Goal: Task Accomplishment & Management: Manage account settings

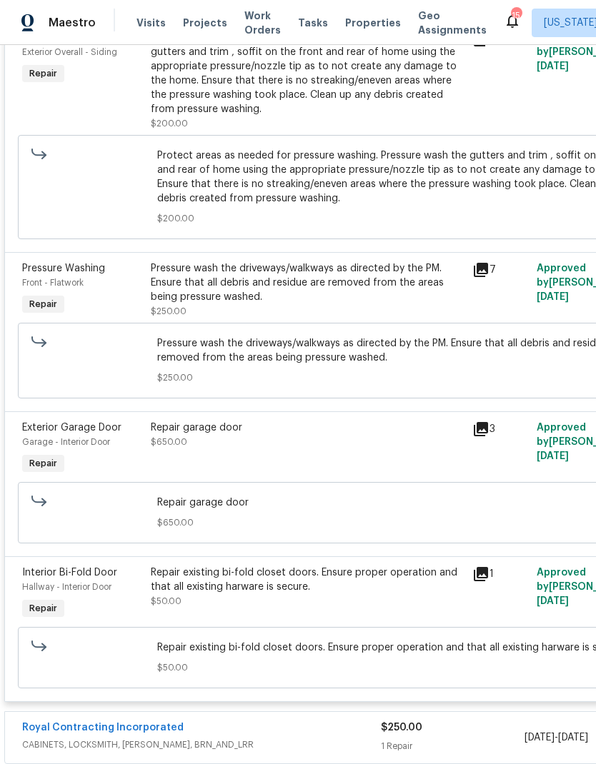
scroll to position [631, 0]
click at [309, 436] on div "Repair garage door $650.00" at bounding box center [307, 434] width 313 height 29
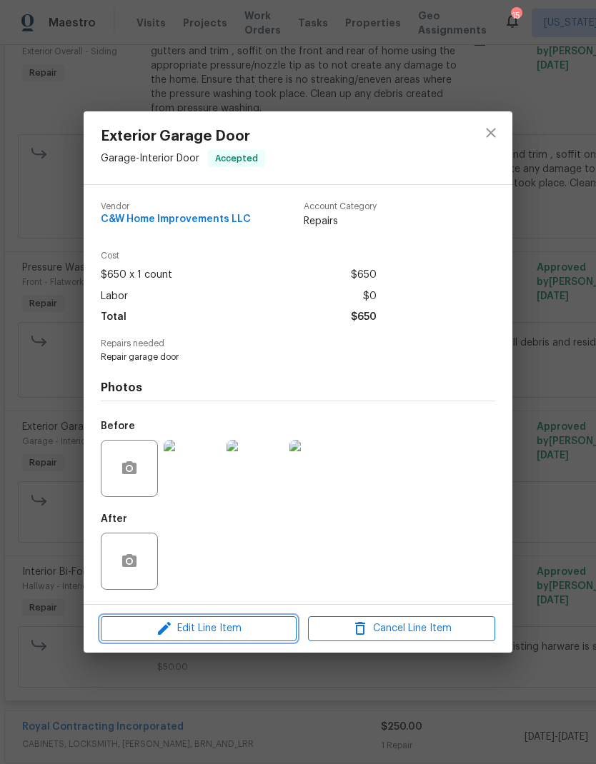
click at [248, 630] on span "Edit Line Item" at bounding box center [198, 629] width 187 height 18
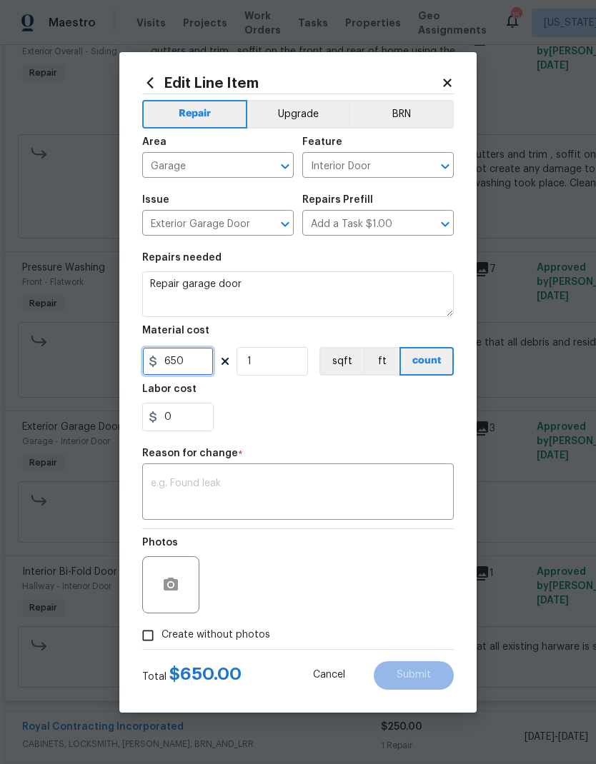
click at [186, 356] on input "650" at bounding box center [177, 361] width 71 height 29
click at [194, 355] on input "650" at bounding box center [177, 361] width 71 height 29
click at [194, 367] on input "650" at bounding box center [177, 361] width 71 height 29
type input "1750"
click at [336, 480] on textarea at bounding box center [298, 494] width 294 height 30
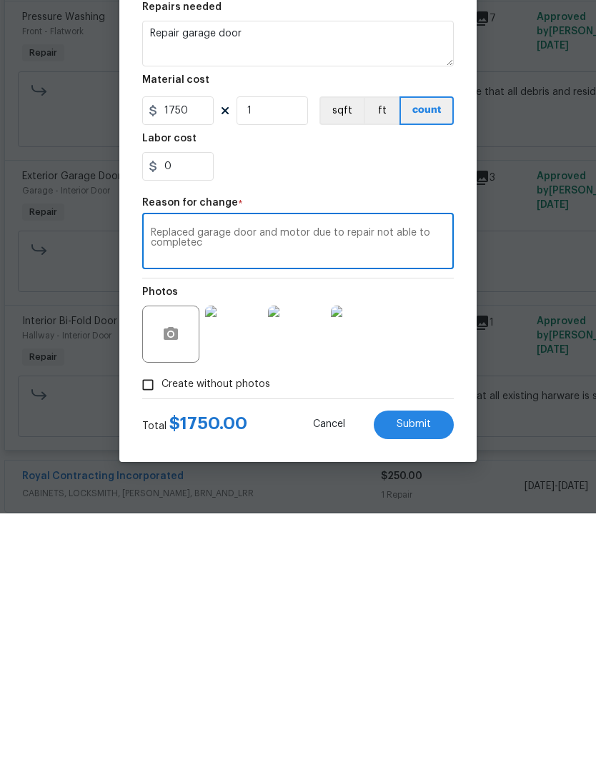
scroll to position [24, 0]
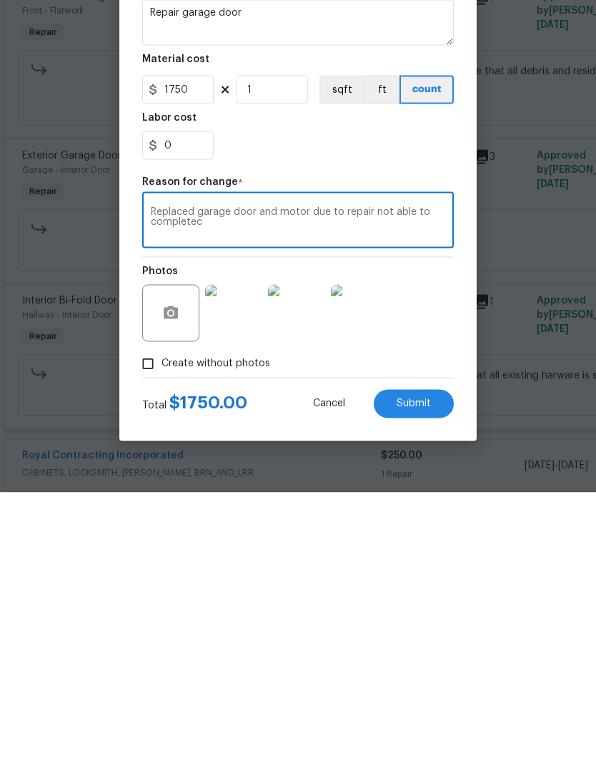
type textarea "Replaced garage door and motor due to repair not able to completec"
click at [426, 661] on button "Submit" at bounding box center [414, 675] width 80 height 29
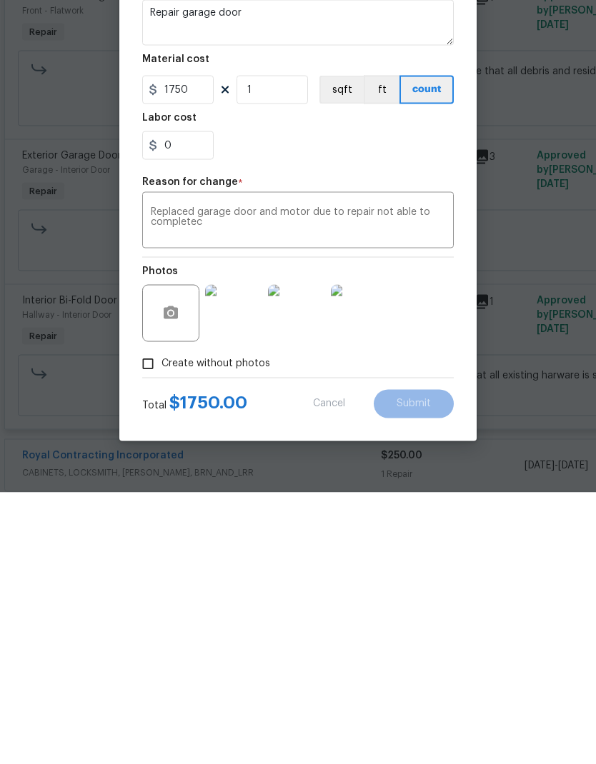
scroll to position [57, 0]
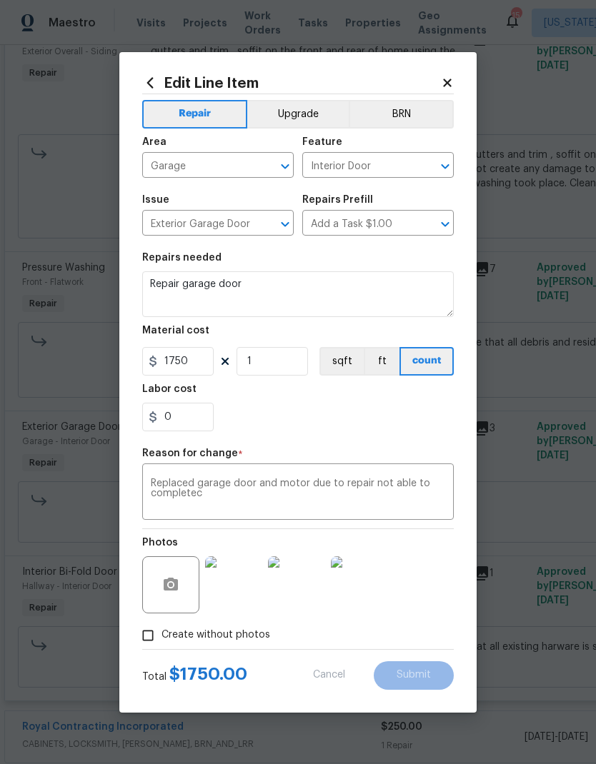
type input "650"
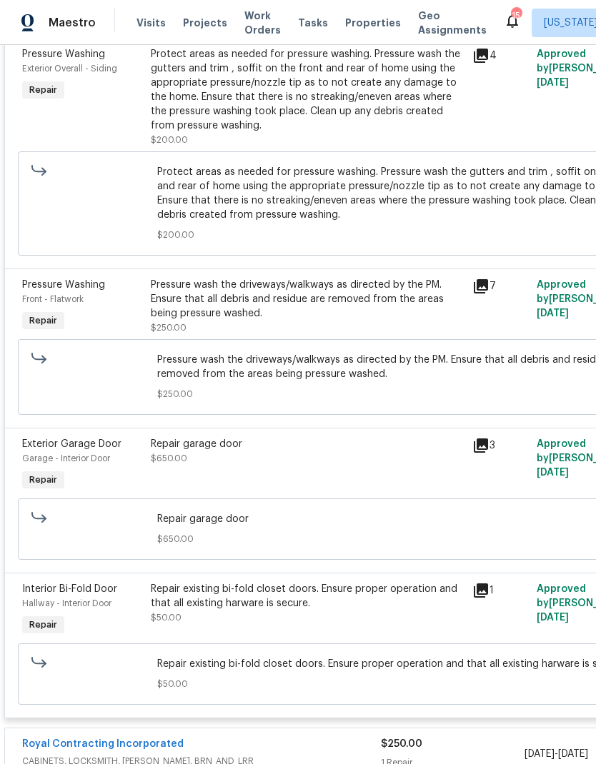
scroll to position [616, 0]
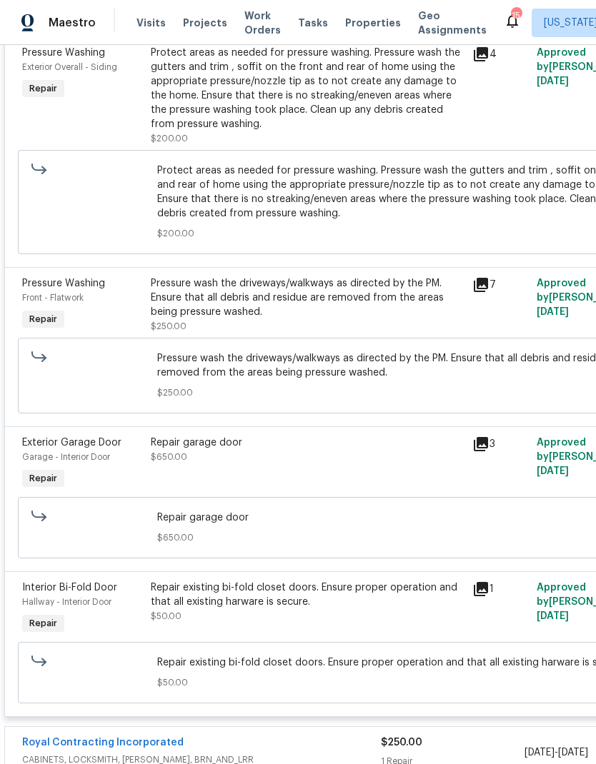
click at [302, 581] on div "Repair existing bi-fold closet doors. Ensure proper operation and that all exis…" at bounding box center [307, 595] width 313 height 29
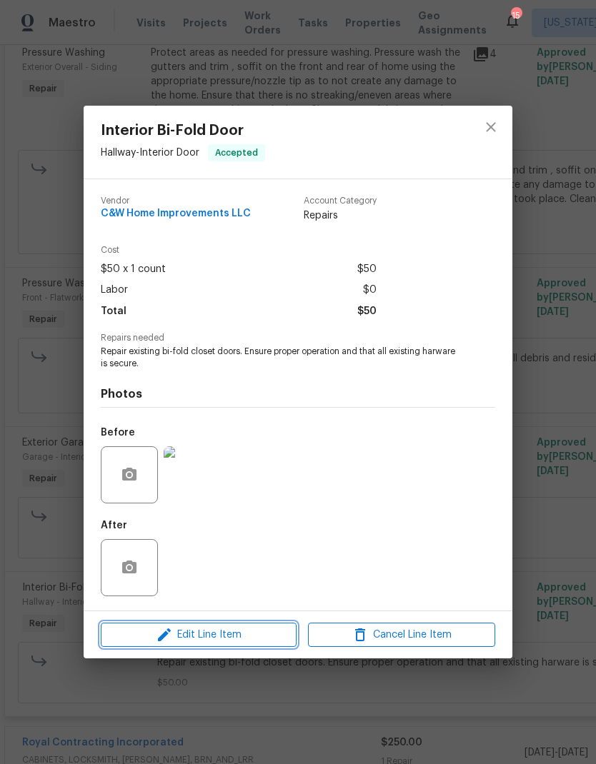
click at [251, 634] on span "Edit Line Item" at bounding box center [198, 635] width 187 height 18
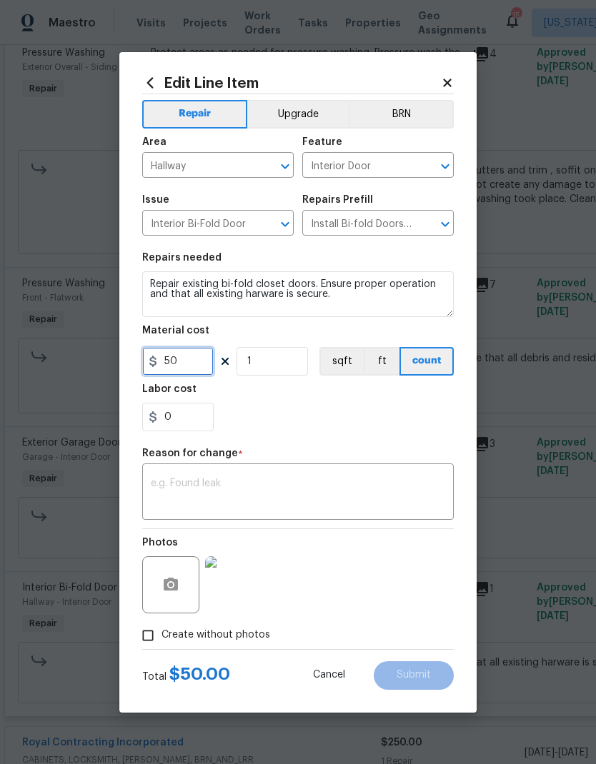
click at [199, 359] on input "50" at bounding box center [177, 361] width 71 height 29
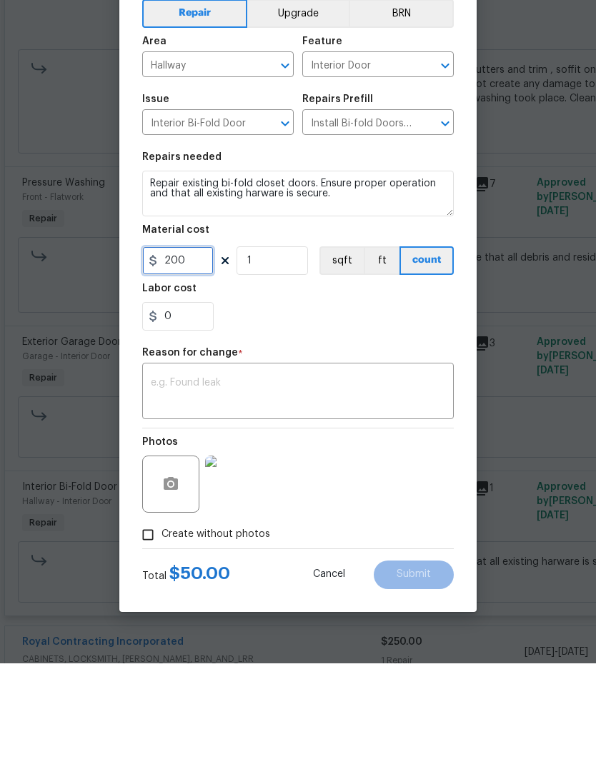
type input "200"
click at [330, 479] on textarea at bounding box center [298, 494] width 294 height 30
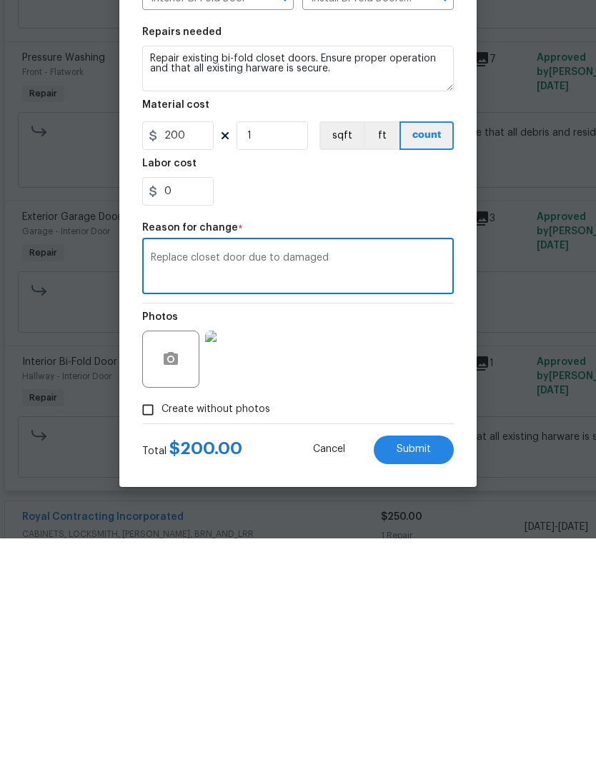
type textarea "Replace closet door due to damaged"
click at [425, 670] on span "Submit" at bounding box center [413, 675] width 34 height 11
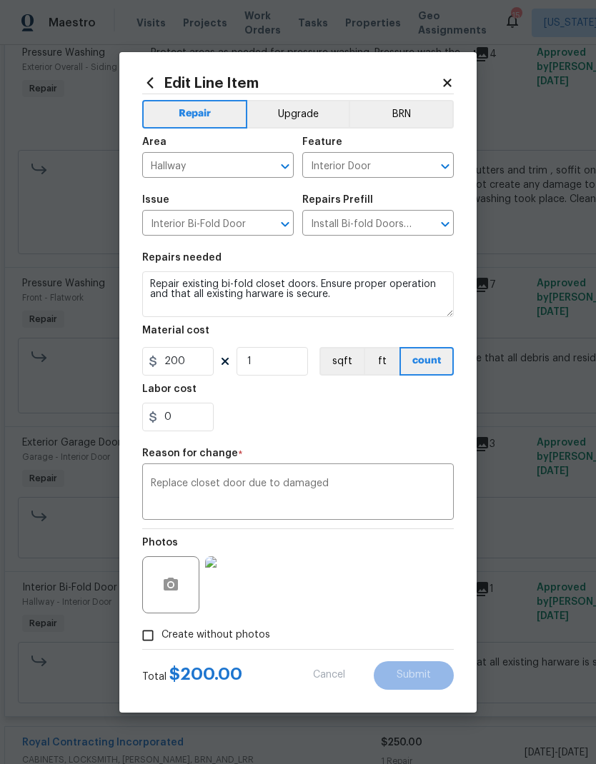
type input "50"
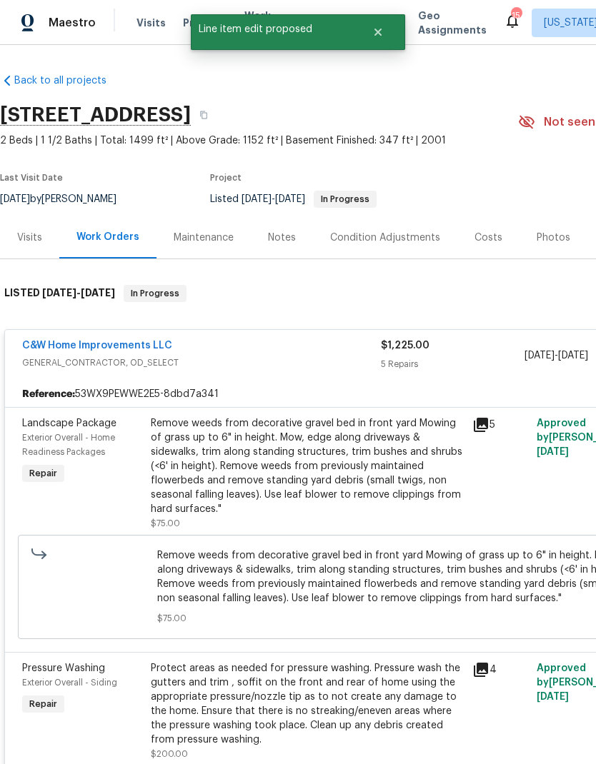
scroll to position [0, 0]
click at [138, 341] on link "C&W Home Improvements LLC" at bounding box center [97, 346] width 150 height 10
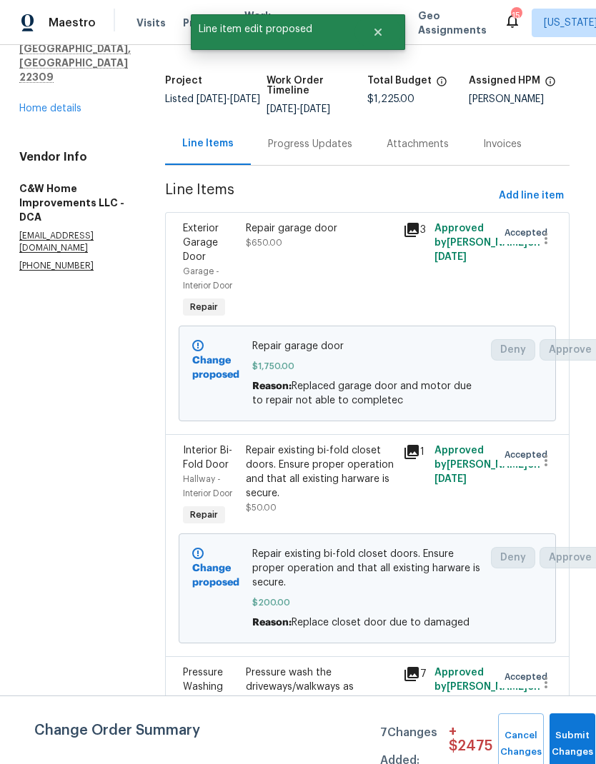
scroll to position [78, 3]
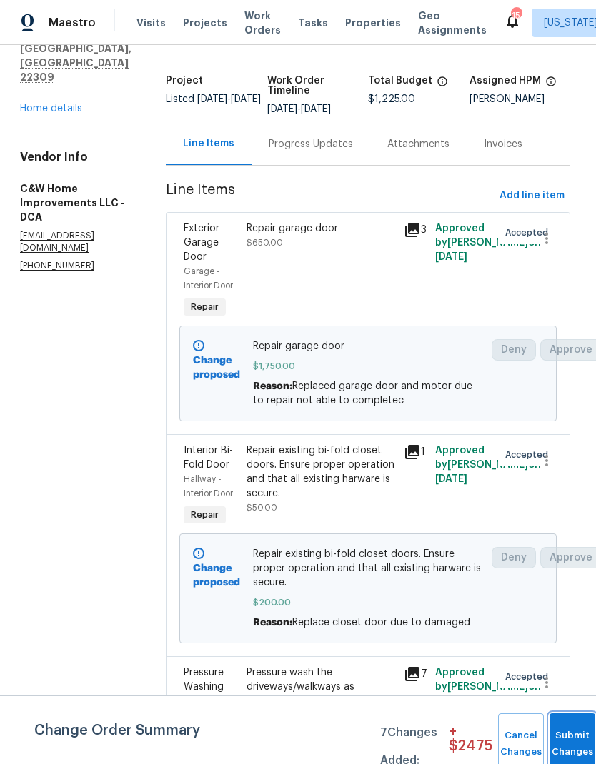
click at [565, 737] on button "Submit Changes" at bounding box center [572, 744] width 46 height 61
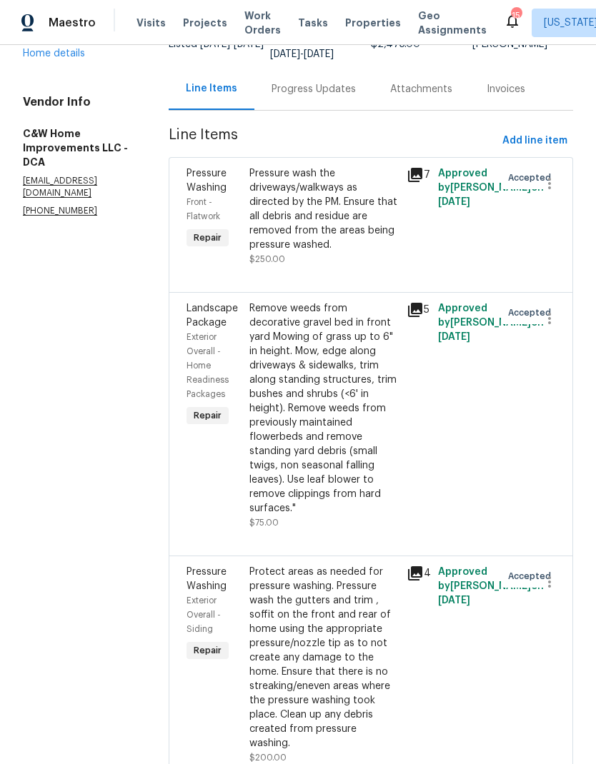
scroll to position [136, 0]
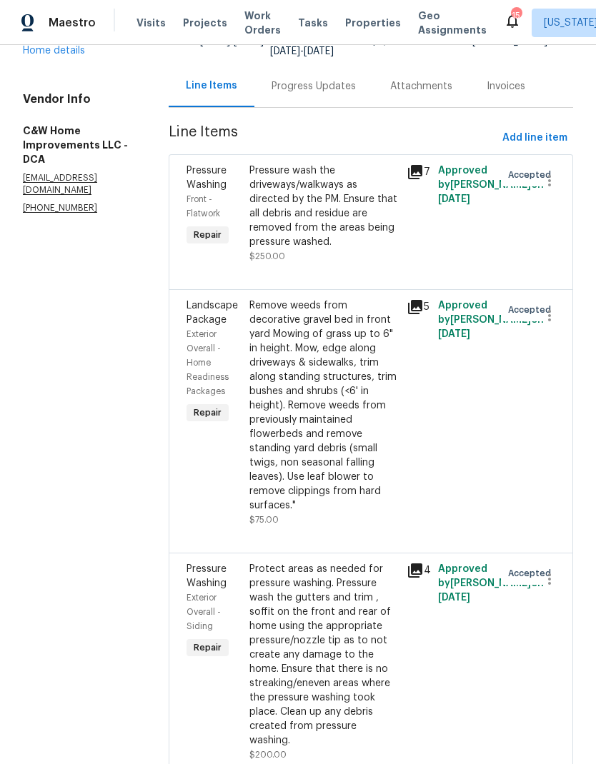
click at [336, 446] on div "Remove weeds from decorative gravel bed in front yard Mowing of grass up to 6" …" at bounding box center [323, 406] width 149 height 214
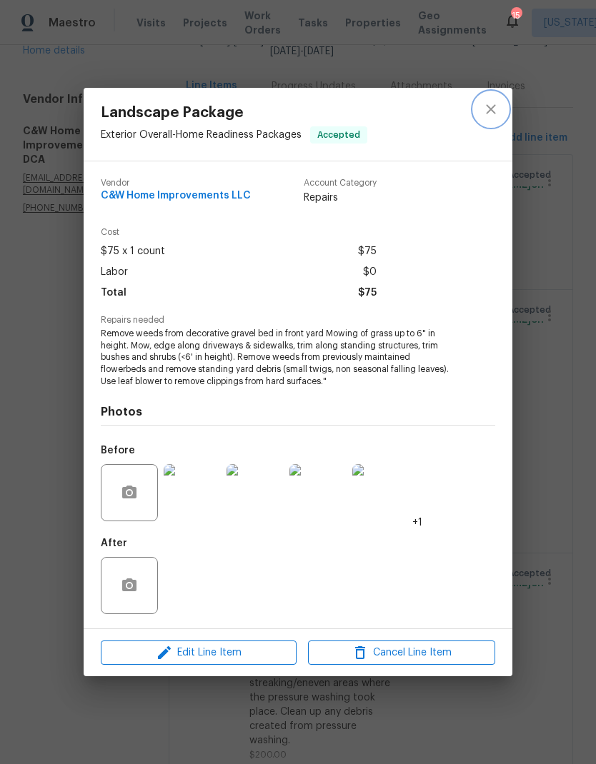
click at [491, 107] on icon "close" at bounding box center [490, 108] width 9 height 9
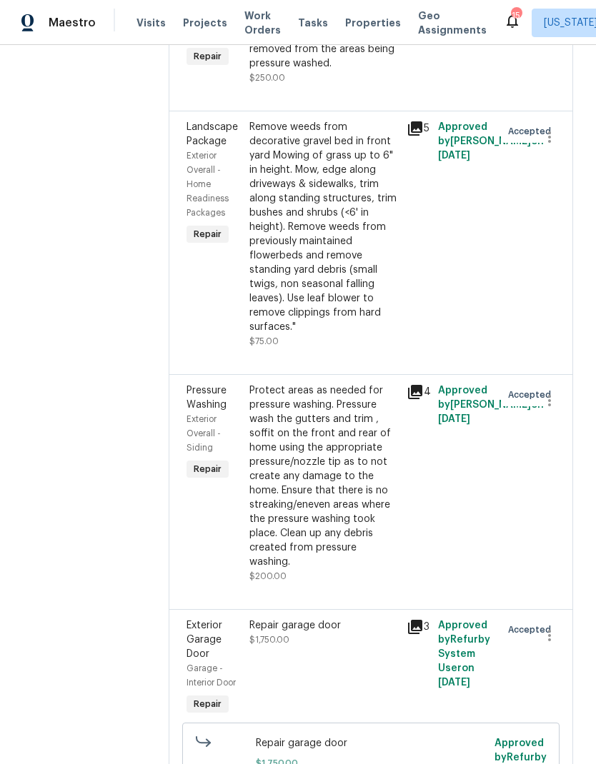
scroll to position [313, 0]
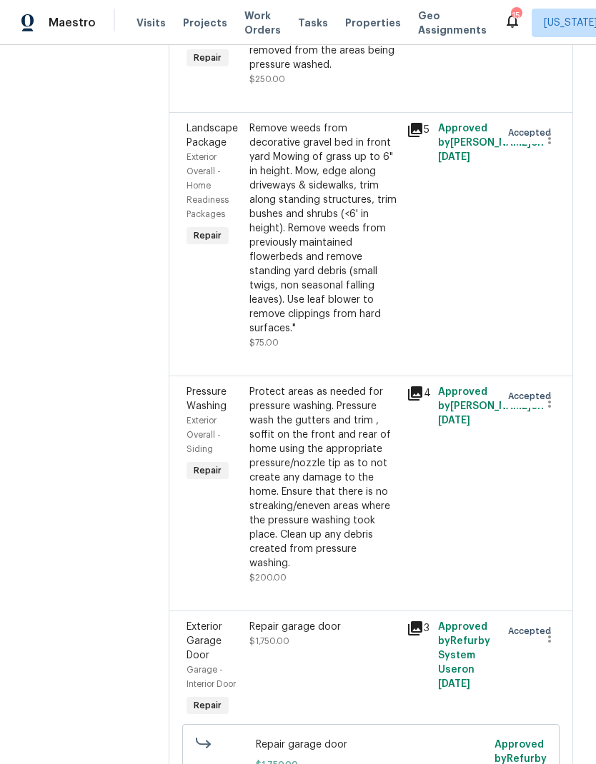
click at [347, 279] on div "Remove weeds from decorative gravel bed in front yard Mowing of grass up to 6" …" at bounding box center [323, 228] width 149 height 214
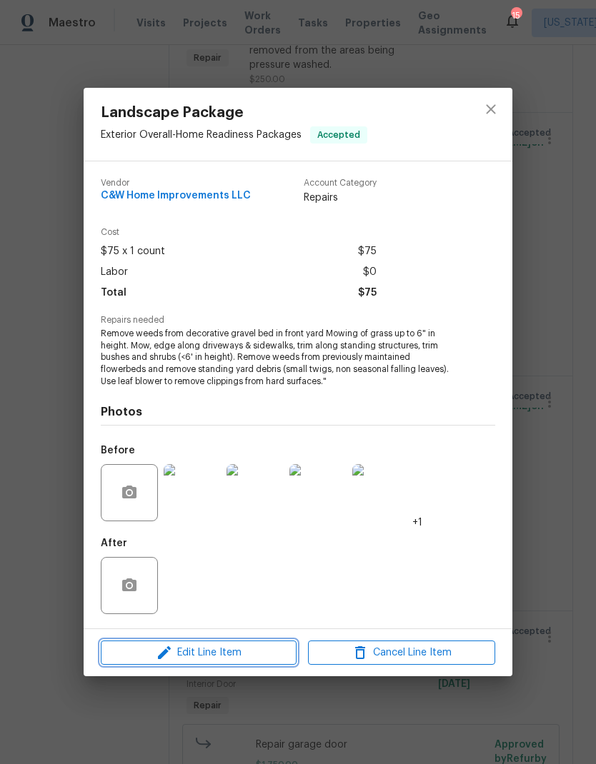
click at [256, 650] on span "Edit Line Item" at bounding box center [198, 653] width 187 height 18
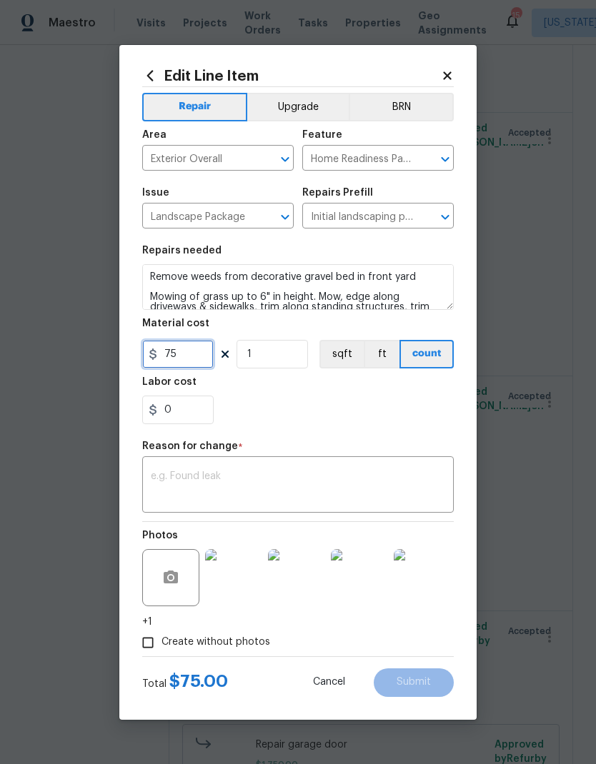
click at [200, 354] on input "75" at bounding box center [177, 354] width 71 height 29
type input "200"
click at [318, 489] on textarea at bounding box center [298, 486] width 294 height 30
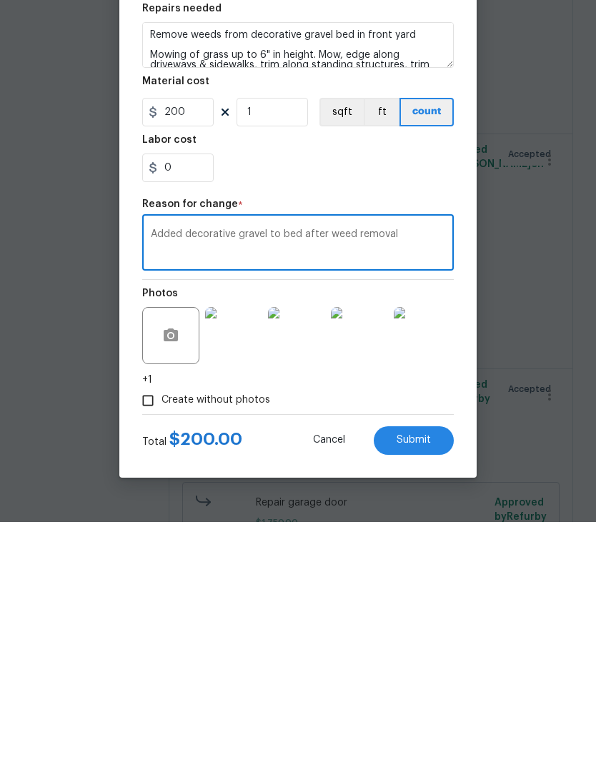
type textarea "Added decorative gravel to bed after weed removal"
click at [198, 340] on input "200" at bounding box center [177, 354] width 71 height 29
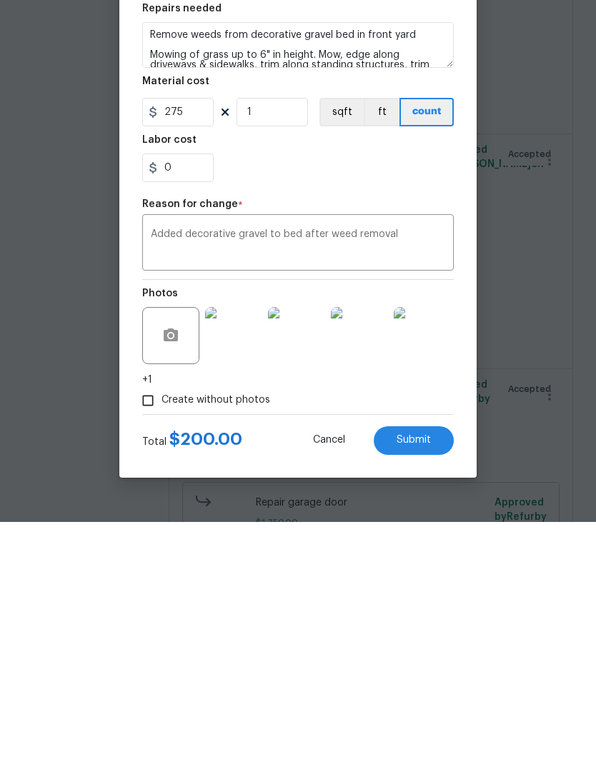
click at [424, 677] on span "Submit" at bounding box center [413, 682] width 34 height 11
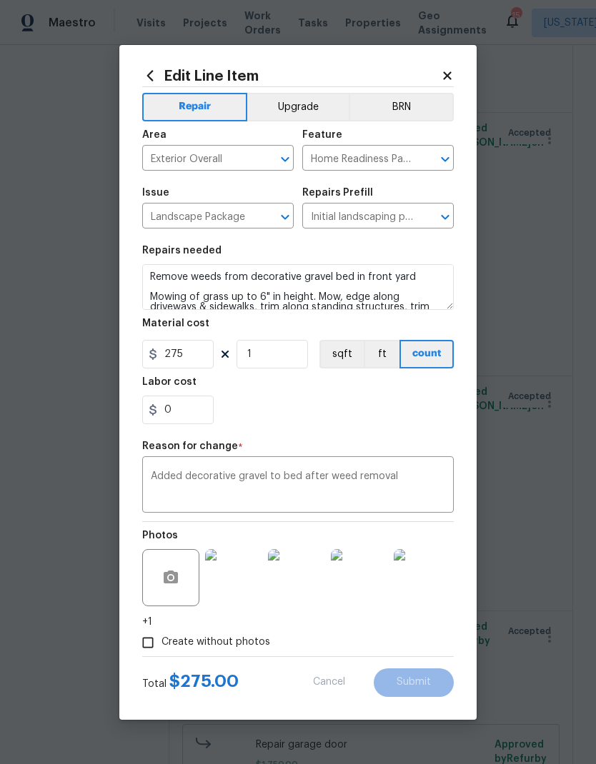
type input "75"
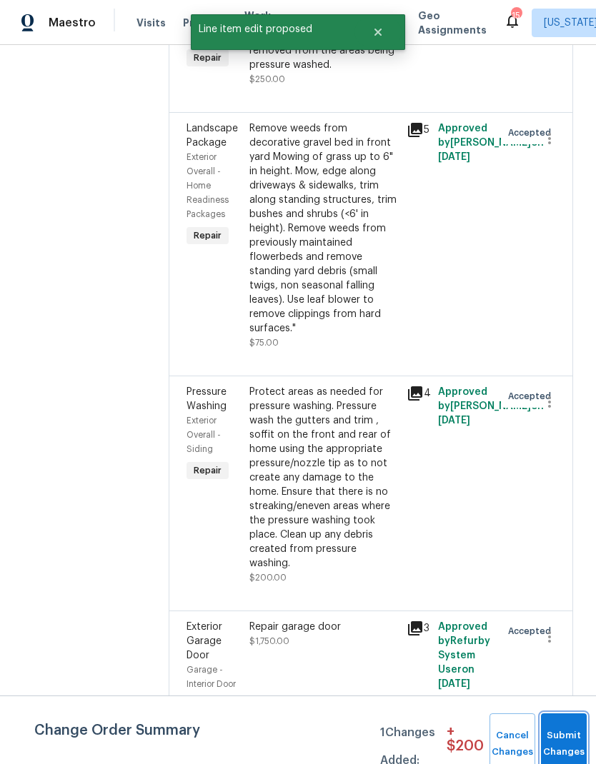
click at [558, 741] on button "Submit Changes" at bounding box center [564, 744] width 46 height 61
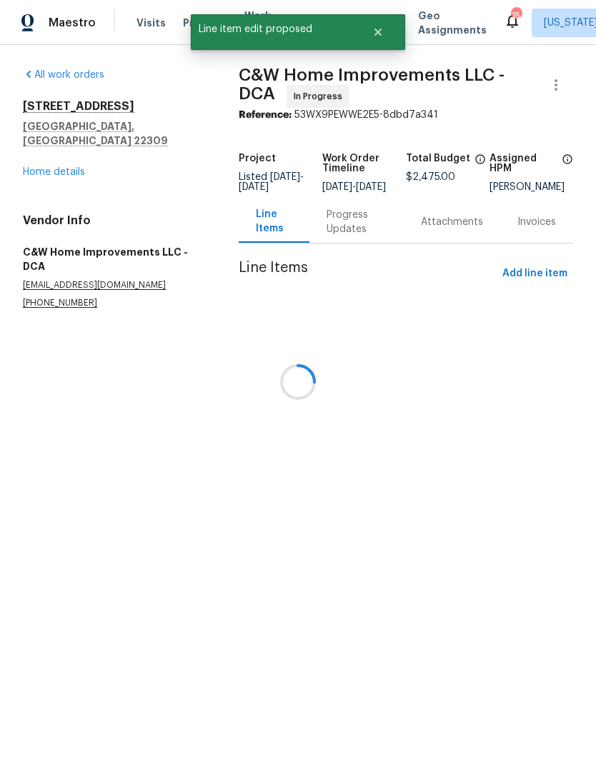
scroll to position [0, 0]
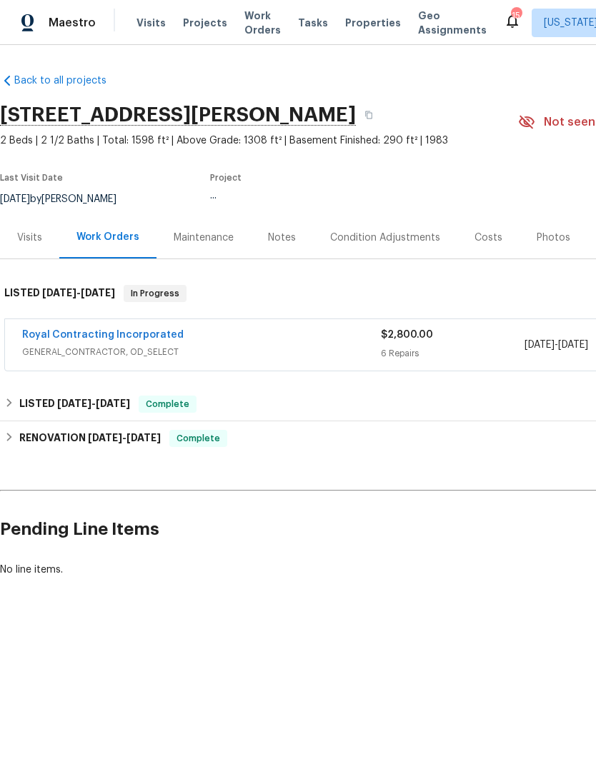
scroll to position [0, 67]
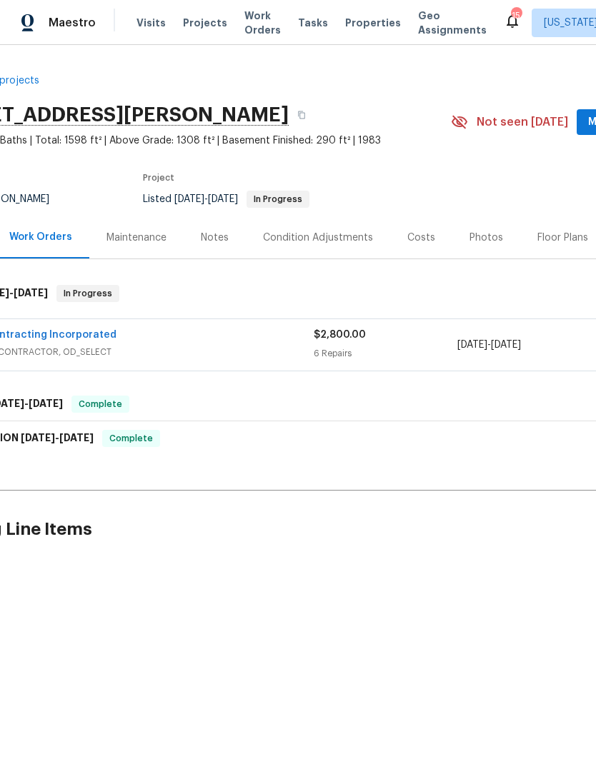
click at [271, 336] on div "Royal Contracting Incorporated" at bounding box center [134, 336] width 359 height 17
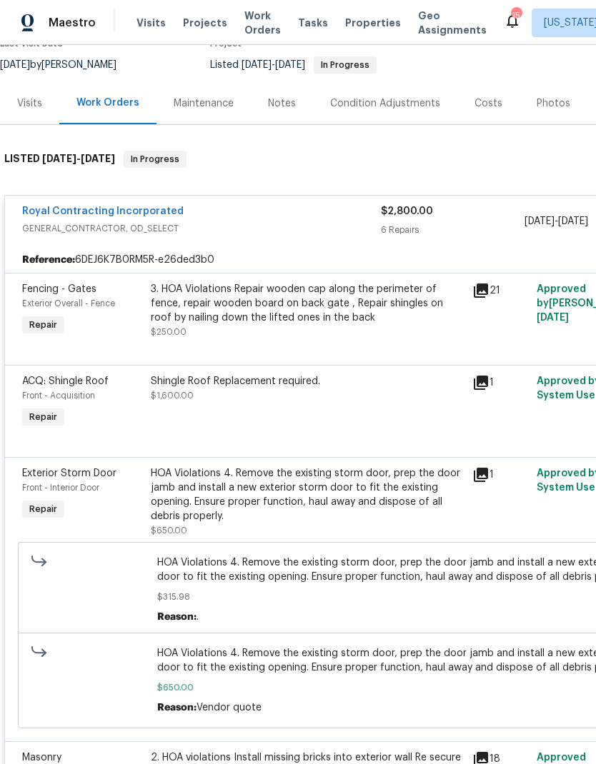
scroll to position [140, 0]
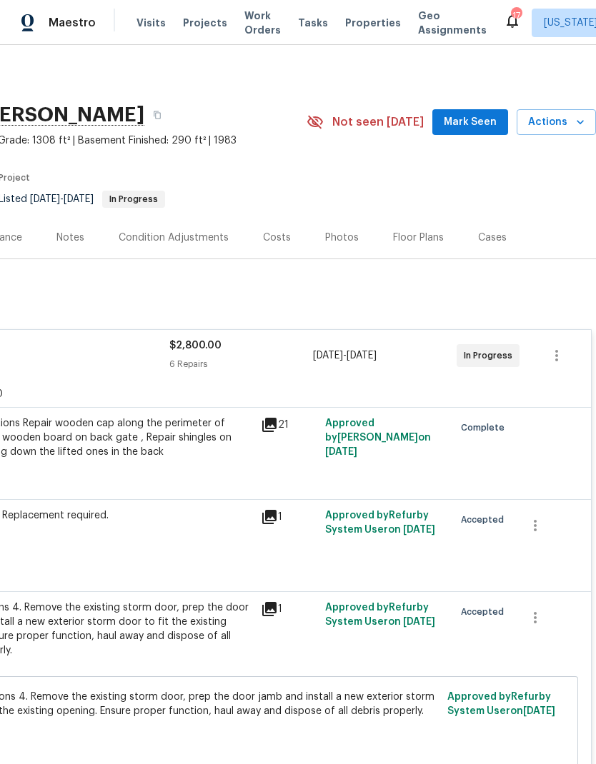
scroll to position [0, 211]
click at [561, 134] on button "Actions" at bounding box center [555, 122] width 79 height 26
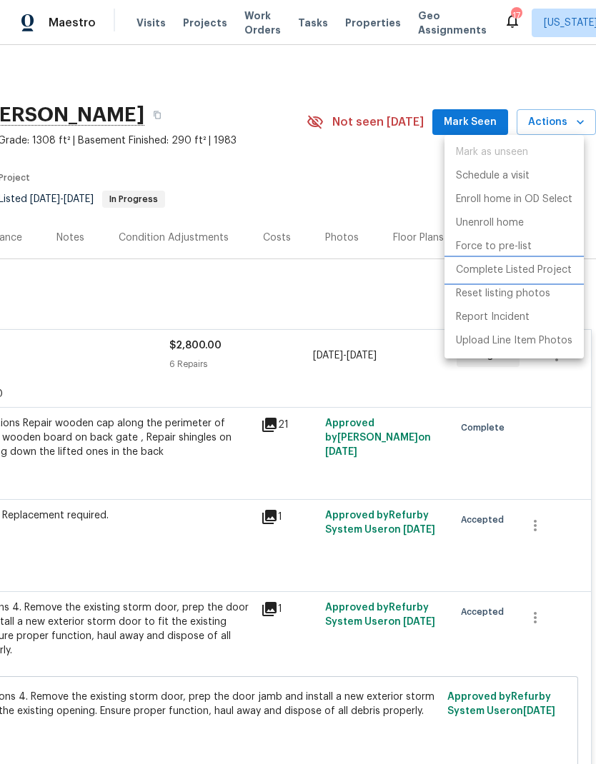
click at [551, 271] on p "Complete Listed Project" at bounding box center [514, 270] width 116 height 15
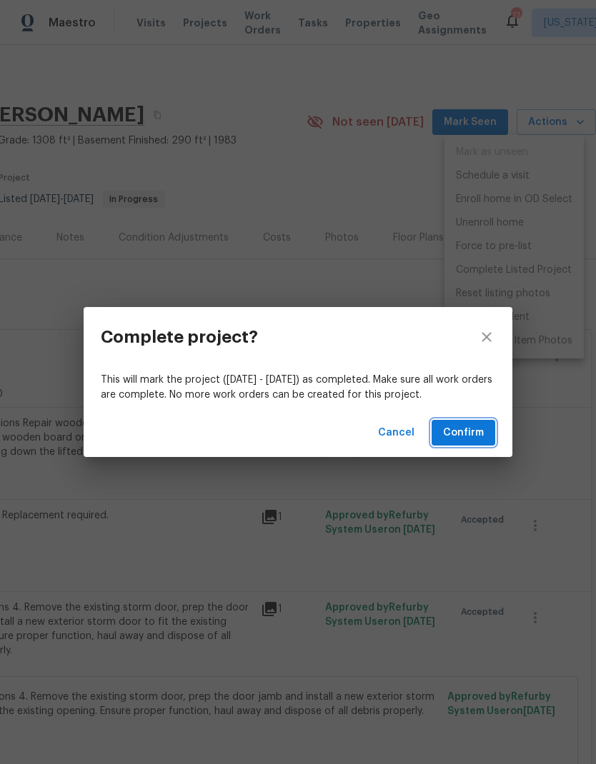
click at [478, 431] on span "Confirm" at bounding box center [463, 433] width 41 height 18
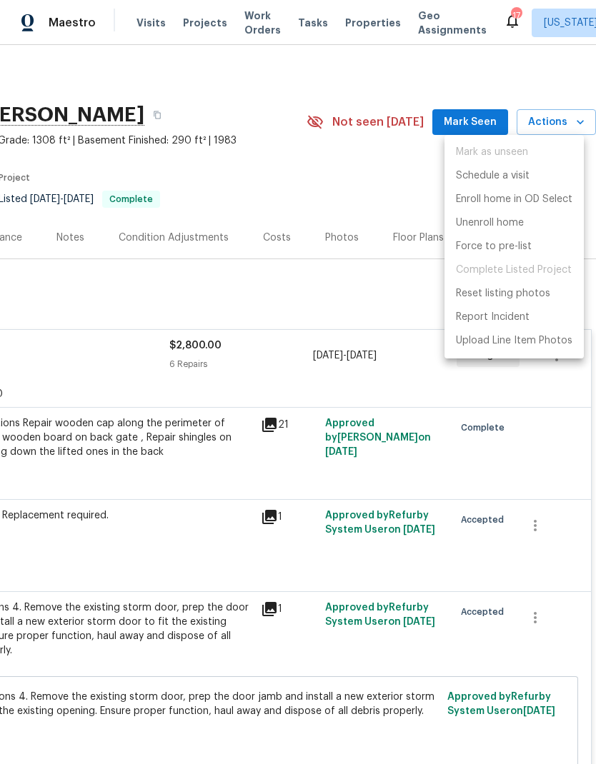
click at [332, 289] on div at bounding box center [298, 382] width 596 height 764
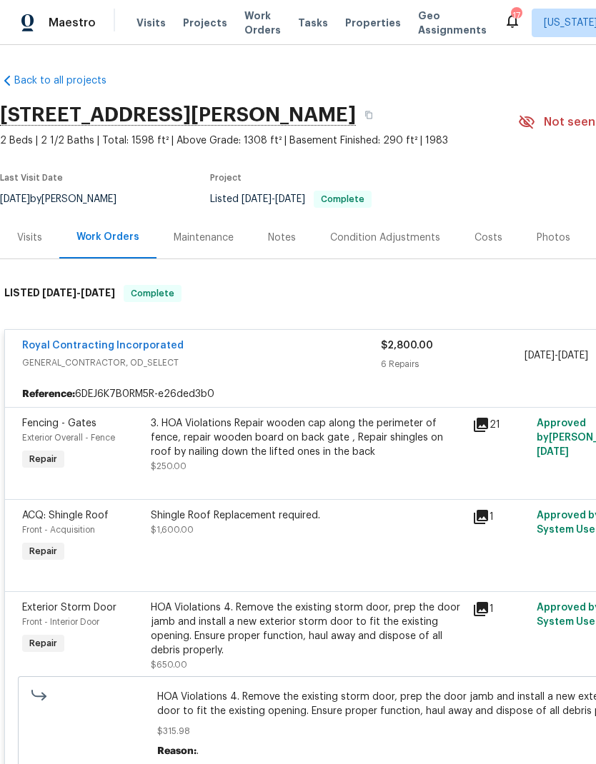
scroll to position [0, 0]
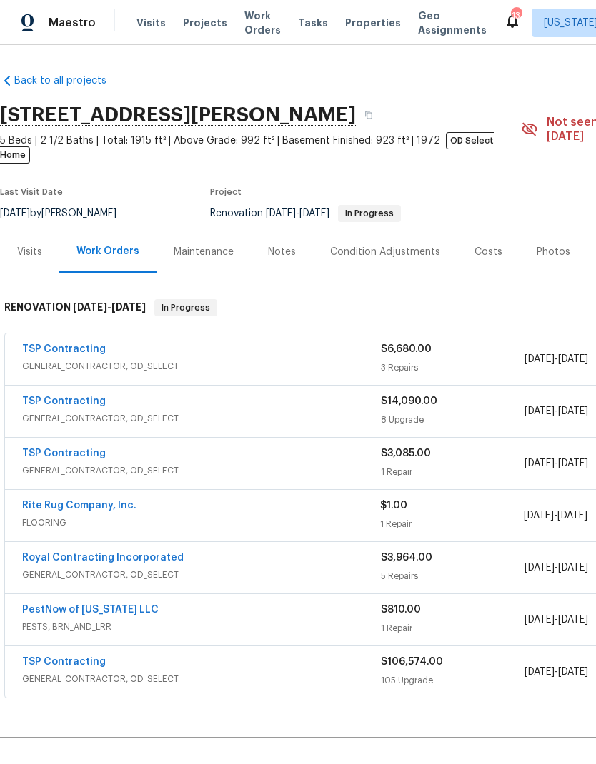
scroll to position [-1, -5]
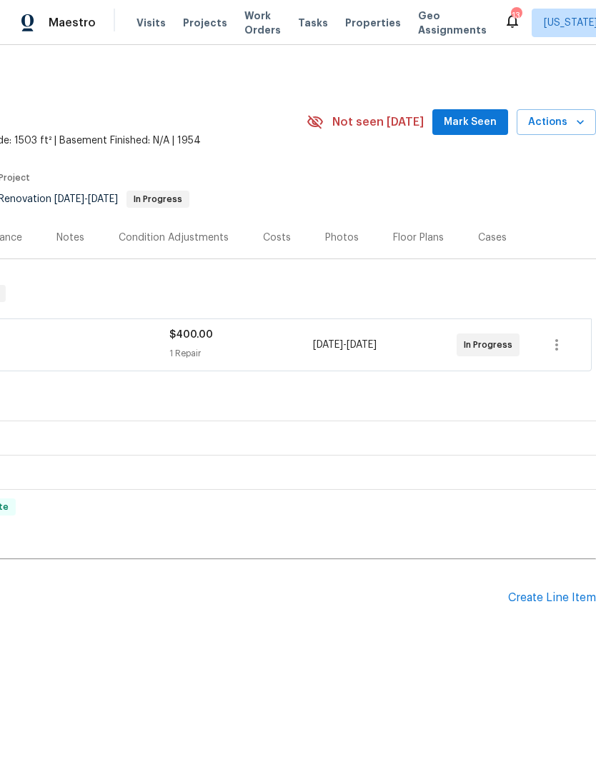
scroll to position [0, 211]
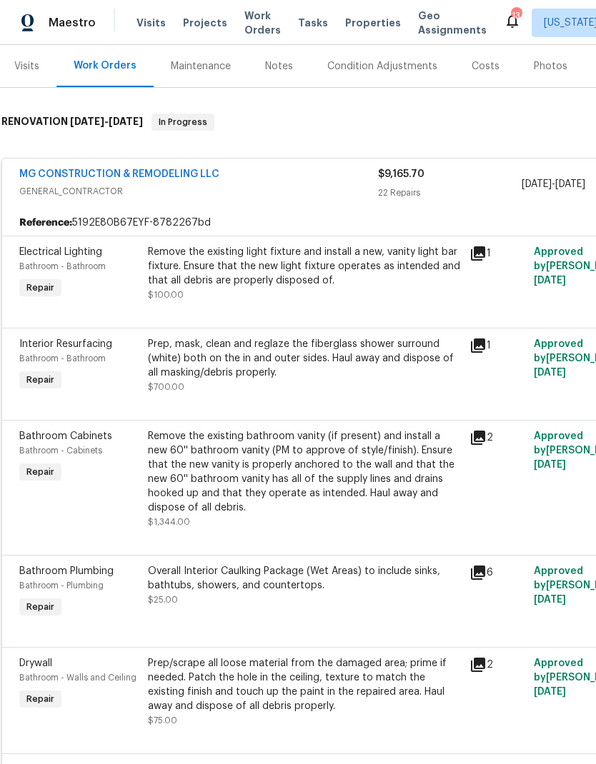
scroll to position [171, 3]
click at [332, 482] on div "Remove the existing bathroom vanity (if present) and install a new 60'' bathroo…" at bounding box center [304, 473] width 313 height 86
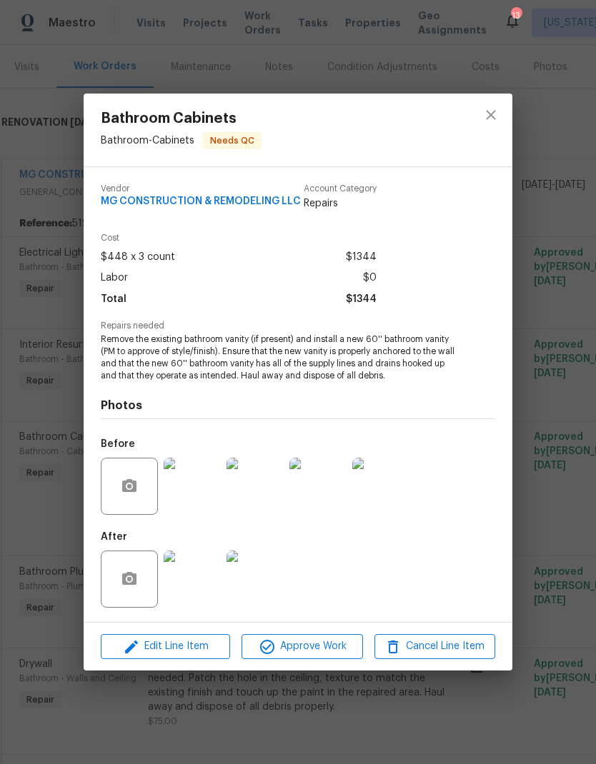
click at [207, 589] on img at bounding box center [192, 579] width 57 height 57
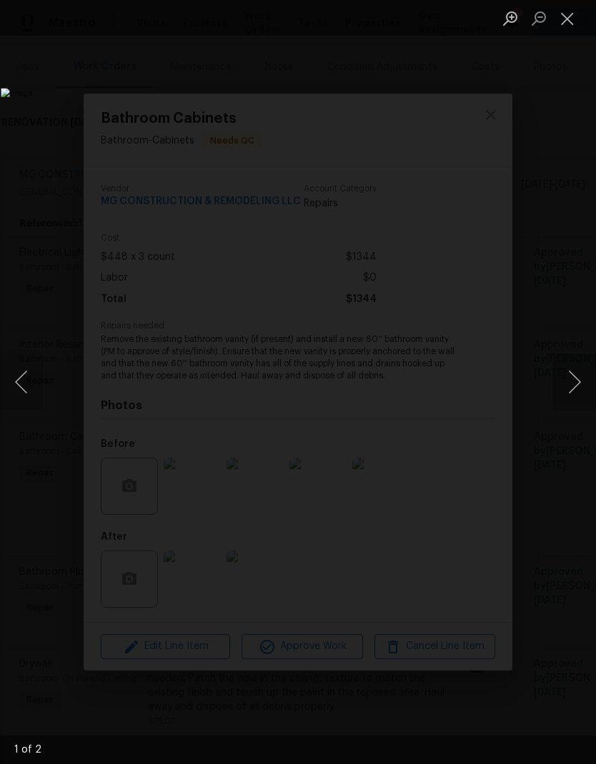
click at [566, 372] on button "Next image" at bounding box center [574, 382] width 43 height 57
click at [568, 386] on button "Next image" at bounding box center [574, 382] width 43 height 57
click at [23, 389] on button "Previous image" at bounding box center [21, 382] width 43 height 57
click at [575, 377] on button "Next image" at bounding box center [574, 382] width 43 height 57
click at [566, 24] on button "Close lightbox" at bounding box center [567, 18] width 29 height 25
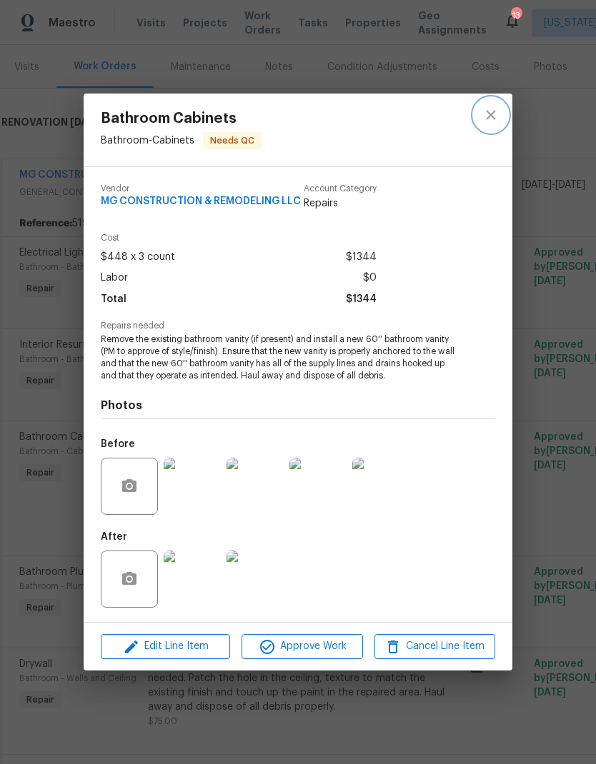
click at [492, 124] on button "close" at bounding box center [491, 115] width 34 height 34
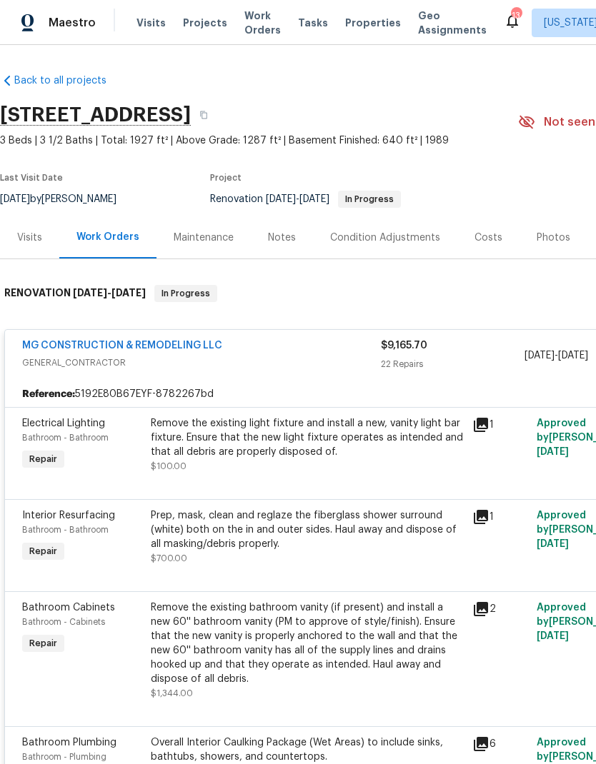
scroll to position [0, 0]
click at [140, 344] on link "MG CONSTRUCTION & REMODELING LLC" at bounding box center [122, 346] width 200 height 10
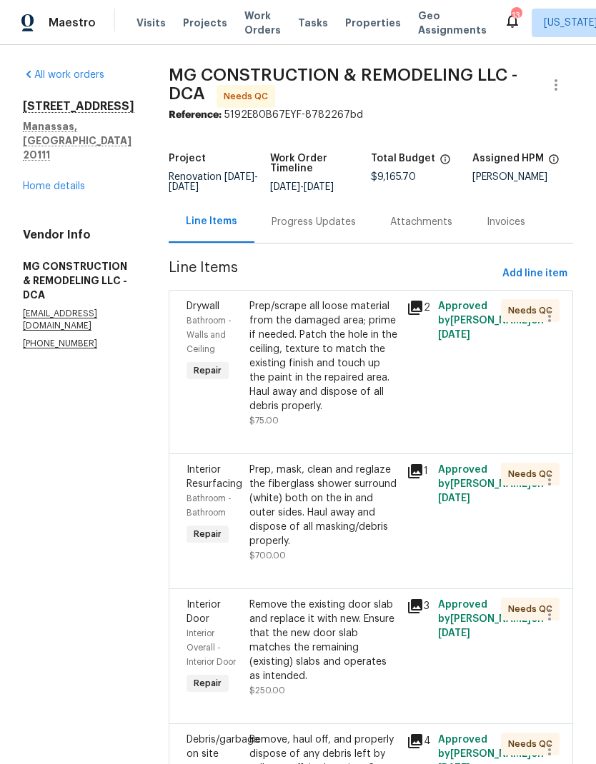
click at [69, 181] on link "Home details" at bounding box center [54, 186] width 62 height 10
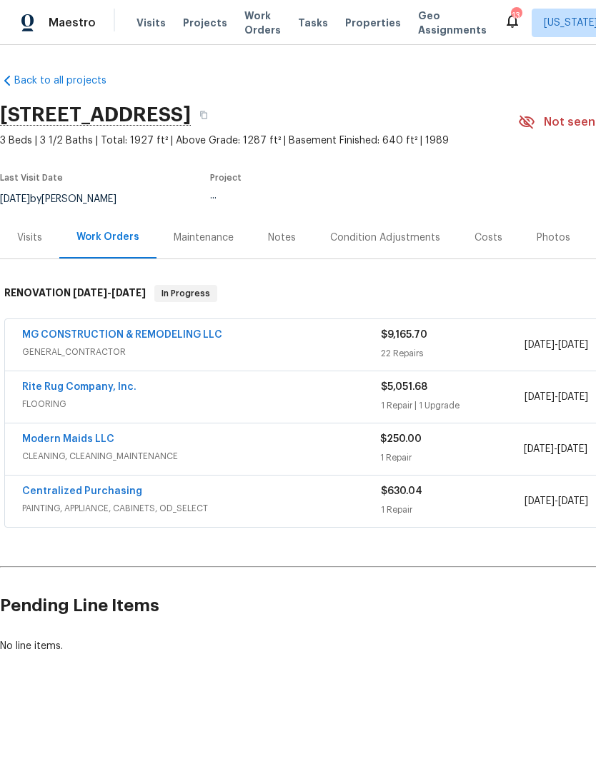
click at [183, 338] on link "MG CONSTRUCTION & REMODELING LLC" at bounding box center [122, 335] width 200 height 10
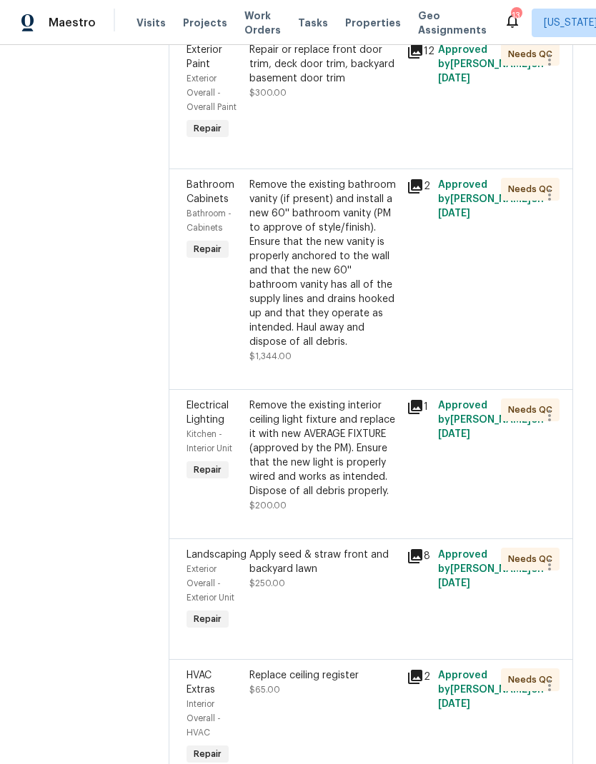
scroll to position [1234, 0]
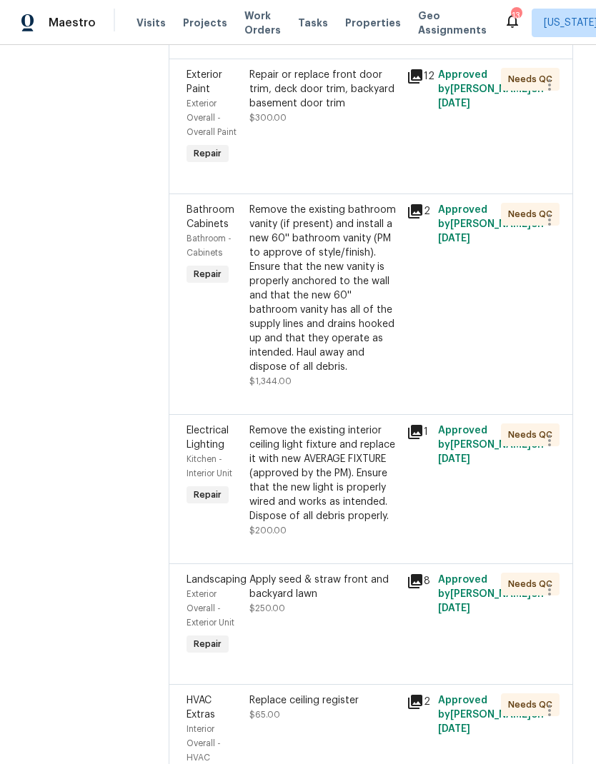
click at [391, 374] on div "Remove the existing bathroom vanity (if present) and install a new 60'' bathroo…" at bounding box center [323, 288] width 149 height 171
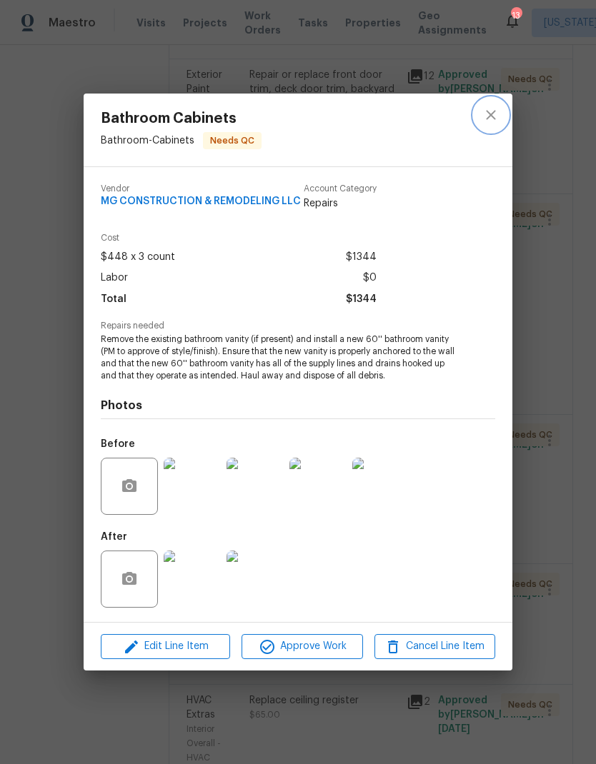
click at [493, 116] on icon "close" at bounding box center [490, 114] width 9 height 9
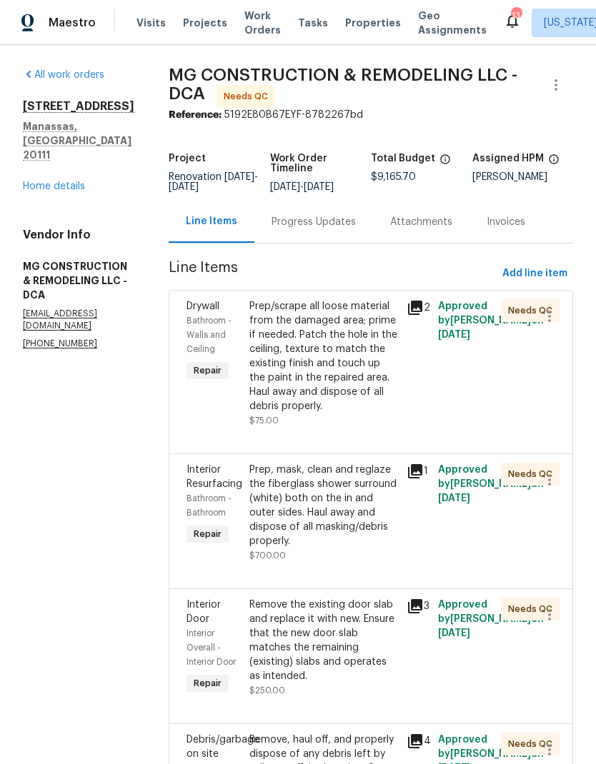
scroll to position [0, 0]
click at [73, 181] on link "Home details" at bounding box center [54, 186] width 62 height 10
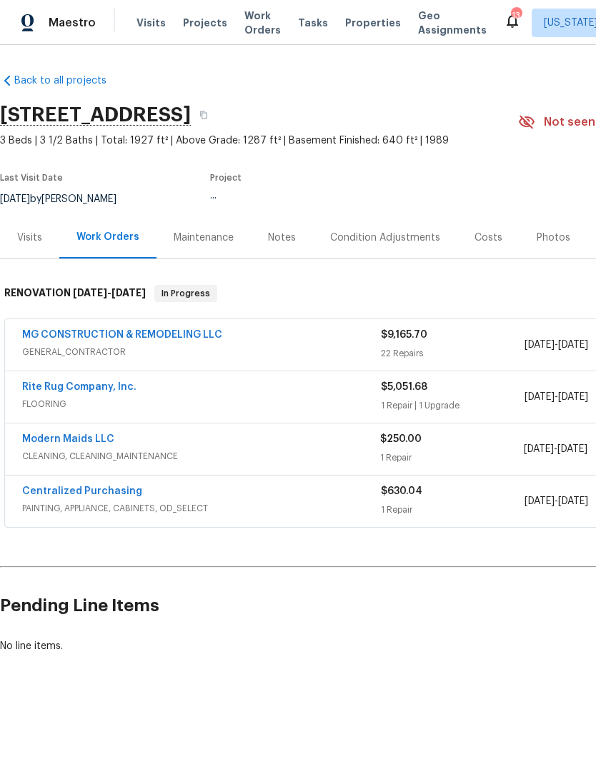
click at [306, 401] on span "FLOORING" at bounding box center [201, 404] width 359 height 14
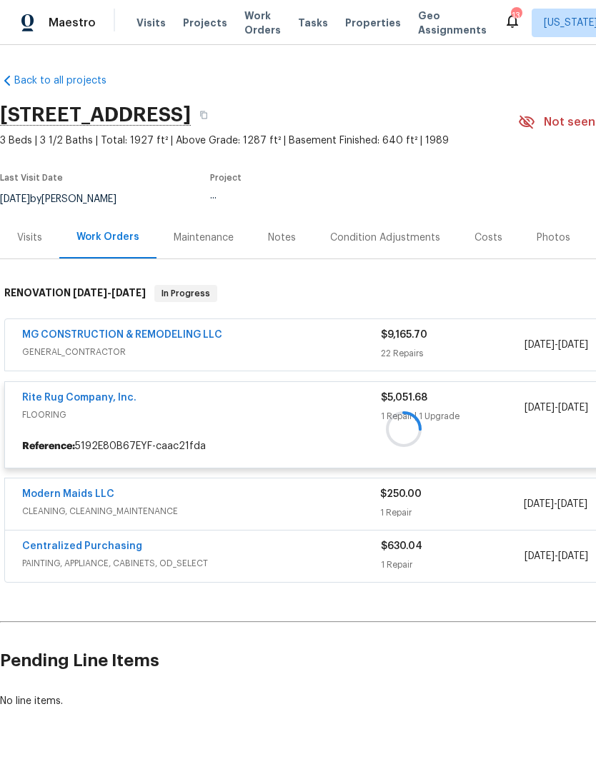
click at [81, 401] on div at bounding box center [403, 429] width 807 height 316
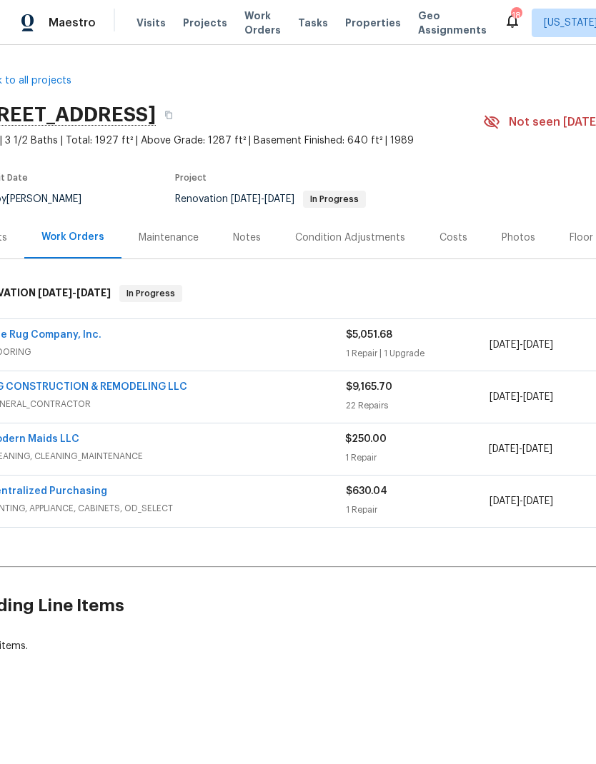
scroll to position [0, 29]
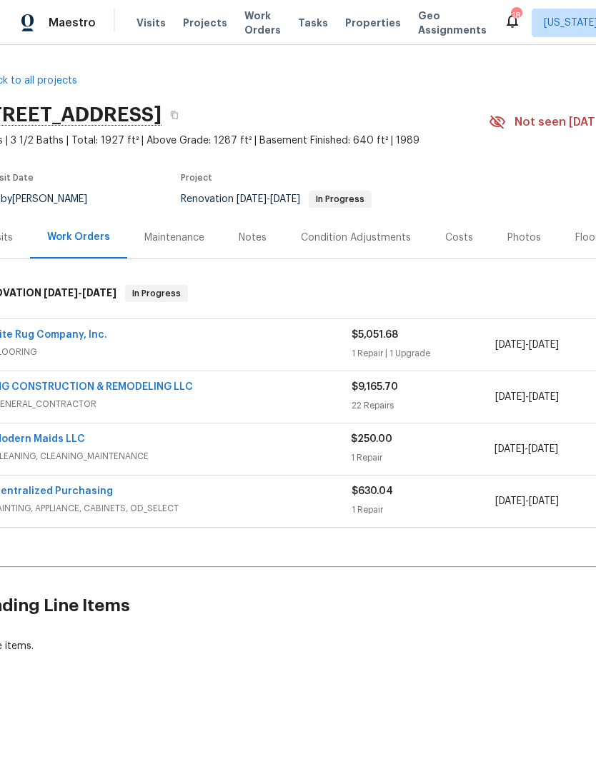
click at [231, 339] on div "Rite Rug Company, Inc." at bounding box center [172, 336] width 359 height 17
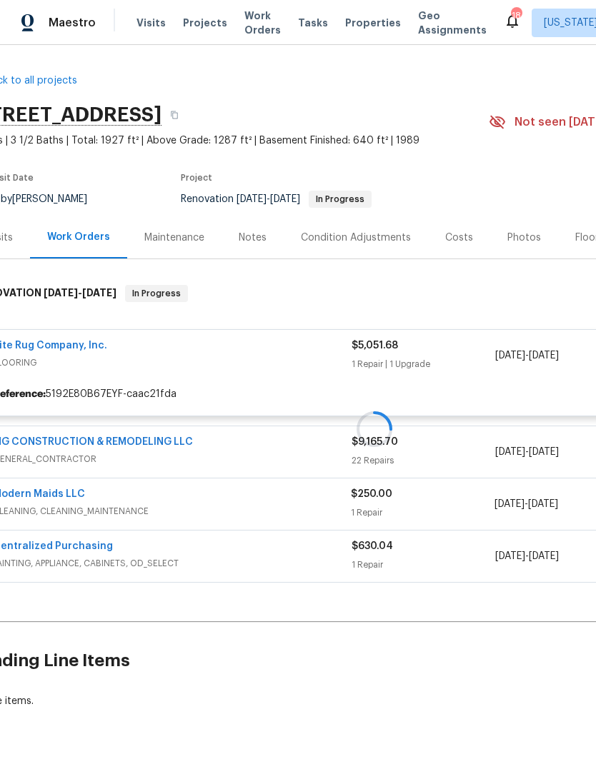
click at [79, 350] on div at bounding box center [374, 429] width 807 height 316
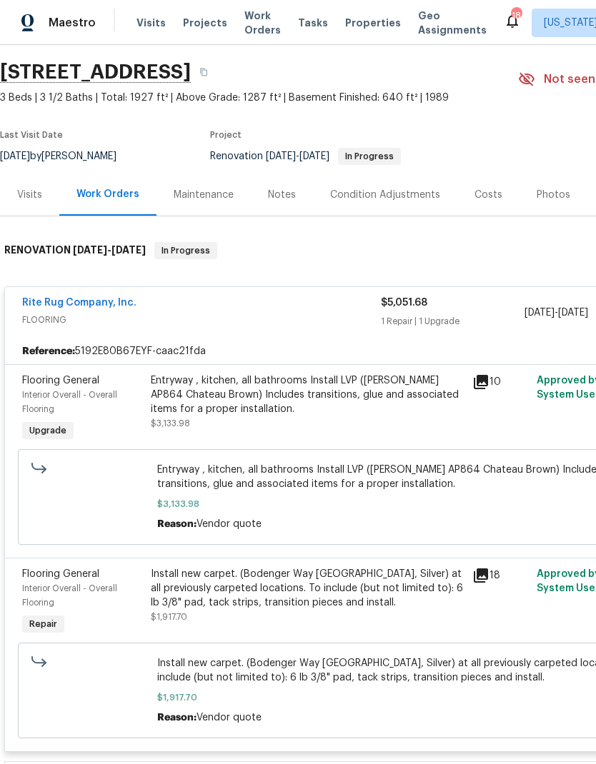
scroll to position [44, 0]
click at [481, 385] on icon at bounding box center [481, 381] width 14 height 14
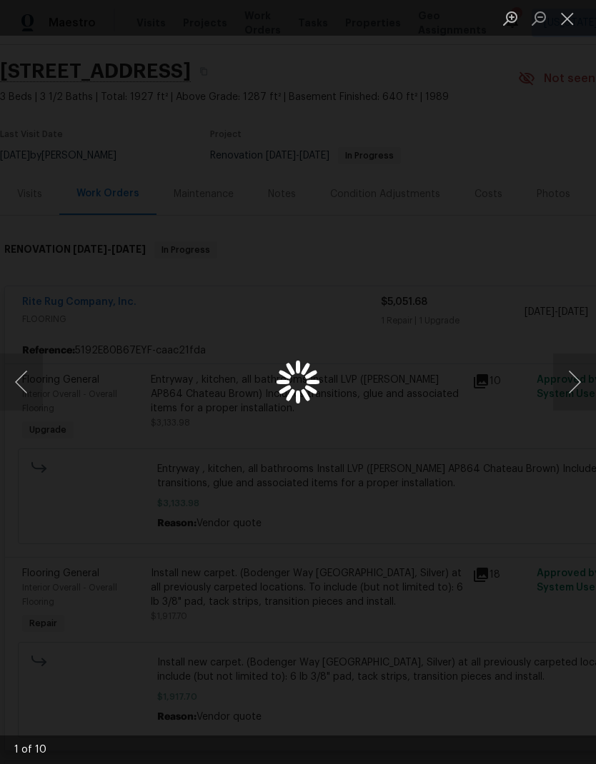
click at [574, 383] on button "Next image" at bounding box center [574, 382] width 43 height 57
click at [564, 385] on button "Next image" at bounding box center [574, 382] width 43 height 57
click at [40, 391] on button "Previous image" at bounding box center [21, 382] width 43 height 57
click at [26, 394] on button "Previous image" at bounding box center [21, 382] width 43 height 57
click at [574, 29] on button "Close lightbox" at bounding box center [567, 18] width 29 height 25
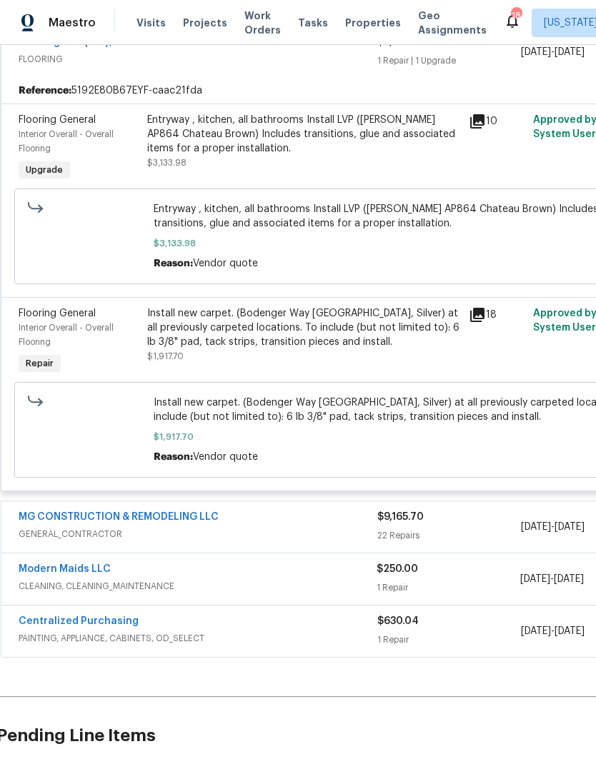
scroll to position [304, 8]
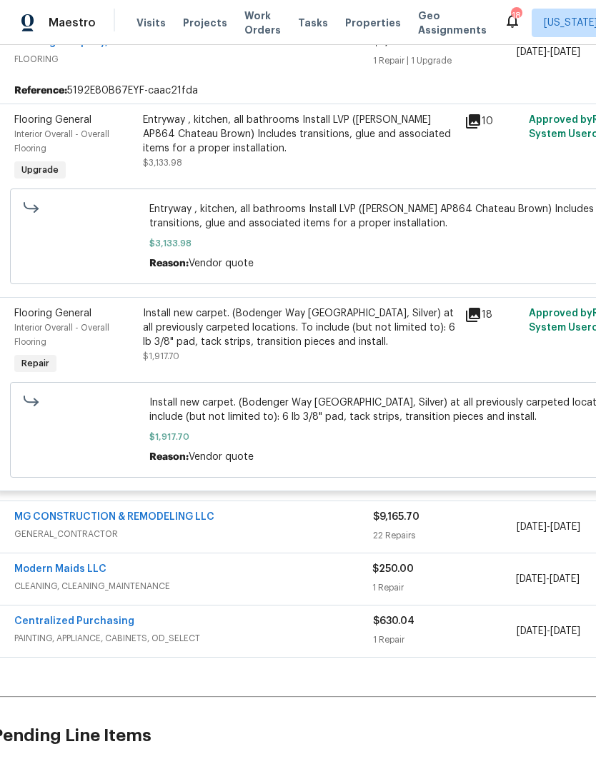
click at [371, 331] on div "Install new carpet. (Bodenger Way 945 Winter Ash, Silver) at all previously car…" at bounding box center [299, 327] width 313 height 43
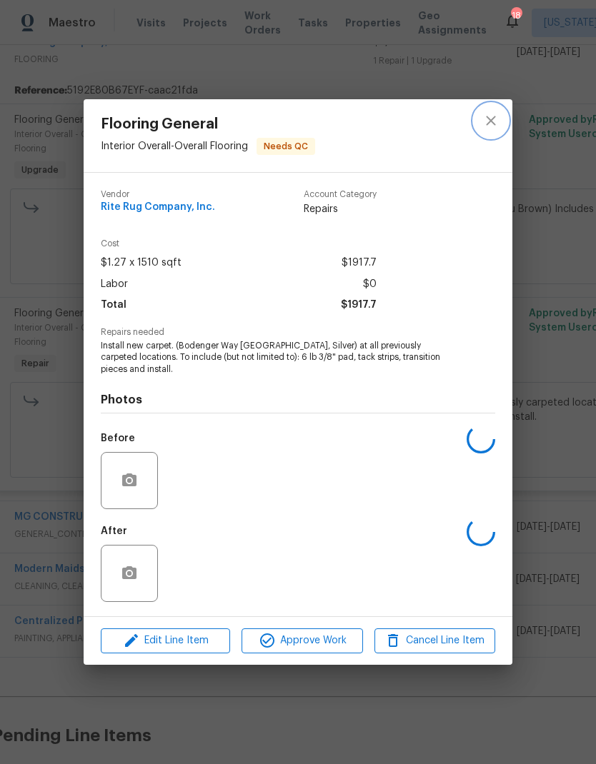
click at [489, 125] on icon "close" at bounding box center [490, 120] width 17 height 17
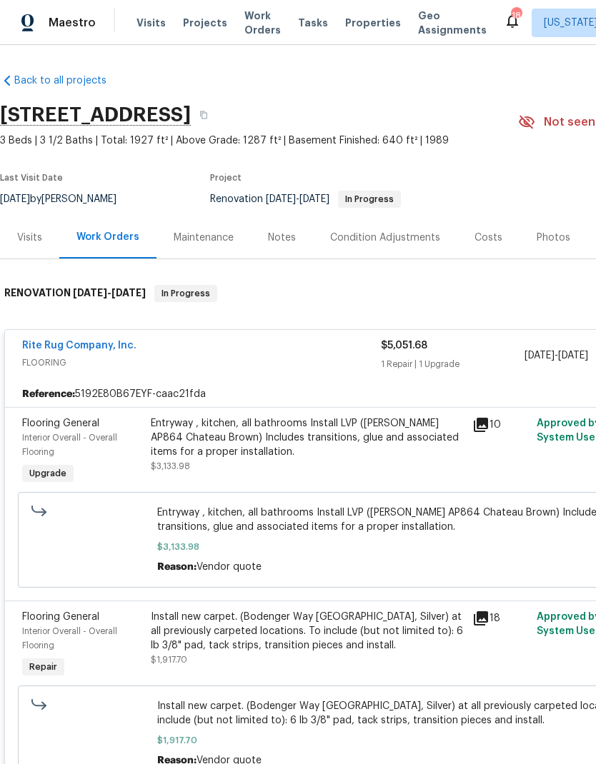
scroll to position [0, 0]
click at [482, 424] on icon at bounding box center [481, 425] width 14 height 14
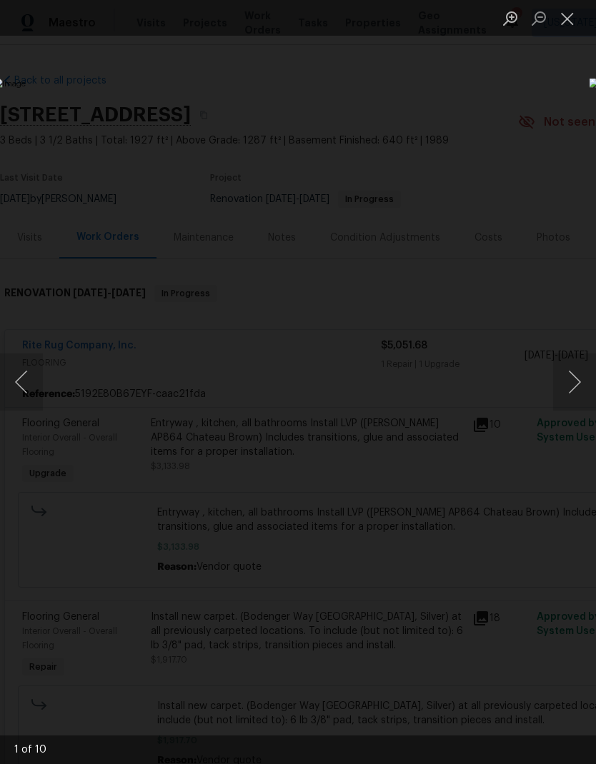
click at [570, 384] on button "Next image" at bounding box center [574, 382] width 43 height 57
click at [571, 384] on button "Next image" at bounding box center [574, 382] width 43 height 57
click at [566, 386] on button "Next image" at bounding box center [574, 382] width 43 height 57
click at [570, 387] on button "Next image" at bounding box center [574, 382] width 43 height 57
click at [566, 392] on button "Next image" at bounding box center [574, 382] width 43 height 57
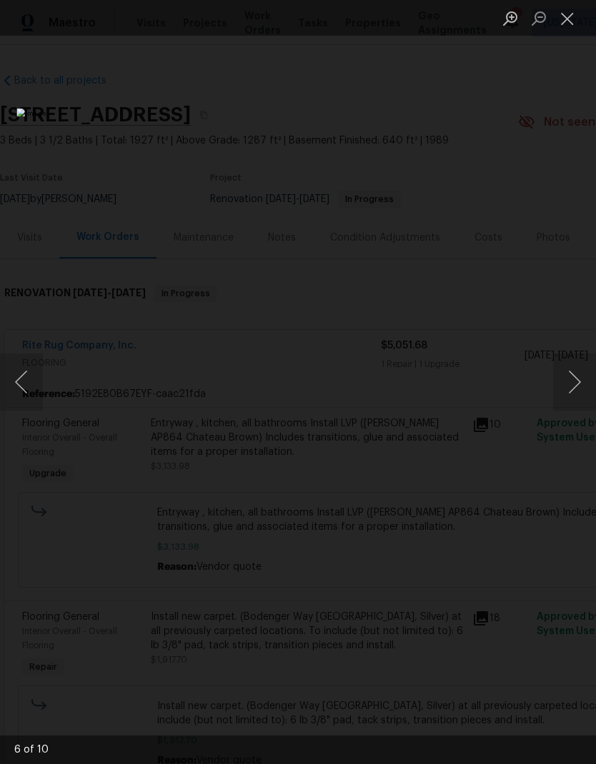
click at [570, 389] on button "Next image" at bounding box center [574, 382] width 43 height 57
click at [572, 384] on button "Next image" at bounding box center [574, 382] width 43 height 57
click at [568, 388] on button "Next image" at bounding box center [574, 382] width 43 height 57
click at [570, 387] on button "Next image" at bounding box center [574, 382] width 43 height 57
click at [570, 386] on button "Next image" at bounding box center [574, 382] width 43 height 57
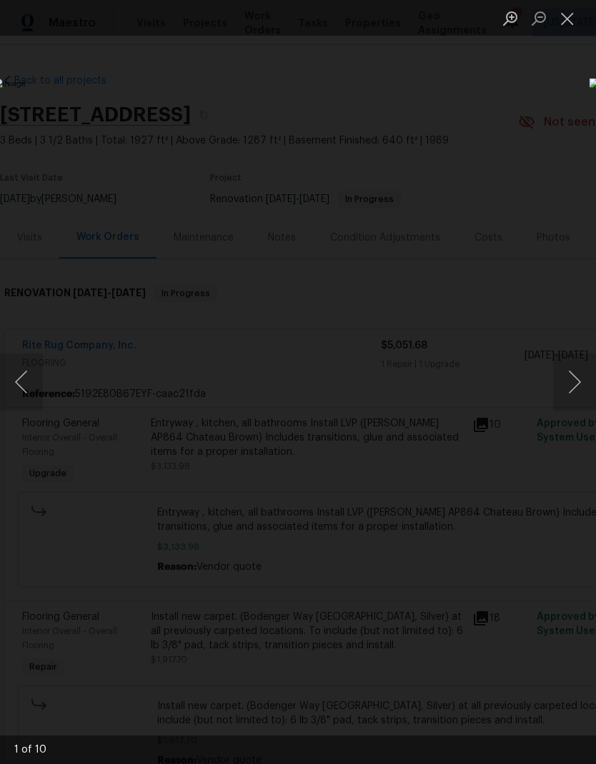
click at [571, 384] on button "Next image" at bounding box center [574, 382] width 43 height 57
click at [573, 378] on button "Next image" at bounding box center [574, 382] width 43 height 57
click at [445, 99] on div "Lightbox" at bounding box center [298, 382] width 596 height 764
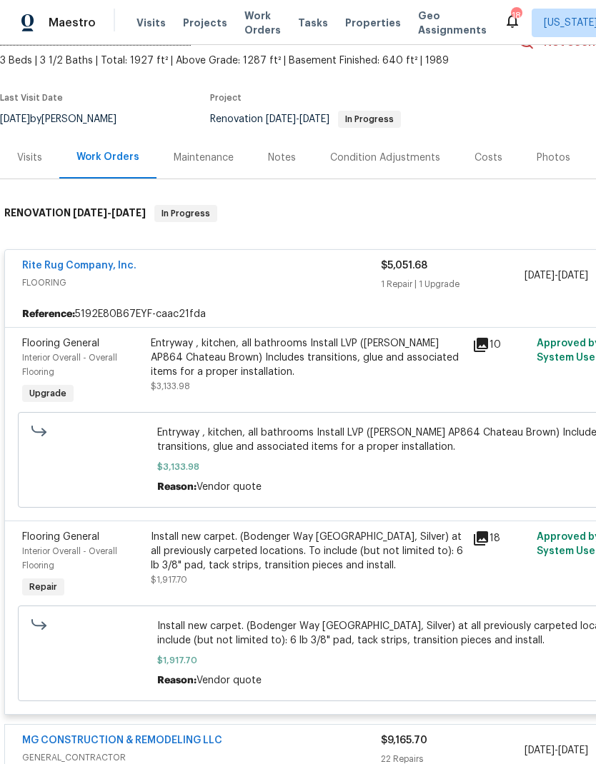
scroll to position [80, 0]
click at [488, 534] on icon at bounding box center [480, 538] width 17 height 17
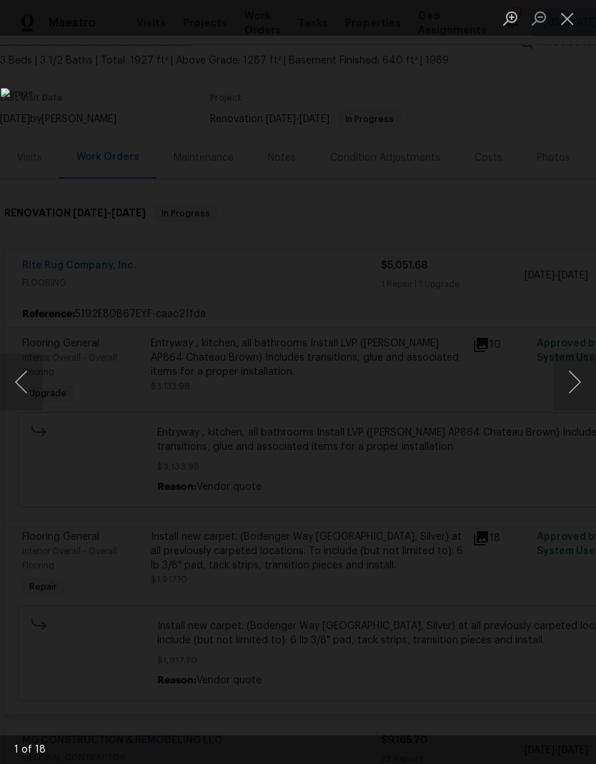
click at [569, 384] on button "Next image" at bounding box center [574, 382] width 43 height 57
click at [572, 370] on button "Next image" at bounding box center [574, 382] width 43 height 57
click at [566, 373] on button "Next image" at bounding box center [574, 382] width 43 height 57
click at [571, 372] on button "Next image" at bounding box center [574, 382] width 43 height 57
click at [566, 371] on button "Next image" at bounding box center [574, 382] width 43 height 57
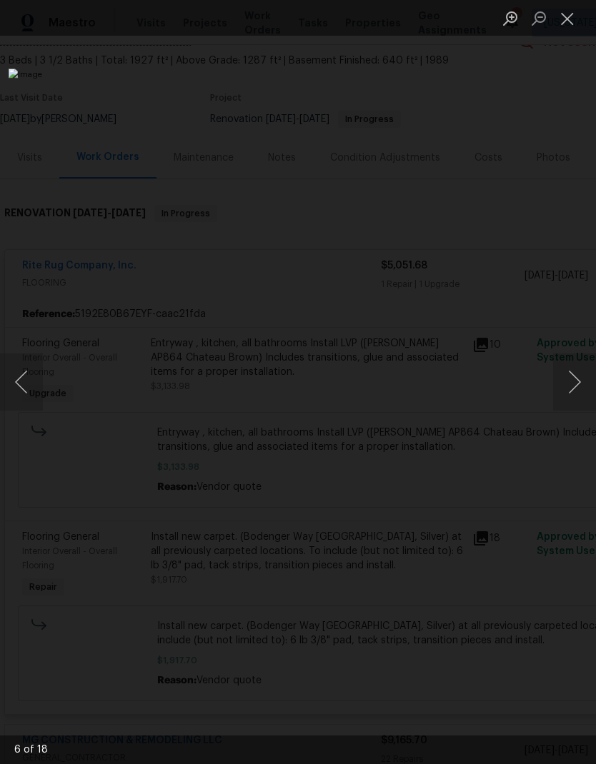
click at [564, 374] on button "Next image" at bounding box center [574, 382] width 43 height 57
click at [566, 386] on button "Next image" at bounding box center [574, 382] width 43 height 57
click at [564, 385] on button "Next image" at bounding box center [574, 382] width 43 height 57
click at [571, 386] on button "Next image" at bounding box center [574, 382] width 43 height 57
click at [570, 384] on button "Next image" at bounding box center [574, 382] width 43 height 57
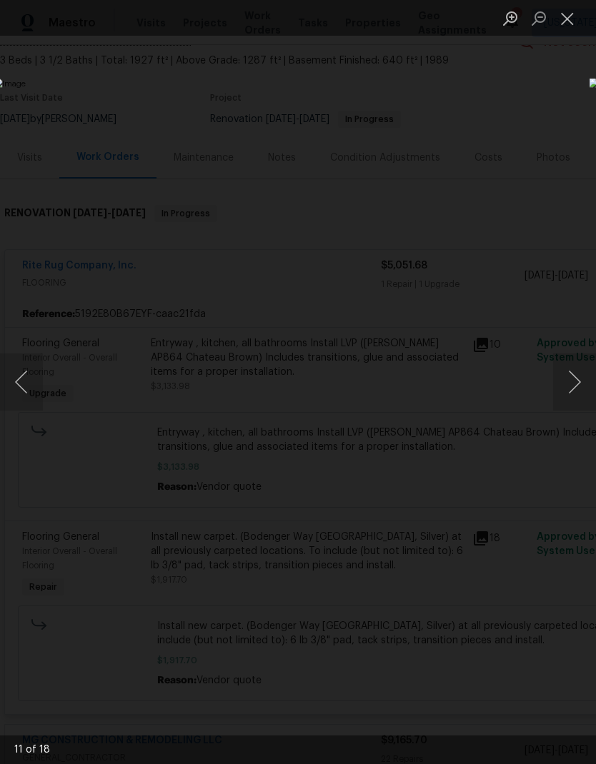
click at [573, 384] on button "Next image" at bounding box center [574, 382] width 43 height 57
click at [568, 386] on button "Next image" at bounding box center [574, 382] width 43 height 57
click at [568, 385] on button "Next image" at bounding box center [574, 382] width 43 height 57
click at [569, 384] on button "Next image" at bounding box center [574, 382] width 43 height 57
click at [569, 381] on button "Next image" at bounding box center [574, 382] width 43 height 57
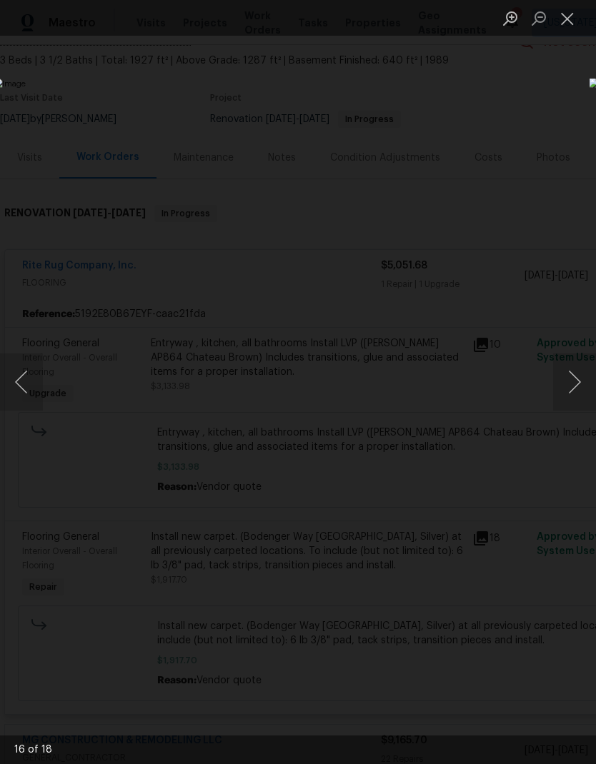
click at [569, 383] on button "Next image" at bounding box center [574, 382] width 43 height 57
click at [571, 380] on button "Next image" at bounding box center [574, 382] width 43 height 57
click at [570, 379] on button "Next image" at bounding box center [574, 382] width 43 height 57
click at [568, 379] on button "Next image" at bounding box center [574, 382] width 43 height 57
click at [38, 392] on button "Previous image" at bounding box center [21, 382] width 43 height 57
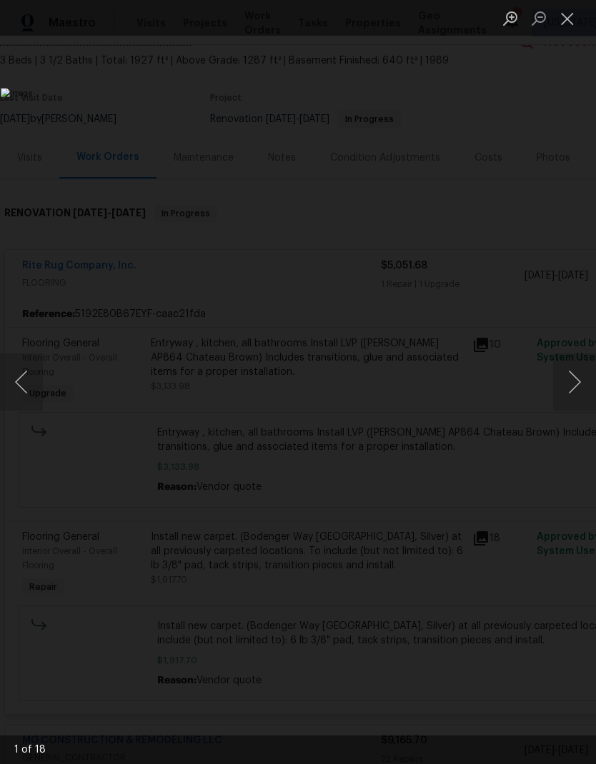
click at [574, 380] on button "Next image" at bounding box center [574, 382] width 43 height 57
click at [568, 378] on button "Next image" at bounding box center [574, 382] width 43 height 57
click at [566, 386] on button "Next image" at bounding box center [574, 382] width 43 height 57
click at [571, 389] on button "Next image" at bounding box center [574, 382] width 43 height 57
click at [571, 391] on button "Next image" at bounding box center [574, 382] width 43 height 57
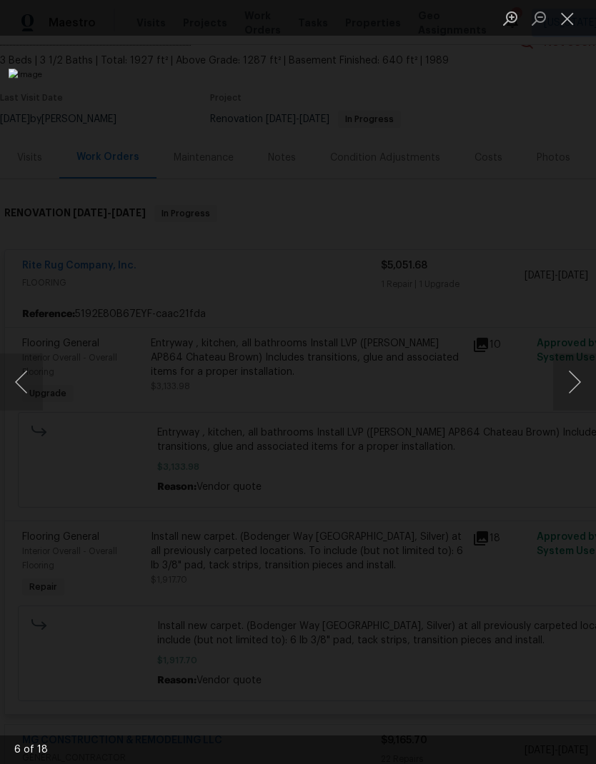
click at [569, 385] on button "Next image" at bounding box center [574, 382] width 43 height 57
click at [567, 389] on button "Next image" at bounding box center [574, 382] width 43 height 57
click at [573, 24] on button "Close lightbox" at bounding box center [567, 18] width 29 height 25
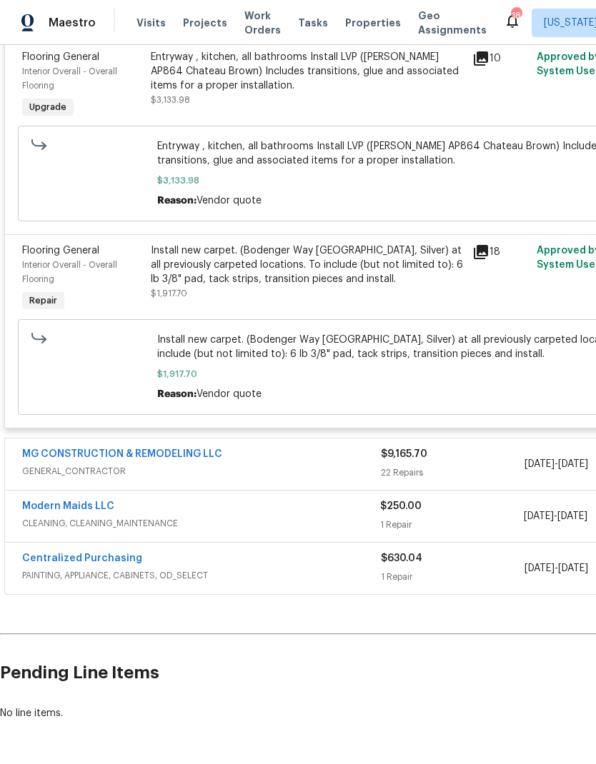
scroll to position [366, 0]
click at [334, 464] on div "MG CONSTRUCTION & REMODELING LLC" at bounding box center [201, 455] width 359 height 17
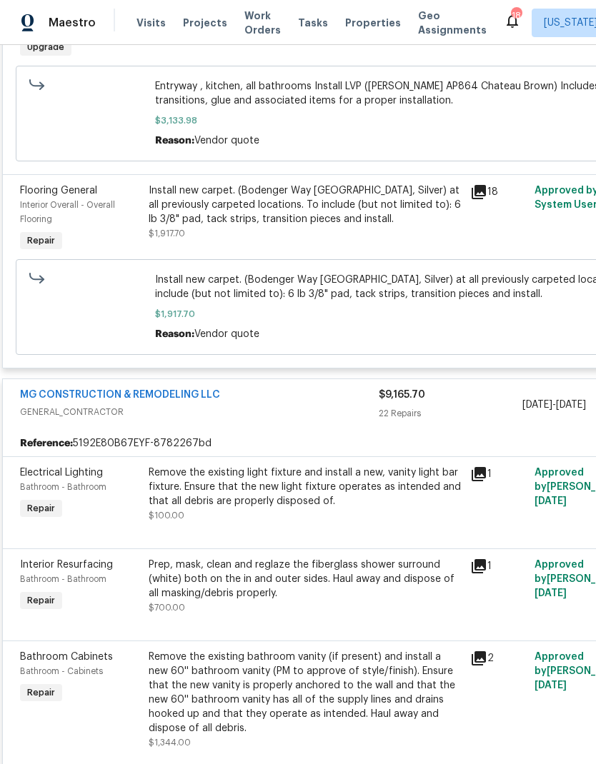
scroll to position [449, 5]
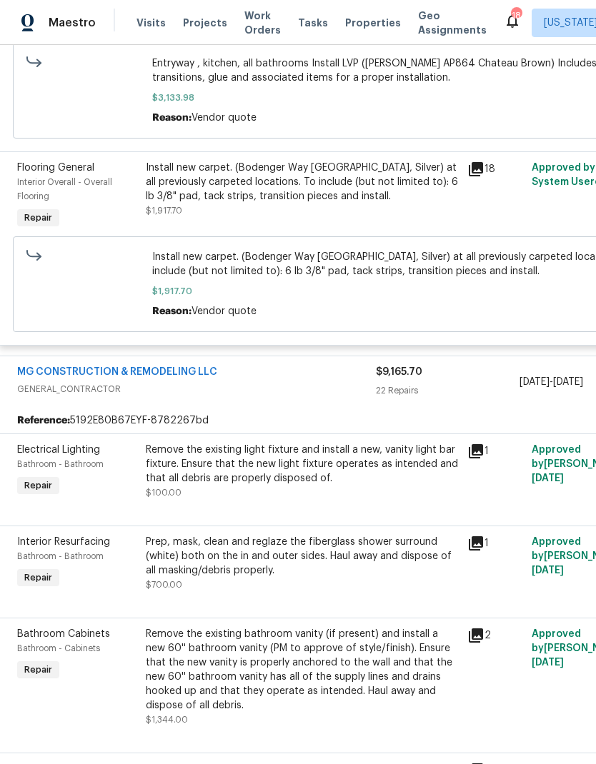
click at [347, 493] on div "Remove the existing light fixture and install a new, vanity light bar fixture. …" at bounding box center [302, 471] width 313 height 57
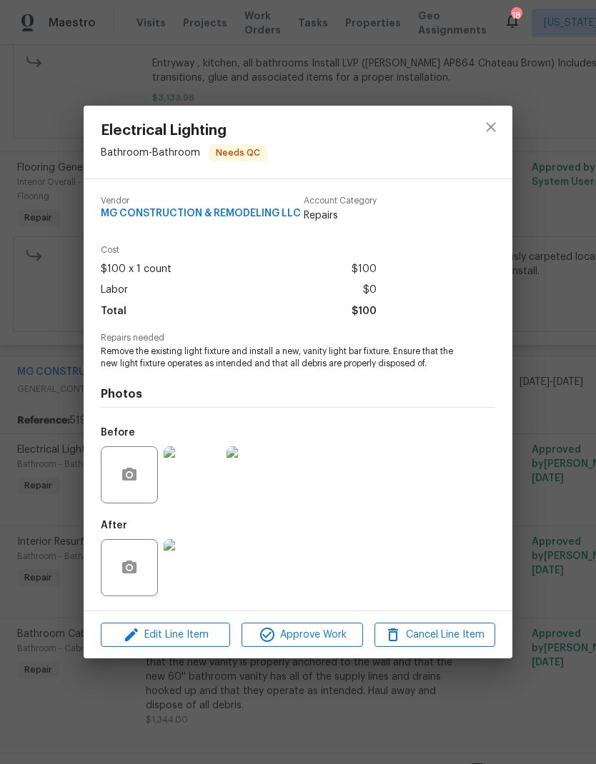
click at [197, 564] on img at bounding box center [192, 567] width 57 height 57
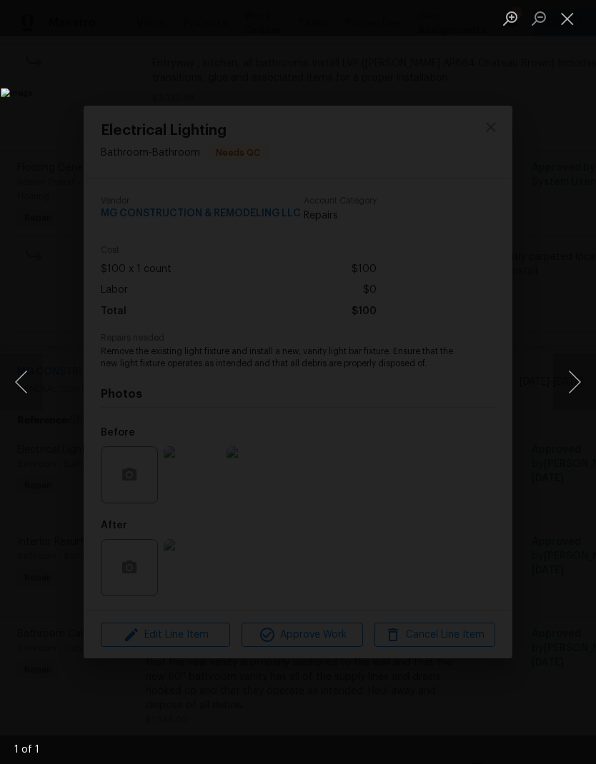
click at [44, 399] on img "Lightbox" at bounding box center [230, 382] width 459 height 588
click at [27, 387] on button "Previous image" at bounding box center [21, 382] width 43 height 57
click at [558, 400] on button "Next image" at bounding box center [574, 382] width 43 height 57
click at [575, 372] on button "Next image" at bounding box center [574, 382] width 43 height 57
click at [573, 384] on button "Next image" at bounding box center [574, 382] width 43 height 57
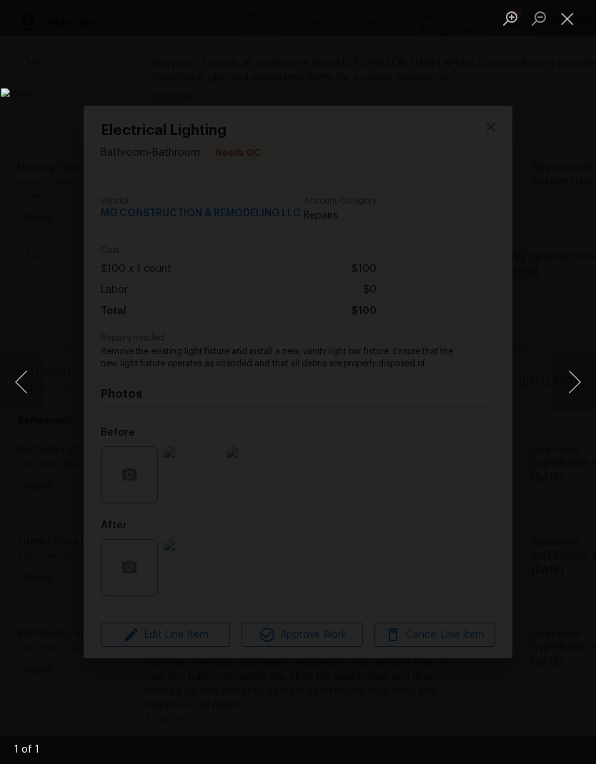
click at [572, 384] on button "Next image" at bounding box center [574, 382] width 43 height 57
click at [571, 384] on button "Next image" at bounding box center [574, 382] width 43 height 57
click at [566, 24] on button "Close lightbox" at bounding box center [567, 18] width 29 height 25
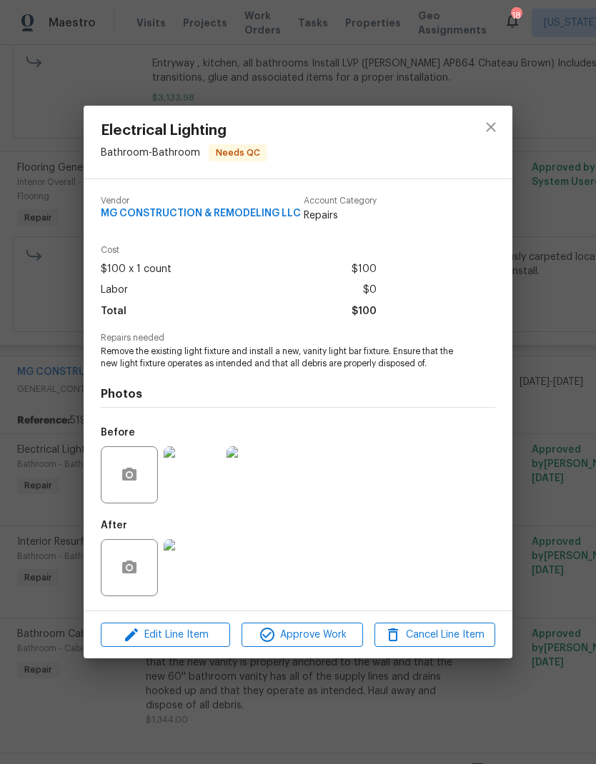
click at [211, 484] on img at bounding box center [192, 474] width 57 height 57
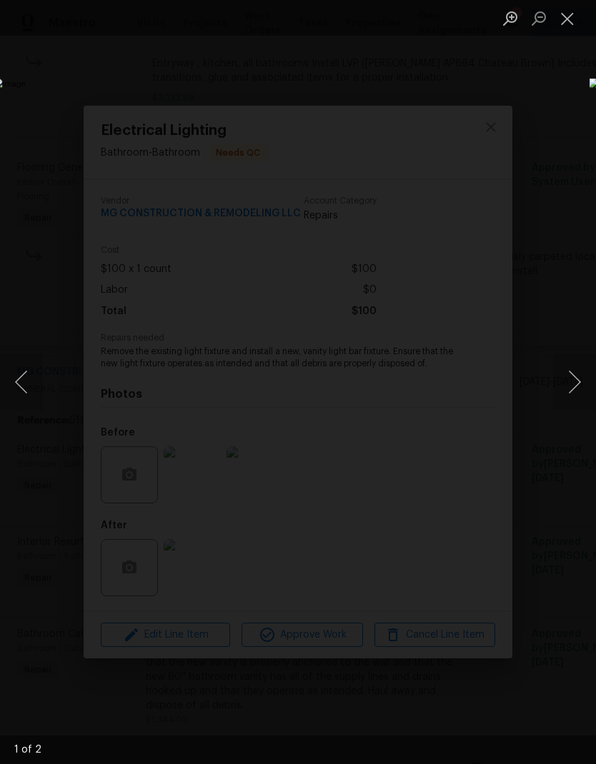
click at [572, 386] on button "Next image" at bounding box center [574, 382] width 43 height 57
click at [574, 10] on button "Close lightbox" at bounding box center [567, 18] width 29 height 25
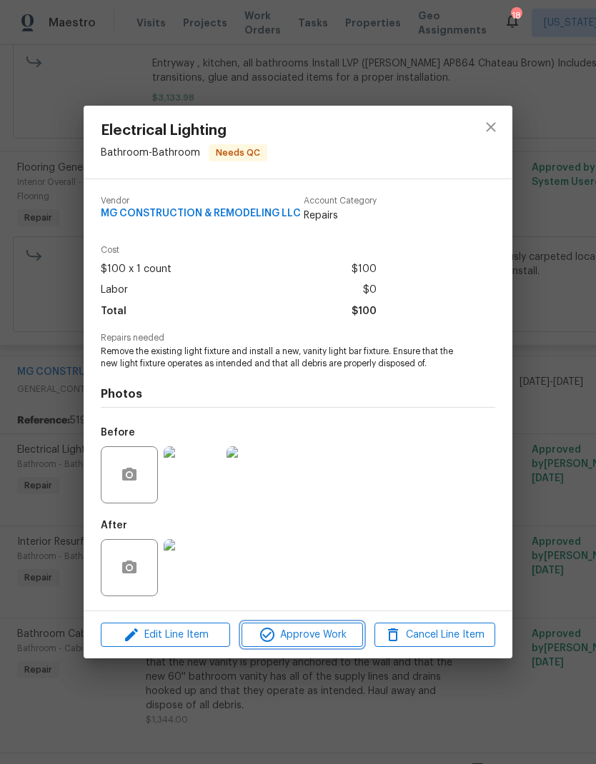
click at [324, 634] on span "Approve Work" at bounding box center [302, 635] width 112 height 18
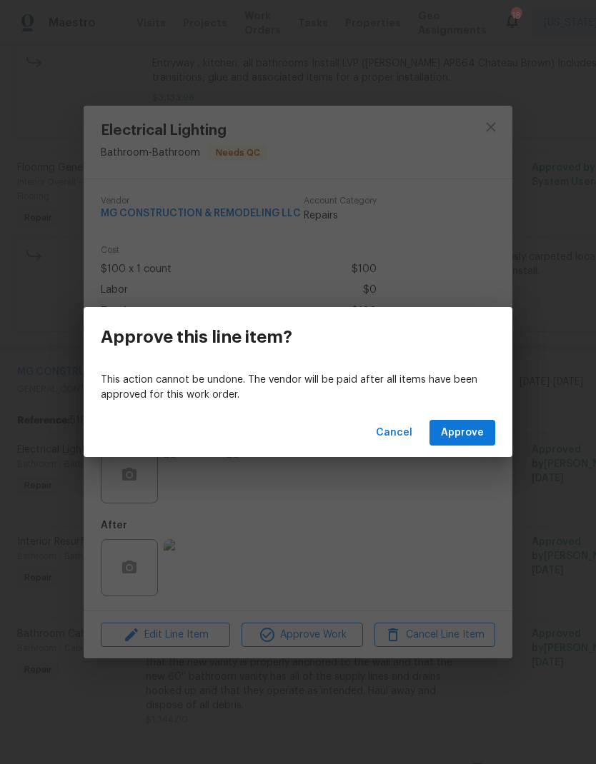
click at [469, 435] on span "Approve" at bounding box center [462, 433] width 43 height 18
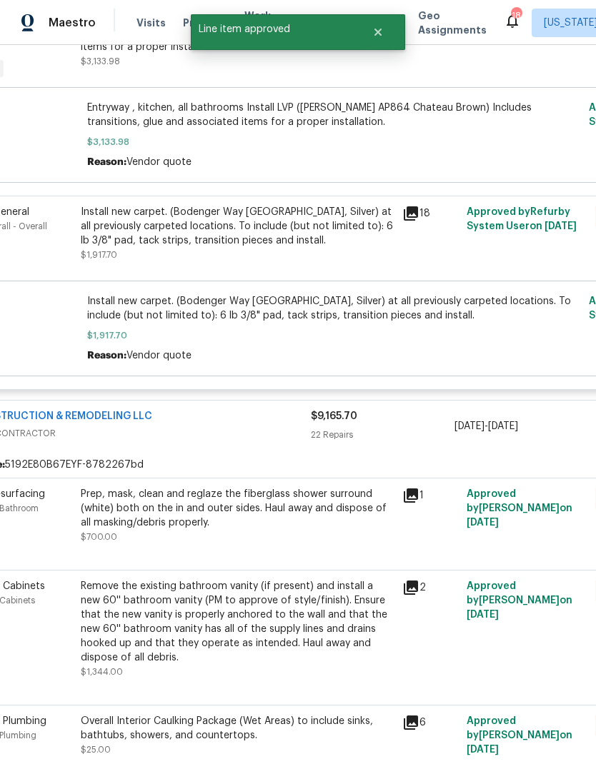
scroll to position [405, 68]
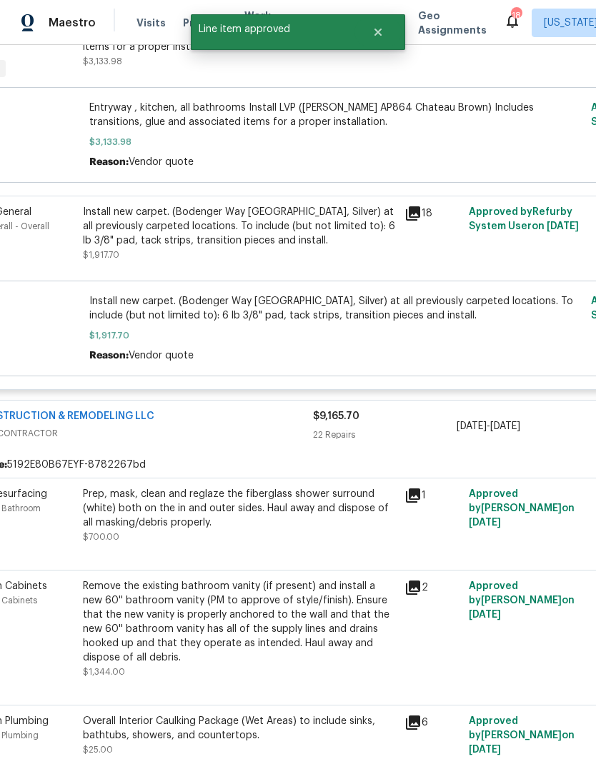
click at [419, 499] on icon at bounding box center [413, 496] width 14 height 14
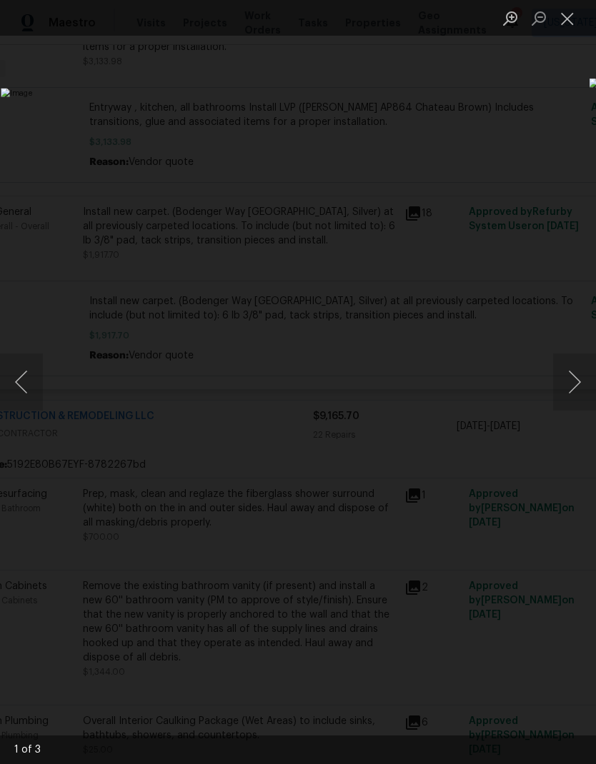
click at [575, 378] on button "Next image" at bounding box center [574, 382] width 43 height 57
click at [577, 372] on button "Next image" at bounding box center [574, 382] width 43 height 57
click at [574, 384] on button "Next image" at bounding box center [574, 382] width 43 height 57
click at [573, 26] on button "Close lightbox" at bounding box center [567, 18] width 29 height 25
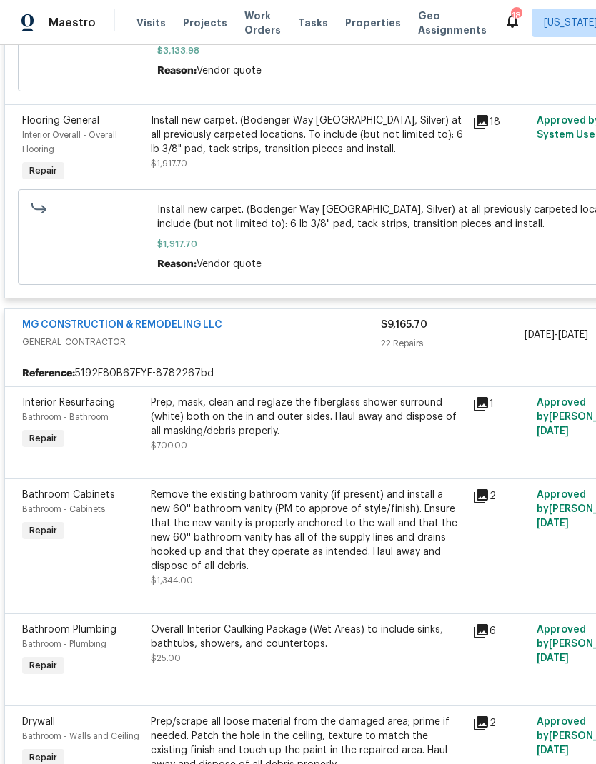
scroll to position [496, 0]
click at [380, 439] on div "Prep, mask, clean and reglaze the fiberglass shower surround (white) both on th…" at bounding box center [307, 417] width 313 height 43
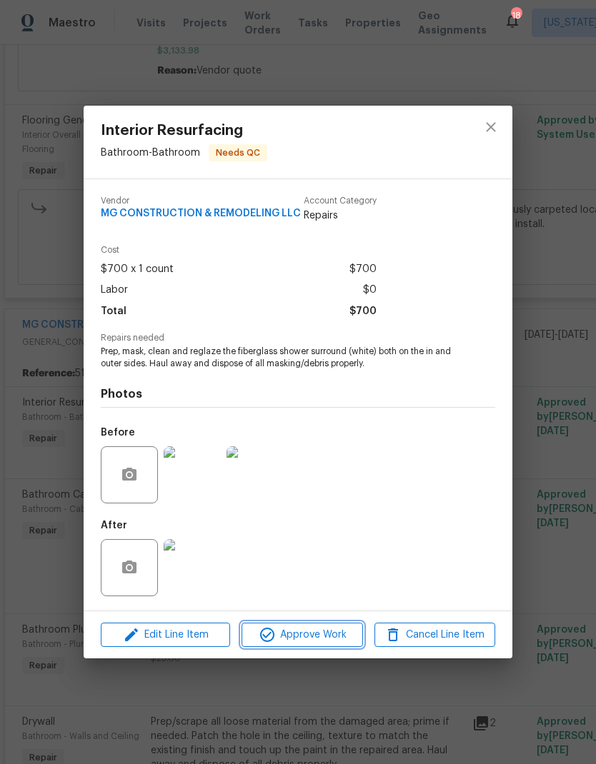
click at [318, 634] on span "Approve Work" at bounding box center [302, 635] width 112 height 18
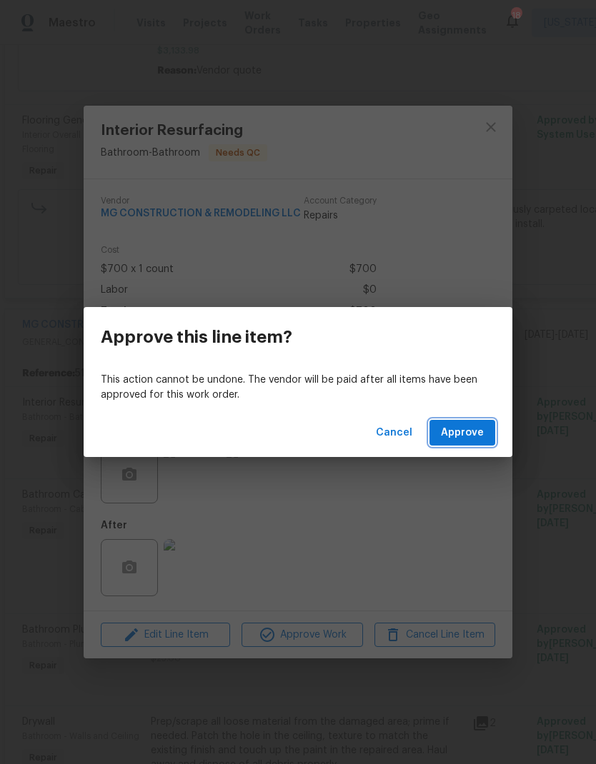
click at [468, 430] on span "Approve" at bounding box center [462, 433] width 43 height 18
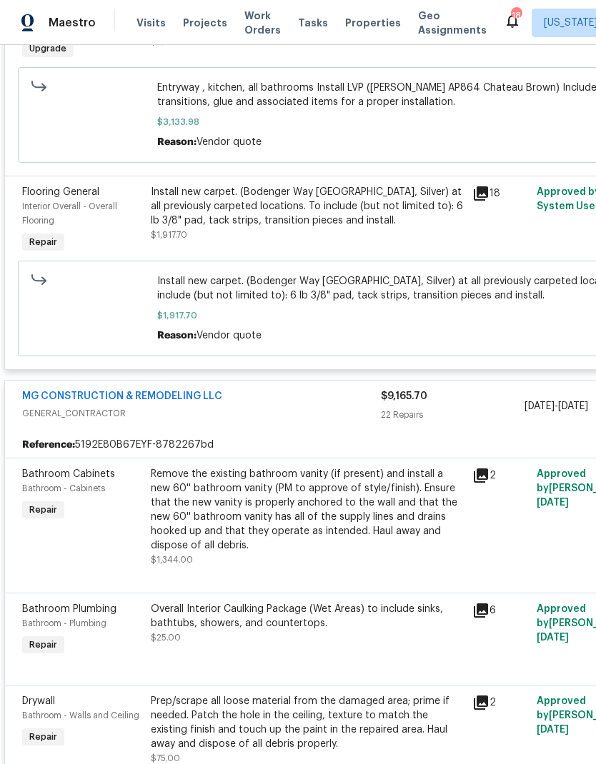
scroll to position [426, 0]
click at [330, 541] on div "Remove the existing bathroom vanity (if present) and install a new 60'' bathroo…" at bounding box center [307, 509] width 313 height 86
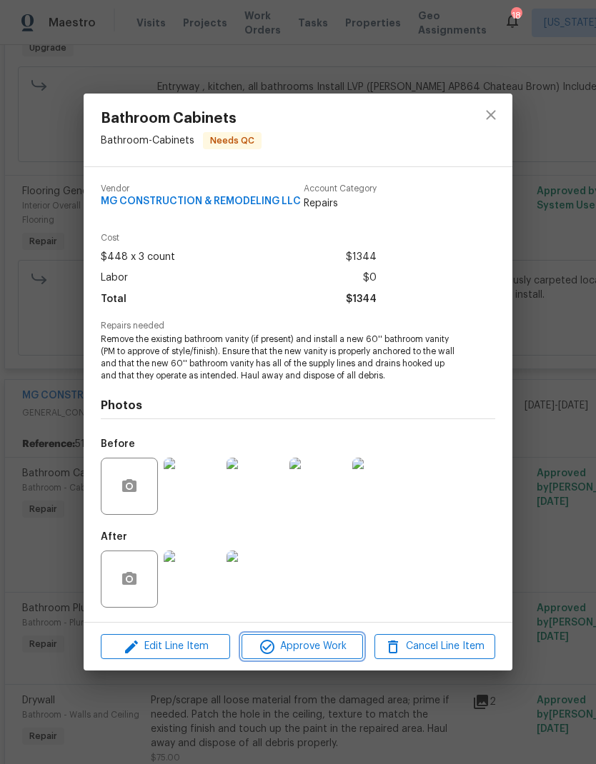
click at [317, 646] on span "Approve Work" at bounding box center [302, 647] width 112 height 18
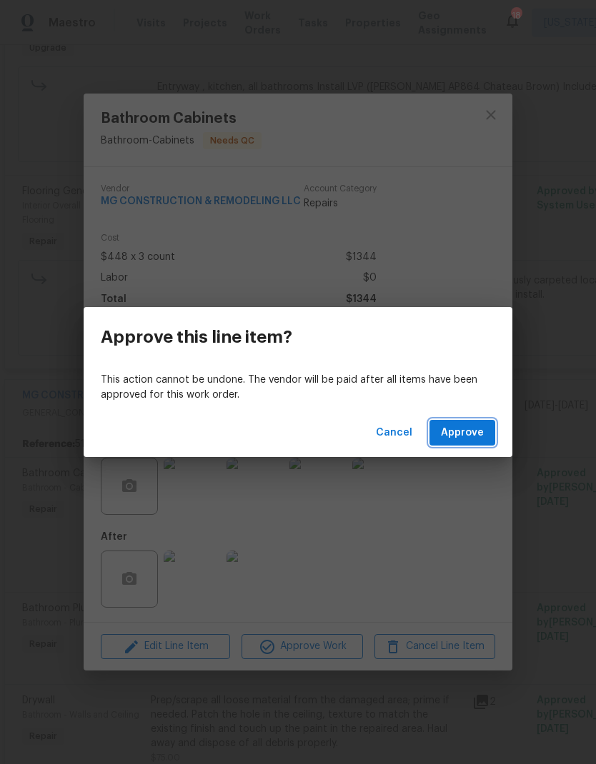
click at [467, 437] on span "Approve" at bounding box center [462, 433] width 43 height 18
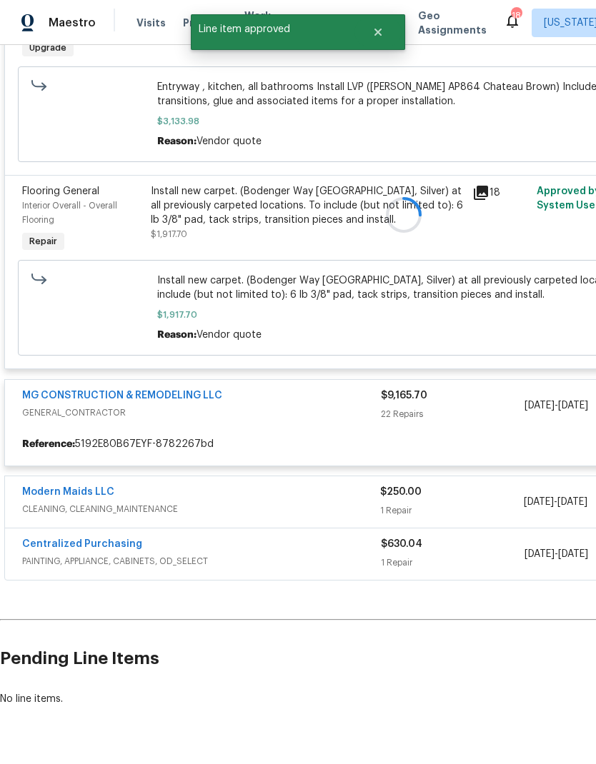
scroll to position [411, 0]
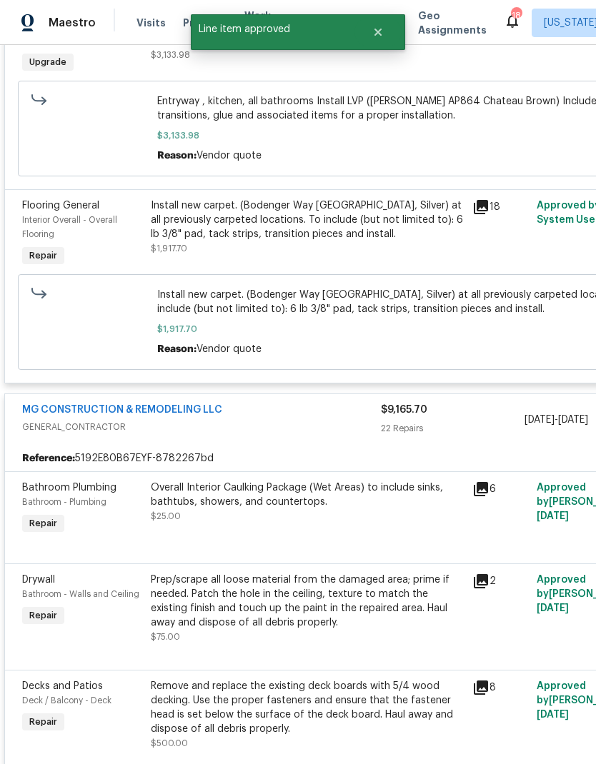
click at [366, 519] on div "Overall Interior Caulking Package (Wet Areas) to include sinks, bathtubs, showe…" at bounding box center [307, 502] width 313 height 43
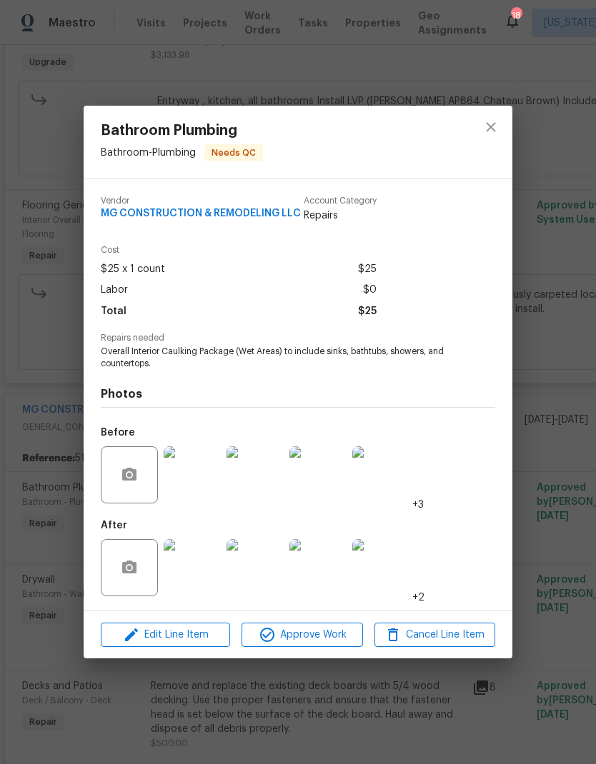
click at [257, 575] on img at bounding box center [254, 567] width 57 height 57
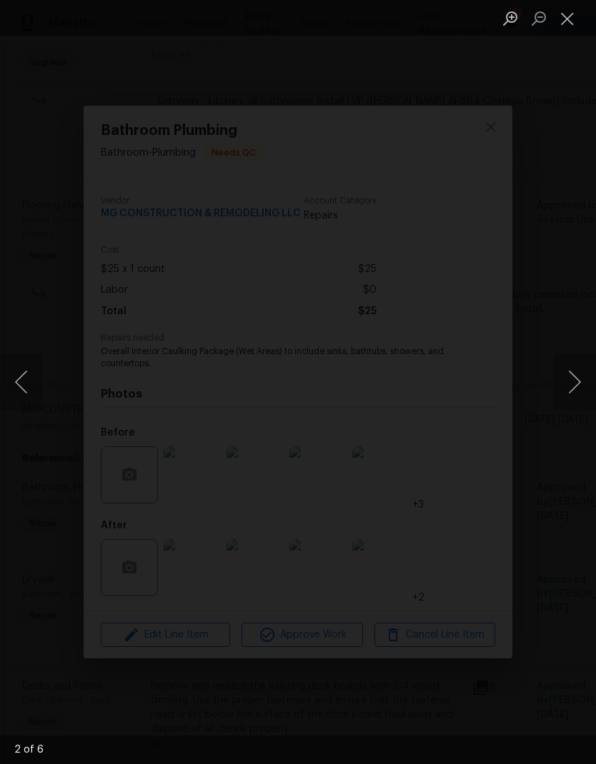
click at [566, 390] on button "Next image" at bounding box center [574, 382] width 43 height 57
click at [567, 385] on button "Next image" at bounding box center [574, 382] width 43 height 57
click at [561, 395] on button "Next image" at bounding box center [574, 382] width 43 height 57
click at [571, 13] on button "Close lightbox" at bounding box center [567, 18] width 29 height 25
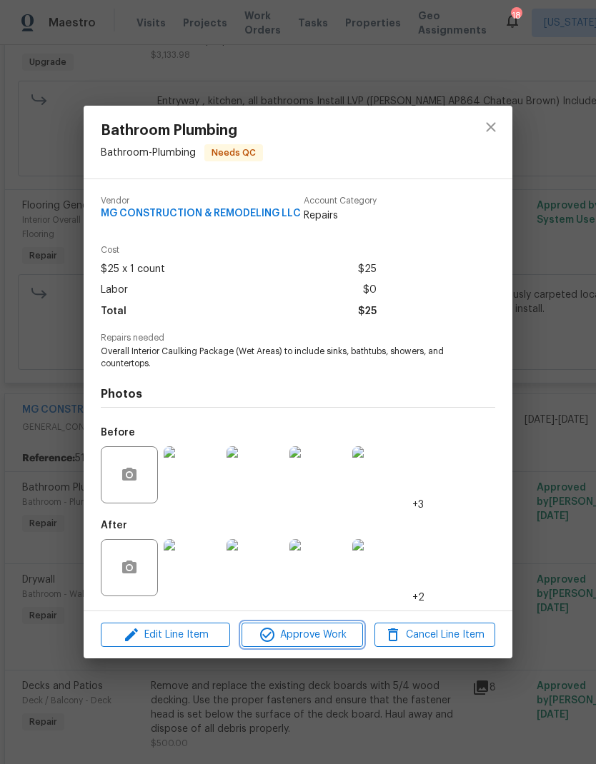
click at [318, 641] on span "Approve Work" at bounding box center [302, 635] width 112 height 18
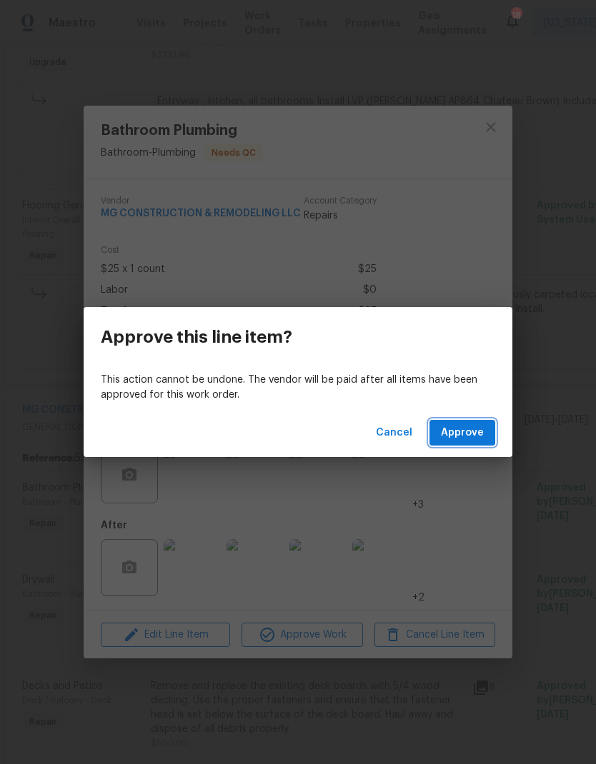
click at [469, 439] on span "Approve" at bounding box center [462, 433] width 43 height 18
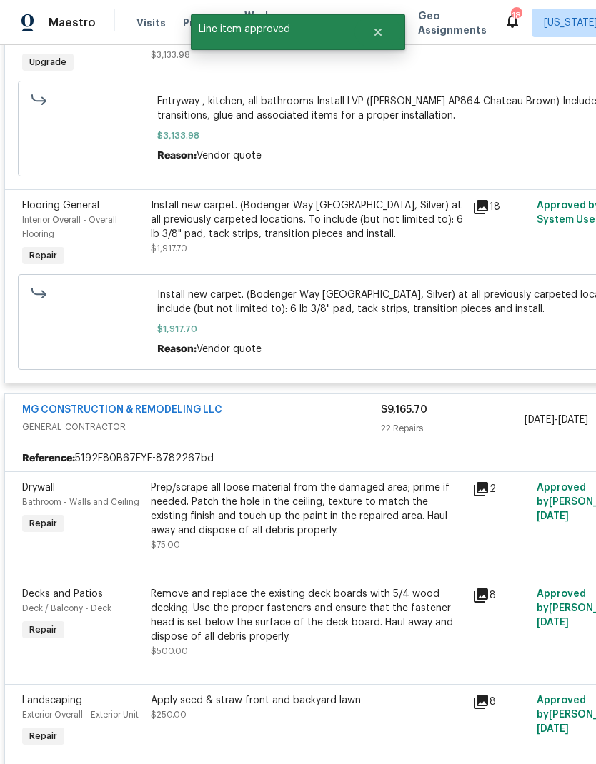
click at [355, 537] on div "Prep/scrape all loose material from the damaged area; prime if needed. Patch th…" at bounding box center [307, 509] width 313 height 57
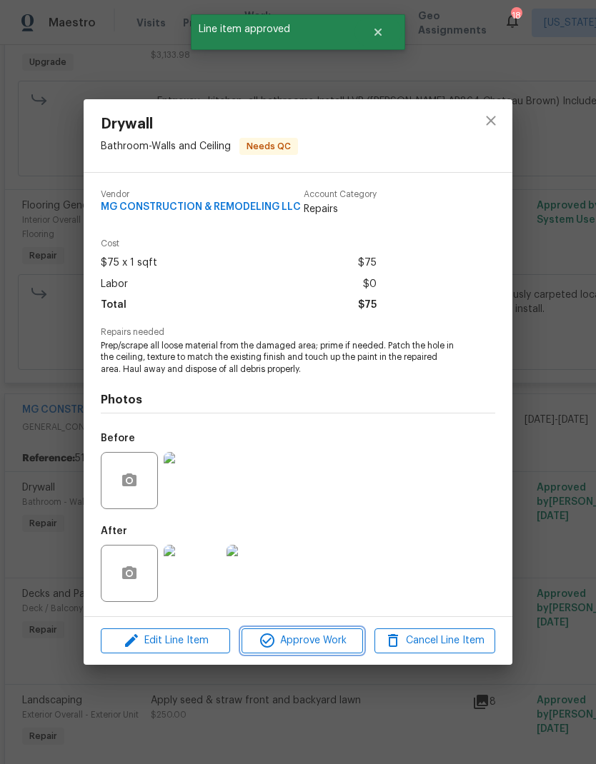
click at [329, 644] on span "Approve Work" at bounding box center [302, 641] width 112 height 18
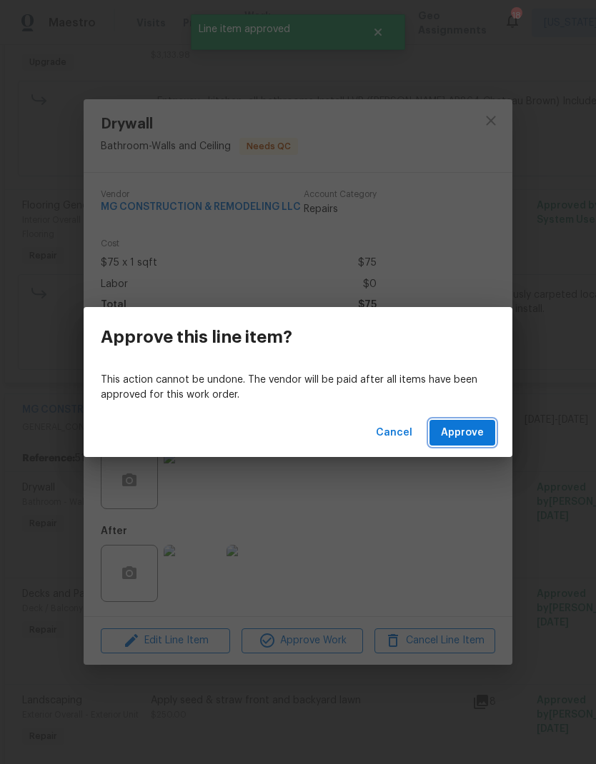
click at [466, 441] on button "Approve" at bounding box center [462, 433] width 66 height 26
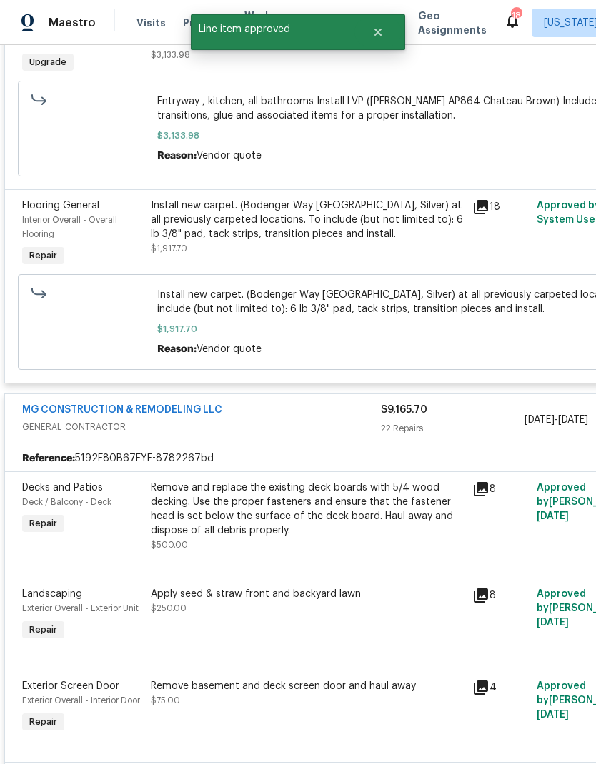
click at [353, 537] on div "Remove and replace the existing deck boards with 5/4 wood decking. Use the prop…" at bounding box center [307, 509] width 313 height 57
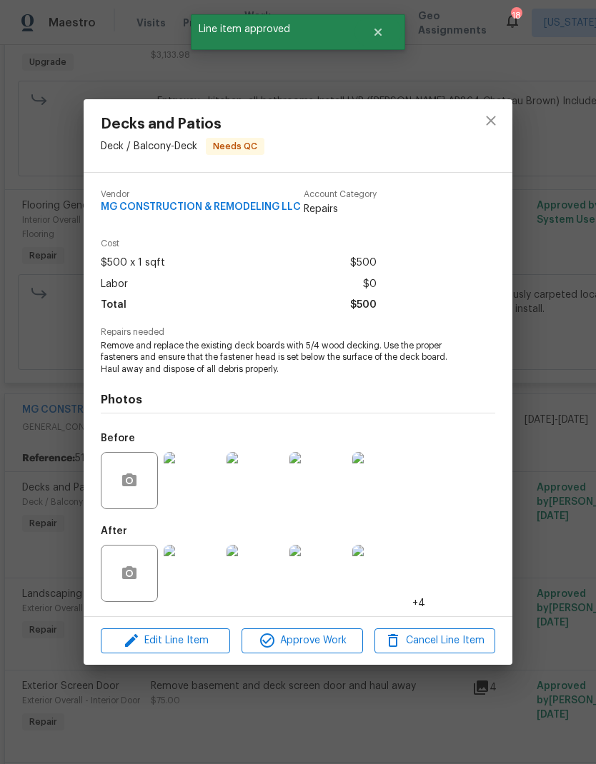
click at [198, 574] on img at bounding box center [192, 573] width 57 height 57
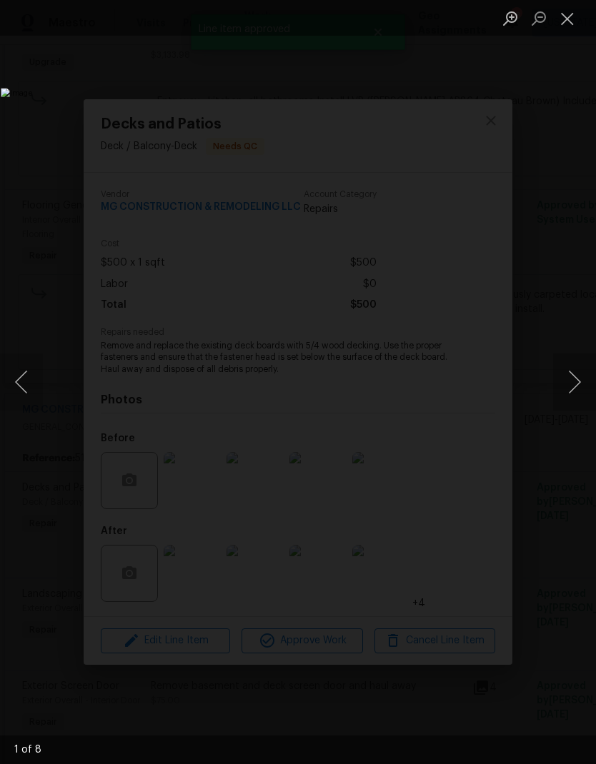
click at [575, 390] on button "Next image" at bounding box center [574, 382] width 43 height 57
click at [574, 378] on button "Next image" at bounding box center [574, 382] width 43 height 57
click at [569, 391] on button "Next image" at bounding box center [574, 382] width 43 height 57
click at [571, 386] on button "Next image" at bounding box center [574, 382] width 43 height 57
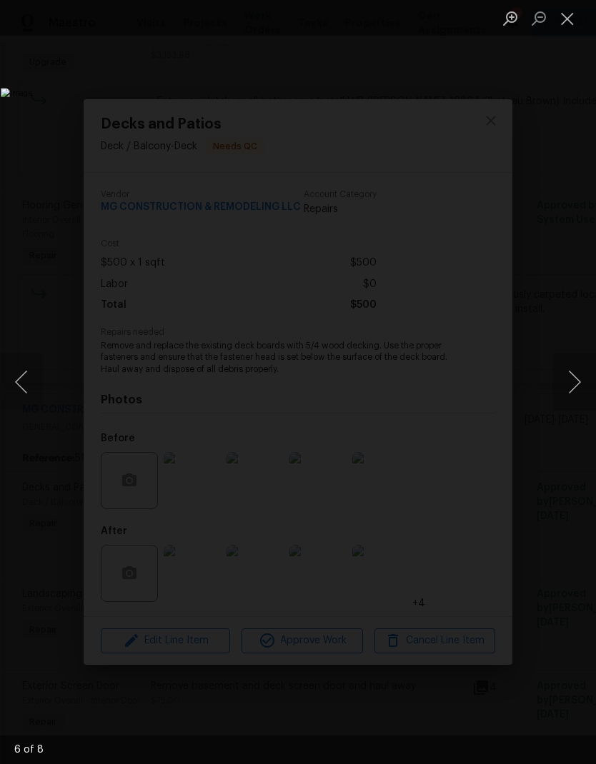
click at [571, 389] on button "Next image" at bounding box center [574, 382] width 43 height 57
click at [570, 389] on button "Next image" at bounding box center [574, 382] width 43 height 57
click at [567, 391] on button "Next image" at bounding box center [574, 382] width 43 height 57
click at [572, 17] on button "Close lightbox" at bounding box center [567, 18] width 29 height 25
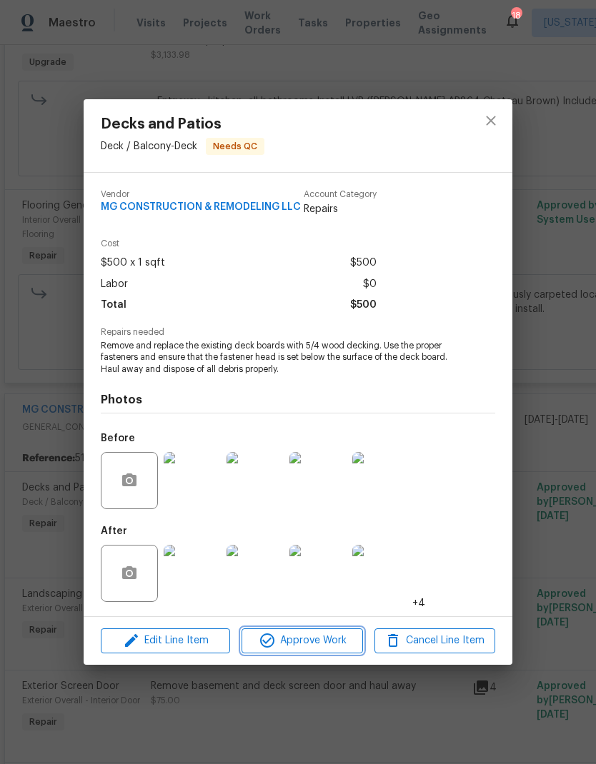
click at [334, 641] on span "Approve Work" at bounding box center [302, 641] width 112 height 18
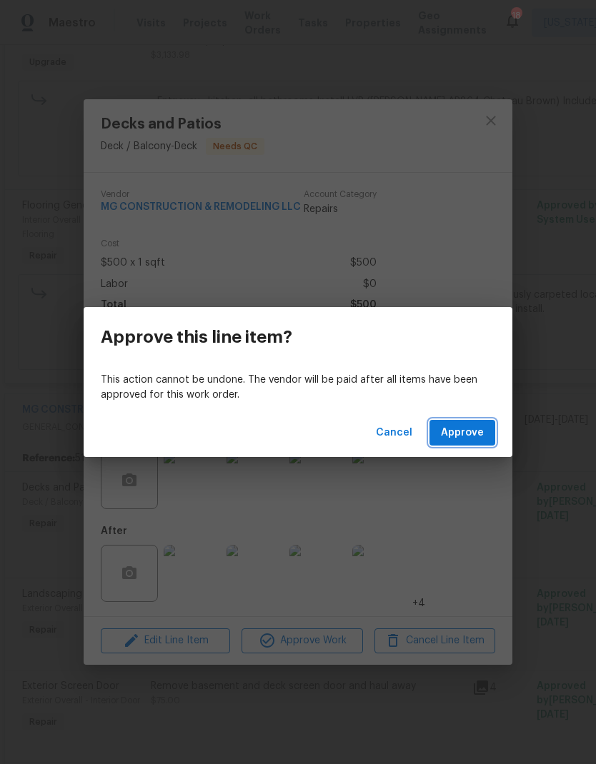
click at [462, 438] on span "Approve" at bounding box center [462, 433] width 43 height 18
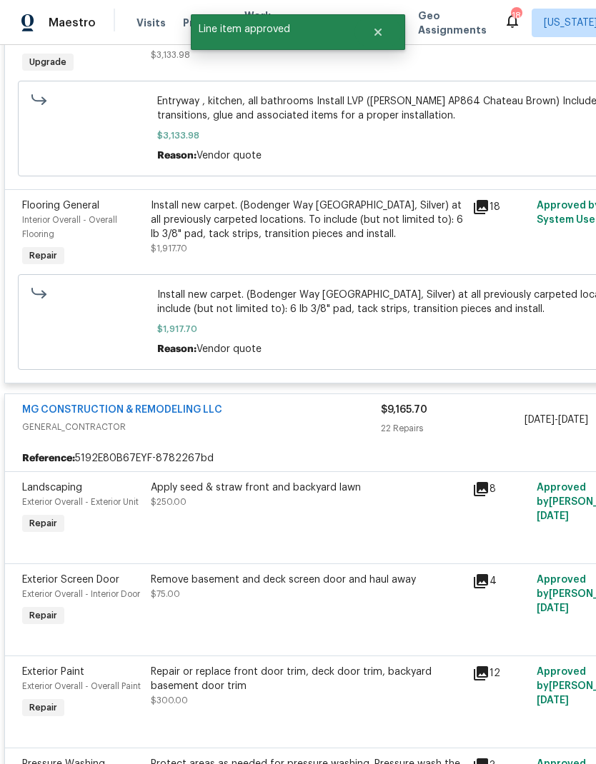
click at [487, 496] on icon at bounding box center [481, 489] width 14 height 14
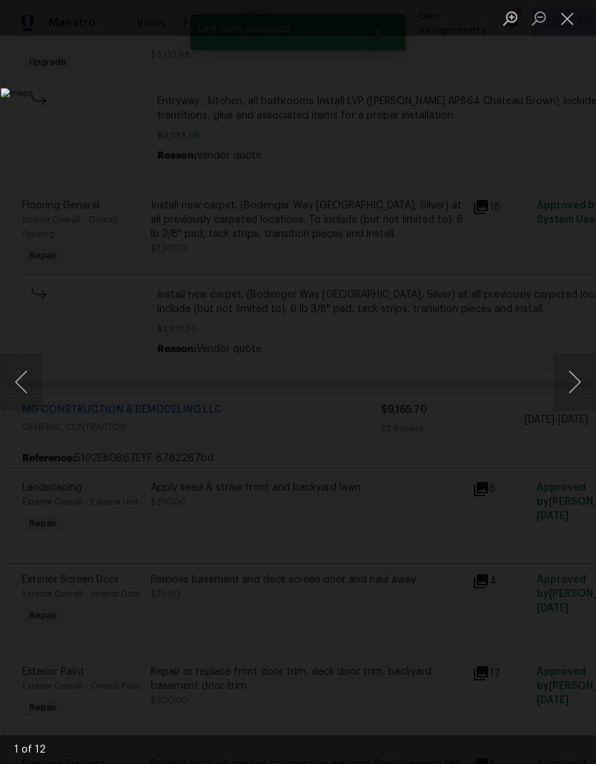
click at [569, 387] on button "Next image" at bounding box center [574, 382] width 43 height 57
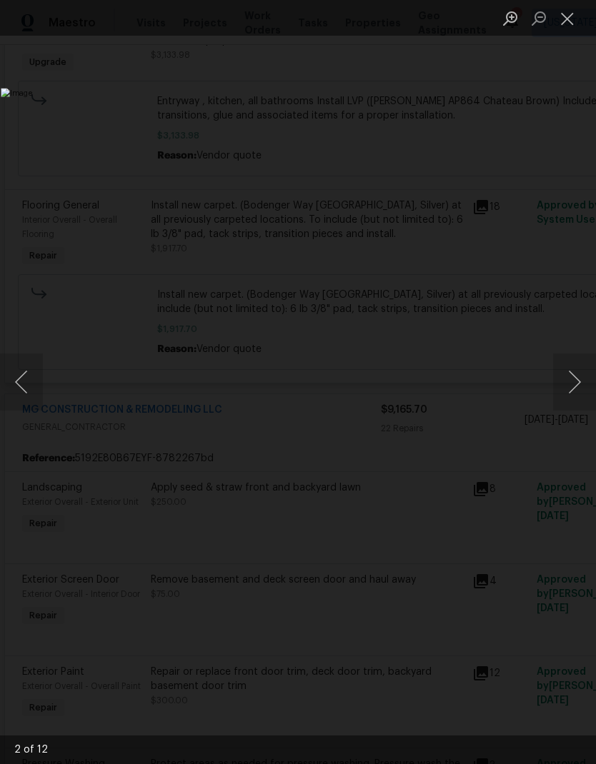
click at [569, 386] on button "Next image" at bounding box center [574, 382] width 43 height 57
click at [574, 384] on button "Next image" at bounding box center [574, 382] width 43 height 57
click at [571, 389] on button "Next image" at bounding box center [574, 382] width 43 height 57
click at [570, 385] on button "Next image" at bounding box center [574, 382] width 43 height 57
click at [571, 393] on button "Next image" at bounding box center [574, 382] width 43 height 57
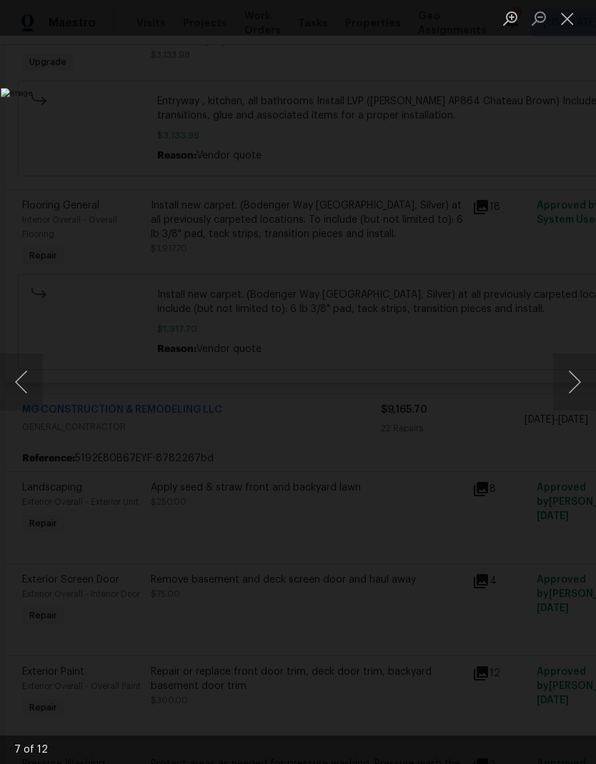
click at [571, 399] on button "Next image" at bounding box center [574, 382] width 43 height 57
click at [573, 399] on button "Next image" at bounding box center [574, 382] width 43 height 57
click at [571, 399] on button "Next image" at bounding box center [574, 382] width 43 height 57
click at [572, 396] on button "Next image" at bounding box center [574, 382] width 43 height 57
click at [570, 399] on button "Next image" at bounding box center [574, 382] width 43 height 57
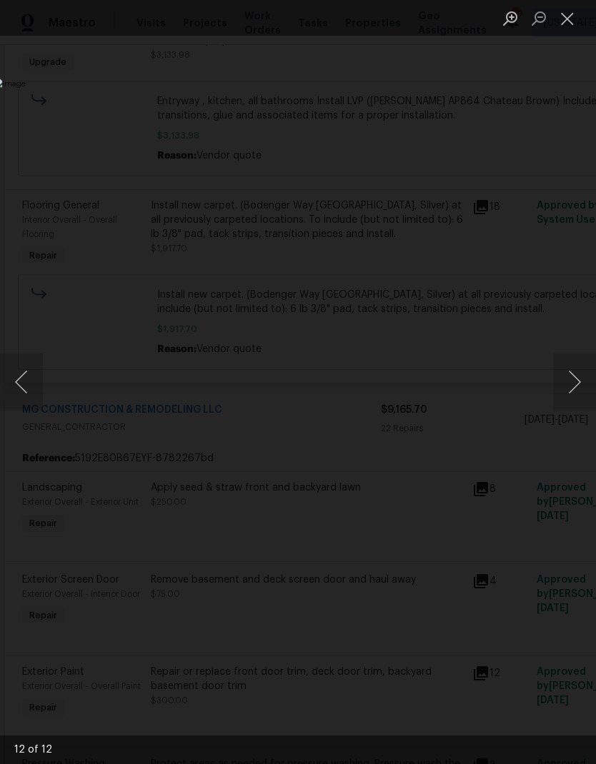
click at [573, 23] on button "Close lightbox" at bounding box center [567, 18] width 29 height 25
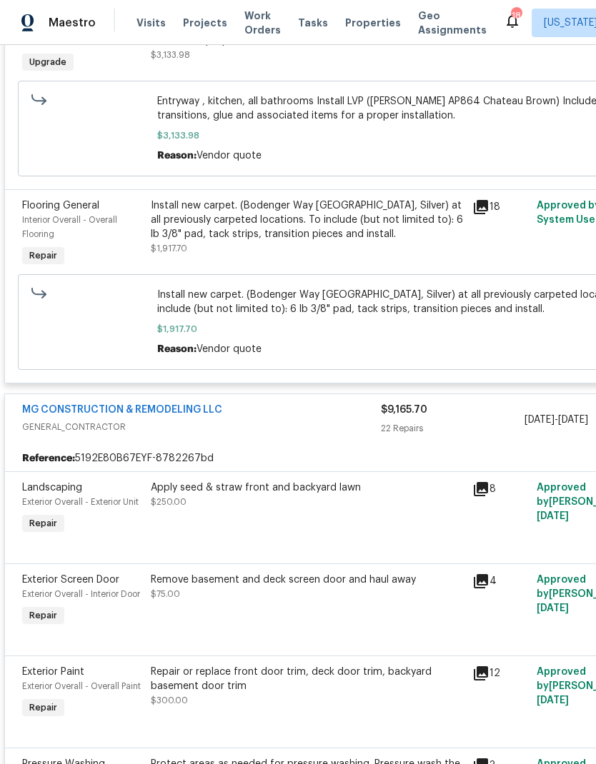
click at [336, 531] on div "Apply seed & straw front and backyard lawn $250.00" at bounding box center [306, 509] width 321 height 66
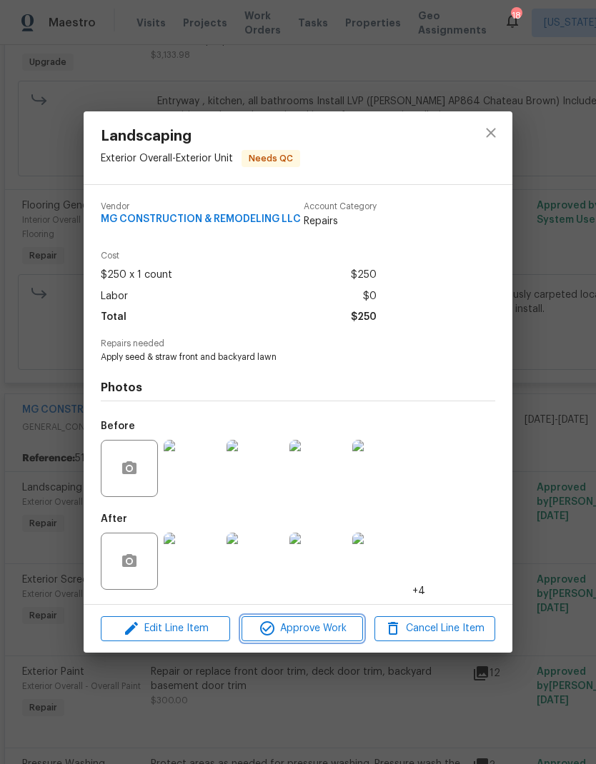
click at [334, 634] on span "Approve Work" at bounding box center [302, 629] width 112 height 18
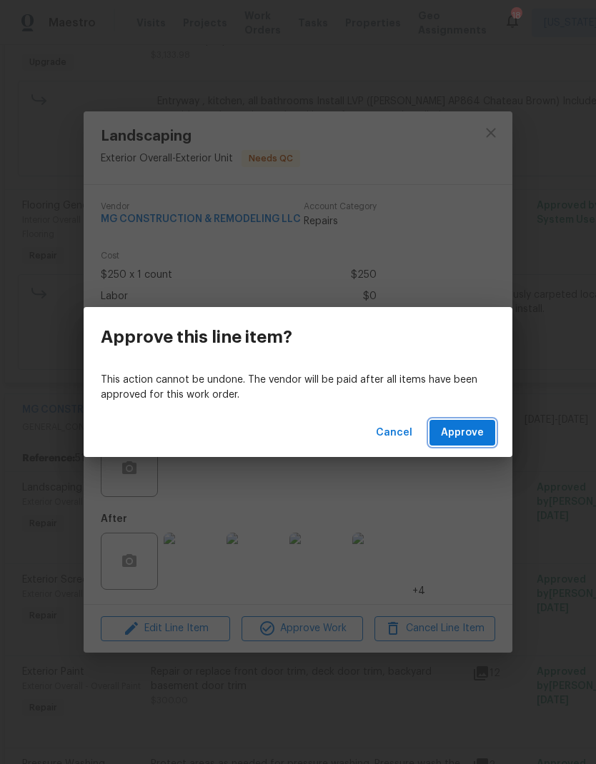
click at [472, 437] on span "Approve" at bounding box center [462, 433] width 43 height 18
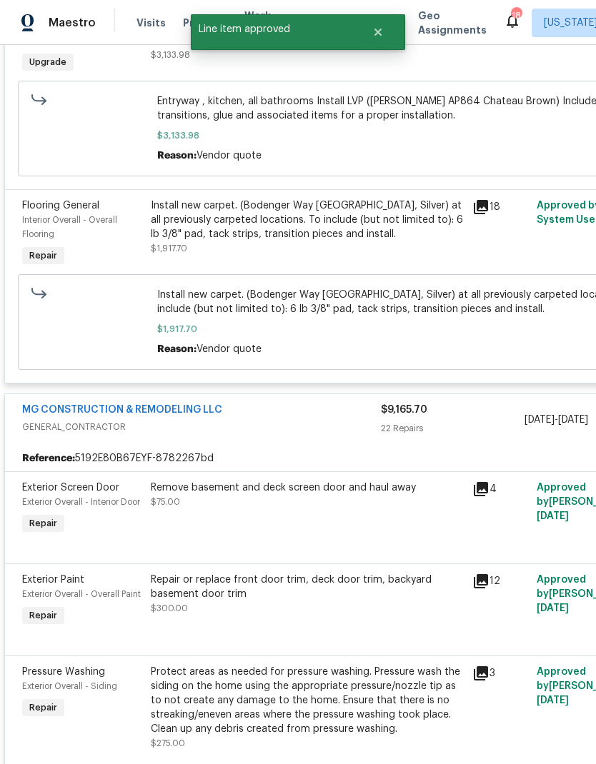
click at [487, 494] on icon at bounding box center [481, 489] width 14 height 14
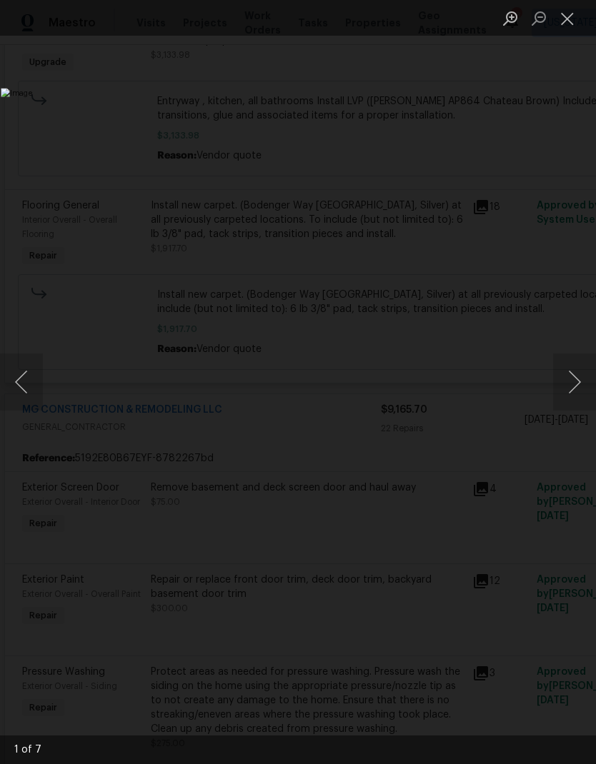
click at [575, 384] on button "Next image" at bounding box center [574, 382] width 43 height 57
click at [570, 385] on button "Next image" at bounding box center [574, 382] width 43 height 57
click at [574, 388] on button "Next image" at bounding box center [574, 382] width 43 height 57
click at [570, 387] on button "Next image" at bounding box center [574, 382] width 43 height 57
click at [571, 390] on button "Next image" at bounding box center [574, 382] width 43 height 57
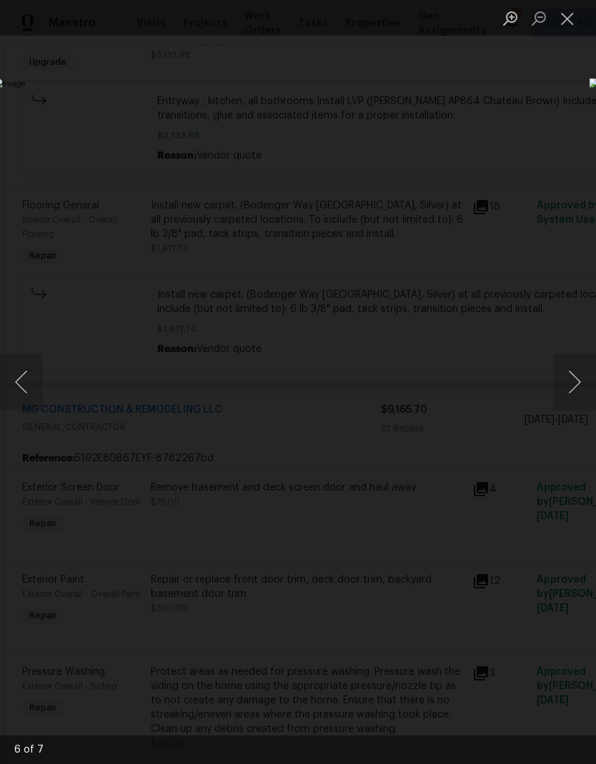
click at [571, 392] on button "Next image" at bounding box center [574, 382] width 43 height 57
click at [571, 391] on button "Next image" at bounding box center [574, 382] width 43 height 57
click at [569, 389] on button "Next image" at bounding box center [574, 382] width 43 height 57
click at [564, 385] on button "Next image" at bounding box center [574, 382] width 43 height 57
click at [579, 376] on button "Next image" at bounding box center [574, 382] width 43 height 57
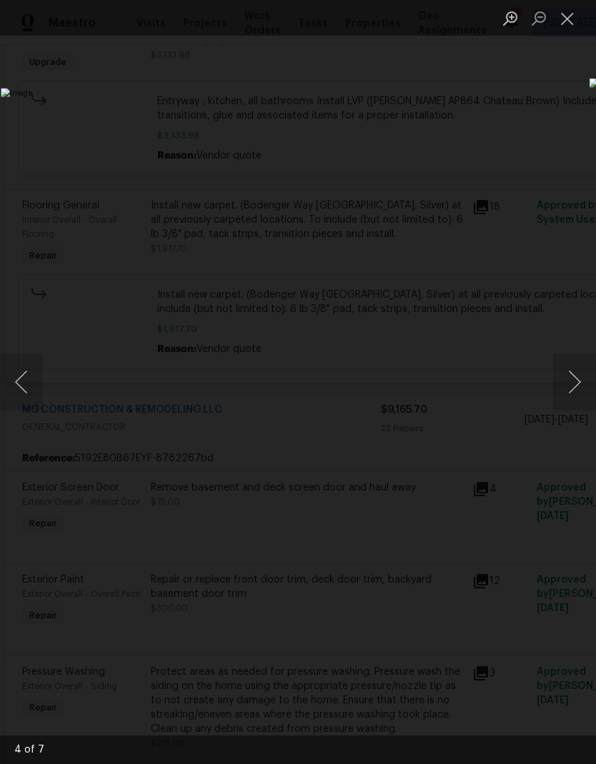
click at [571, 25] on button "Close lightbox" at bounding box center [567, 18] width 29 height 25
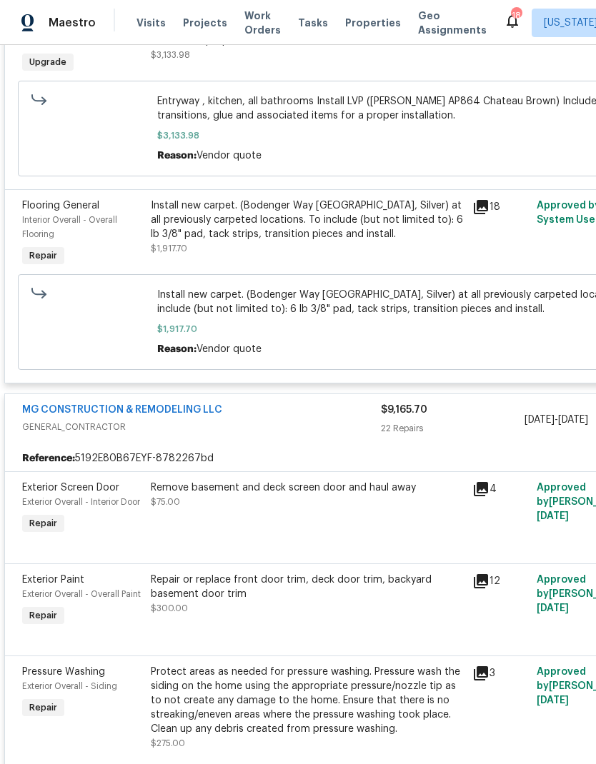
click at [360, 509] on div "Remove basement and deck screen door and haul away $75.00" at bounding box center [307, 495] width 313 height 29
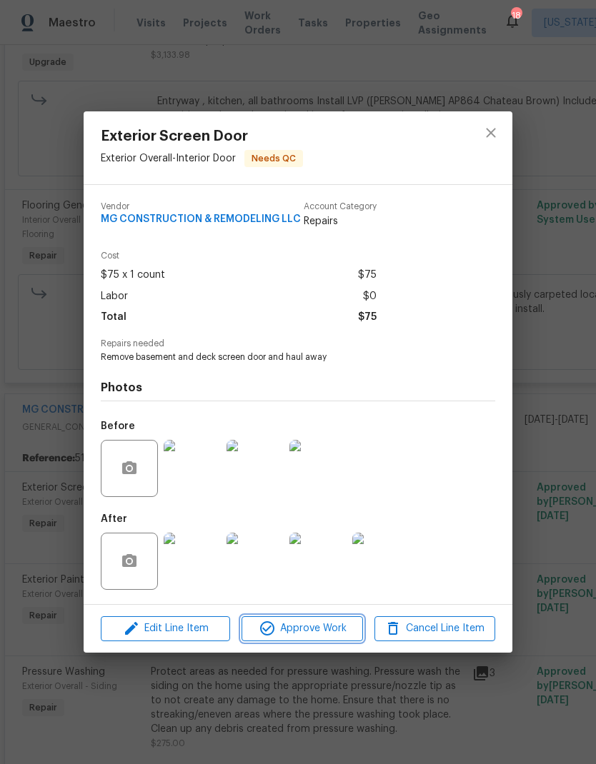
click at [321, 639] on button "Approve Work" at bounding box center [301, 628] width 121 height 25
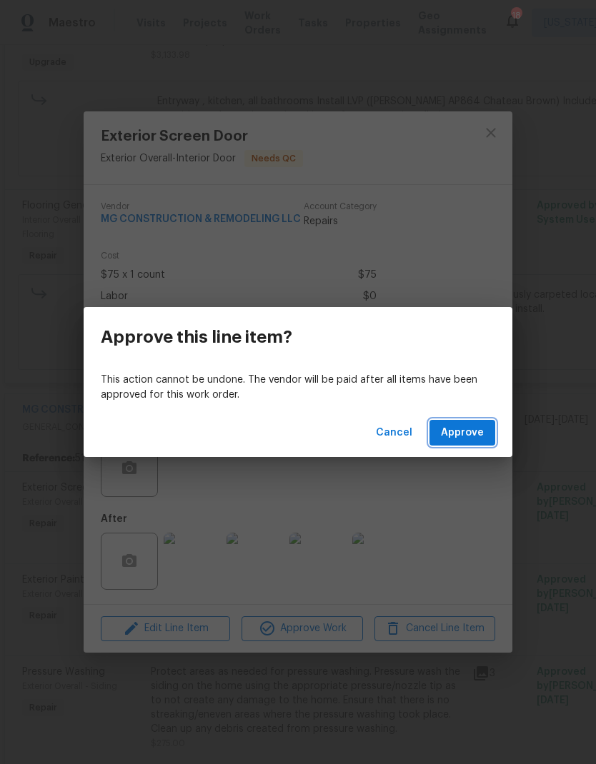
click at [470, 444] on button "Approve" at bounding box center [462, 433] width 66 height 26
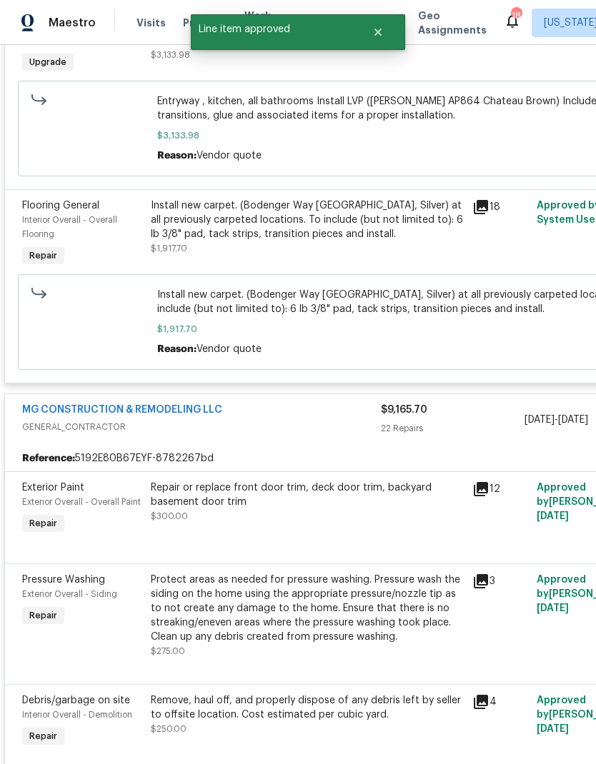
click at [346, 516] on div "Repair or replace front door trim, deck door trim, backyard basement door trim …" at bounding box center [307, 502] width 313 height 43
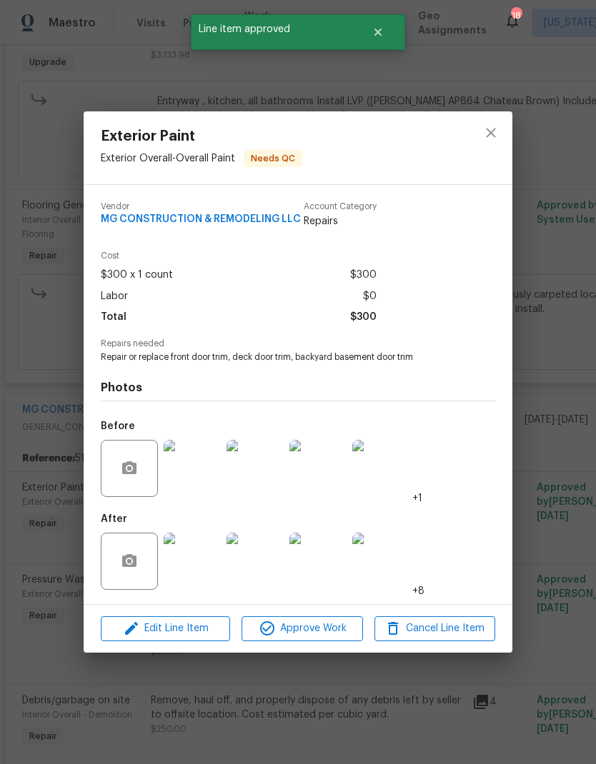
click at [208, 571] on img at bounding box center [192, 561] width 57 height 57
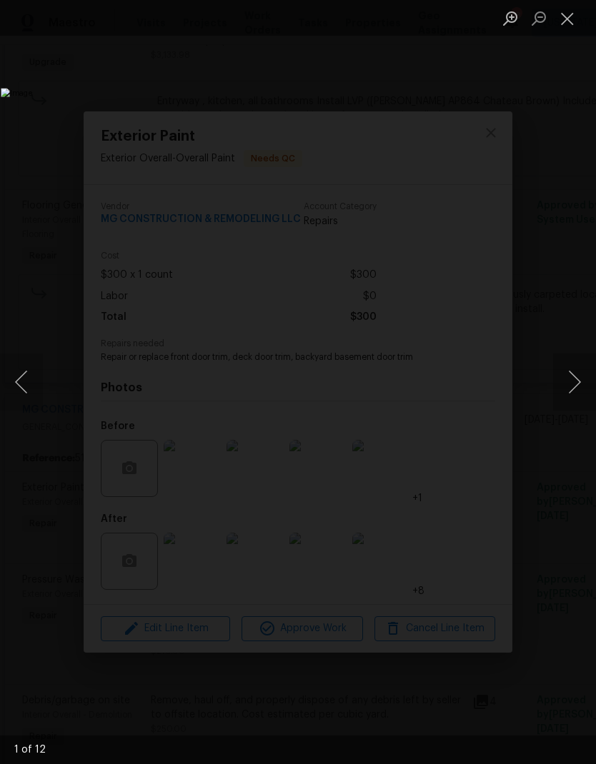
click at [570, 379] on button "Next image" at bounding box center [574, 382] width 43 height 57
click at [576, 376] on button "Next image" at bounding box center [574, 382] width 43 height 57
click at [570, 372] on button "Next image" at bounding box center [574, 382] width 43 height 57
click at [569, 371] on button "Next image" at bounding box center [574, 382] width 43 height 57
click at [569, 375] on button "Next image" at bounding box center [574, 382] width 43 height 57
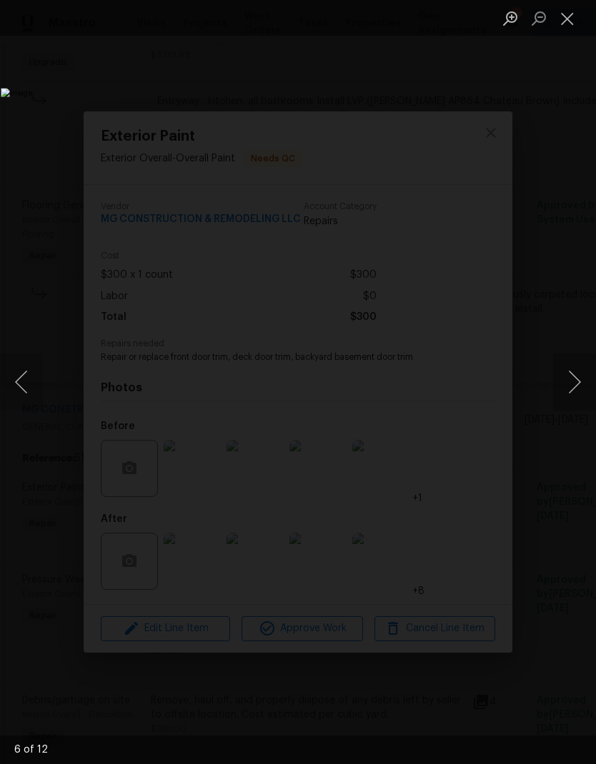
click at [568, 379] on button "Next image" at bounding box center [574, 382] width 43 height 57
click at [565, 389] on button "Next image" at bounding box center [574, 382] width 43 height 57
click at [564, 394] on button "Next image" at bounding box center [574, 382] width 43 height 57
click at [573, 19] on button "Close lightbox" at bounding box center [567, 18] width 29 height 25
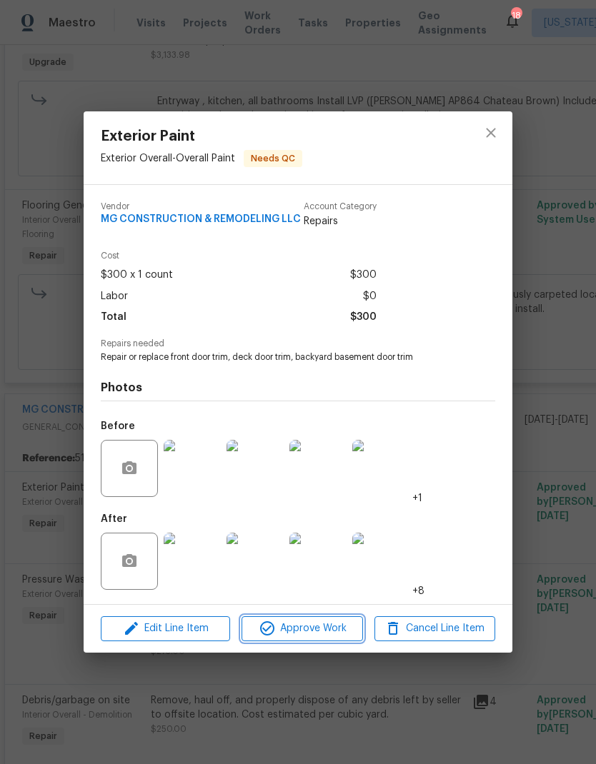
click at [316, 631] on span "Approve Work" at bounding box center [302, 629] width 112 height 18
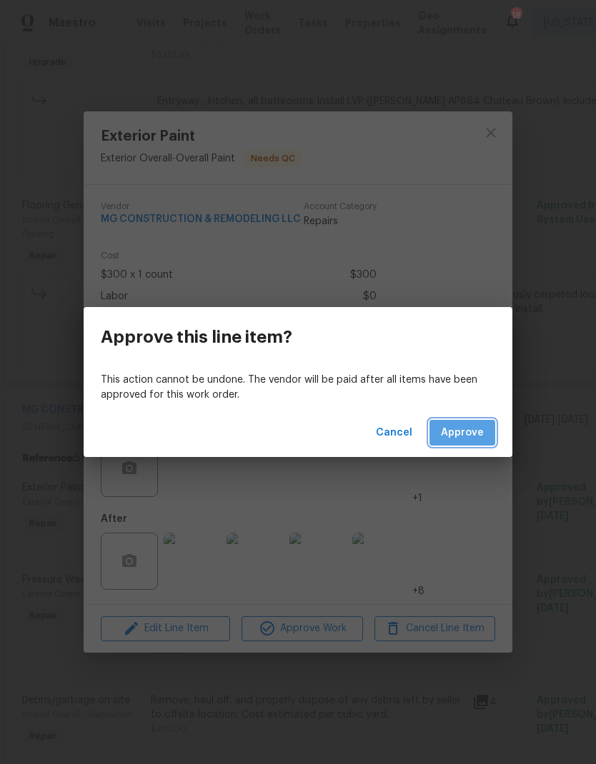
click at [467, 437] on span "Approve" at bounding box center [462, 433] width 43 height 18
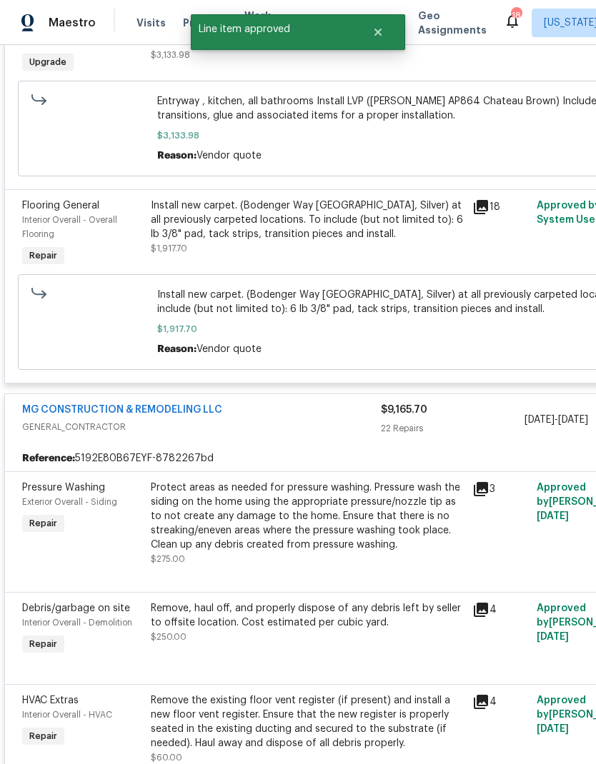
click at [346, 545] on div "Protect areas as needed for pressure washing. Pressure wash the siding on the h…" at bounding box center [307, 516] width 313 height 71
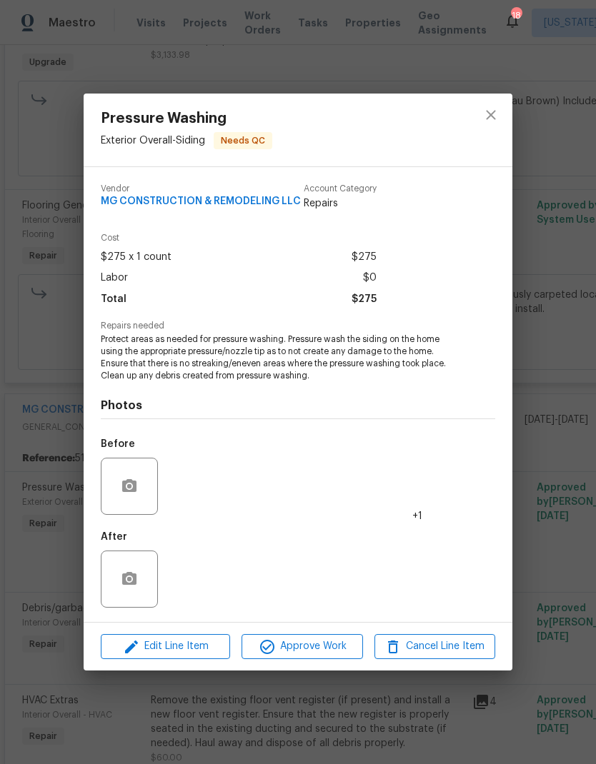
click at [197, 486] on img at bounding box center [192, 486] width 57 height 57
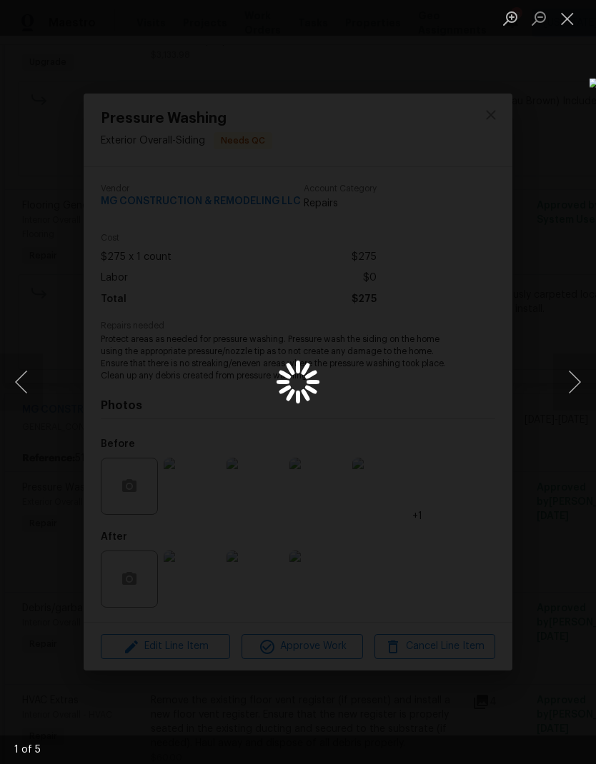
click at [568, 383] on button "Next image" at bounding box center [574, 382] width 43 height 57
click at [567, 379] on button "Next image" at bounding box center [574, 382] width 43 height 57
click at [566, 386] on button "Next image" at bounding box center [574, 382] width 43 height 57
click at [574, 386] on button "Next image" at bounding box center [574, 382] width 43 height 57
click at [566, 384] on button "Next image" at bounding box center [574, 382] width 43 height 57
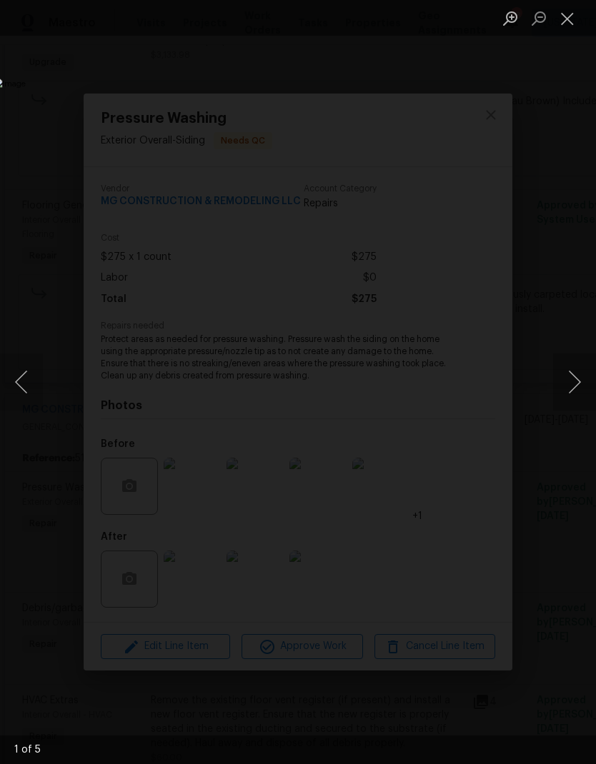
click at [566, 381] on button "Next image" at bounding box center [574, 382] width 43 height 57
click at [574, 381] on button "Next image" at bounding box center [574, 382] width 43 height 57
click at [571, 21] on button "Close lightbox" at bounding box center [567, 18] width 29 height 25
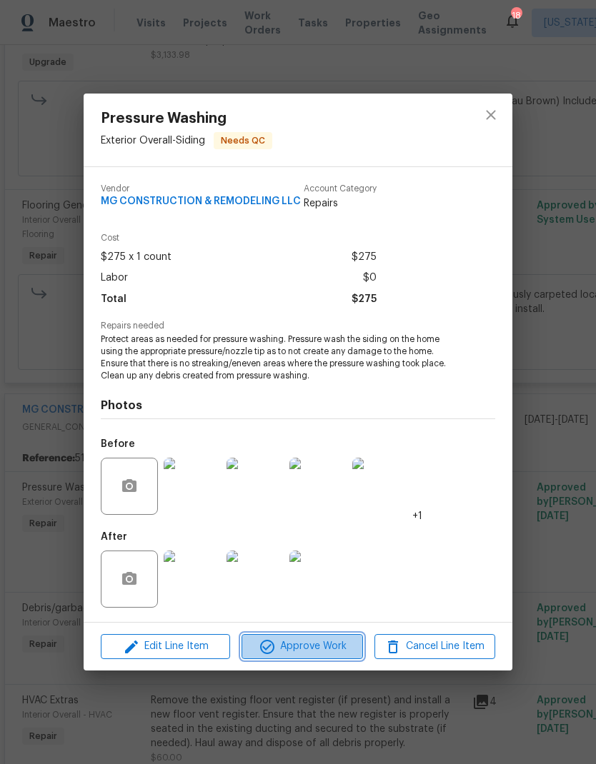
click at [337, 643] on span "Approve Work" at bounding box center [302, 647] width 112 height 18
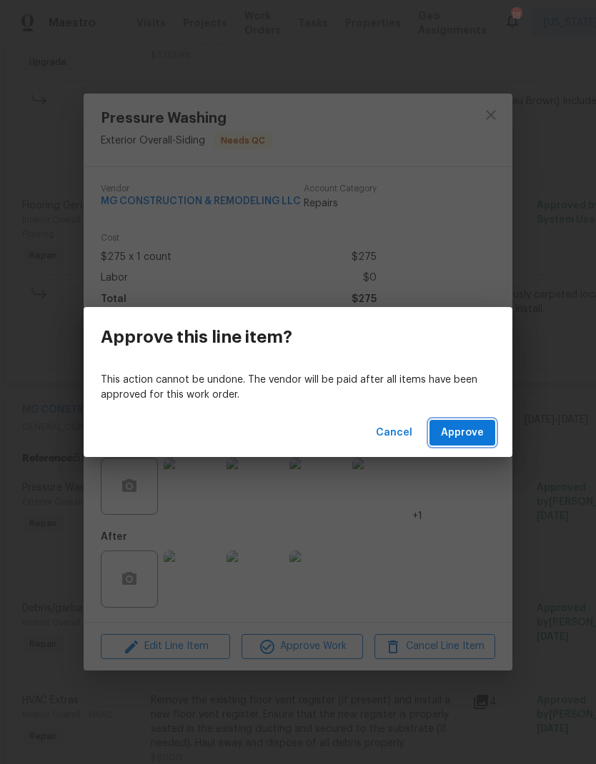
click at [471, 441] on span "Approve" at bounding box center [462, 433] width 43 height 18
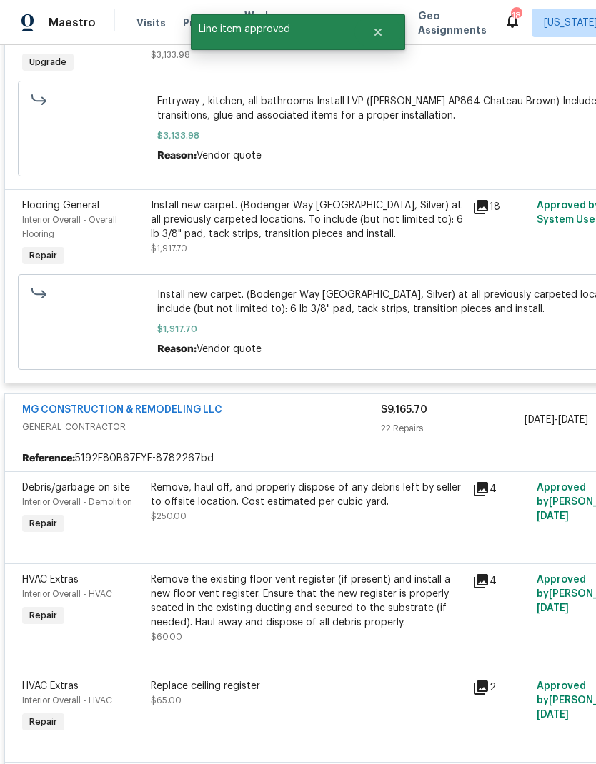
click at [483, 496] on icon at bounding box center [481, 489] width 14 height 14
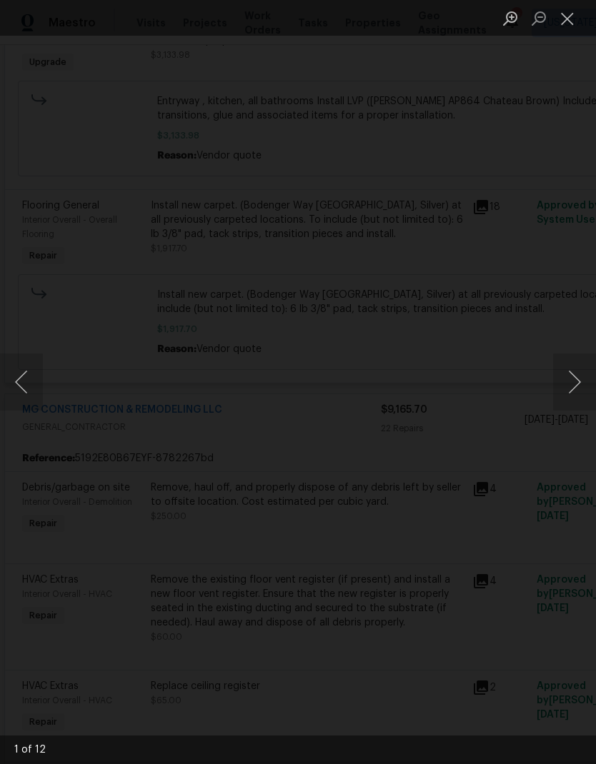
click at [571, 376] on button "Next image" at bounding box center [574, 382] width 43 height 57
click at [31, 386] on button "Previous image" at bounding box center [21, 382] width 43 height 57
click at [574, 389] on button "Next image" at bounding box center [574, 382] width 43 height 57
click at [561, 380] on button "Next image" at bounding box center [574, 382] width 43 height 57
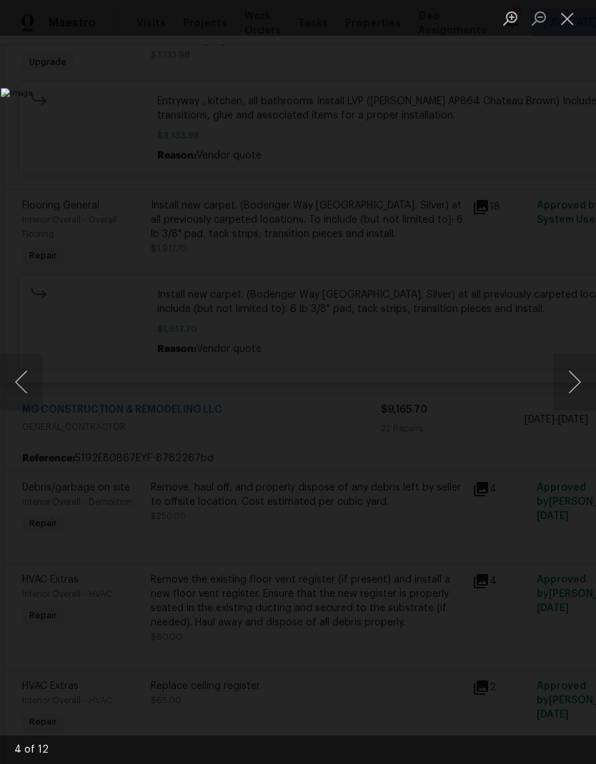
click at [569, 383] on button "Next image" at bounding box center [574, 382] width 43 height 57
click at [577, 380] on button "Next image" at bounding box center [574, 382] width 43 height 57
click at [572, 390] on button "Next image" at bounding box center [574, 382] width 43 height 57
click at [573, 385] on button "Next image" at bounding box center [574, 382] width 43 height 57
click at [565, 391] on button "Next image" at bounding box center [574, 382] width 43 height 57
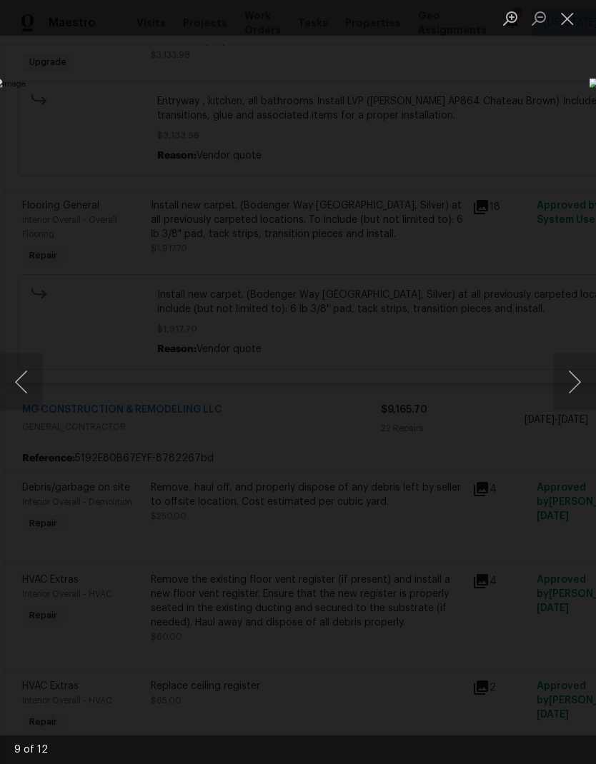
click at [570, 384] on button "Next image" at bounding box center [574, 382] width 43 height 57
click at [571, 386] on button "Next image" at bounding box center [574, 382] width 43 height 57
click at [578, 376] on button "Next image" at bounding box center [574, 382] width 43 height 57
click at [574, 374] on button "Next image" at bounding box center [574, 382] width 43 height 57
click at [571, 379] on button "Next image" at bounding box center [574, 382] width 43 height 57
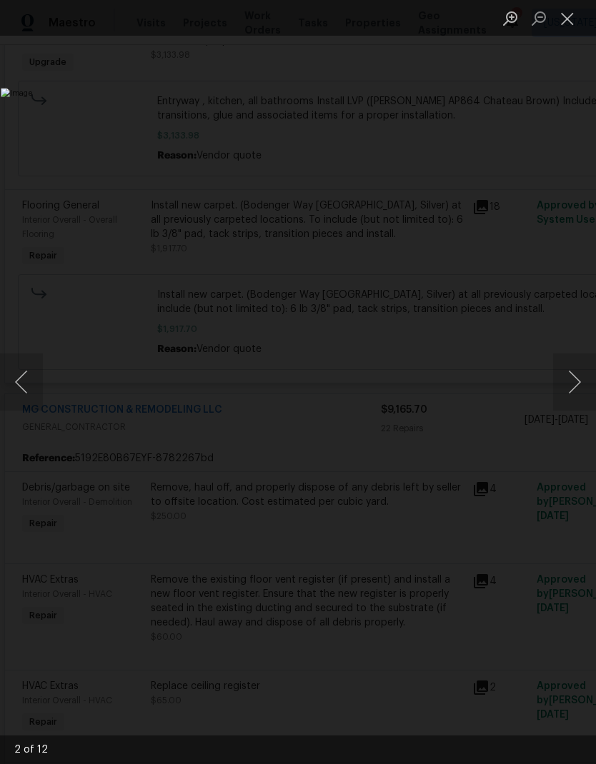
click at [571, 14] on button "Close lightbox" at bounding box center [567, 18] width 29 height 25
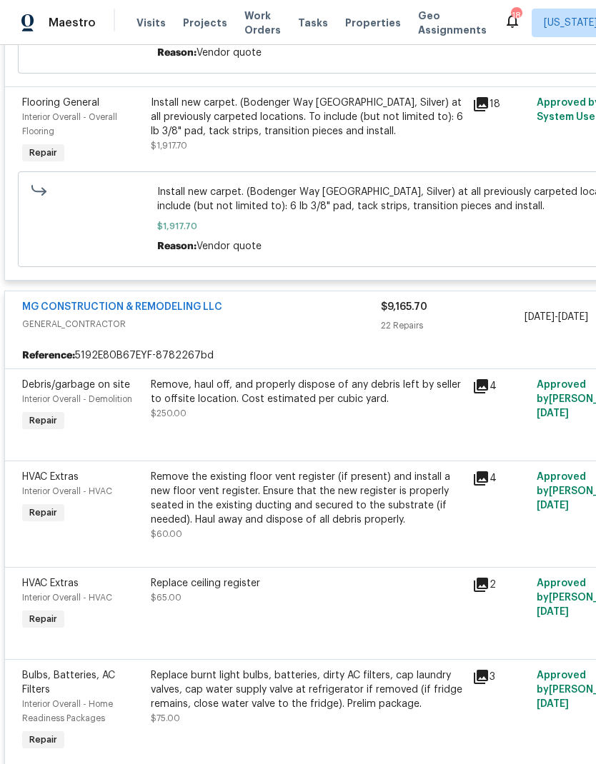
scroll to position [514, 0]
click at [369, 419] on div "Remove, haul off, and properly dispose of any debris left by seller to offsite …" at bounding box center [307, 400] width 313 height 43
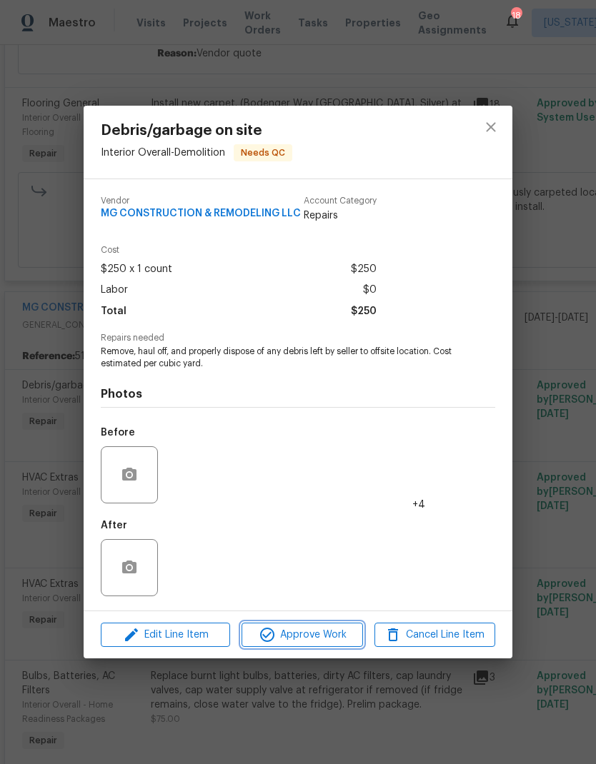
click at [338, 631] on span "Approve Work" at bounding box center [302, 635] width 112 height 18
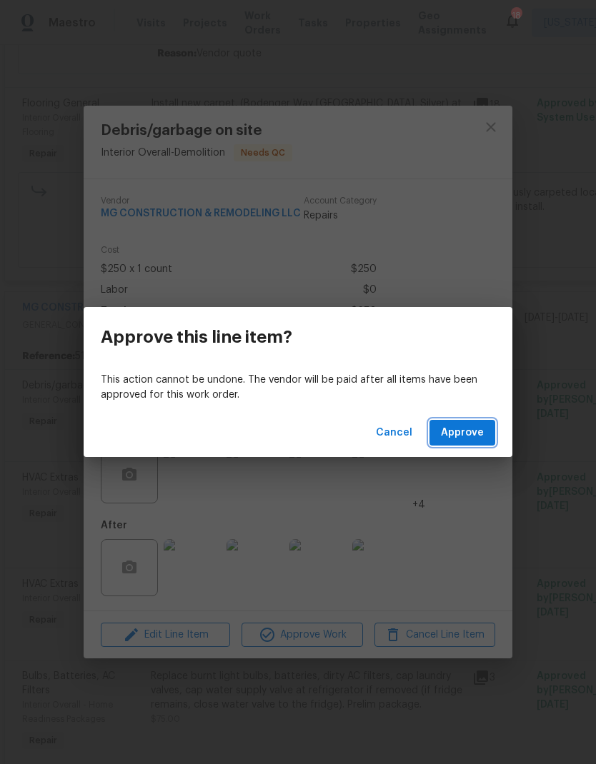
click at [482, 439] on span "Approve" at bounding box center [462, 433] width 43 height 18
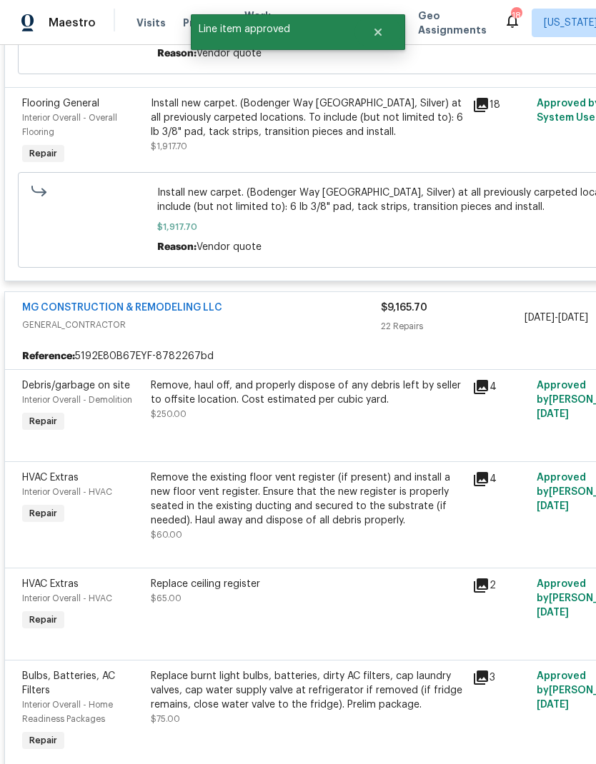
scroll to position [411, 0]
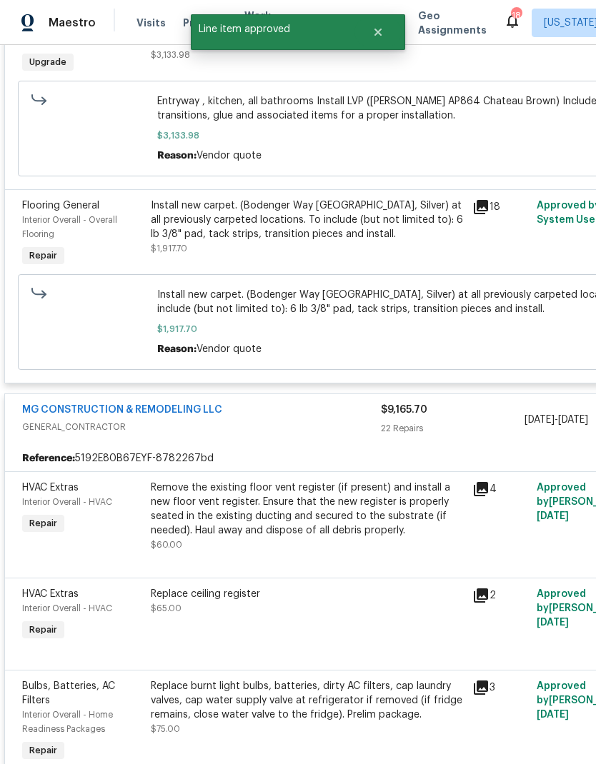
click at [487, 493] on icon at bounding box center [481, 489] width 14 height 14
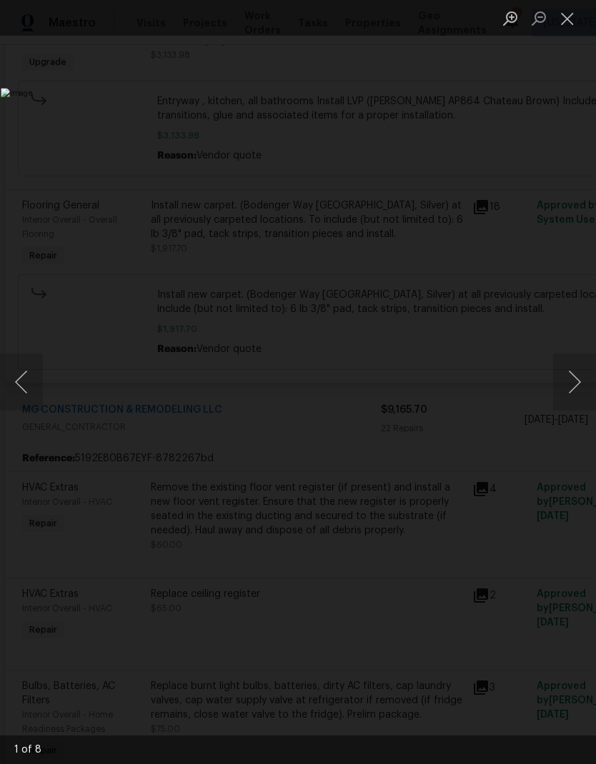
click at [554, 388] on button "Next image" at bounding box center [574, 382] width 43 height 57
click at [558, 398] on button "Next image" at bounding box center [574, 382] width 43 height 57
click at [558, 397] on button "Next image" at bounding box center [574, 382] width 43 height 57
click at [566, 400] on button "Next image" at bounding box center [574, 382] width 43 height 57
click at [569, 20] on button "Close lightbox" at bounding box center [567, 18] width 29 height 25
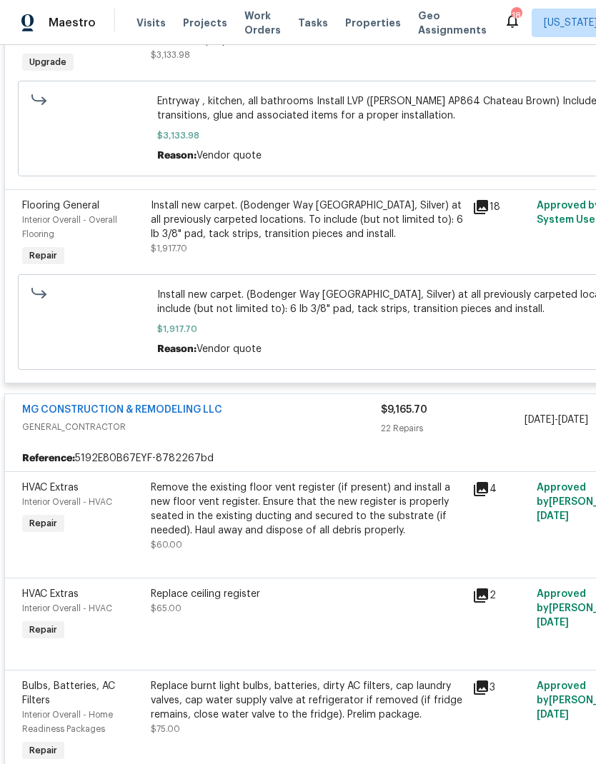
click at [347, 536] on div "Remove the existing floor vent register (if present) and install a new floor ve…" at bounding box center [307, 509] width 313 height 57
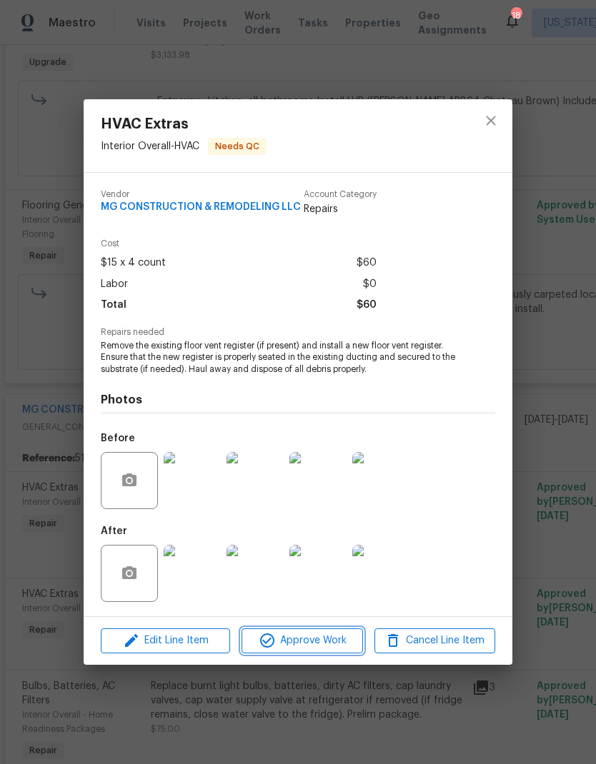
click at [332, 653] on button "Approve Work" at bounding box center [301, 641] width 121 height 25
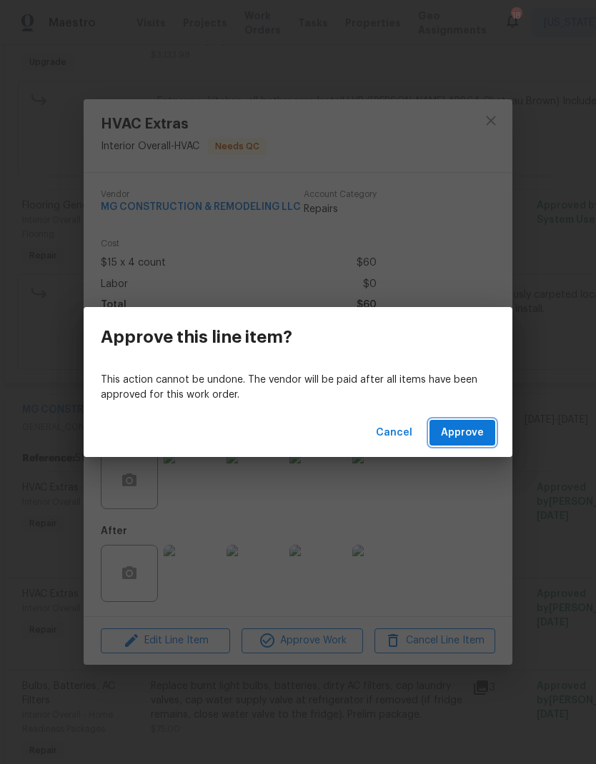
click at [472, 436] on span "Approve" at bounding box center [462, 433] width 43 height 18
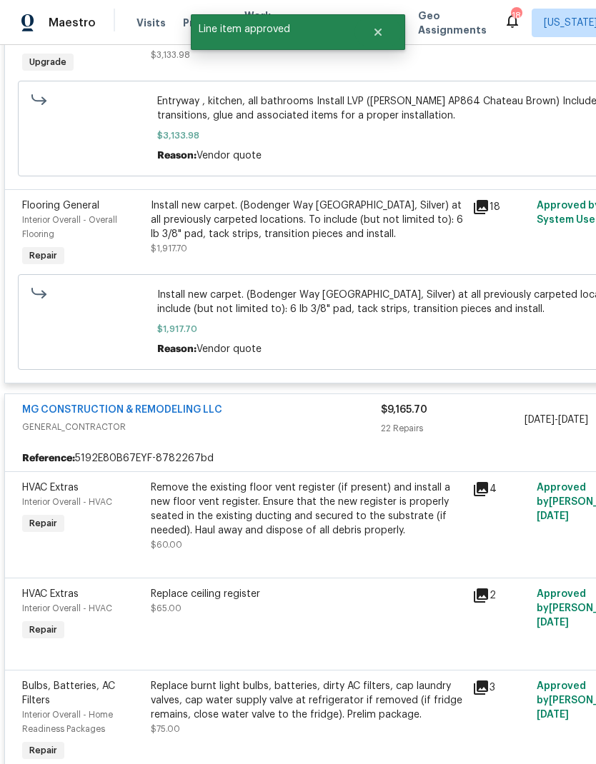
click at [331, 531] on div "Remove the existing floor vent register (if present) and install a new floor ve…" at bounding box center [307, 509] width 313 height 57
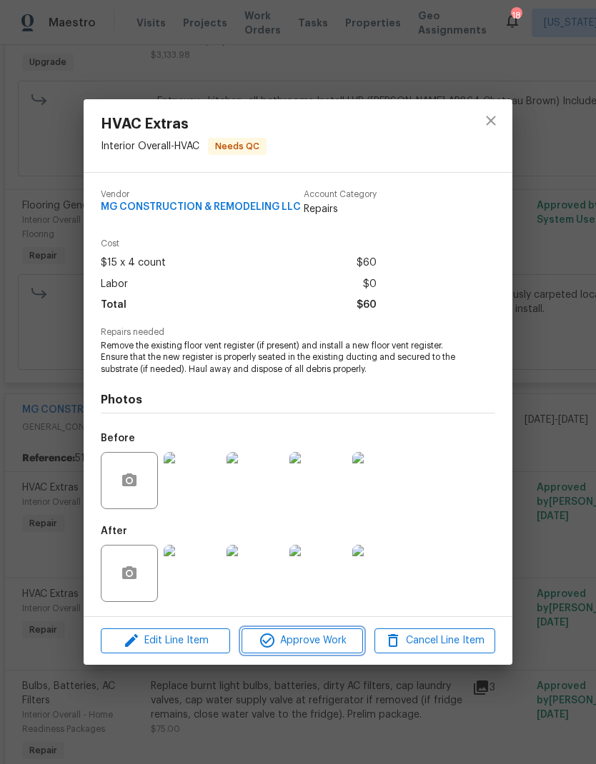
click at [316, 644] on span "Approve Work" at bounding box center [302, 641] width 112 height 18
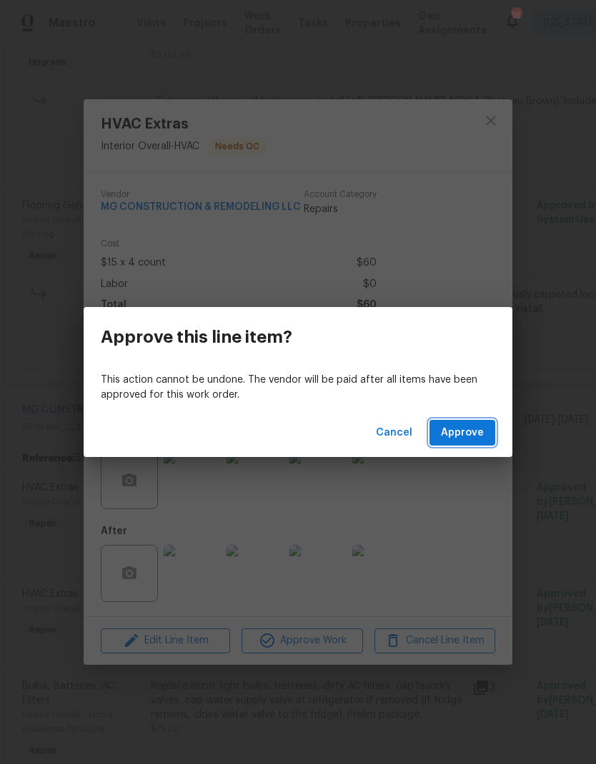
click at [463, 444] on button "Approve" at bounding box center [462, 433] width 66 height 26
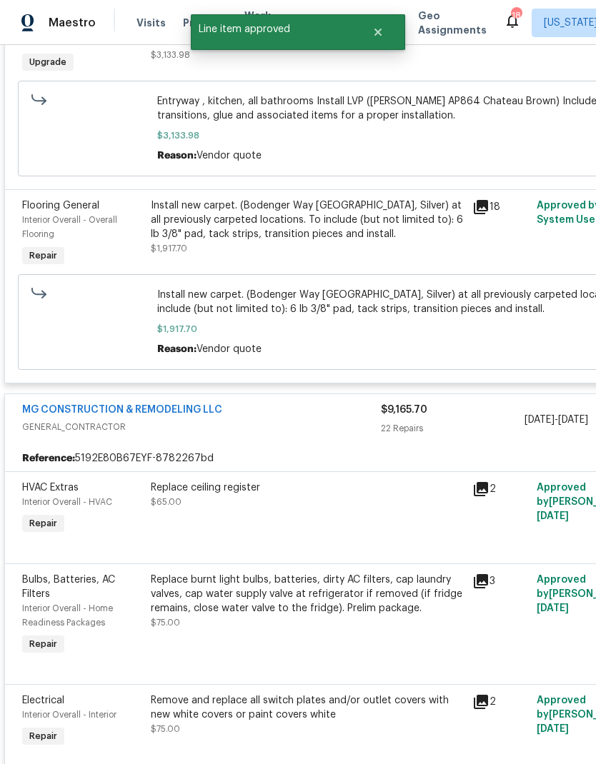
click at [480, 498] on icon at bounding box center [480, 489] width 17 height 17
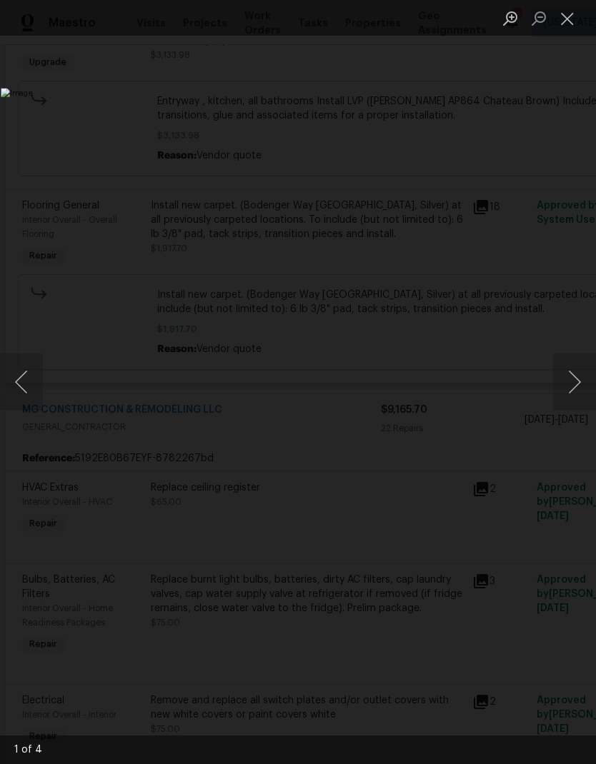
click at [559, 389] on button "Next image" at bounding box center [574, 382] width 43 height 57
click at [573, 396] on button "Next image" at bounding box center [574, 382] width 43 height 57
click at [564, 392] on button "Next image" at bounding box center [574, 382] width 43 height 57
click at [566, 386] on button "Next image" at bounding box center [574, 382] width 43 height 57
click at [564, 381] on button "Next image" at bounding box center [574, 382] width 43 height 57
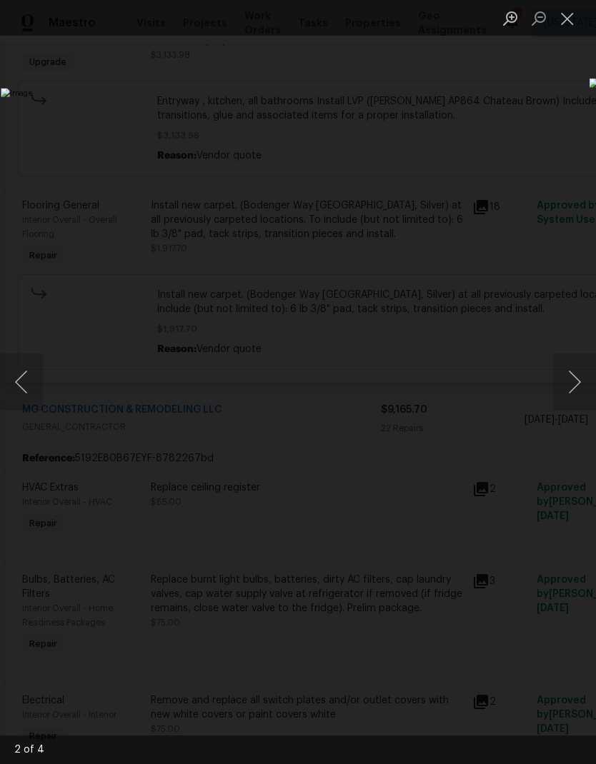
click at [571, 21] on button "Close lightbox" at bounding box center [567, 18] width 29 height 25
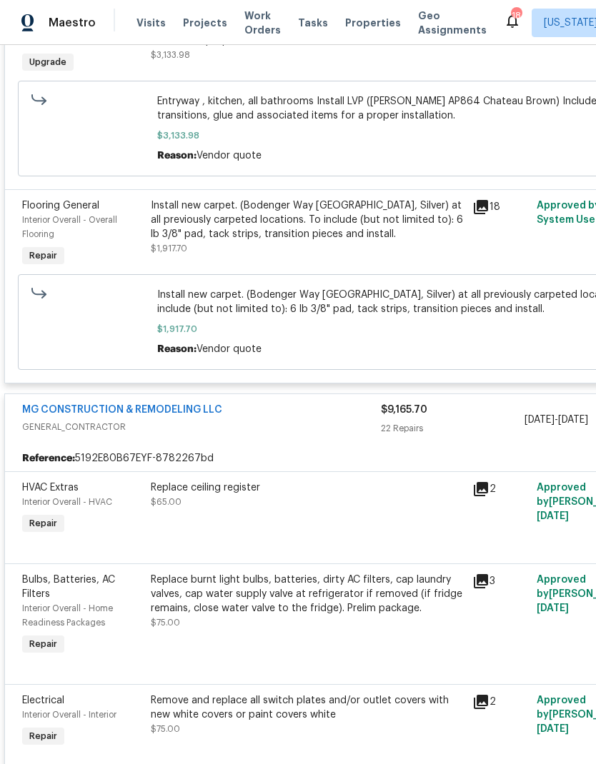
click at [344, 526] on div "Replace ceiling register $65.00" at bounding box center [306, 509] width 321 height 66
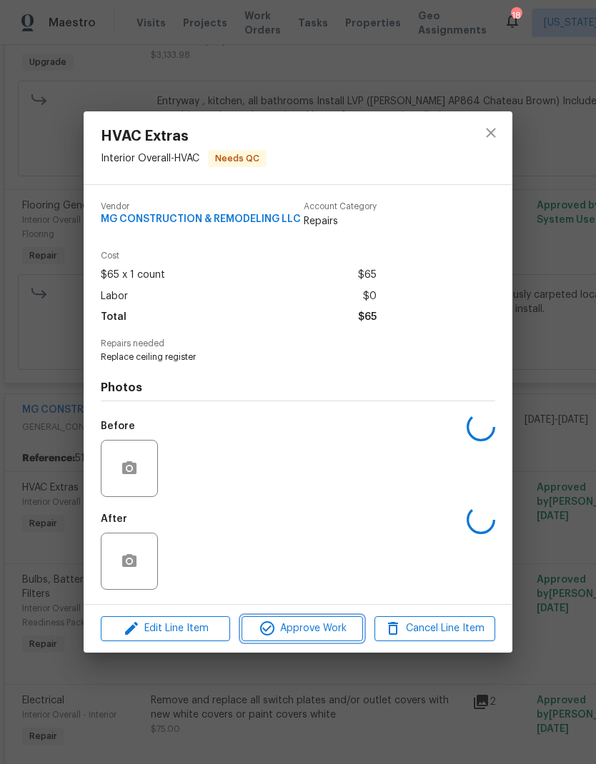
click at [321, 631] on span "Approve Work" at bounding box center [302, 629] width 112 height 18
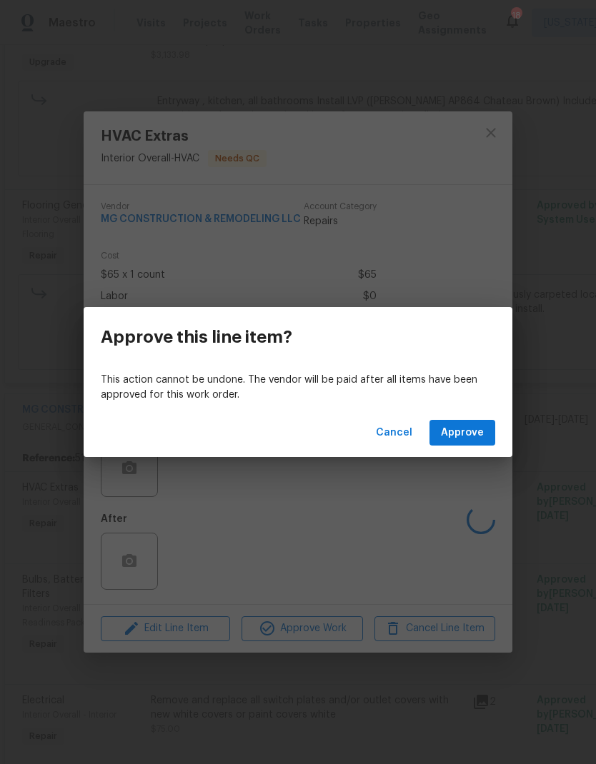
click at [458, 436] on span "Approve" at bounding box center [462, 433] width 43 height 18
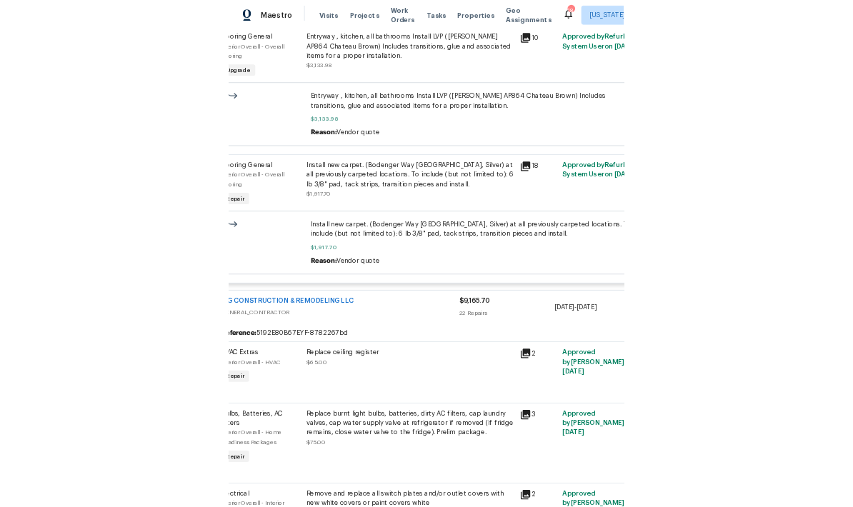
scroll to position [365, 31]
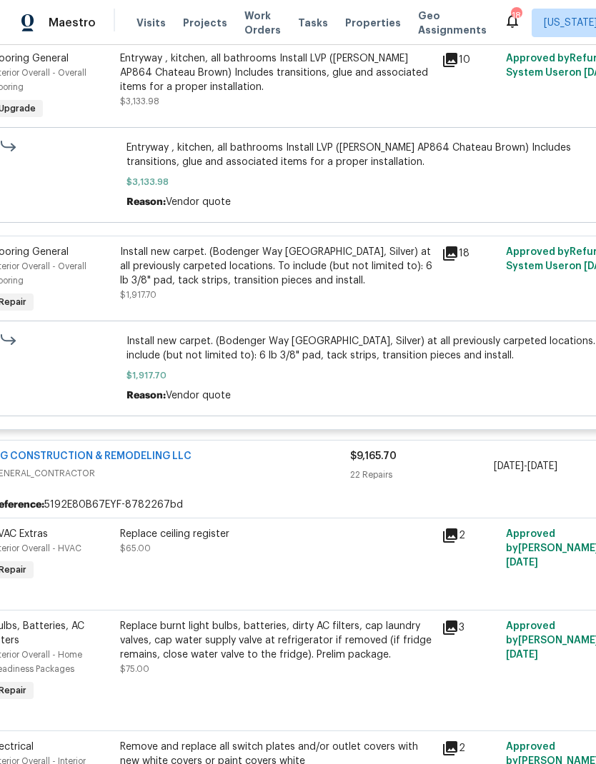
click at [371, 566] on div "Replace ceiling register $65.00" at bounding box center [276, 556] width 321 height 66
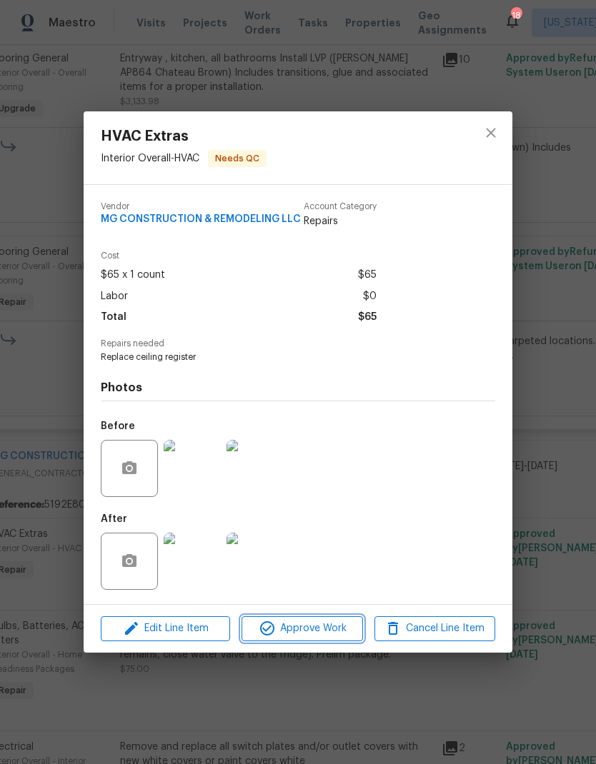
click at [331, 636] on span "Approve Work" at bounding box center [302, 629] width 112 height 18
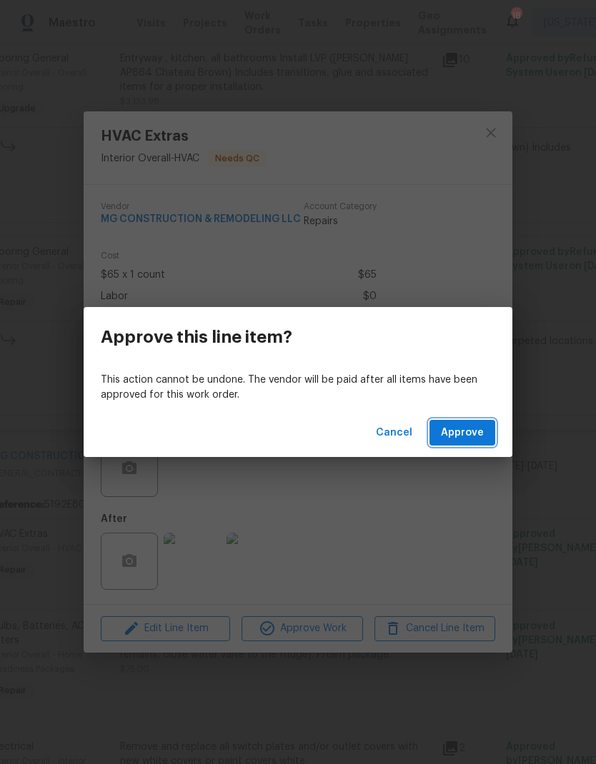
click at [478, 436] on span "Approve" at bounding box center [462, 433] width 43 height 18
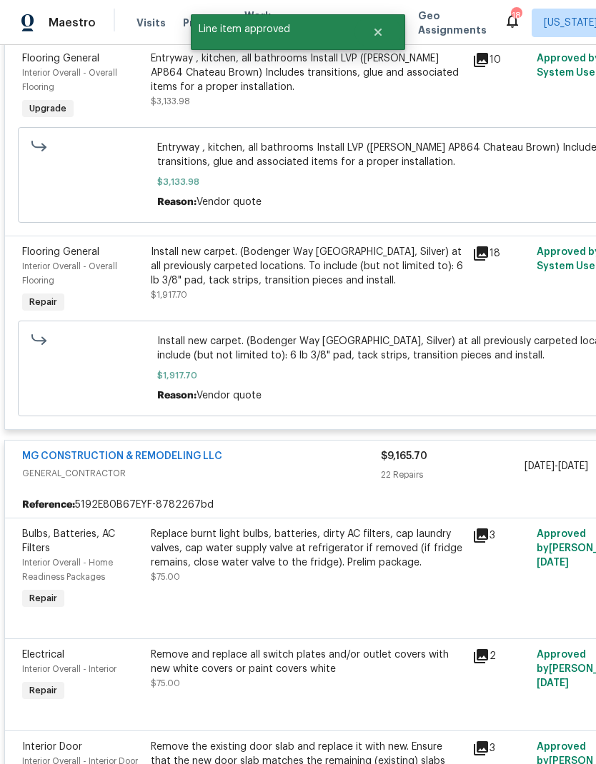
click at [376, 561] on div "Replace burnt light bulbs, batteries, dirty AC filters, cap laundry valves, cap…" at bounding box center [307, 548] width 313 height 43
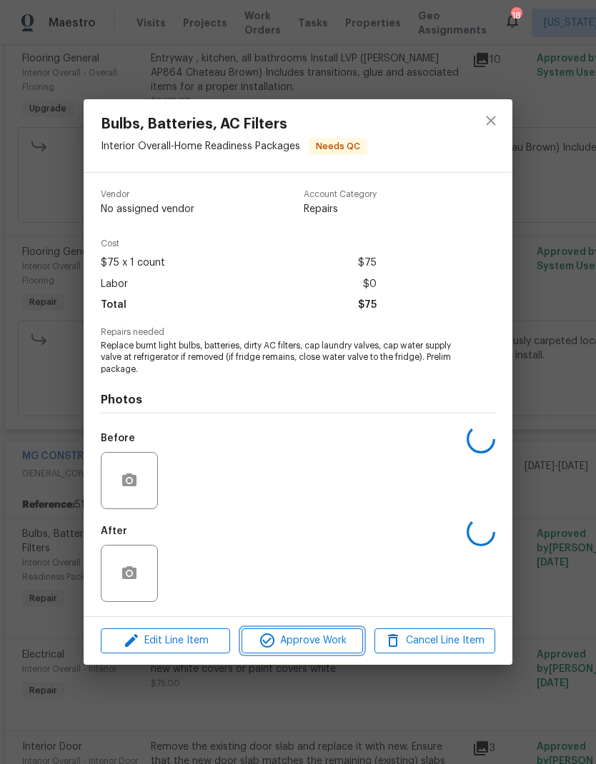
click at [324, 651] on button "Approve Work" at bounding box center [301, 641] width 121 height 25
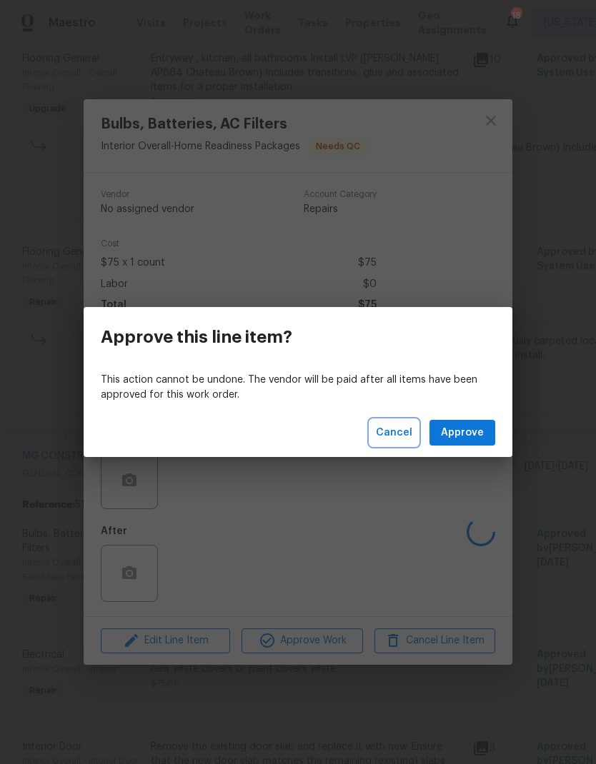
click at [402, 441] on button "Cancel" at bounding box center [394, 433] width 48 height 26
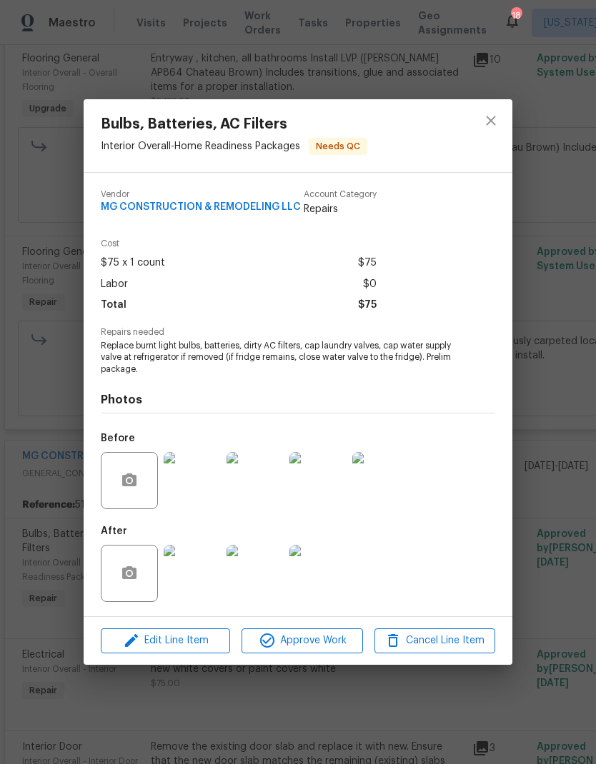
click at [269, 577] on img at bounding box center [254, 573] width 57 height 57
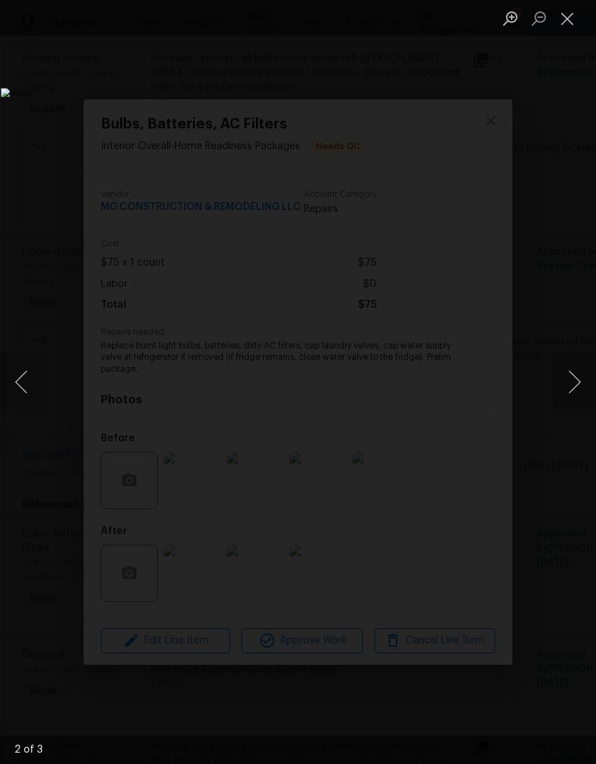
click at [571, 382] on button "Next image" at bounding box center [574, 382] width 43 height 57
click at [565, 383] on button "Next image" at bounding box center [574, 382] width 43 height 57
click at [566, 381] on button "Next image" at bounding box center [574, 382] width 43 height 57
click at [566, 384] on button "Next image" at bounding box center [574, 382] width 43 height 57
click at [568, 381] on button "Next image" at bounding box center [574, 382] width 43 height 57
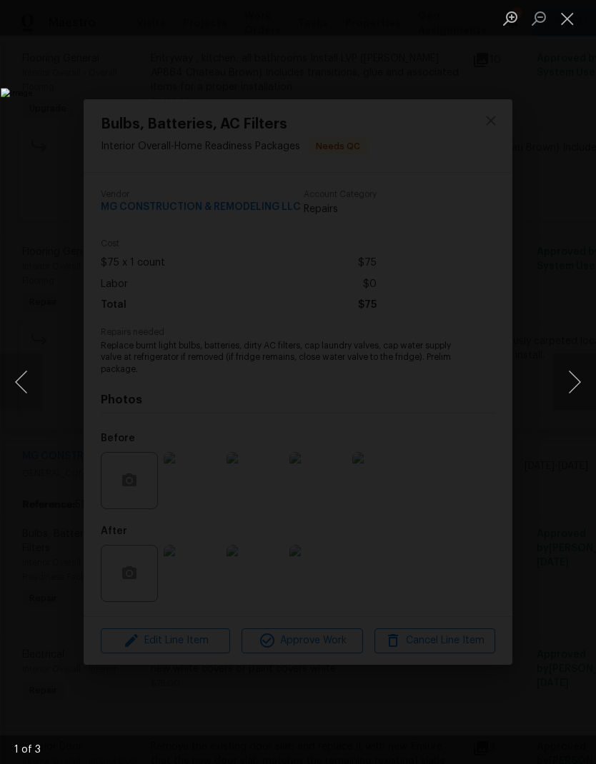
click at [567, 380] on button "Next image" at bounding box center [574, 382] width 43 height 57
click at [571, 380] on button "Next image" at bounding box center [574, 382] width 43 height 57
click at [566, 381] on button "Next image" at bounding box center [574, 382] width 43 height 57
click at [566, 384] on button "Next image" at bounding box center [574, 382] width 43 height 57
click at [570, 14] on button "Close lightbox" at bounding box center [567, 18] width 29 height 25
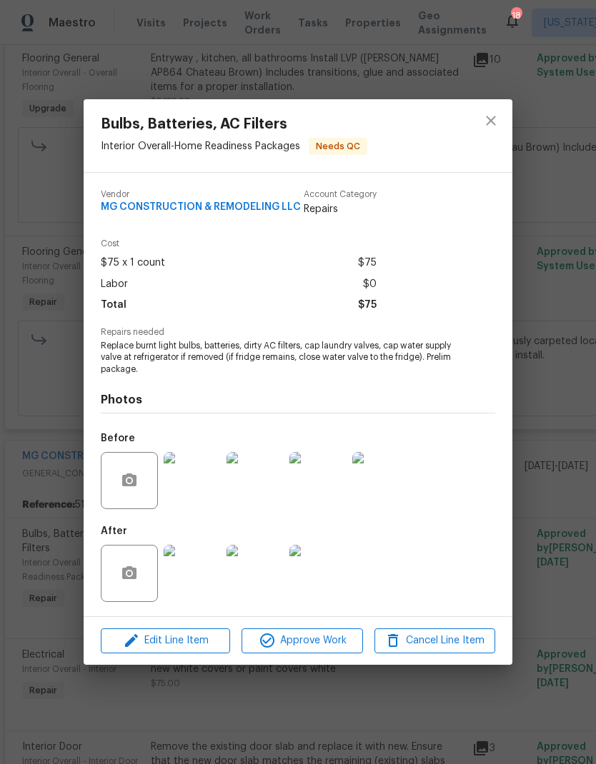
click at [196, 484] on img at bounding box center [192, 480] width 57 height 57
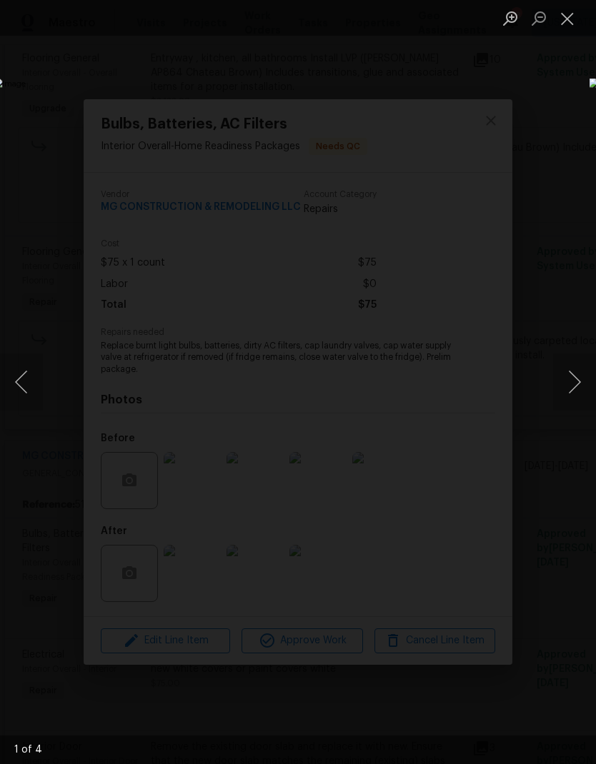
click at [574, 378] on button "Next image" at bounding box center [574, 382] width 43 height 57
click at [574, 389] on button "Next image" at bounding box center [574, 382] width 43 height 57
click at [572, 383] on button "Next image" at bounding box center [574, 382] width 43 height 57
click at [571, 379] on button "Next image" at bounding box center [574, 382] width 43 height 57
click at [569, 378] on button "Next image" at bounding box center [574, 382] width 43 height 57
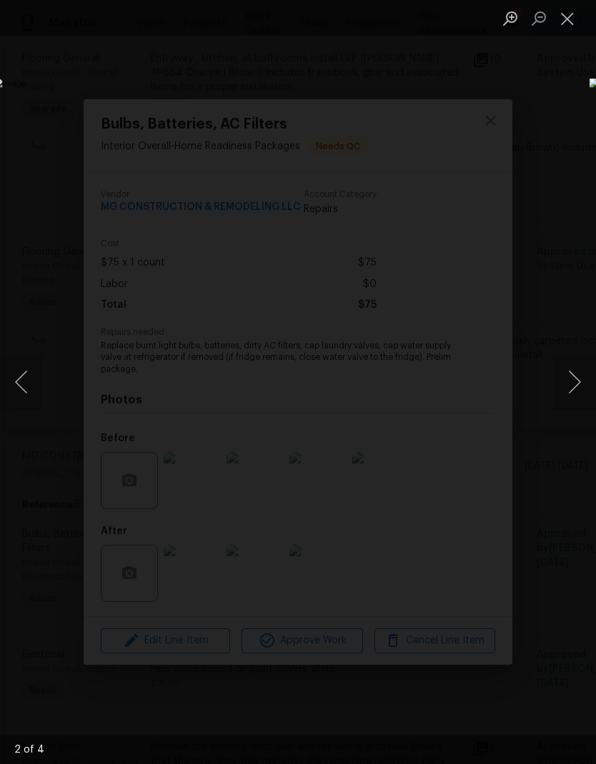
click at [570, 378] on button "Next image" at bounding box center [574, 382] width 43 height 57
click at [570, 376] on button "Next image" at bounding box center [574, 382] width 43 height 57
click at [565, 18] on button "Close lightbox" at bounding box center [567, 18] width 29 height 25
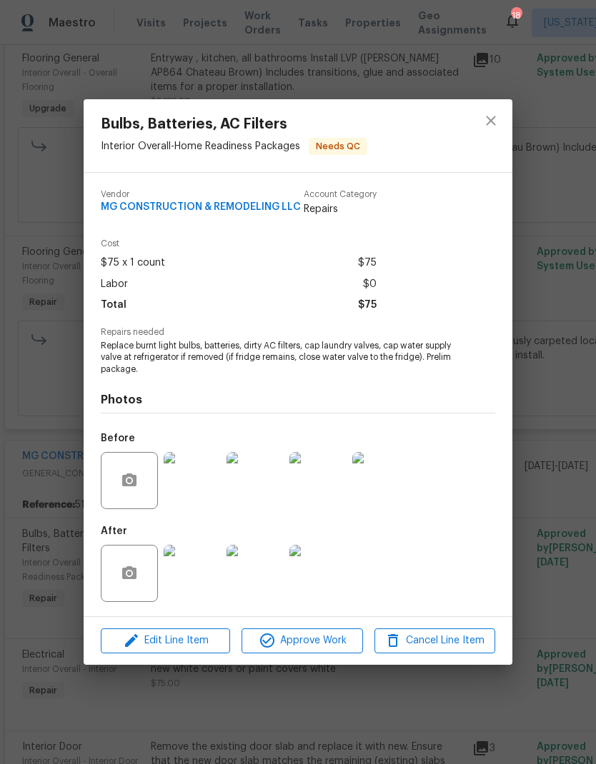
click at [266, 573] on img at bounding box center [254, 573] width 57 height 57
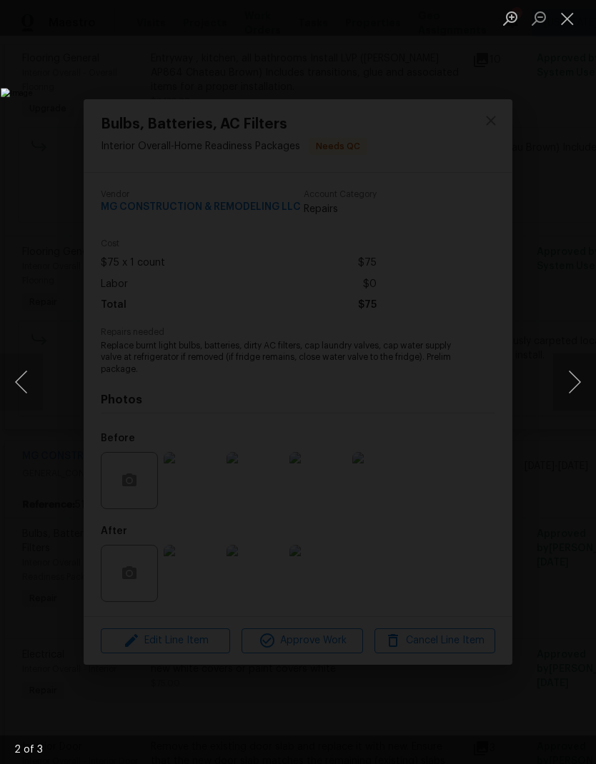
click at [569, 14] on button "Close lightbox" at bounding box center [567, 18] width 29 height 25
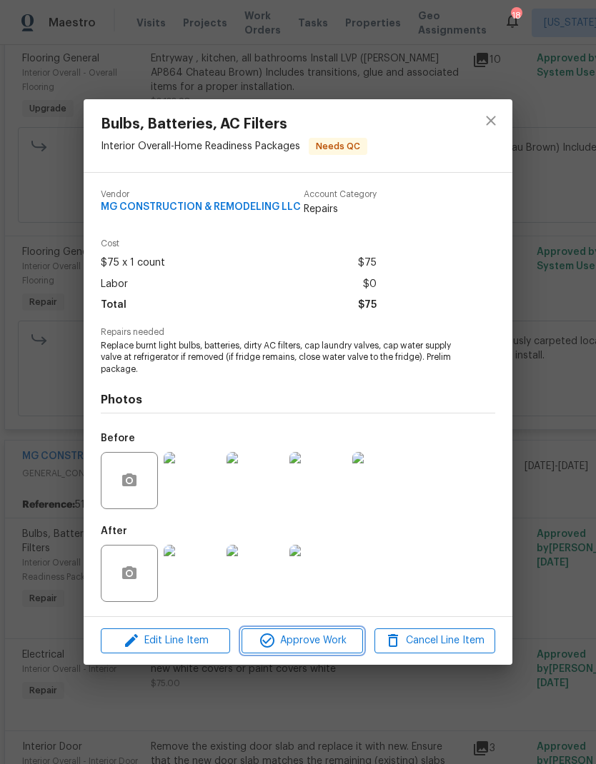
click at [321, 643] on span "Approve Work" at bounding box center [302, 641] width 112 height 18
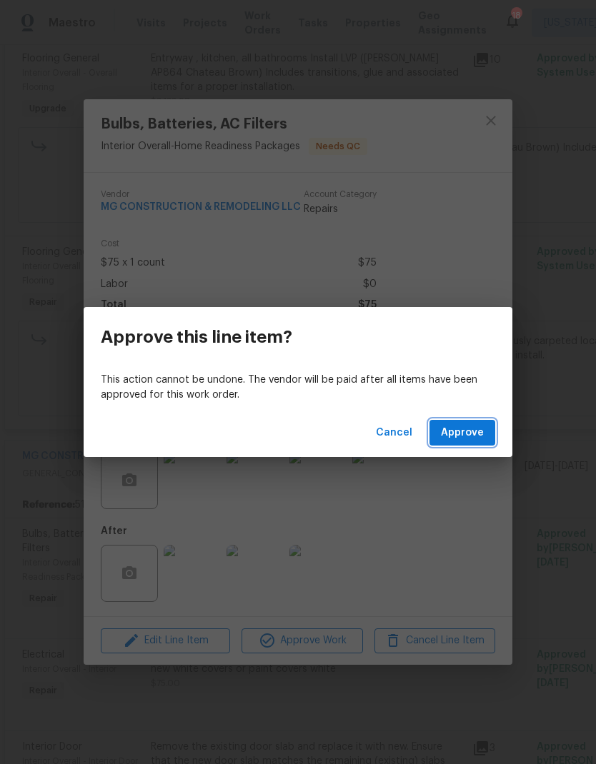
click at [472, 435] on span "Approve" at bounding box center [462, 433] width 43 height 18
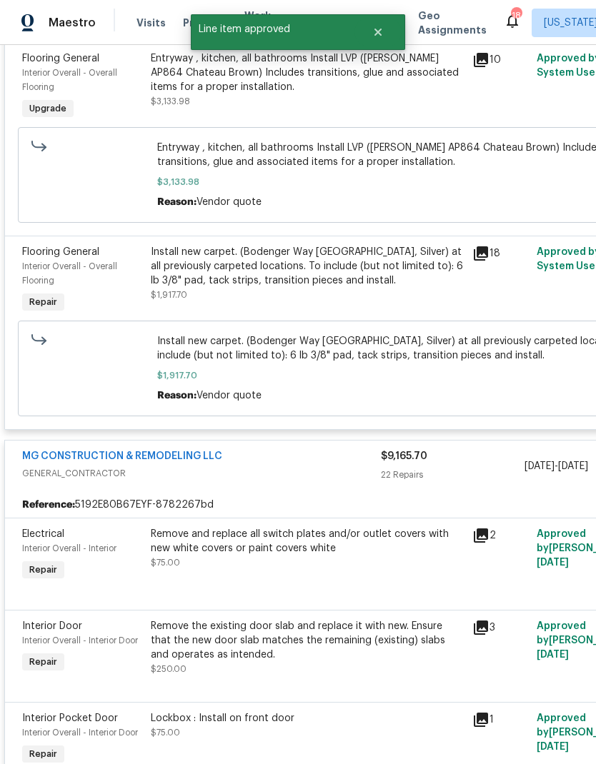
click at [488, 543] on icon at bounding box center [481, 536] width 14 height 14
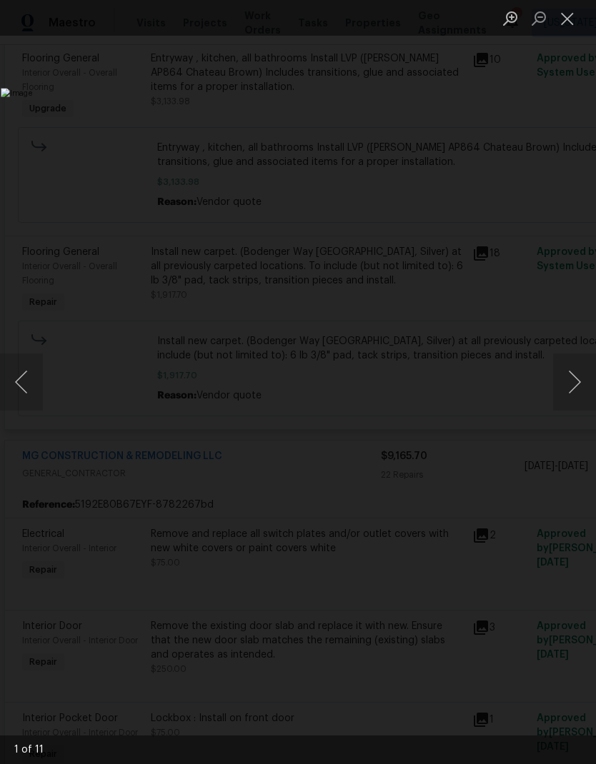
click at [571, 385] on button "Next image" at bounding box center [574, 382] width 43 height 57
click at [571, 381] on button "Next image" at bounding box center [574, 382] width 43 height 57
click at [566, 375] on button "Next image" at bounding box center [574, 382] width 43 height 57
click at [568, 377] on button "Next image" at bounding box center [574, 382] width 43 height 57
click at [569, 374] on button "Next image" at bounding box center [574, 382] width 43 height 57
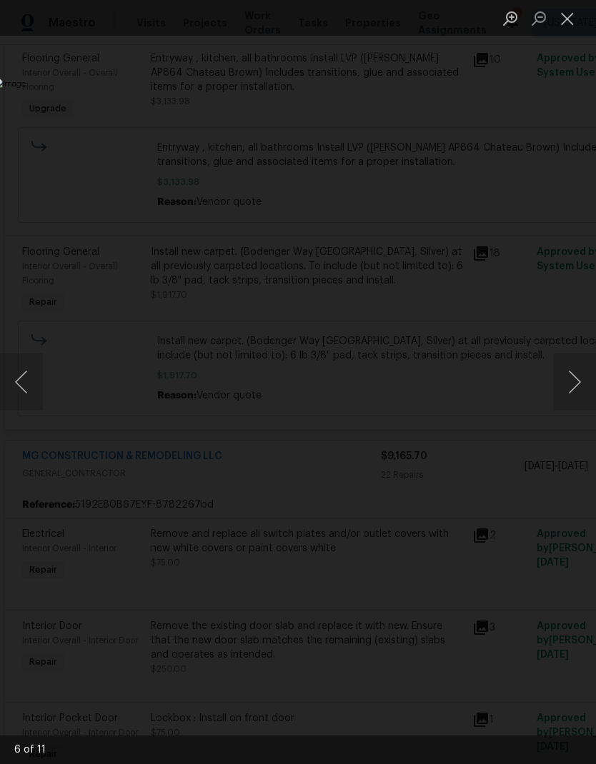
click at [563, 392] on button "Next image" at bounding box center [574, 382] width 43 height 57
click at [571, 385] on button "Next image" at bounding box center [574, 382] width 43 height 57
click at [569, 382] on button "Next image" at bounding box center [574, 382] width 43 height 57
click at [564, 384] on button "Next image" at bounding box center [574, 382] width 43 height 57
click at [567, 396] on button "Next image" at bounding box center [574, 382] width 43 height 57
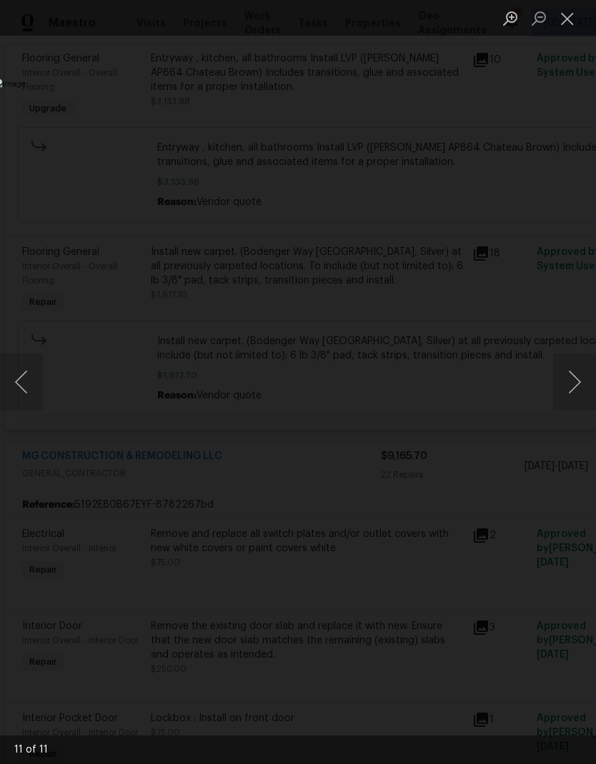
click at [489, 129] on div "Lightbox" at bounding box center [298, 382] width 596 height 764
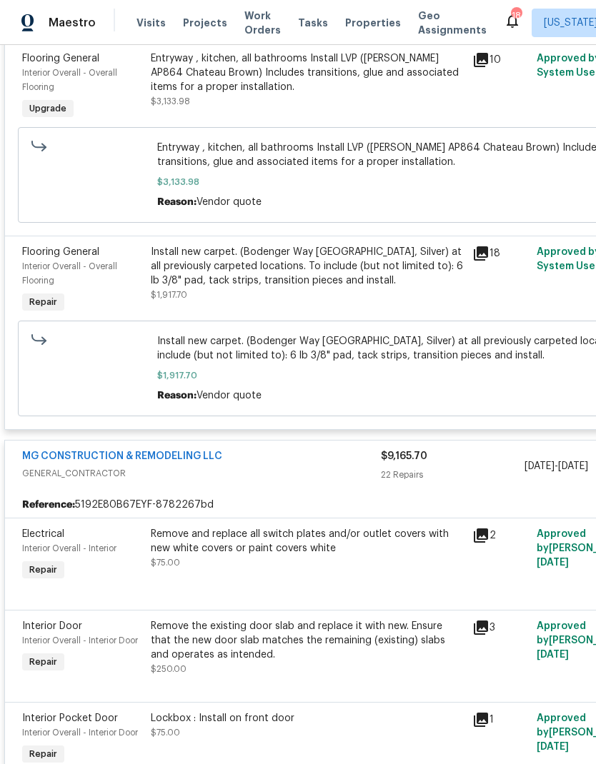
click at [334, 567] on div "Remove and replace all switch plates and/or outlet covers with new white covers…" at bounding box center [307, 548] width 313 height 43
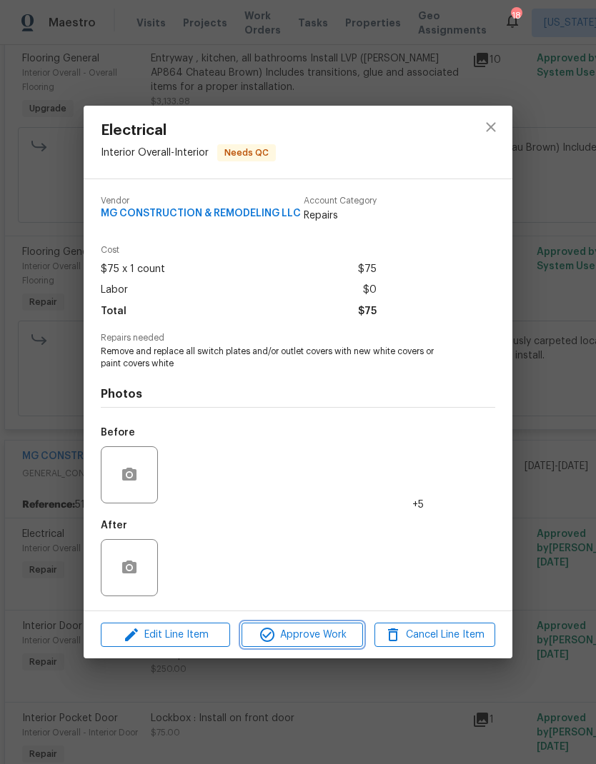
click at [321, 635] on span "Approve Work" at bounding box center [302, 635] width 112 height 18
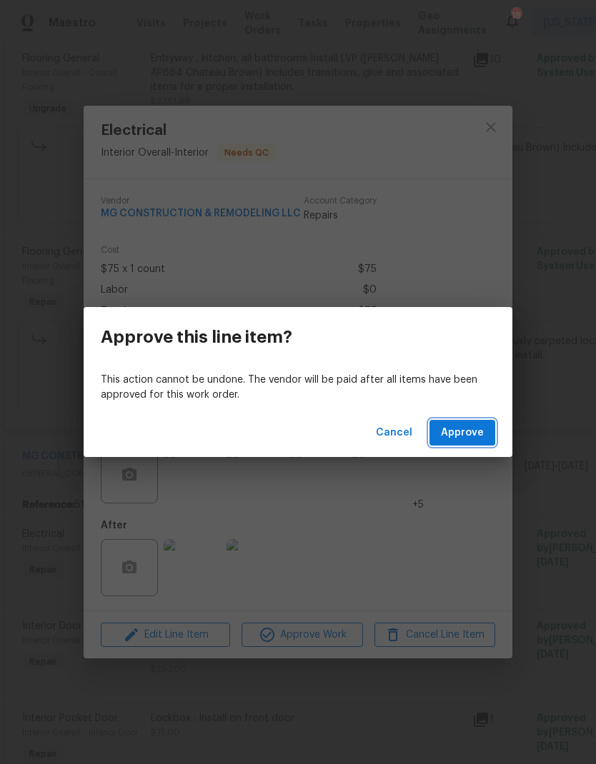
click at [465, 426] on span "Approve" at bounding box center [462, 433] width 43 height 18
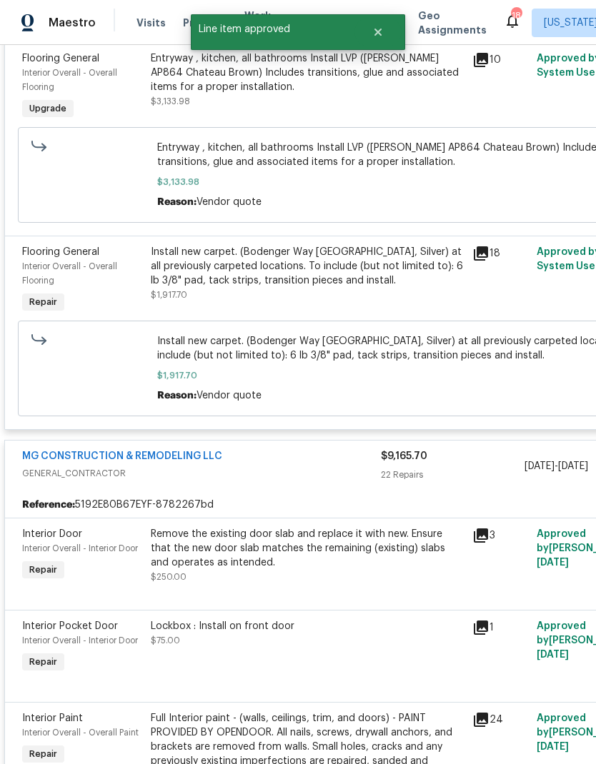
click at [489, 544] on icon at bounding box center [480, 535] width 17 height 17
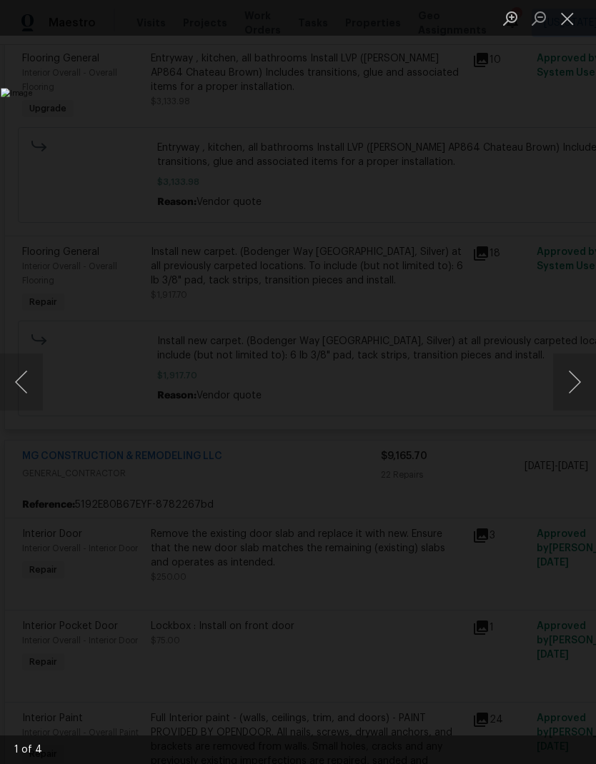
click at [578, 379] on button "Next image" at bounding box center [574, 382] width 43 height 57
click at [571, 379] on button "Next image" at bounding box center [574, 382] width 43 height 57
click at [571, 378] on button "Next image" at bounding box center [574, 382] width 43 height 57
click at [568, 374] on button "Next image" at bounding box center [574, 382] width 43 height 57
click at [569, 381] on button "Next image" at bounding box center [574, 382] width 43 height 57
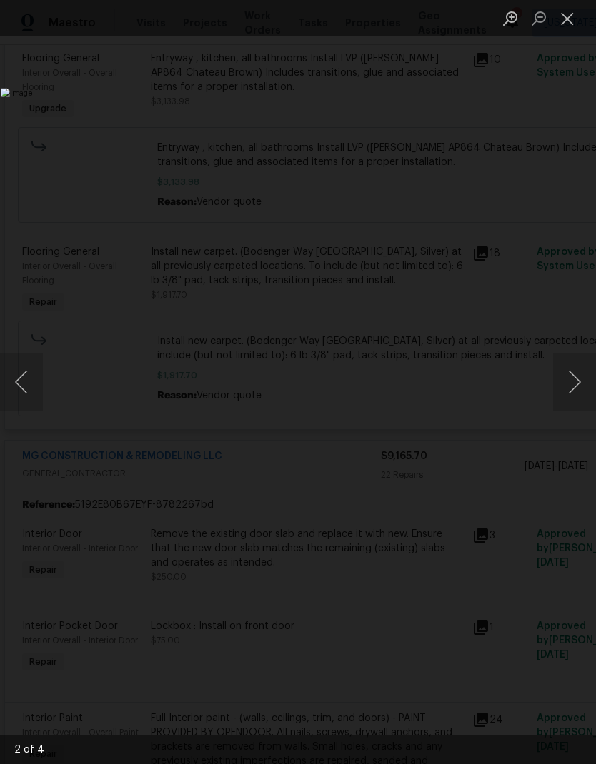
click at [569, 381] on button "Next image" at bounding box center [574, 382] width 43 height 57
click at [568, 29] on button "Close lightbox" at bounding box center [567, 18] width 29 height 25
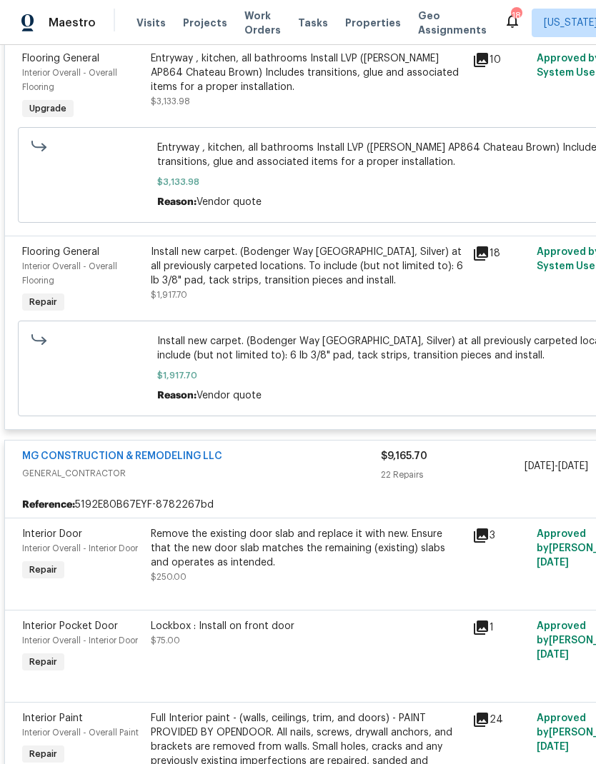
click at [311, 563] on div "Remove the existing door slab and replace it with new. Ensure that the new door…" at bounding box center [307, 548] width 313 height 43
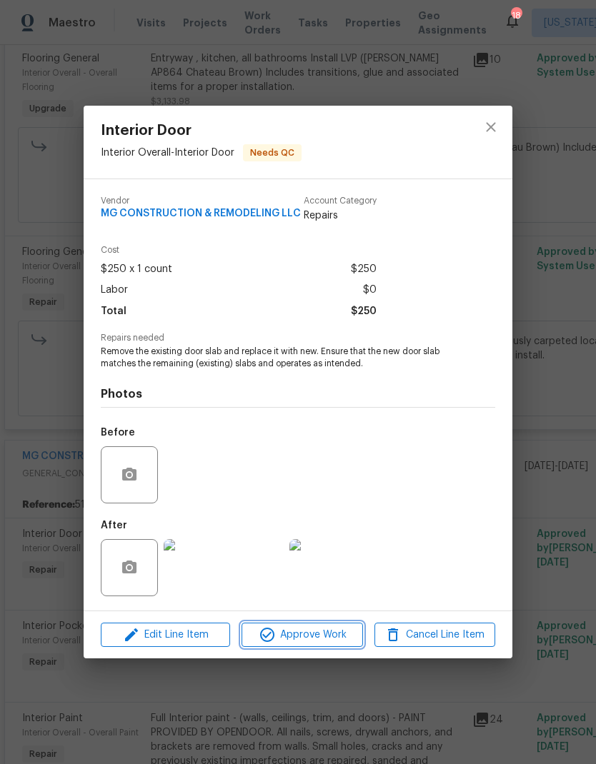
click at [331, 642] on span "Approve Work" at bounding box center [302, 635] width 112 height 18
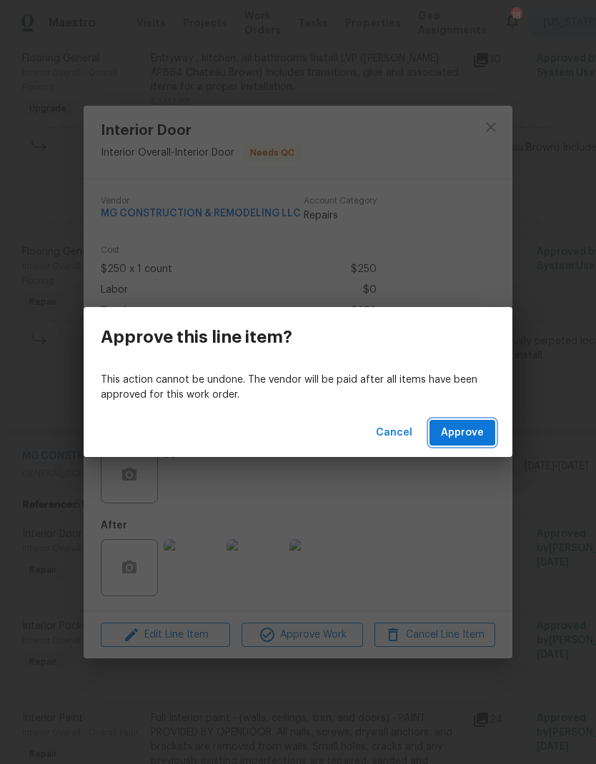
click at [472, 437] on span "Approve" at bounding box center [462, 433] width 43 height 18
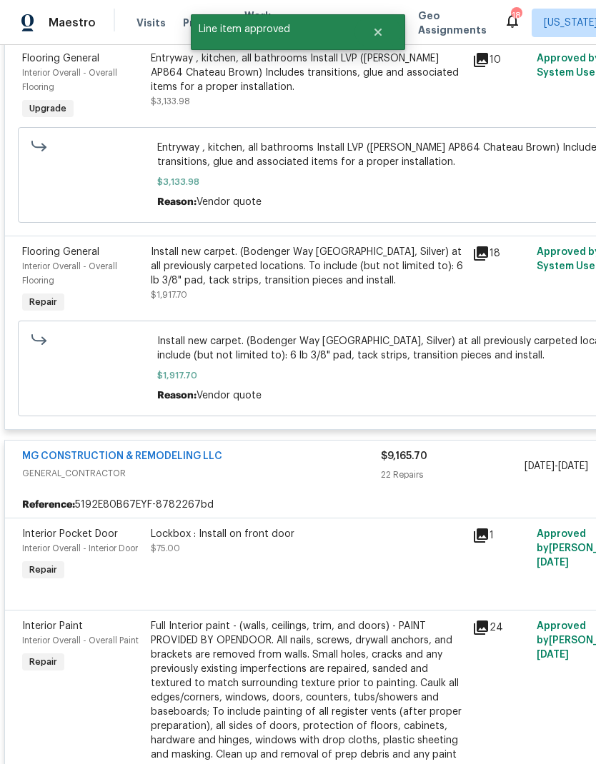
click at [486, 544] on icon at bounding box center [480, 535] width 17 height 17
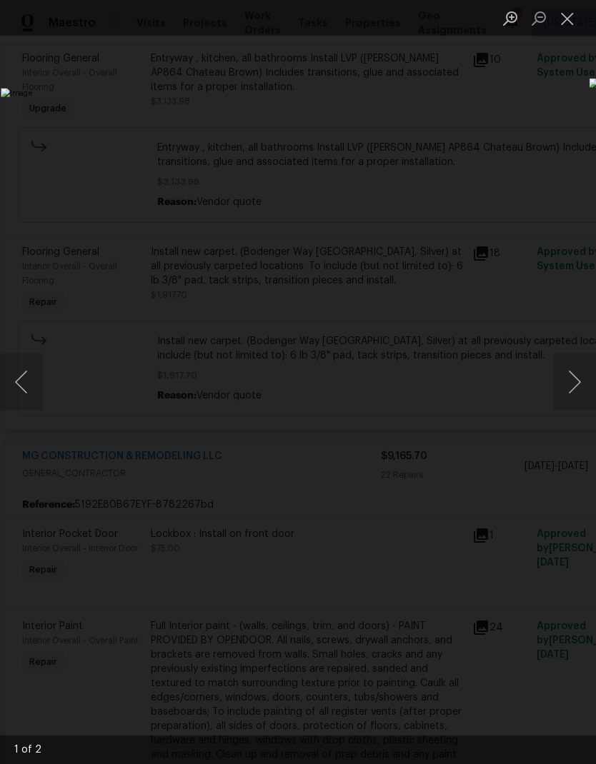
click at [569, 15] on button "Close lightbox" at bounding box center [567, 18] width 29 height 25
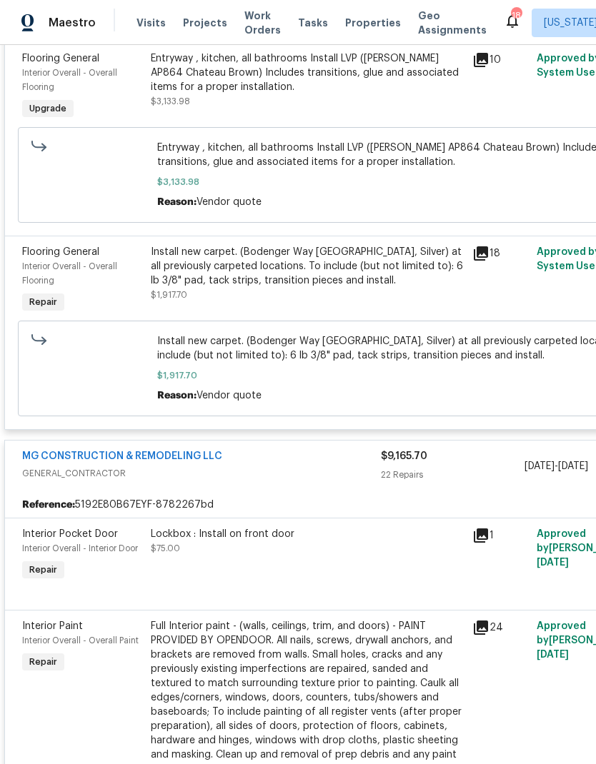
click at [284, 569] on div "Lockbox : Install on front door $75.00" at bounding box center [306, 556] width 321 height 66
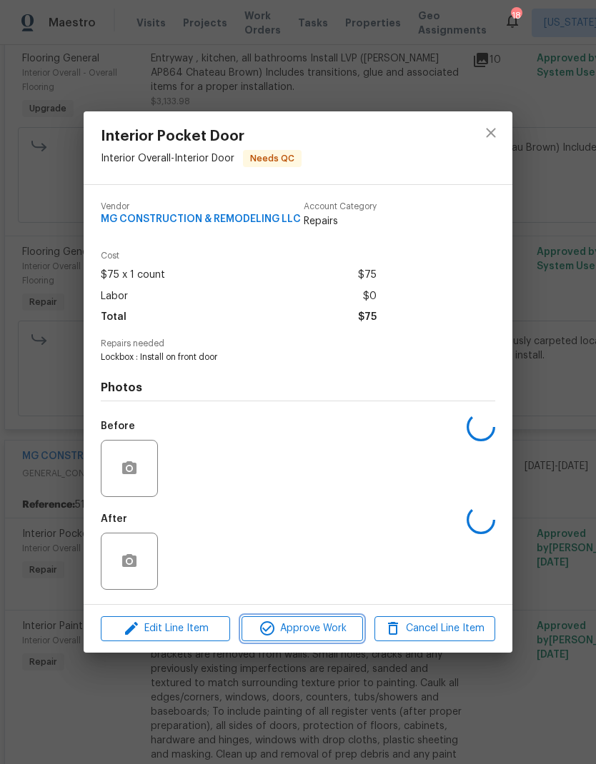
click at [326, 638] on span "Approve Work" at bounding box center [302, 629] width 112 height 18
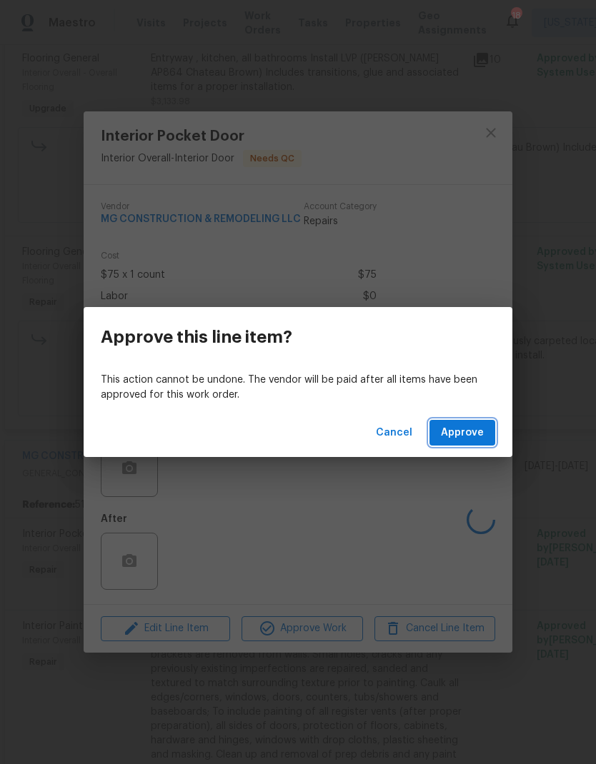
click at [469, 439] on span "Approve" at bounding box center [462, 433] width 43 height 18
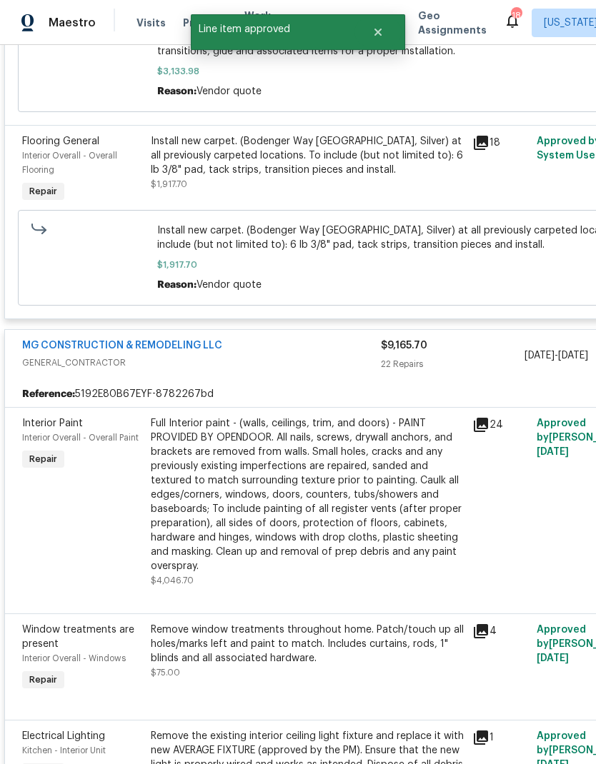
scroll to position [478, 0]
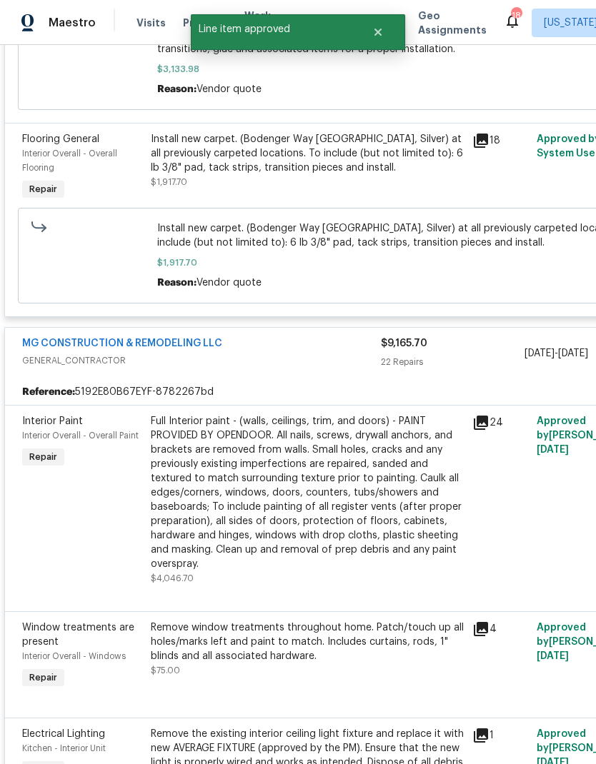
click at [489, 430] on icon at bounding box center [480, 422] width 17 height 17
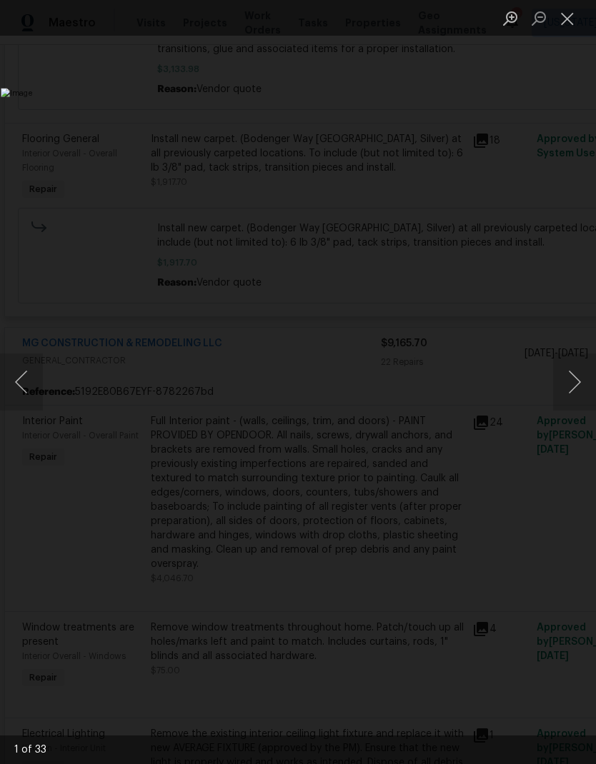
click at [575, 385] on button "Next image" at bounding box center [574, 382] width 43 height 57
click at [570, 383] on button "Next image" at bounding box center [574, 382] width 43 height 57
click at [571, 389] on button "Next image" at bounding box center [574, 382] width 43 height 57
click at [568, 388] on button "Next image" at bounding box center [574, 382] width 43 height 57
click at [568, 389] on button "Next image" at bounding box center [574, 382] width 43 height 57
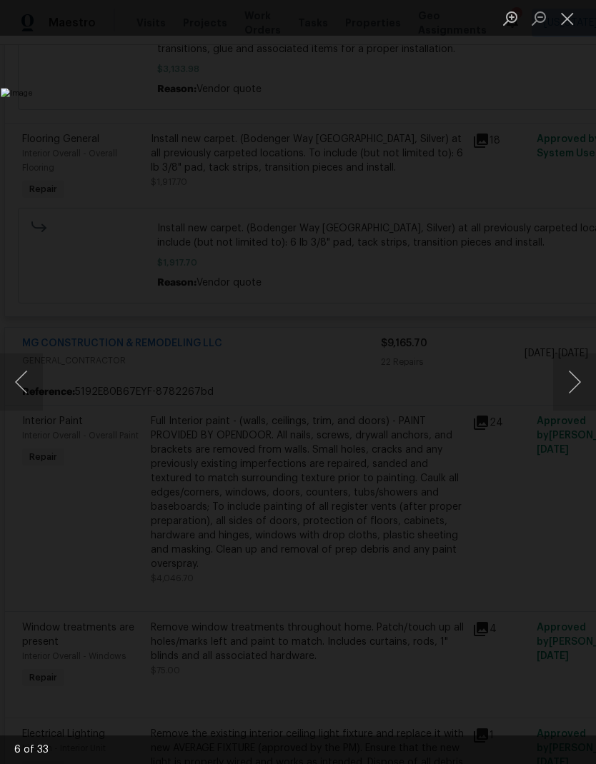
click at [568, 384] on button "Next image" at bounding box center [574, 382] width 43 height 57
click at [565, 392] on button "Next image" at bounding box center [574, 382] width 43 height 57
click at [572, 390] on button "Next image" at bounding box center [574, 382] width 43 height 57
click at [570, 381] on button "Next image" at bounding box center [574, 382] width 43 height 57
click at [569, 380] on button "Next image" at bounding box center [574, 382] width 43 height 57
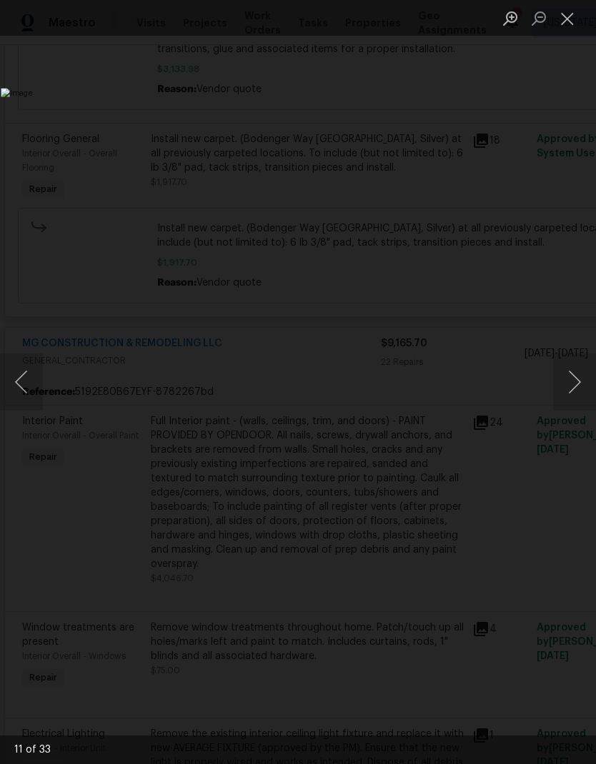
click at [566, 380] on button "Next image" at bounding box center [574, 382] width 43 height 57
click at [566, 382] on button "Next image" at bounding box center [574, 382] width 43 height 57
click at [566, 386] on button "Next image" at bounding box center [574, 382] width 43 height 57
click at [565, 385] on button "Next image" at bounding box center [574, 382] width 43 height 57
click at [571, 391] on button "Next image" at bounding box center [574, 382] width 43 height 57
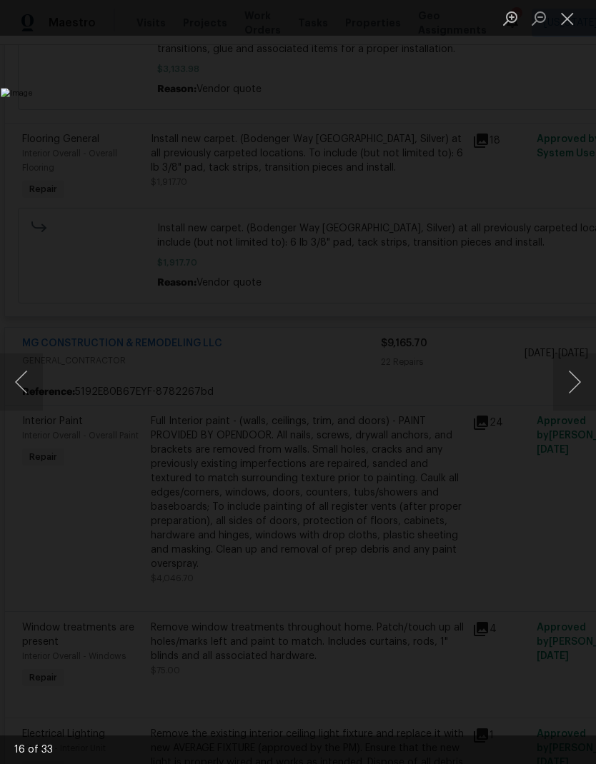
click at [571, 386] on button "Next image" at bounding box center [574, 382] width 43 height 57
click at [569, 381] on button "Next image" at bounding box center [574, 382] width 43 height 57
click at [567, 381] on button "Next image" at bounding box center [574, 382] width 43 height 57
click at [566, 381] on button "Next image" at bounding box center [574, 382] width 43 height 57
click at [569, 383] on button "Next image" at bounding box center [574, 382] width 43 height 57
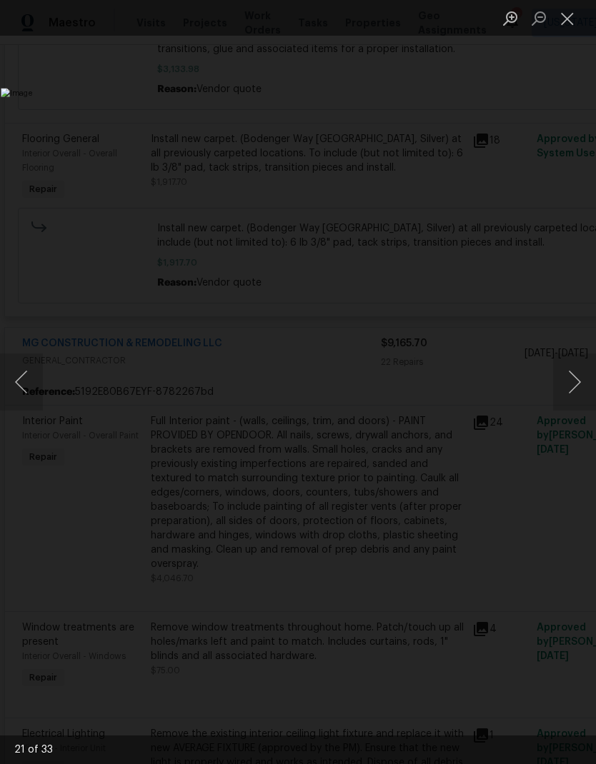
click at [568, 382] on button "Next image" at bounding box center [574, 382] width 43 height 57
click at [567, 384] on button "Next image" at bounding box center [574, 382] width 43 height 57
click at [568, 385] on button "Next image" at bounding box center [574, 382] width 43 height 57
click at [568, 386] on button "Next image" at bounding box center [574, 382] width 43 height 57
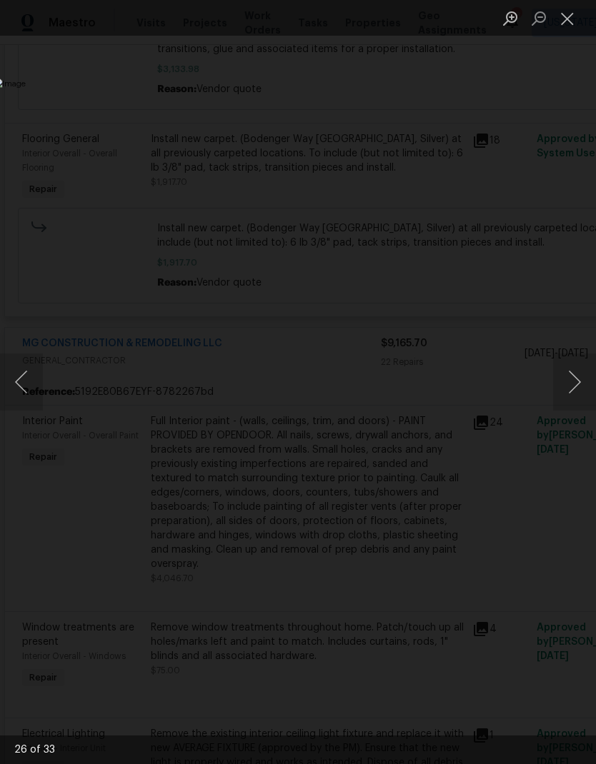
click at [569, 384] on button "Next image" at bounding box center [574, 382] width 43 height 57
click at [567, 384] on button "Next image" at bounding box center [574, 382] width 43 height 57
click at [566, 384] on button "Next image" at bounding box center [574, 382] width 43 height 57
click at [571, 21] on button "Close lightbox" at bounding box center [567, 18] width 29 height 25
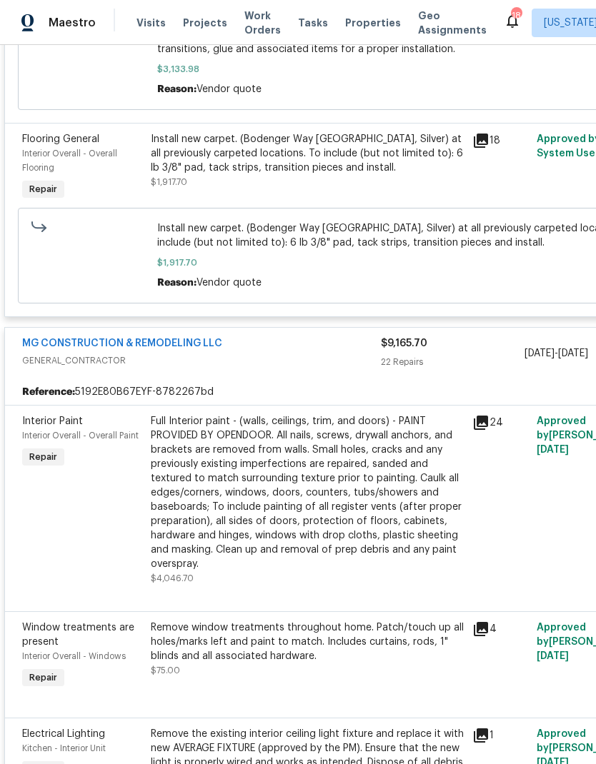
click at [363, 518] on div "Full Interior paint - (walls, ceilings, trim, and doors) - PAINT PROVIDED BY OP…" at bounding box center [307, 492] width 313 height 157
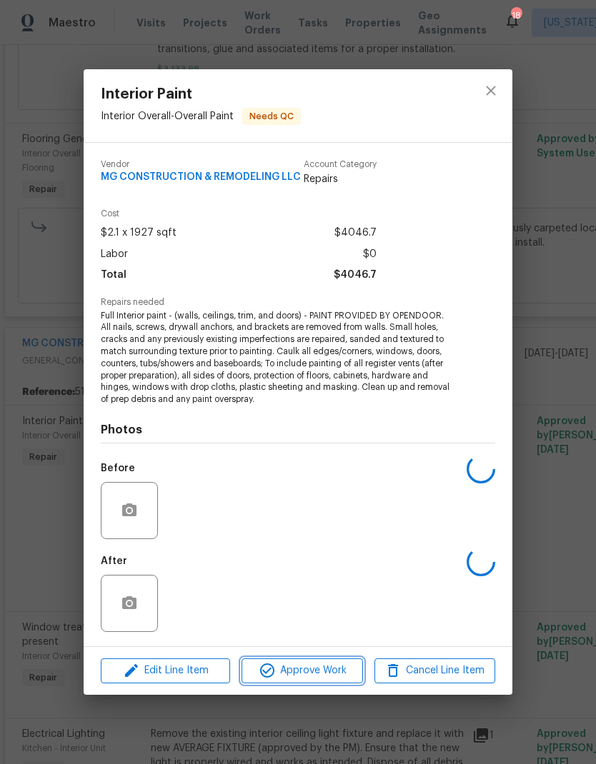
click at [323, 670] on span "Approve Work" at bounding box center [302, 671] width 112 height 18
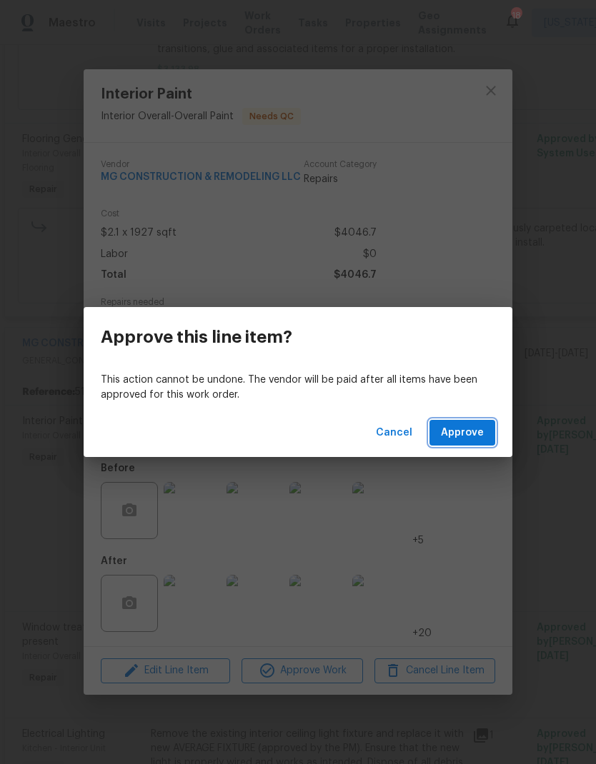
click at [465, 428] on span "Approve" at bounding box center [462, 433] width 43 height 18
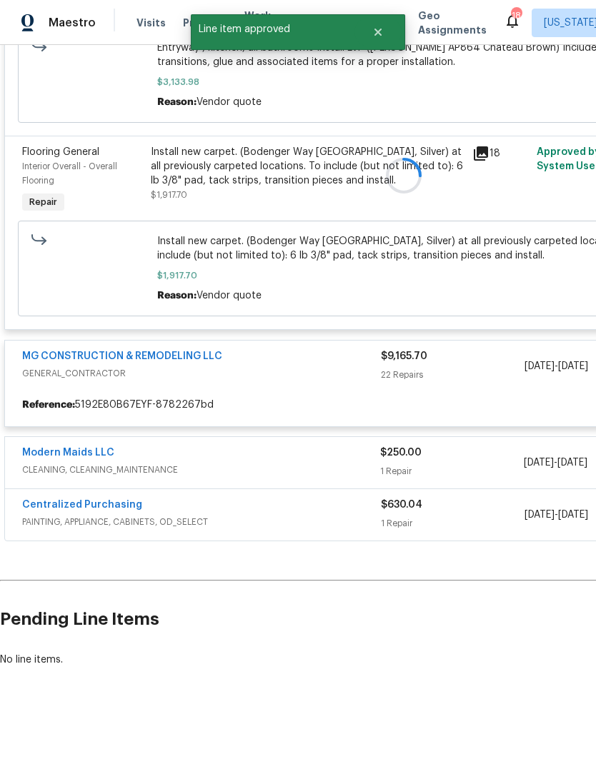
scroll to position [411, 0]
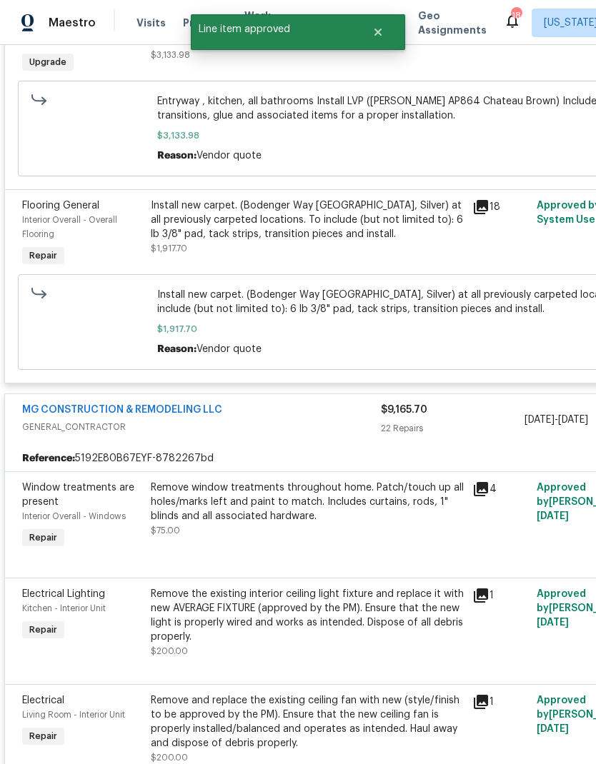
click at [484, 494] on icon at bounding box center [480, 489] width 17 height 17
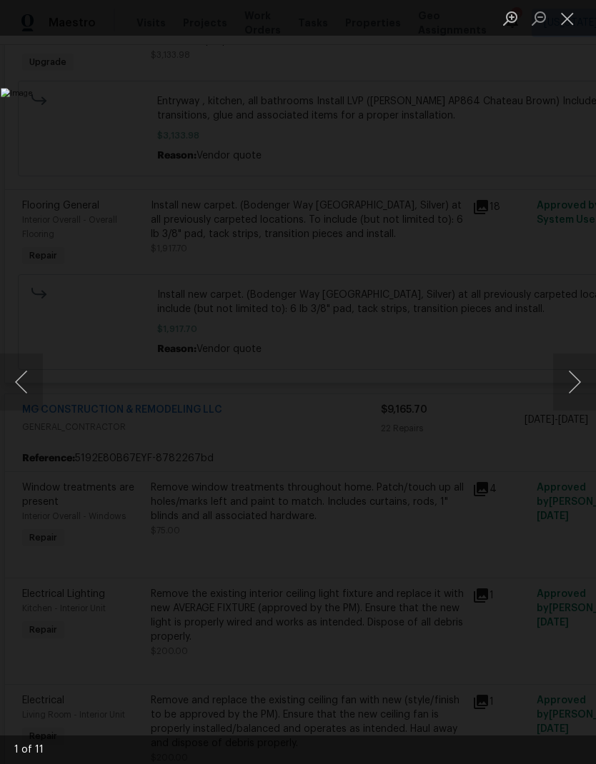
click at [576, 386] on button "Next image" at bounding box center [574, 382] width 43 height 57
click at [572, 372] on button "Next image" at bounding box center [574, 382] width 43 height 57
click at [569, 380] on button "Next image" at bounding box center [574, 382] width 43 height 57
click at [570, 384] on button "Next image" at bounding box center [574, 382] width 43 height 57
click at [569, 24] on button "Close lightbox" at bounding box center [567, 18] width 29 height 25
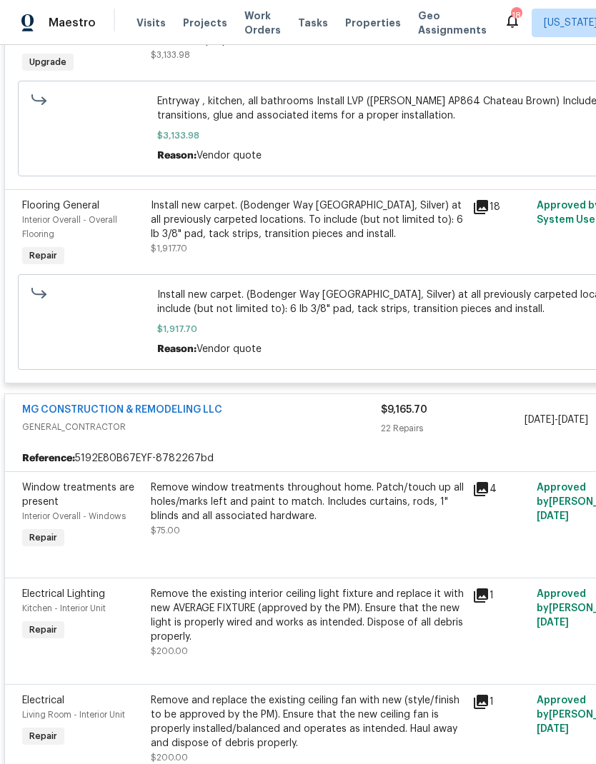
click at [306, 534] on div "Remove window treatments throughout home. Patch/touch up all holes/marks left a…" at bounding box center [307, 509] width 313 height 57
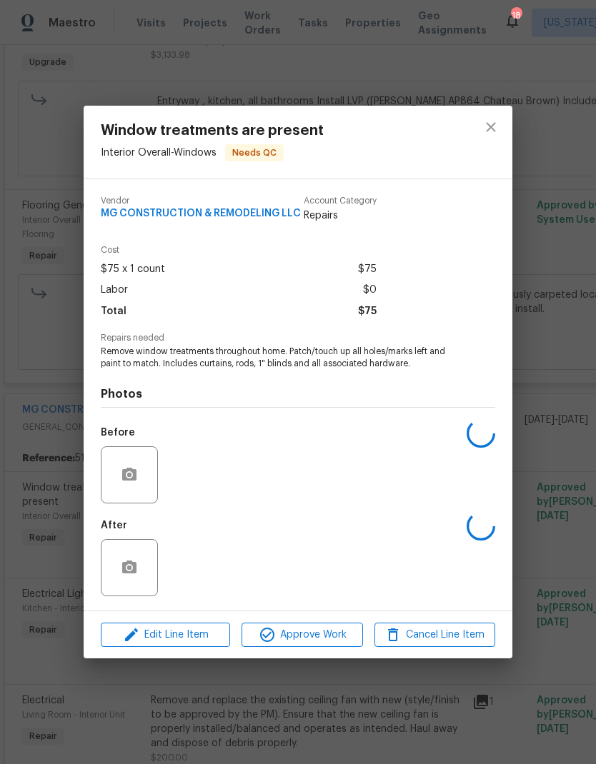
click at [338, 644] on span "Approve Work" at bounding box center [302, 635] width 112 height 18
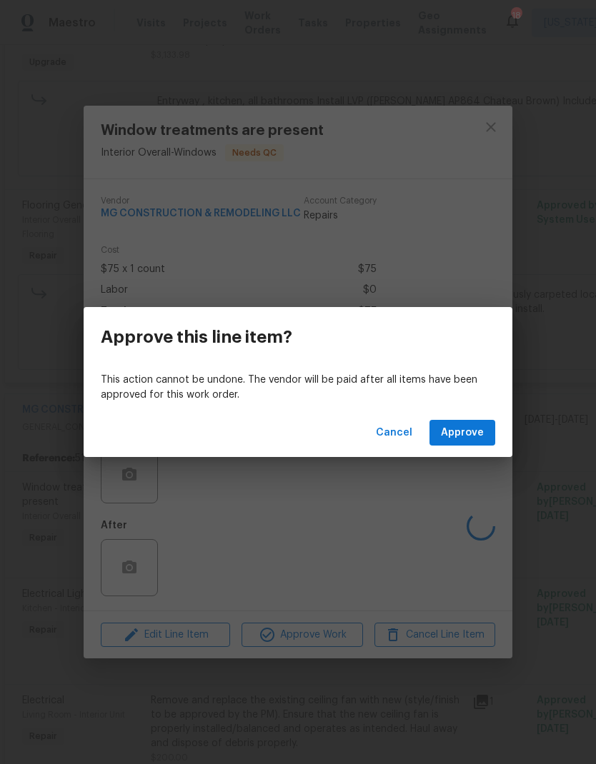
click at [464, 436] on span "Approve" at bounding box center [462, 433] width 43 height 18
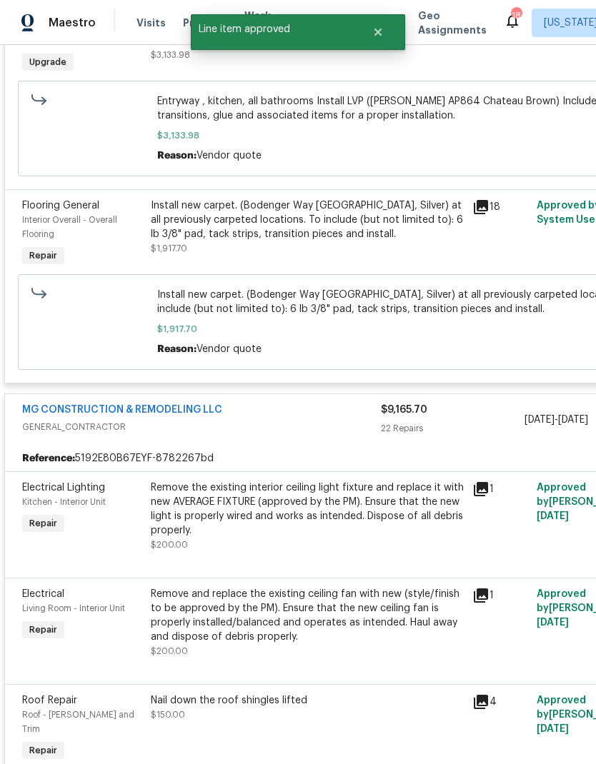
click at [481, 496] on icon at bounding box center [481, 489] width 14 height 14
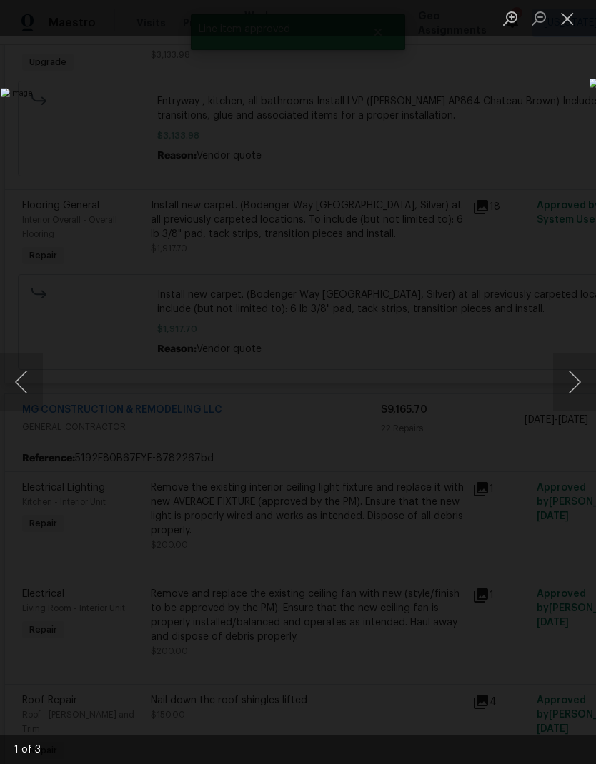
click at [563, 392] on button "Next image" at bounding box center [574, 382] width 43 height 57
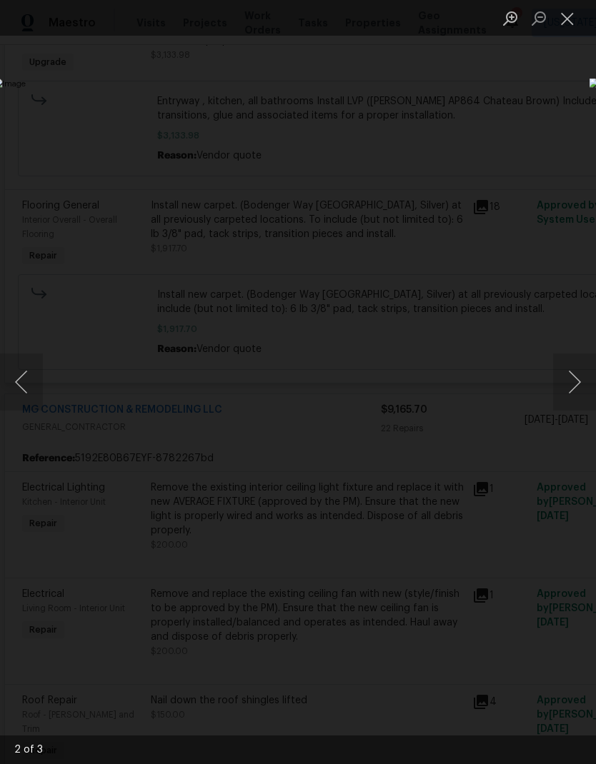
click at [576, 385] on button "Next image" at bounding box center [574, 382] width 43 height 57
click at [563, 390] on button "Next image" at bounding box center [574, 382] width 43 height 57
click at [569, 389] on button "Next image" at bounding box center [574, 382] width 43 height 57
click at [569, 19] on button "Close lightbox" at bounding box center [567, 18] width 29 height 25
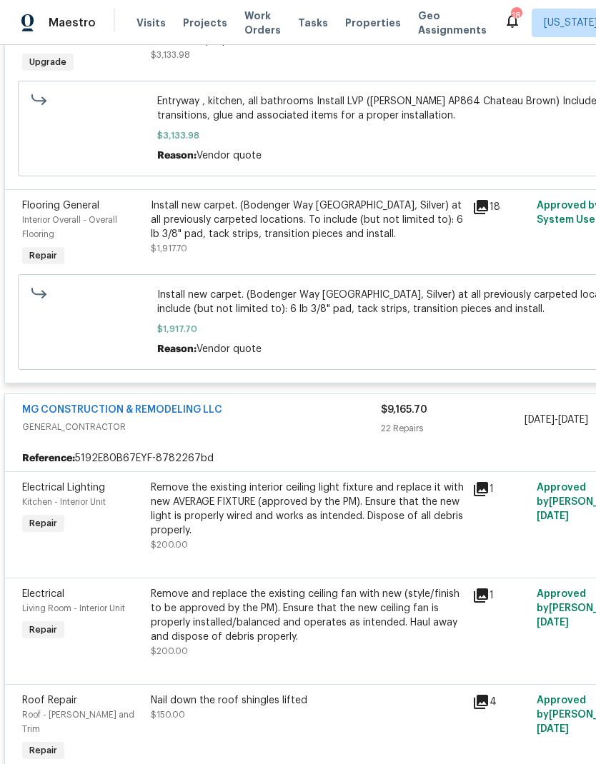
click at [299, 526] on div "Remove the existing interior ceiling light fixture and replace it with new AVER…" at bounding box center [307, 509] width 313 height 57
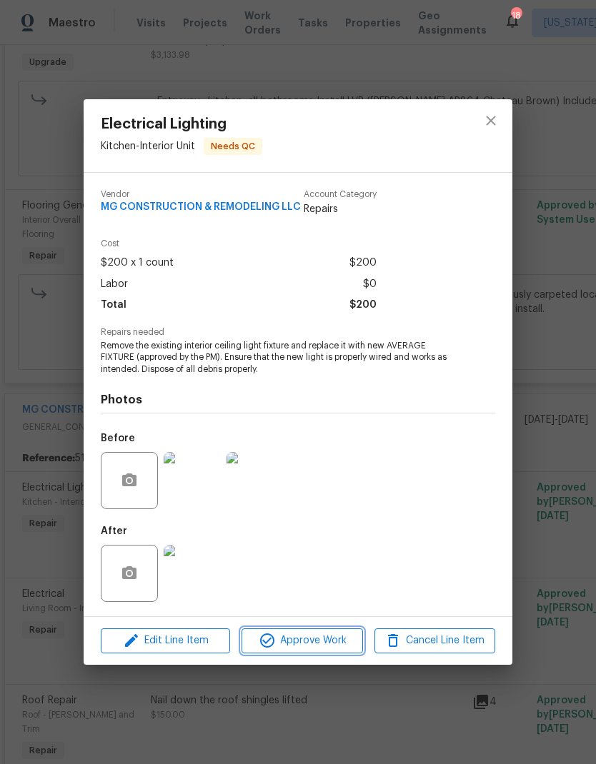
click at [326, 646] on span "Approve Work" at bounding box center [302, 641] width 112 height 18
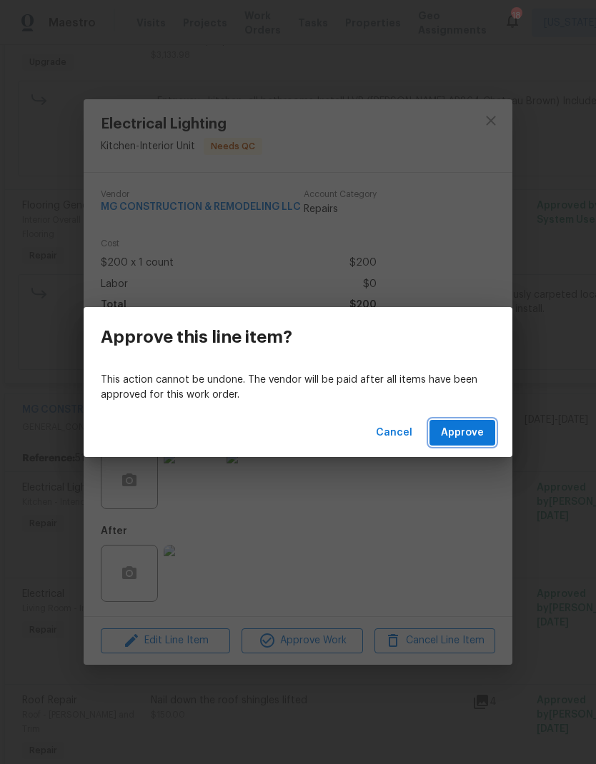
click at [469, 445] on button "Approve" at bounding box center [462, 433] width 66 height 26
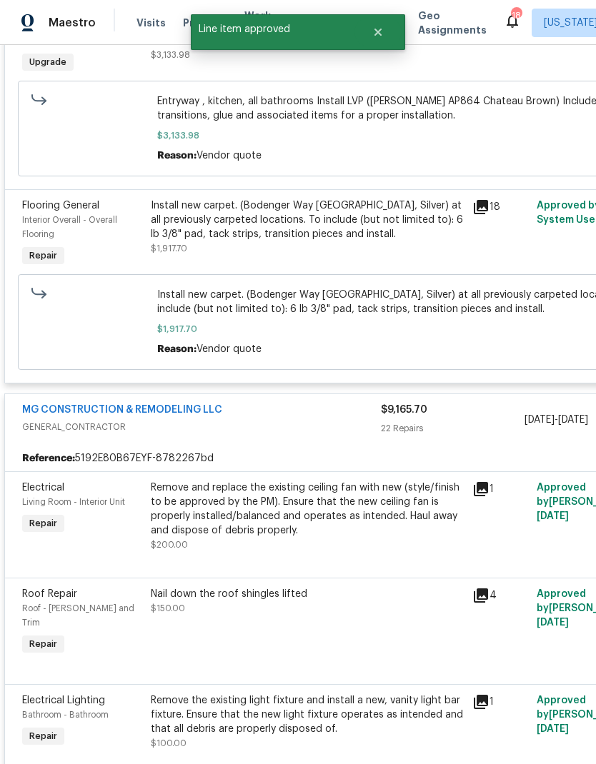
click at [486, 498] on icon at bounding box center [480, 489] width 17 height 17
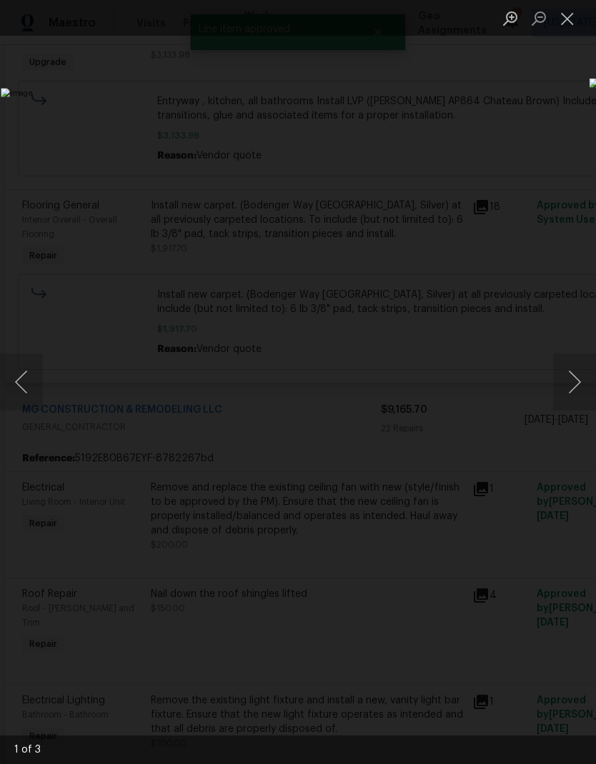
click at [565, 369] on button "Next image" at bounding box center [574, 382] width 43 height 57
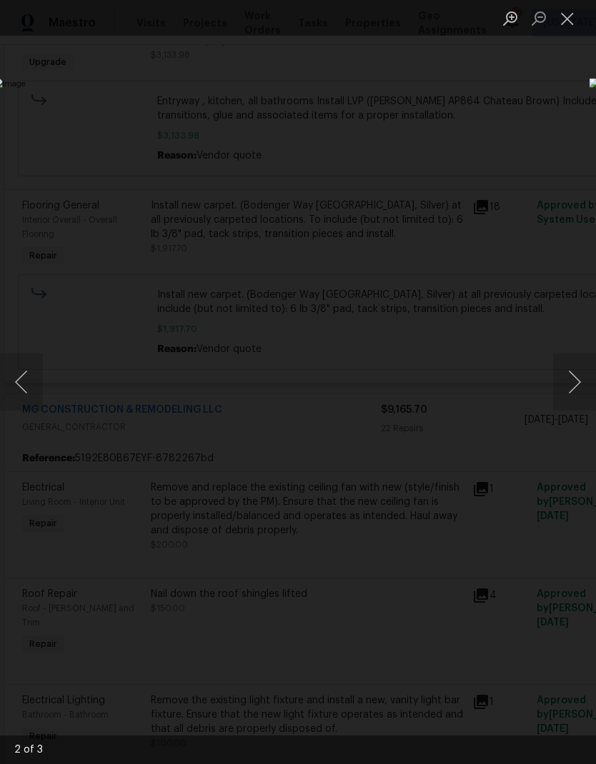
click at [573, 387] on button "Next image" at bounding box center [574, 382] width 43 height 57
click at [576, 387] on button "Next image" at bounding box center [574, 382] width 43 height 57
click at [570, 381] on button "Next image" at bounding box center [574, 382] width 43 height 57
click at [564, 24] on button "Close lightbox" at bounding box center [567, 18] width 29 height 25
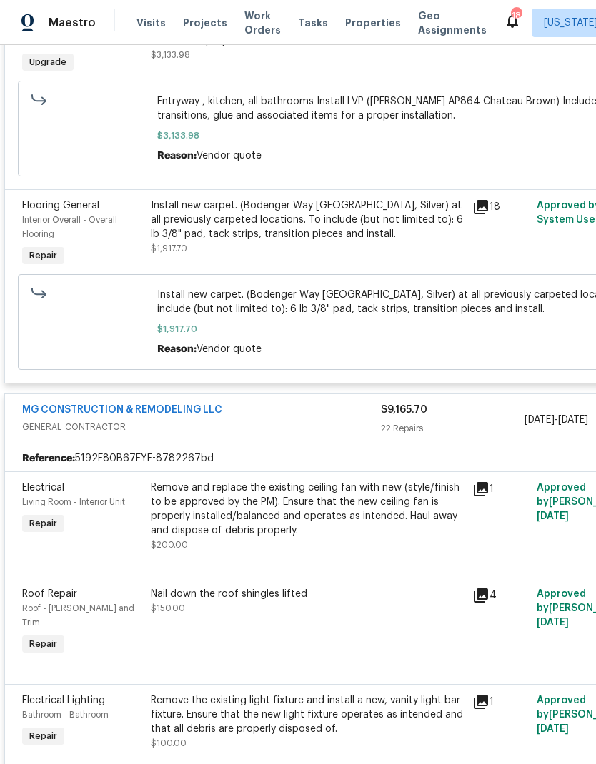
click at [291, 534] on div "Remove and replace the existing ceiling fan with new (style/finish to be approv…" at bounding box center [307, 509] width 313 height 57
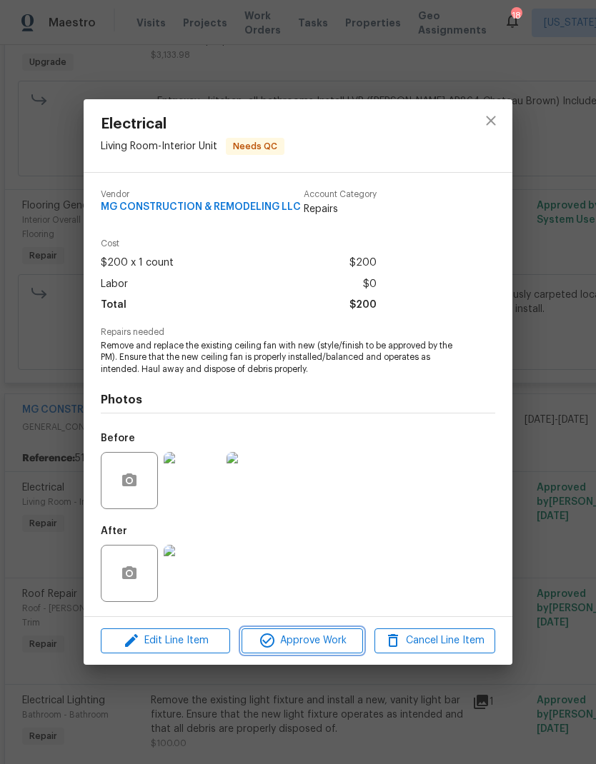
click at [329, 644] on span "Approve Work" at bounding box center [302, 641] width 112 height 18
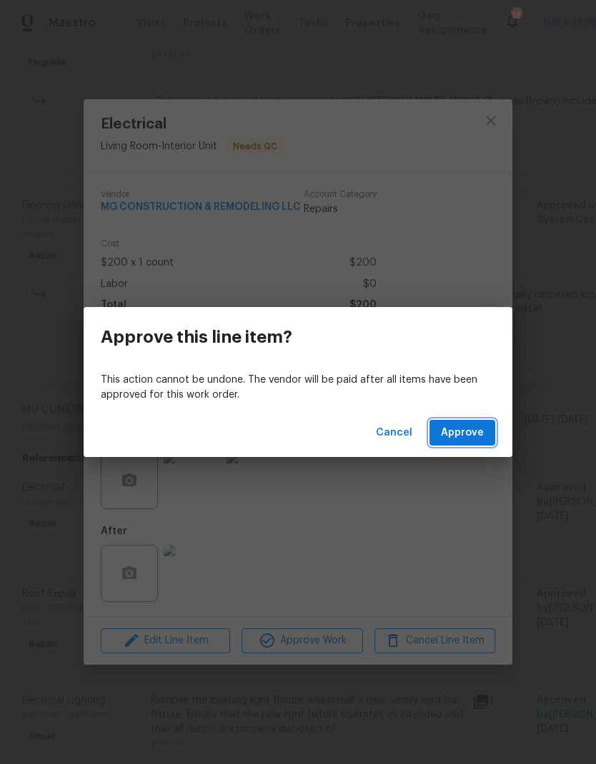
click at [463, 445] on button "Approve" at bounding box center [462, 433] width 66 height 26
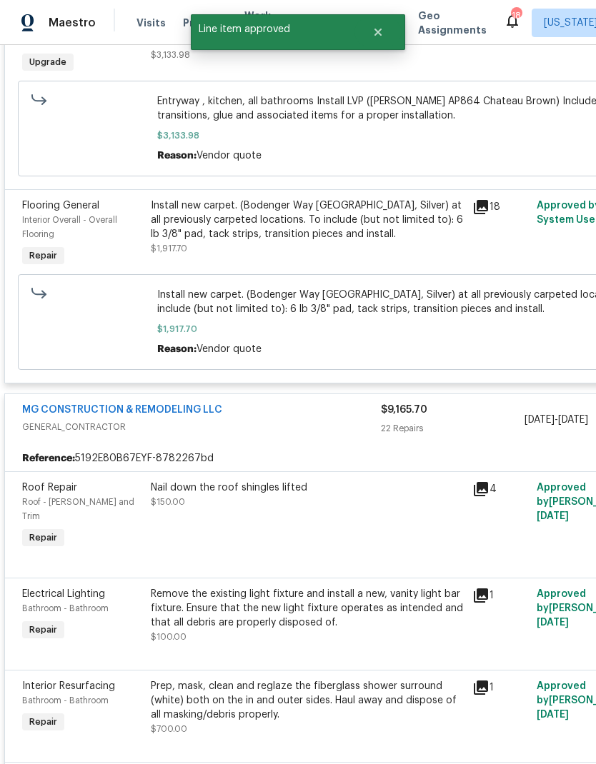
click at [483, 496] on icon at bounding box center [481, 489] width 14 height 14
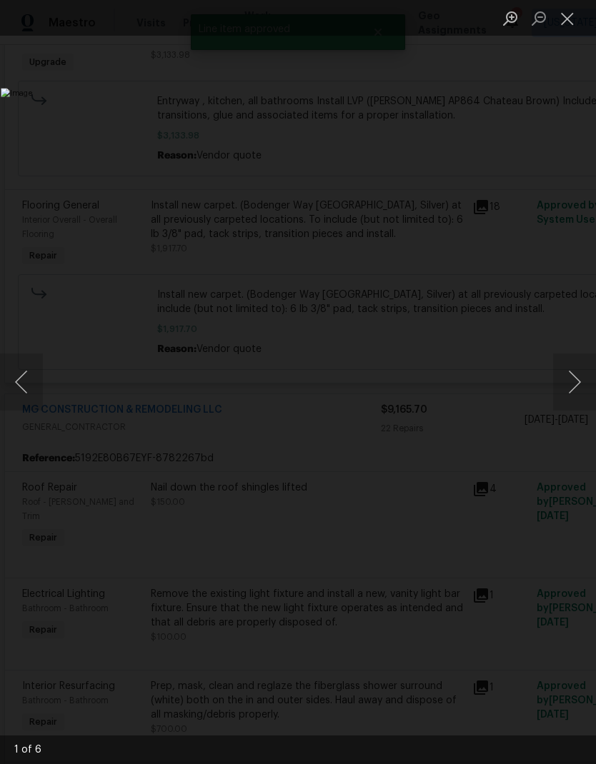
click at [571, 377] on button "Next image" at bounding box center [574, 382] width 43 height 57
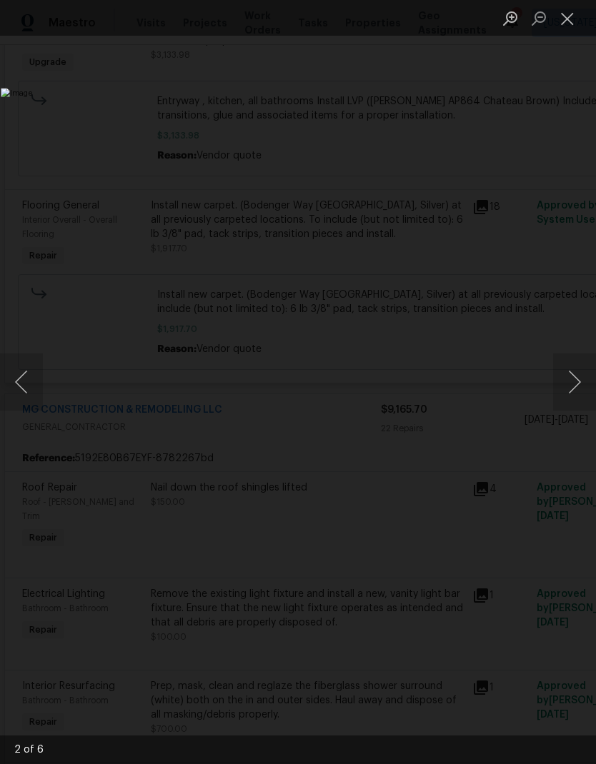
click at [566, 384] on button "Next image" at bounding box center [574, 382] width 43 height 57
click at [568, 379] on button "Next image" at bounding box center [574, 382] width 43 height 57
click at [570, 381] on button "Next image" at bounding box center [574, 382] width 43 height 57
click at [569, 21] on button "Close lightbox" at bounding box center [567, 18] width 29 height 25
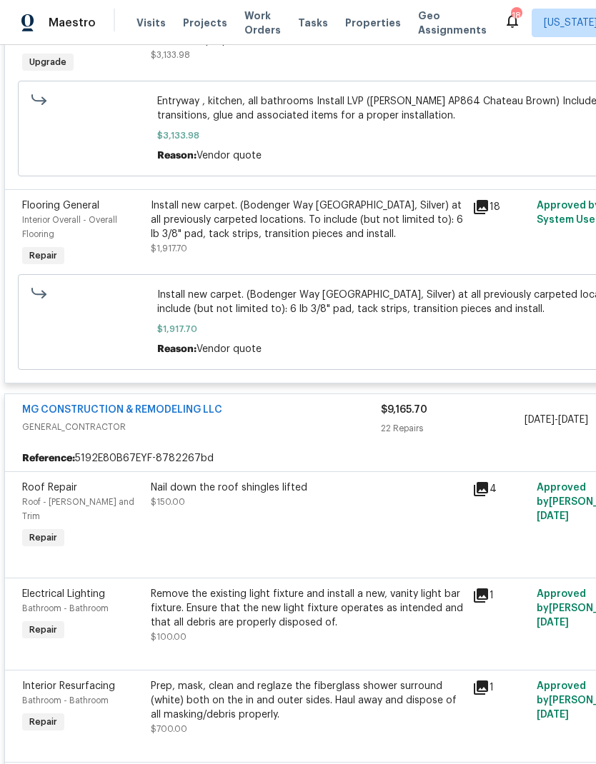
click at [319, 516] on div "Nail down the roof shingles lifted $150.00" at bounding box center [306, 516] width 321 height 80
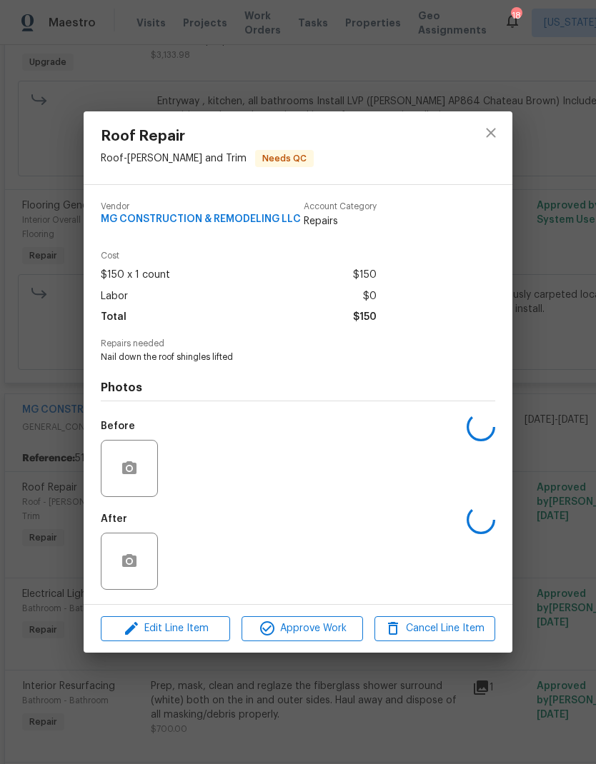
click at [338, 631] on span "Approve Work" at bounding box center [302, 629] width 112 height 18
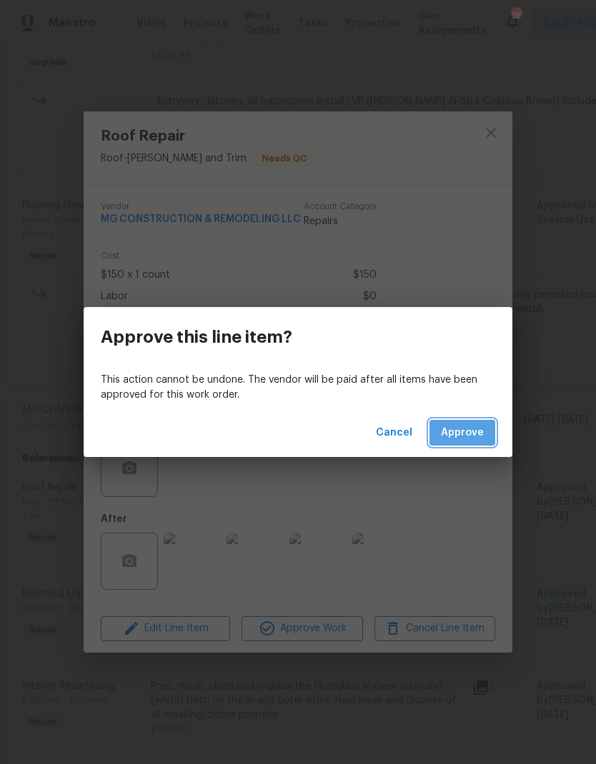
click at [469, 436] on span "Approve" at bounding box center [462, 433] width 43 height 18
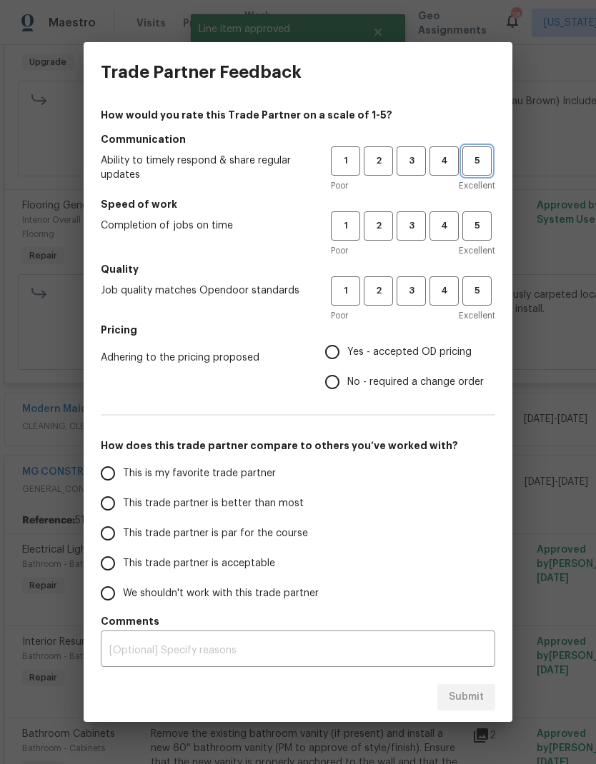
click at [479, 164] on span "5" at bounding box center [477, 161] width 26 height 16
click at [484, 219] on span "5" at bounding box center [477, 226] width 26 height 16
click at [481, 299] on button "5" at bounding box center [476, 290] width 29 height 29
click at [333, 360] on input "Yes - accepted OD pricing" at bounding box center [332, 352] width 30 height 30
radio input "true"
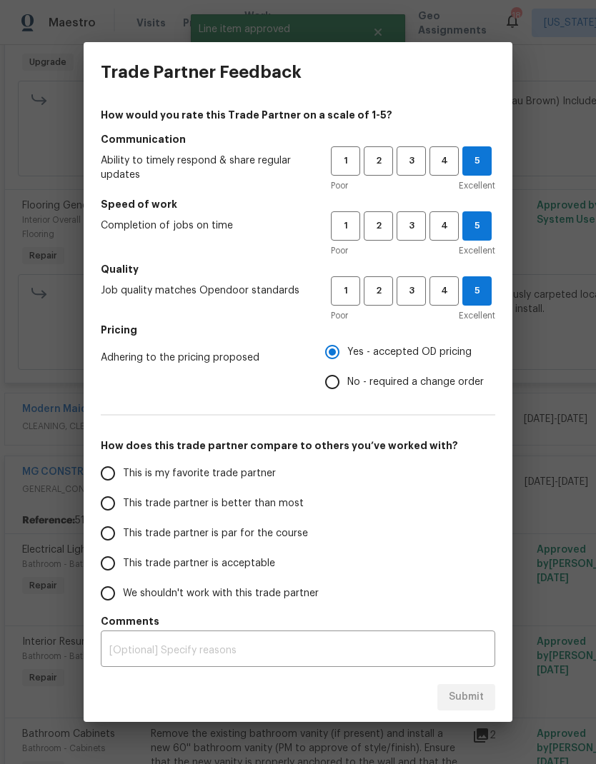
click at [119, 474] on input "This is my favorite trade partner" at bounding box center [108, 474] width 30 height 30
click at [471, 704] on span "Submit" at bounding box center [466, 698] width 35 height 18
radio input "true"
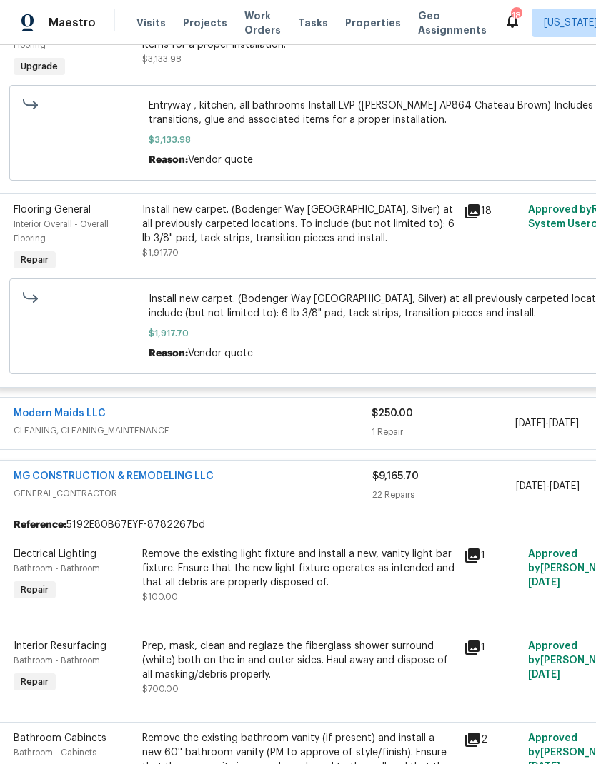
scroll to position [367, 22]
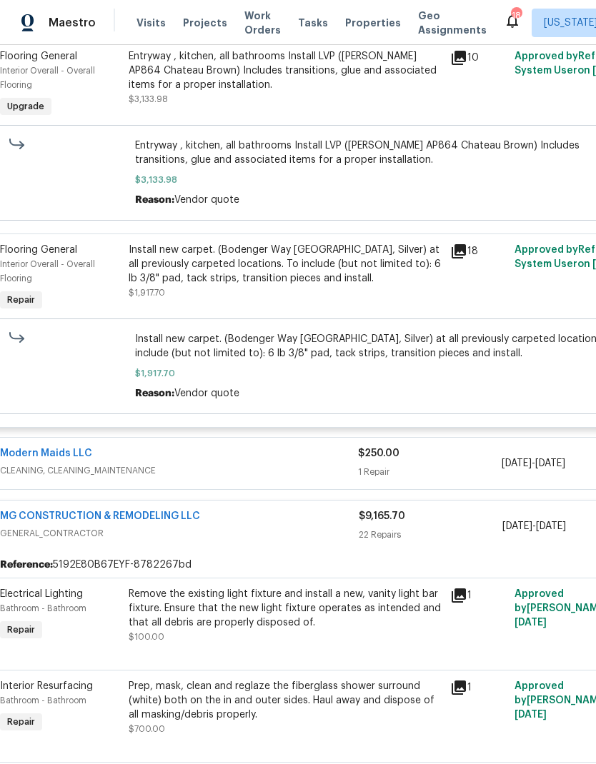
click at [438, 461] on div "$250.00" at bounding box center [429, 453] width 143 height 14
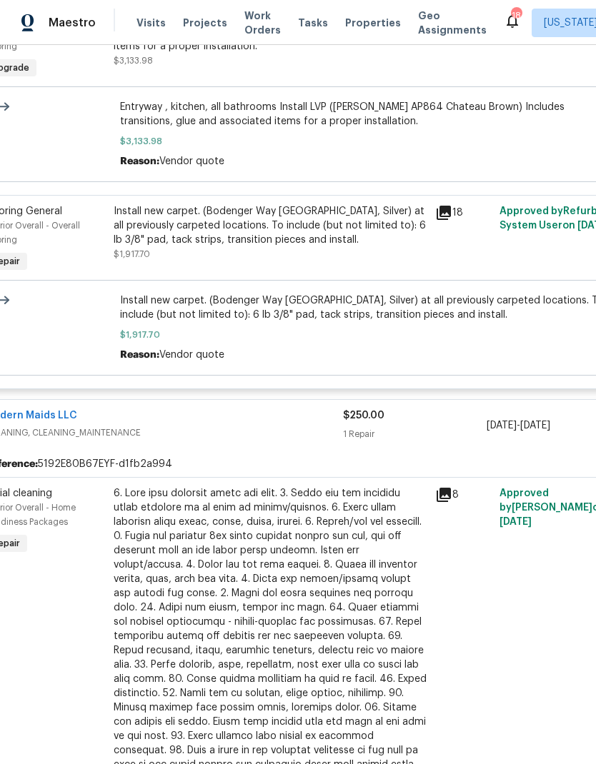
scroll to position [402, 29]
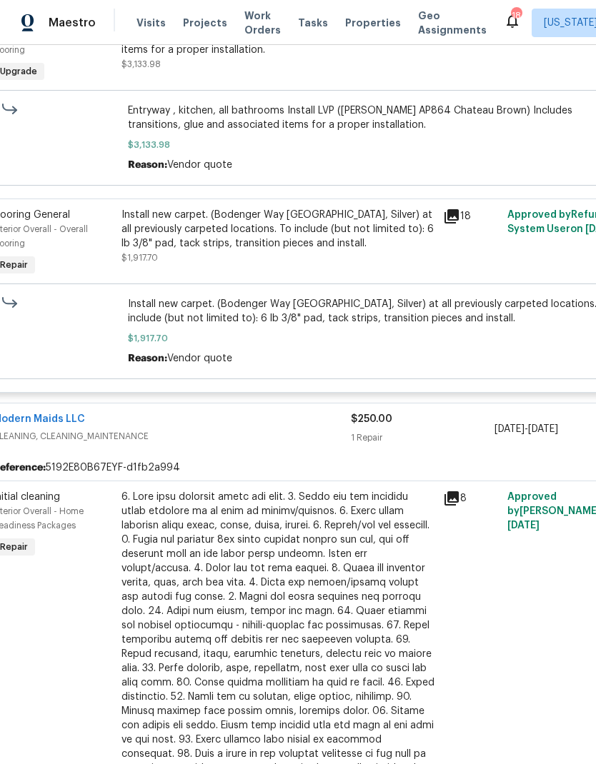
click at [46, 424] on link "Modern Maids LLC" at bounding box center [39, 419] width 92 height 10
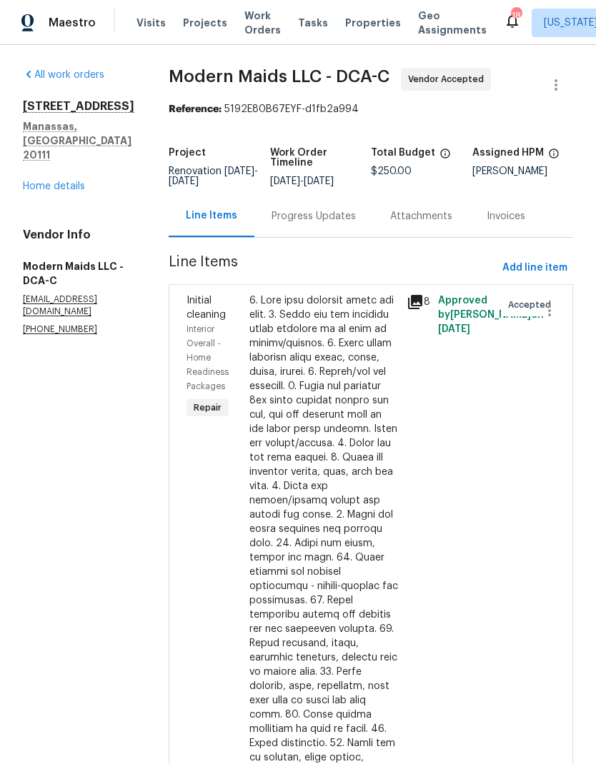
click at [324, 236] on div "Progress Updates" at bounding box center [313, 216] width 119 height 42
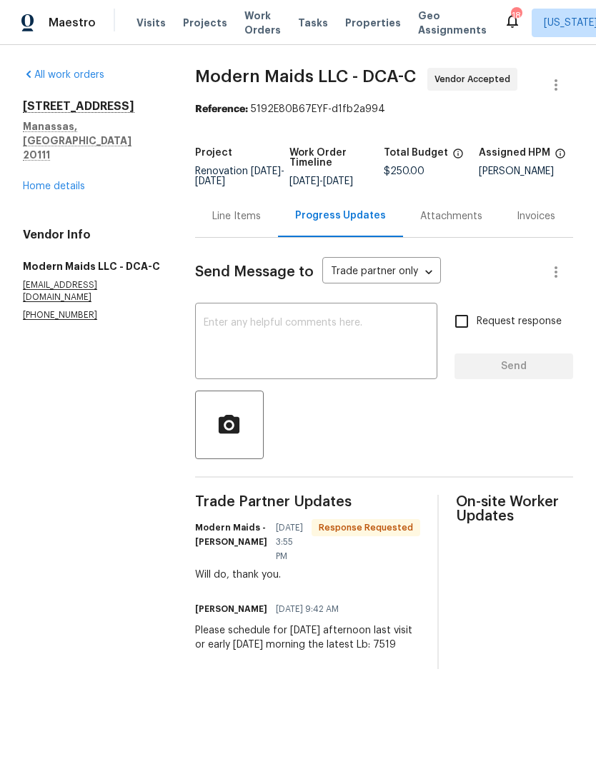
click at [334, 351] on textarea at bounding box center [316, 343] width 225 height 50
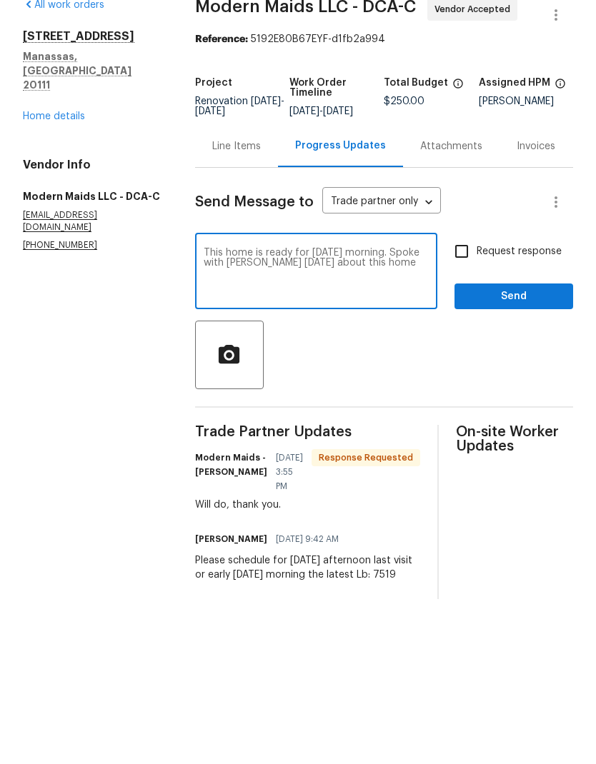
type textarea "This home is ready for tomorrow morning. Spoke with Beatriz today about this ho…"
click at [469, 306] on input "Request response" at bounding box center [461, 321] width 30 height 30
checkbox input "true"
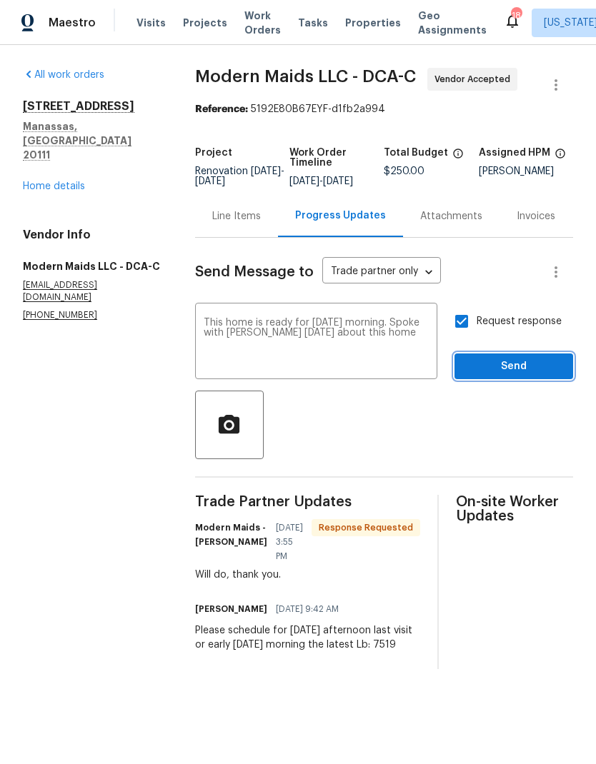
click at [492, 376] on span "Send" at bounding box center [514, 367] width 96 height 18
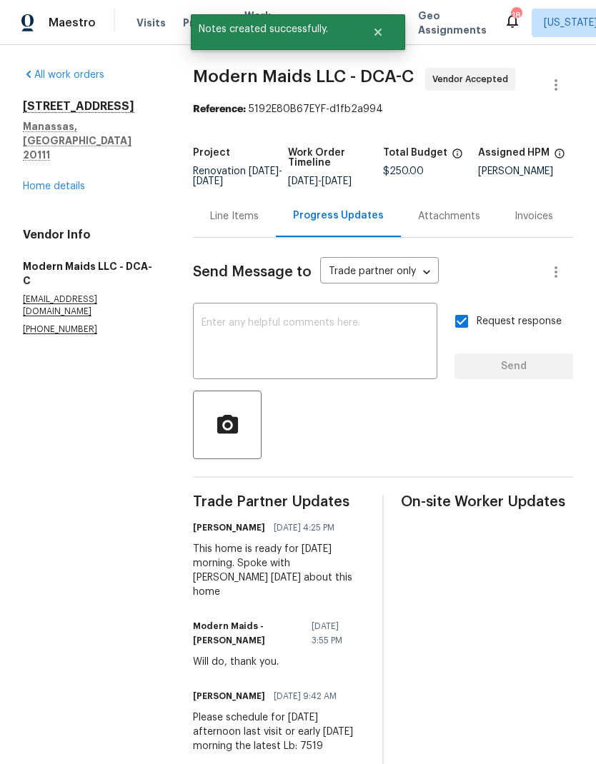
click at [51, 181] on link "Home details" at bounding box center [54, 186] width 62 height 10
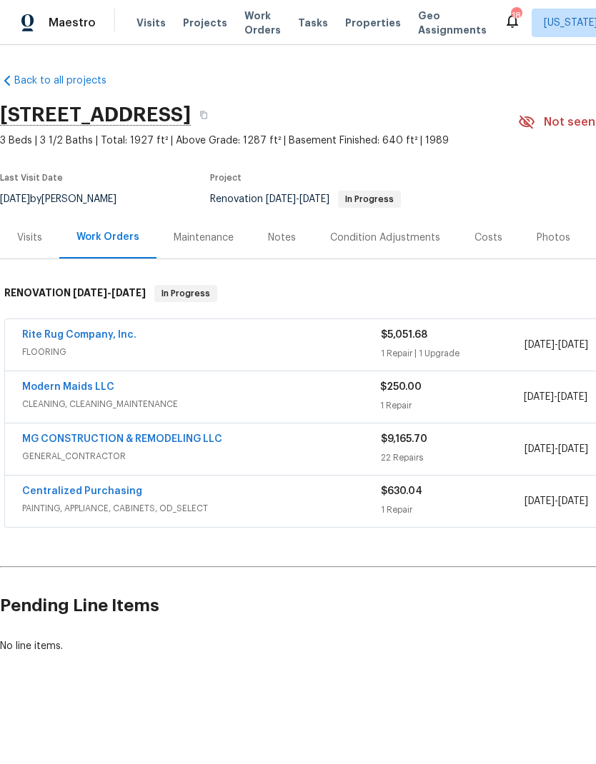
click at [440, 336] on div "$5,051.68" at bounding box center [453, 335] width 144 height 14
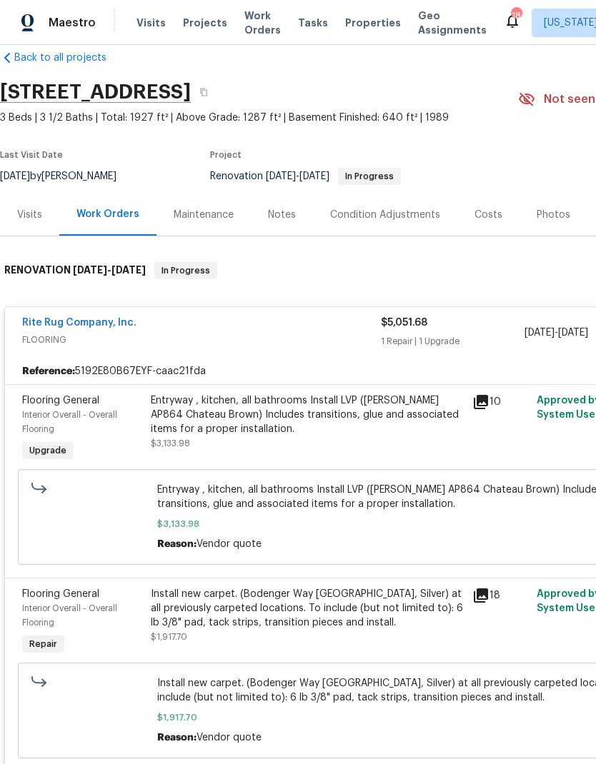
scroll to position [23, 0]
click at [91, 324] on link "Rite Rug Company, Inc." at bounding box center [79, 323] width 114 height 10
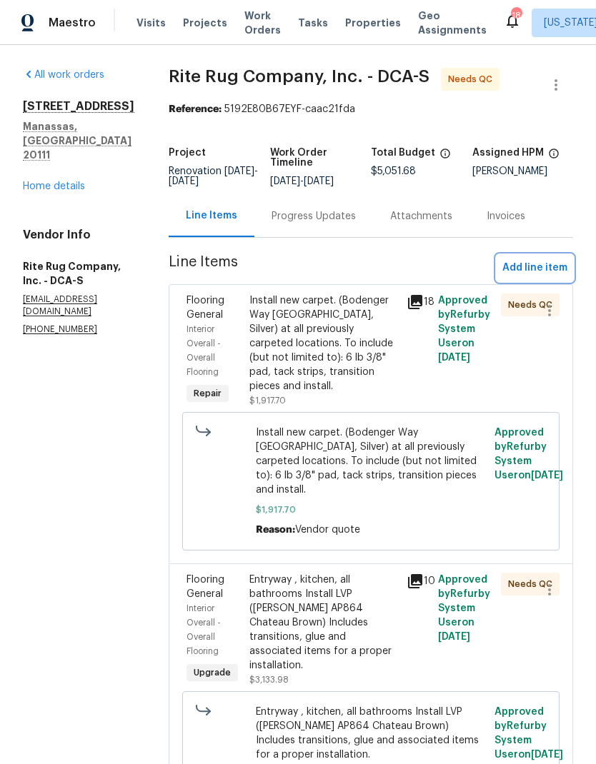
click at [541, 265] on span "Add line item" at bounding box center [534, 268] width 65 height 18
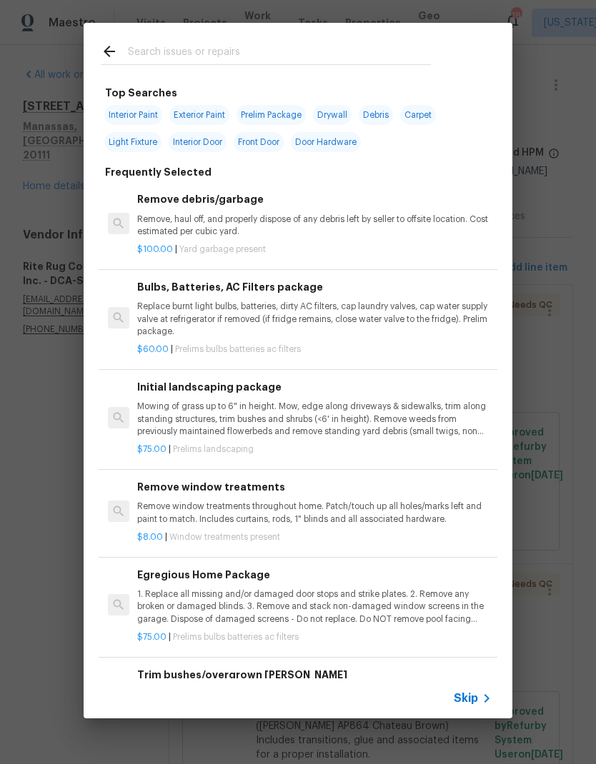
click at [358, 48] on input "text" at bounding box center [279, 53] width 303 height 21
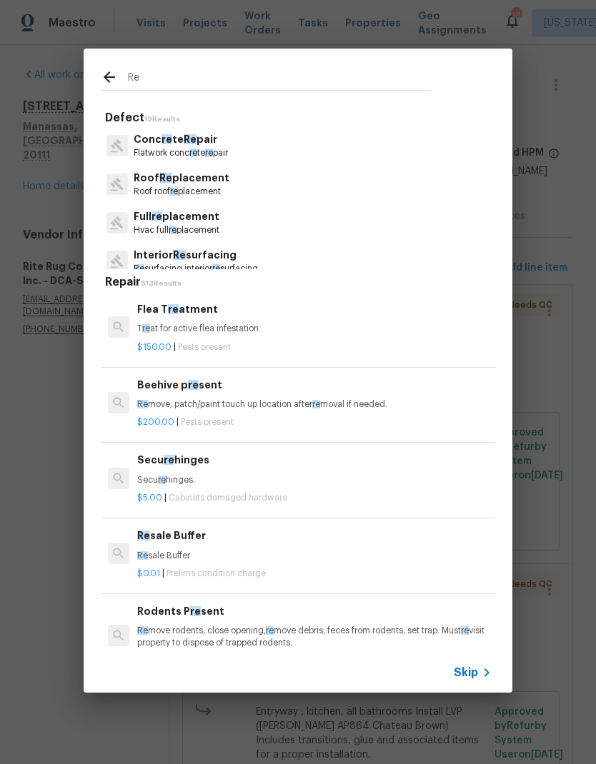
type input "R"
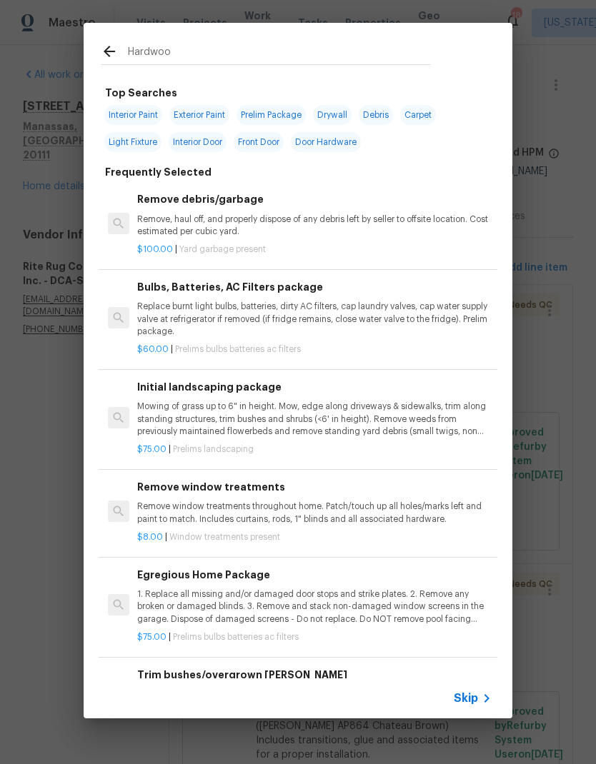
type input "Hardwood"
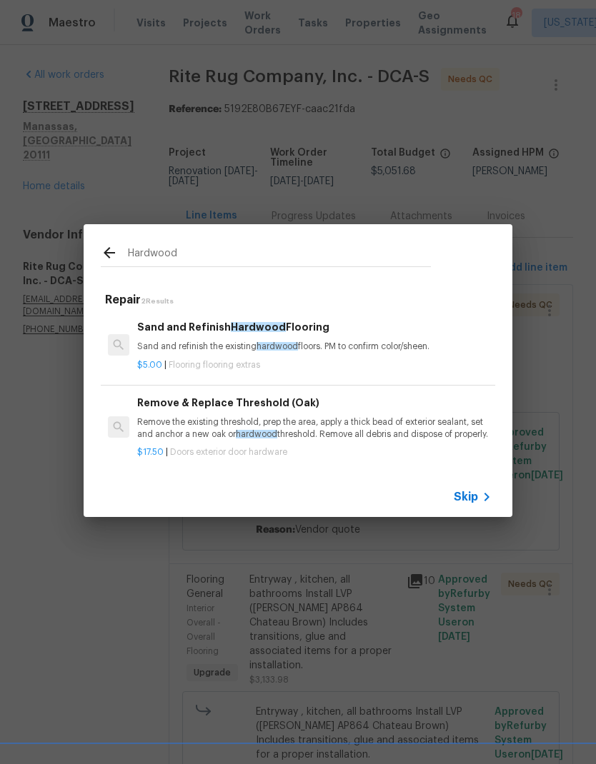
click at [319, 341] on p "Sand and refinish the existing hardwood floors. PM to confirm color/sheen." at bounding box center [314, 347] width 354 height 12
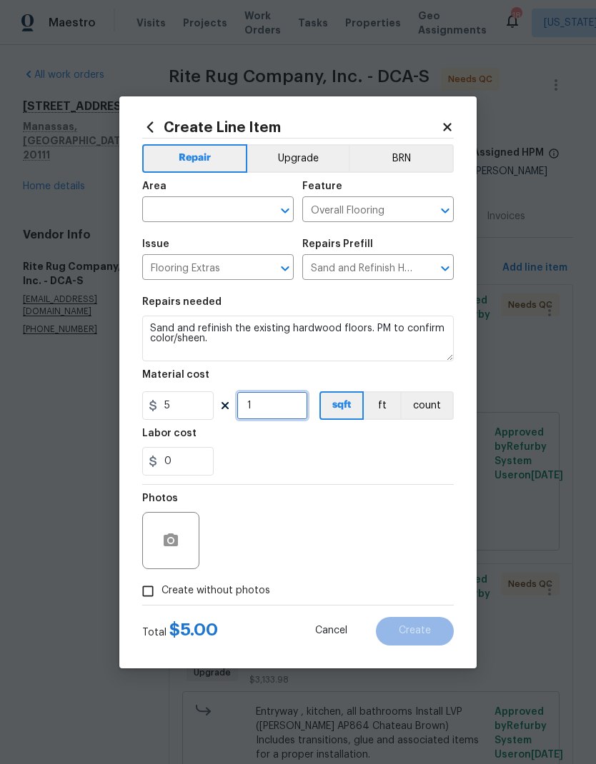
click at [281, 419] on input "1" at bounding box center [271, 405] width 71 height 29
click at [320, 446] on div "Labor cost" at bounding box center [297, 438] width 311 height 19
click at [285, 409] on input "200" at bounding box center [271, 405] width 71 height 29
type input "175"
click at [305, 455] on div "0" at bounding box center [297, 461] width 311 height 29
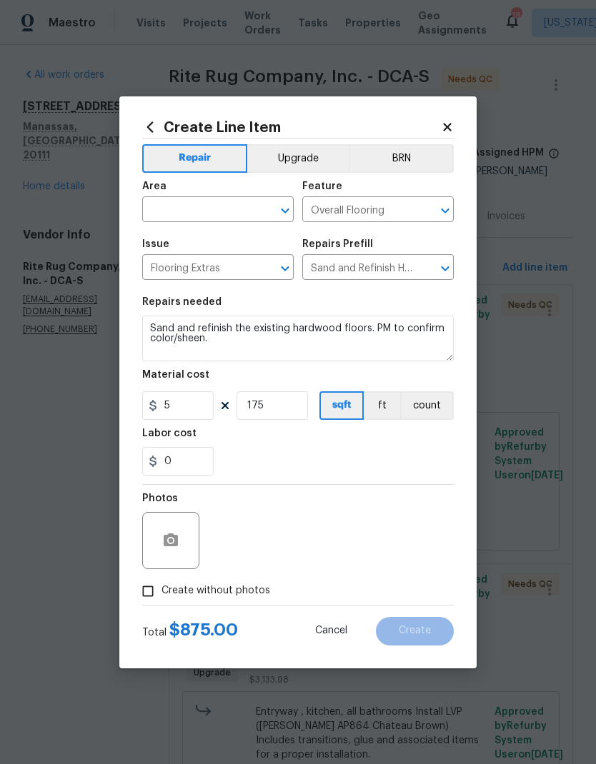
click at [287, 210] on icon "Open" at bounding box center [285, 211] width 8 height 5
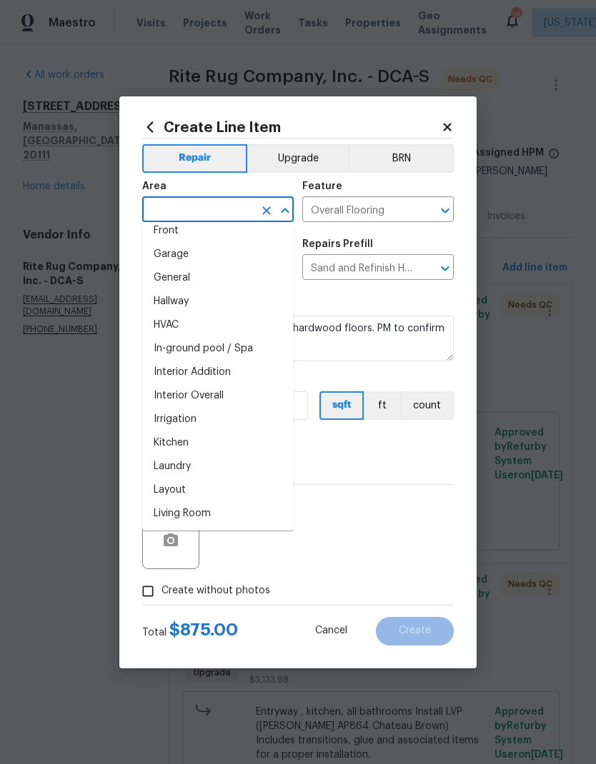
scroll to position [435, 0]
click at [239, 401] on li "Interior Overall" at bounding box center [217, 397] width 151 height 24
type input "Interior Overall"
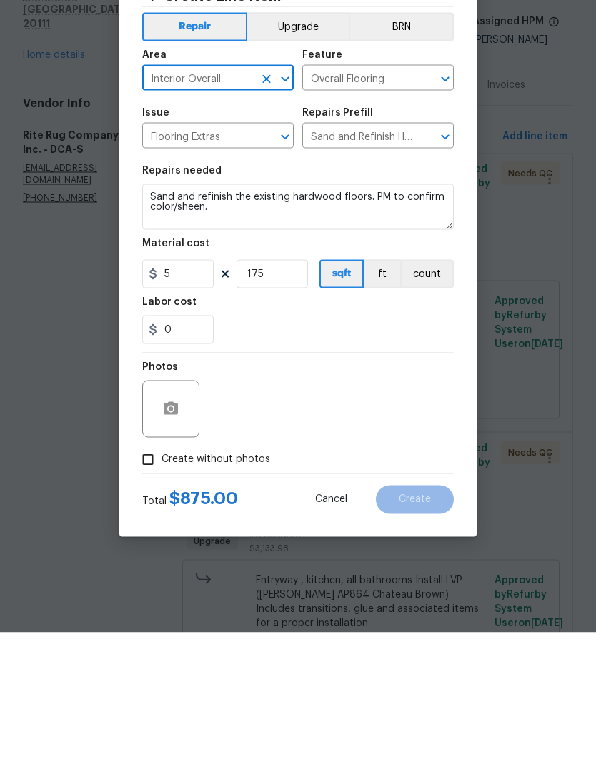
scroll to position [57, 0]
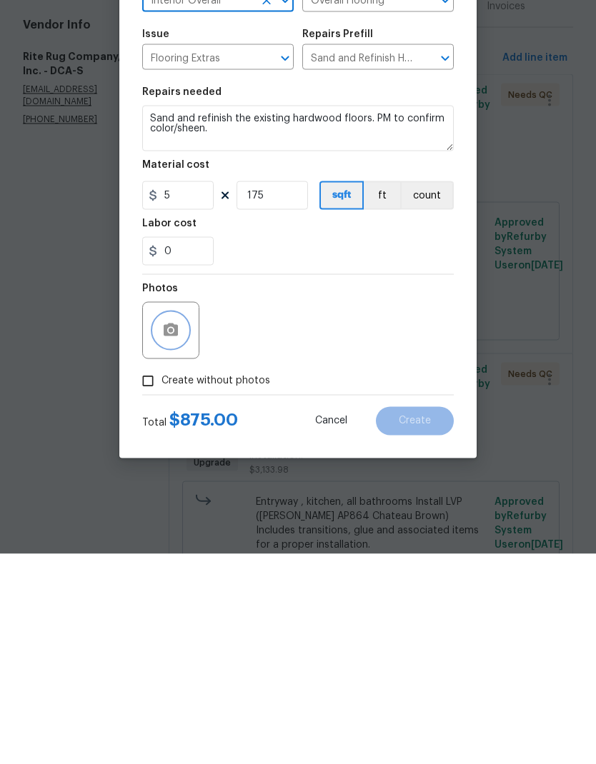
click at [174, 534] on icon "button" at bounding box center [171, 540] width 14 height 13
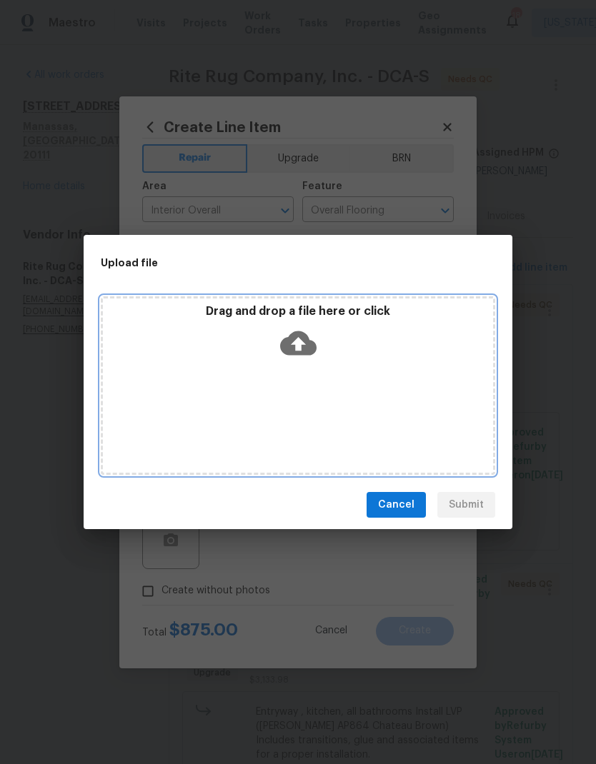
click at [306, 337] on icon at bounding box center [298, 343] width 36 height 24
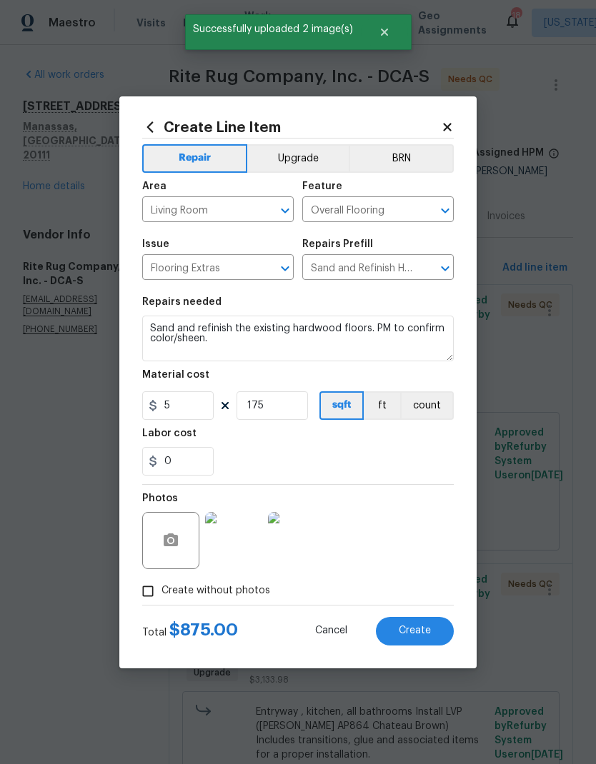
click at [419, 641] on button "Create" at bounding box center [415, 631] width 78 height 29
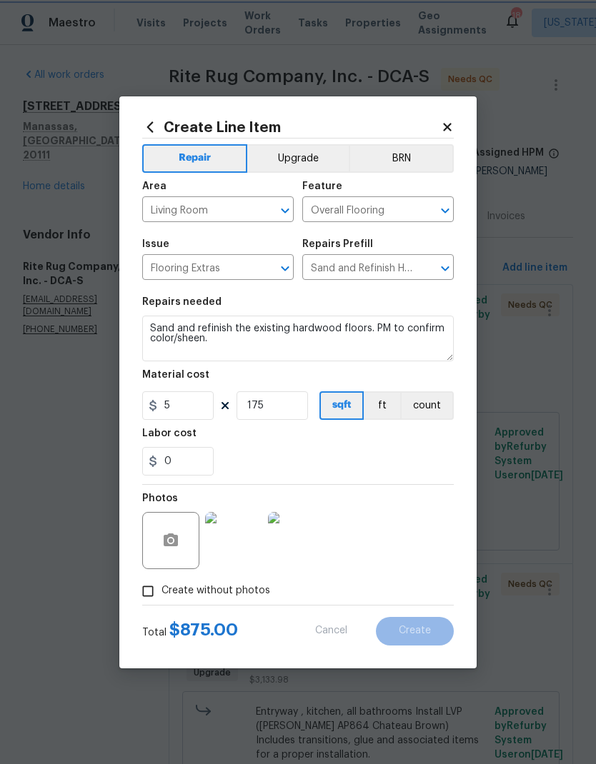
type input "0"
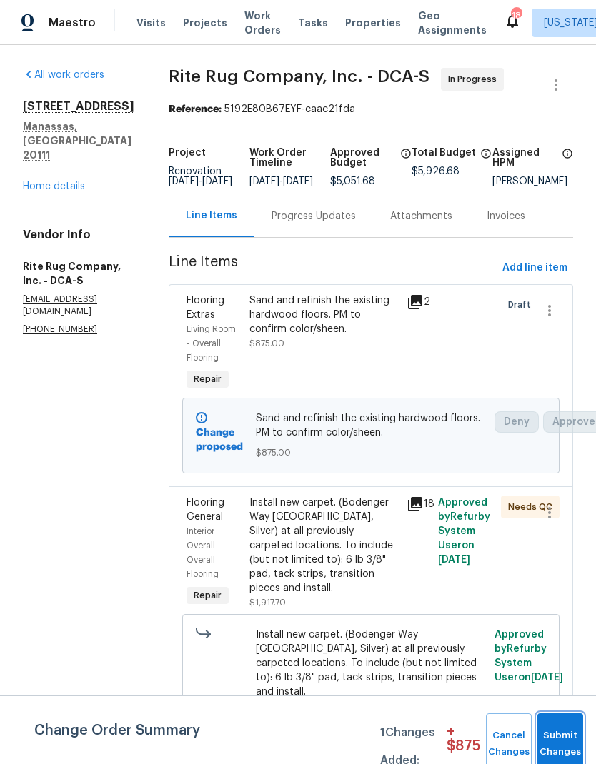
click at [566, 741] on button "Submit Changes" at bounding box center [560, 744] width 46 height 61
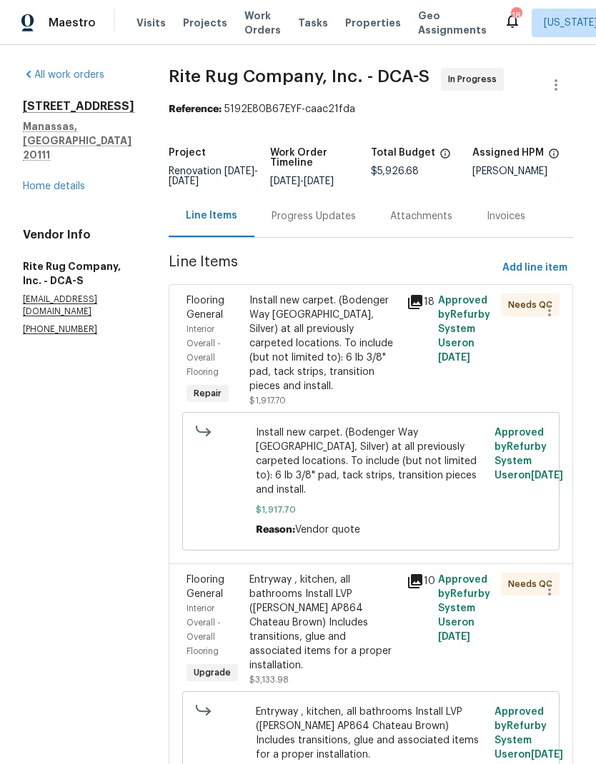
click at [307, 215] on div "Progress Updates" at bounding box center [313, 216] width 84 height 14
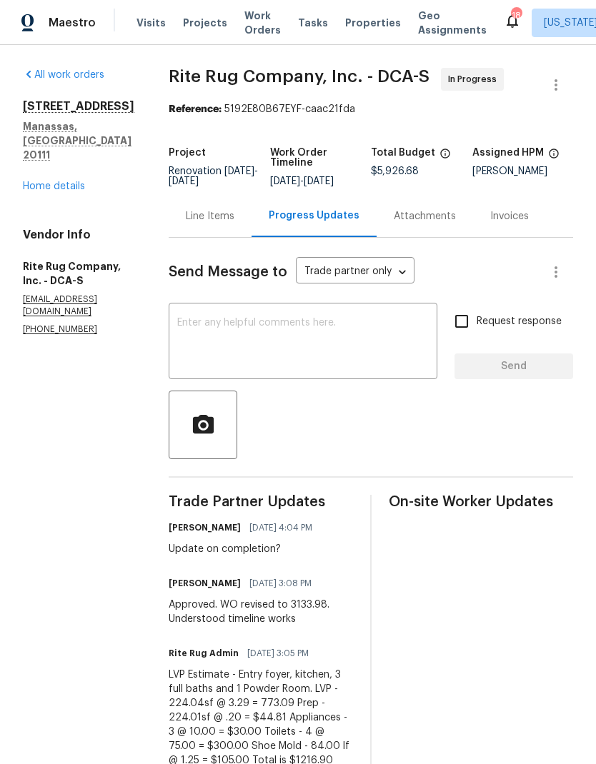
click at [354, 329] on textarea at bounding box center [302, 343] width 251 height 50
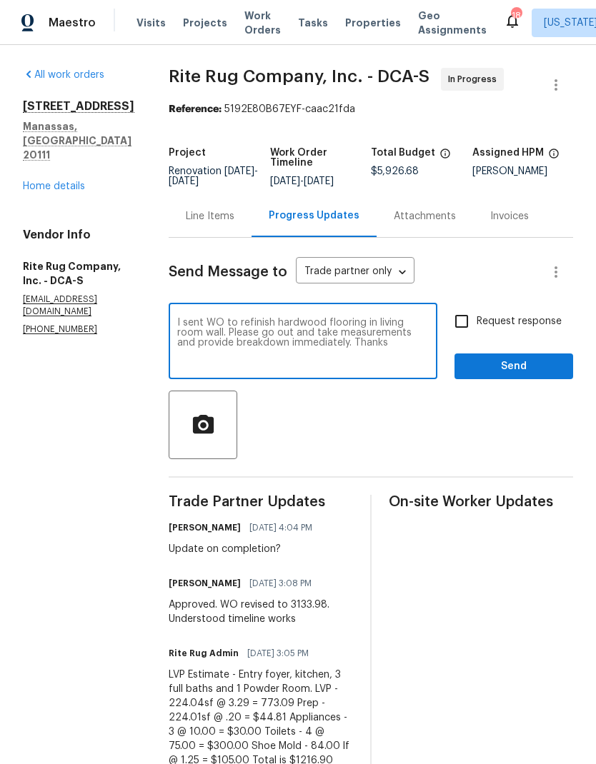
type textarea "I sent WO to refinish hardwood flooring in living room wall. Please go out and …"
click at [467, 332] on input "Request response" at bounding box center [461, 321] width 30 height 30
checkbox input "true"
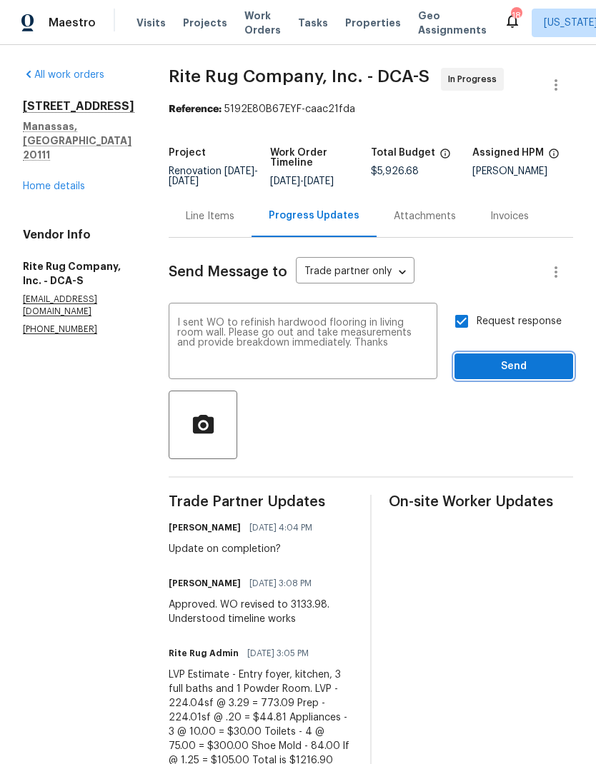
click at [515, 371] on span "Send" at bounding box center [514, 367] width 96 height 18
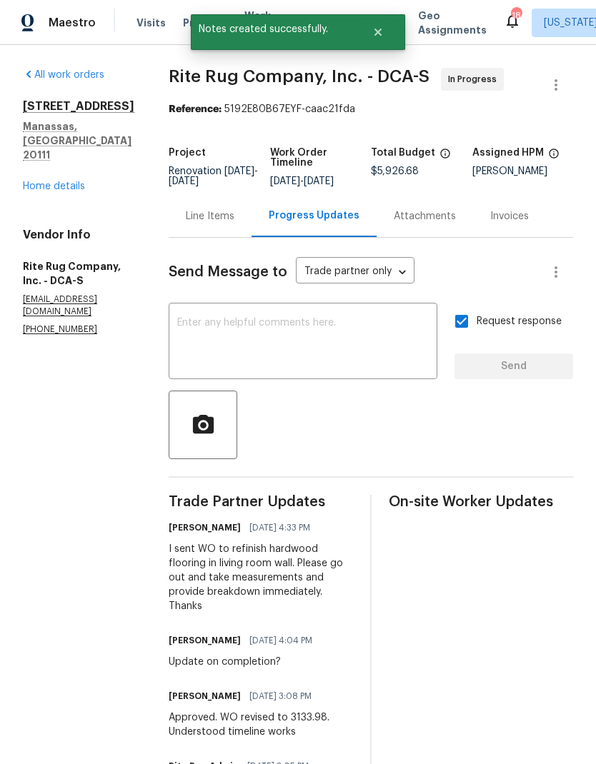
click at [64, 181] on link "Home details" at bounding box center [54, 186] width 62 height 10
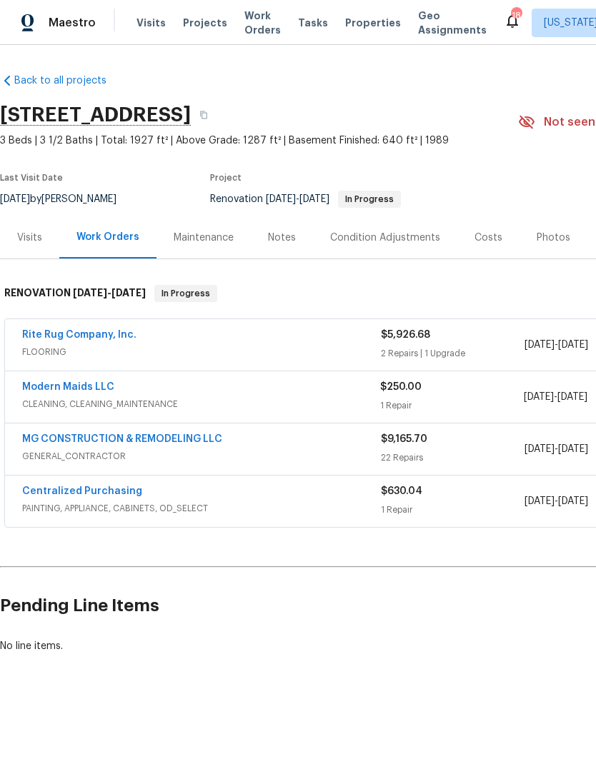
click at [287, 239] on div "Notes" at bounding box center [282, 238] width 28 height 14
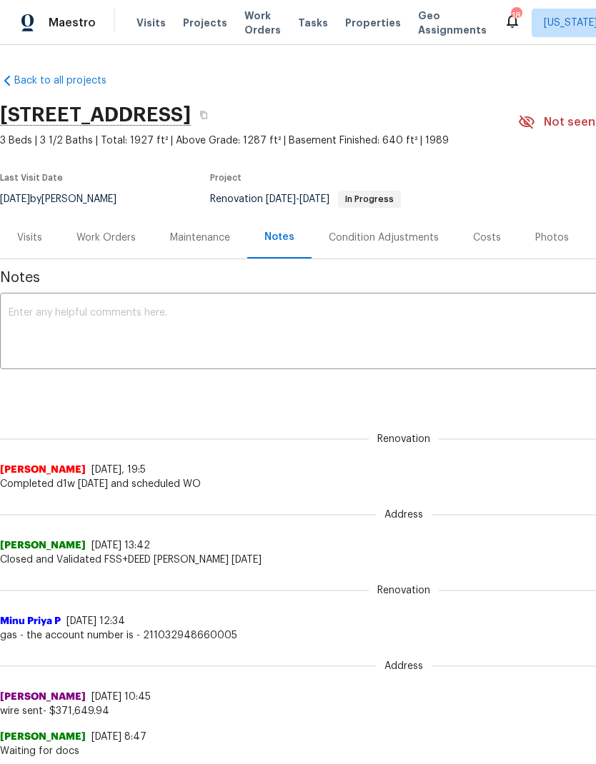
click at [476, 236] on div "Costs" at bounding box center [487, 238] width 28 height 14
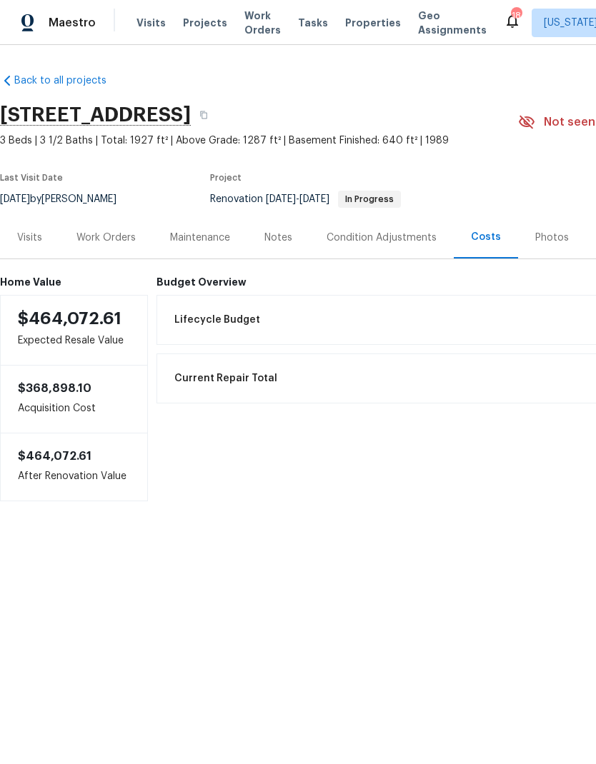
click at [275, 238] on div "Notes" at bounding box center [278, 238] width 28 height 14
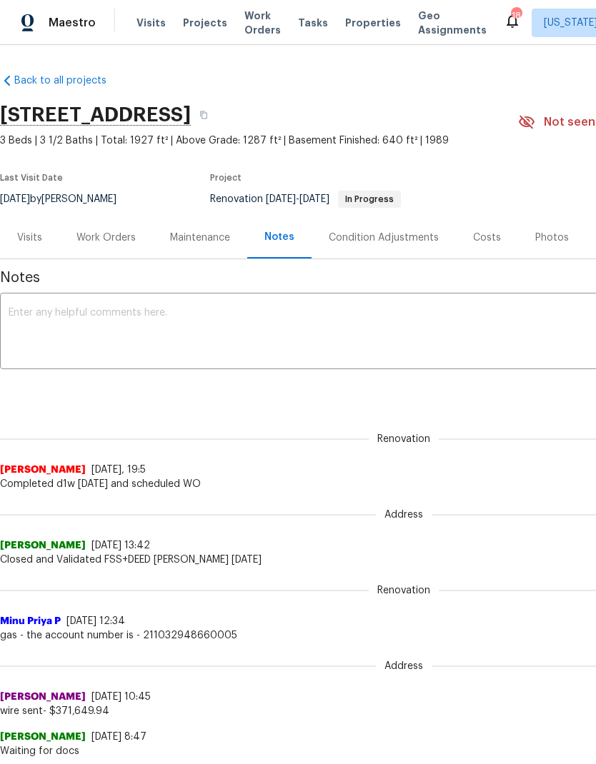
click at [124, 236] on div "Work Orders" at bounding box center [105, 238] width 59 height 14
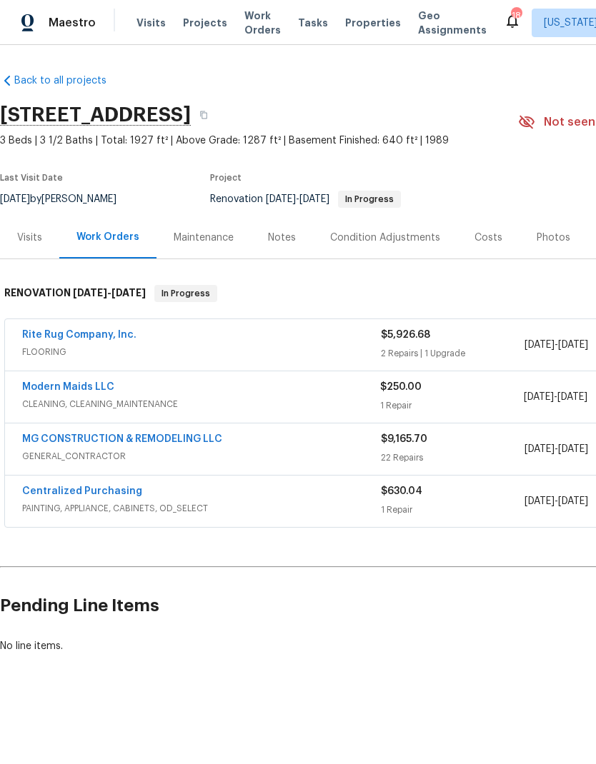
click at [340, 343] on div "Rite Rug Company, Inc." at bounding box center [201, 336] width 359 height 17
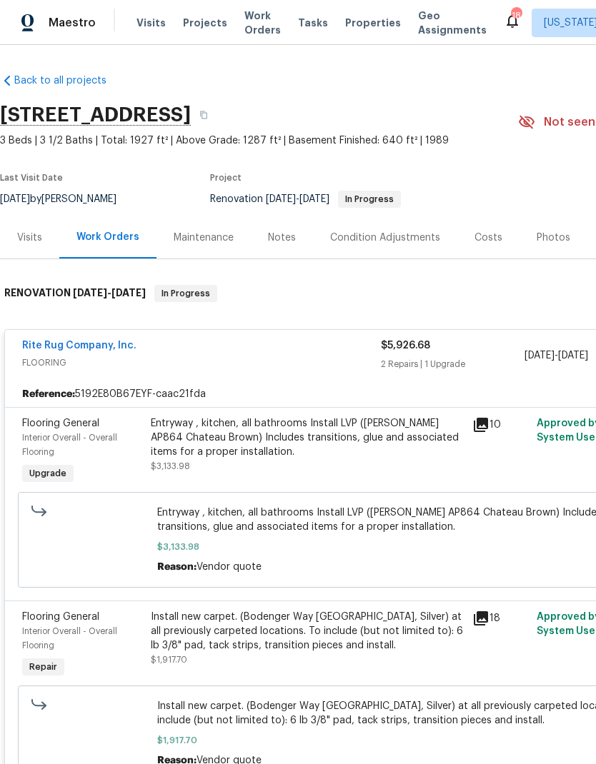
click at [106, 231] on div "Work Orders" at bounding box center [107, 237] width 63 height 14
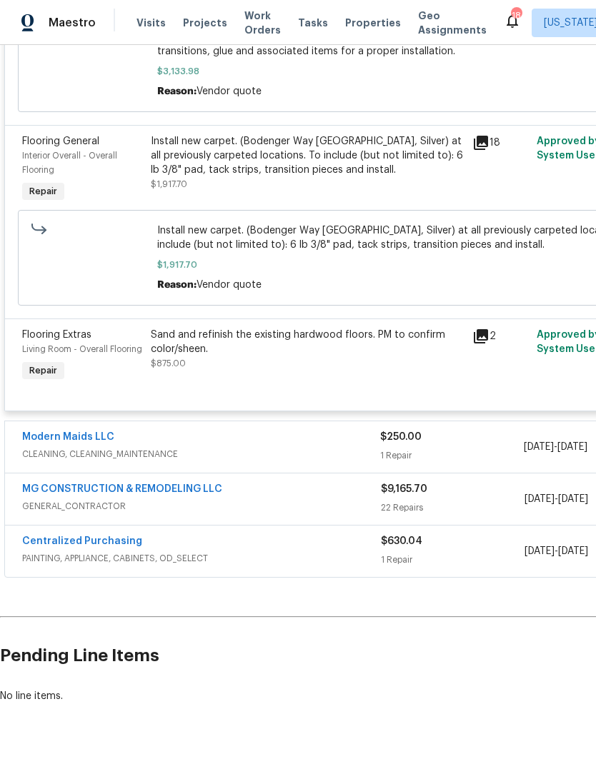
scroll to position [474, 0]
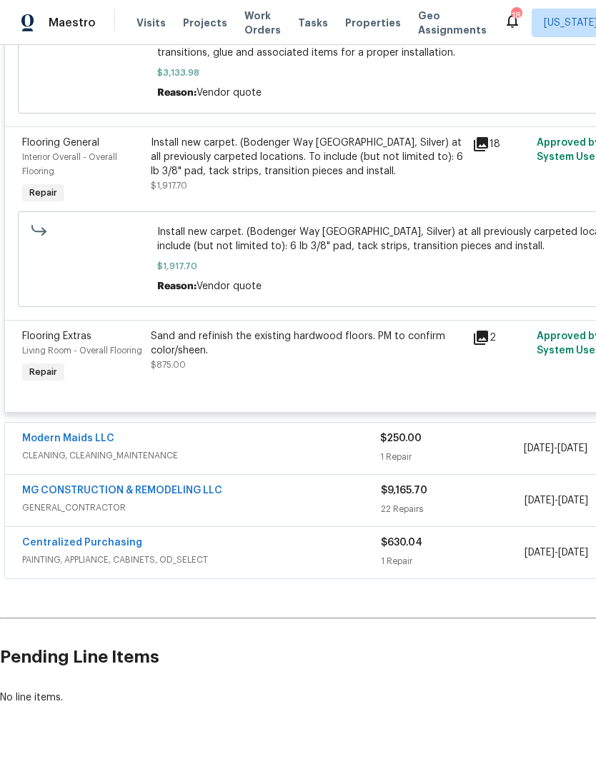
click at [307, 501] on div "MG CONSTRUCTION & REMODELING LLC" at bounding box center [201, 492] width 359 height 17
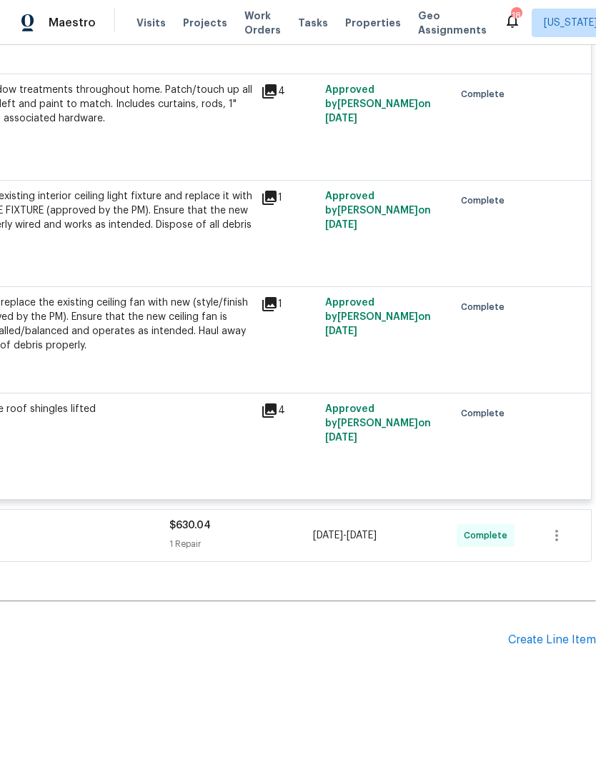
scroll to position [2879, 211]
click at [551, 647] on div "Create Line Item" at bounding box center [552, 641] width 88 height 14
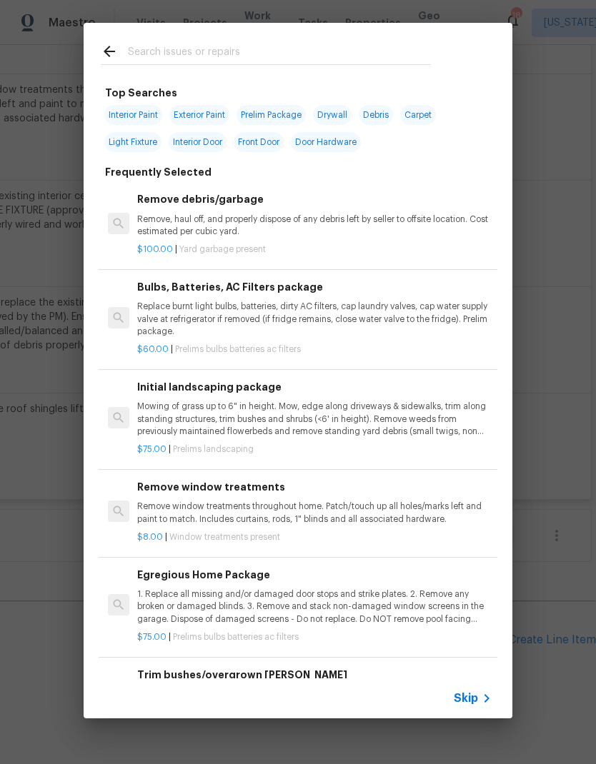
click at [280, 46] on input "text" at bounding box center [279, 53] width 303 height 21
type input "Kitchen sink"
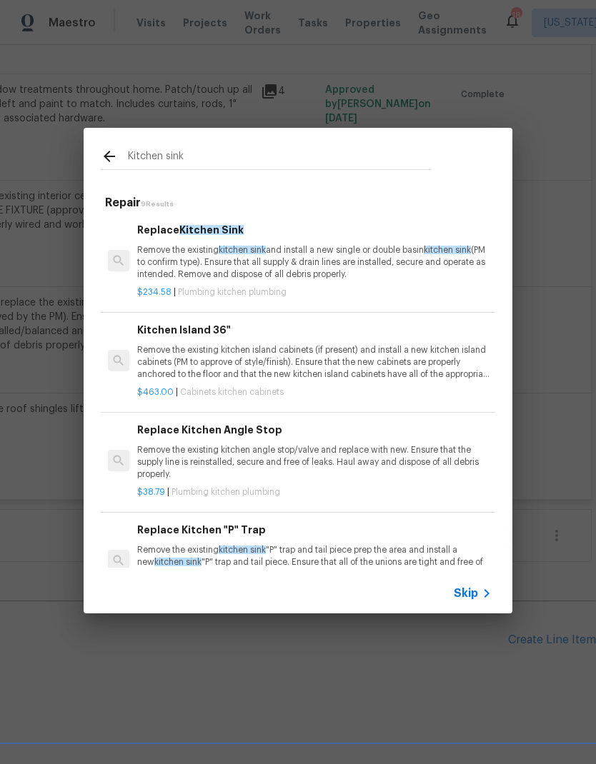
click at [323, 271] on p "Remove the existing kitchen sink and install a new single or double basin kitch…" at bounding box center [314, 262] width 354 height 36
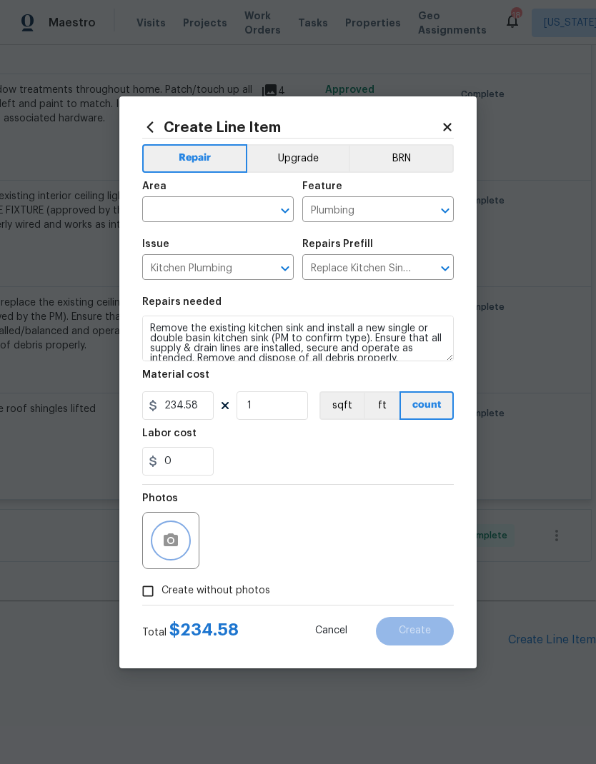
click at [165, 541] on icon "button" at bounding box center [171, 540] width 14 height 13
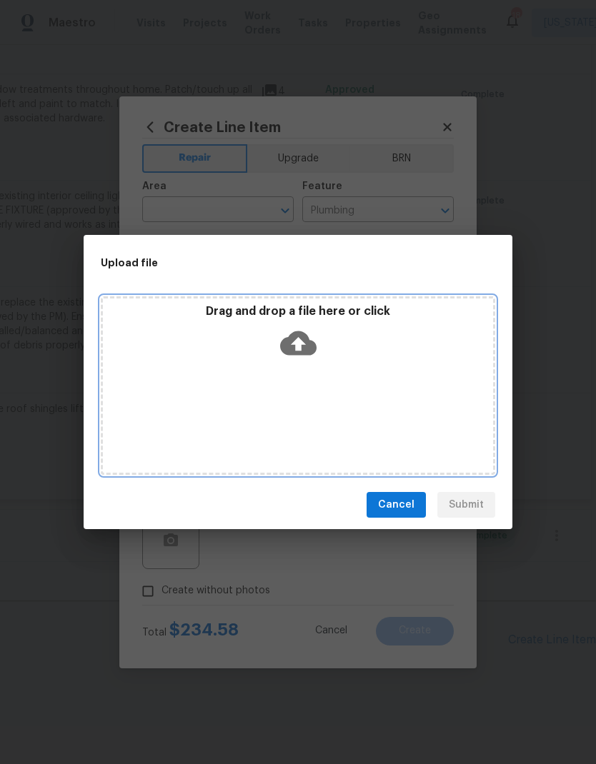
click at [304, 350] on icon at bounding box center [298, 343] width 36 height 24
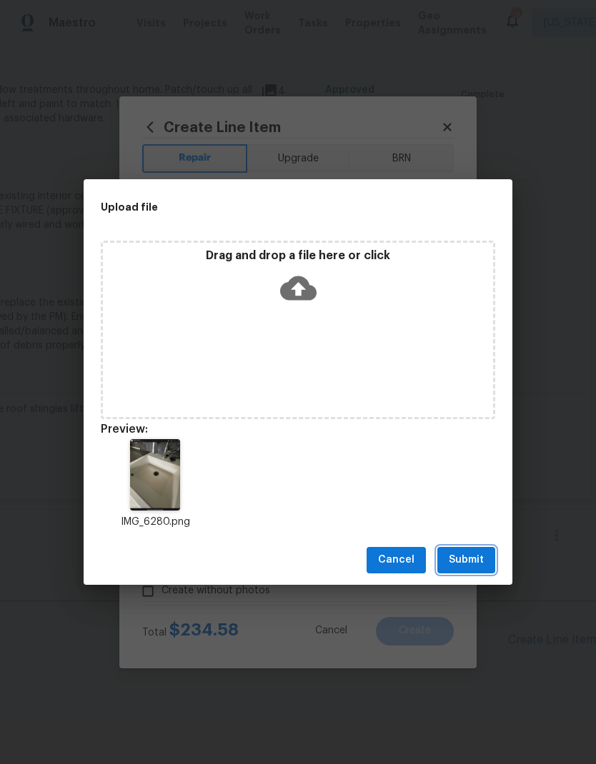
click at [476, 558] on span "Submit" at bounding box center [466, 560] width 35 height 18
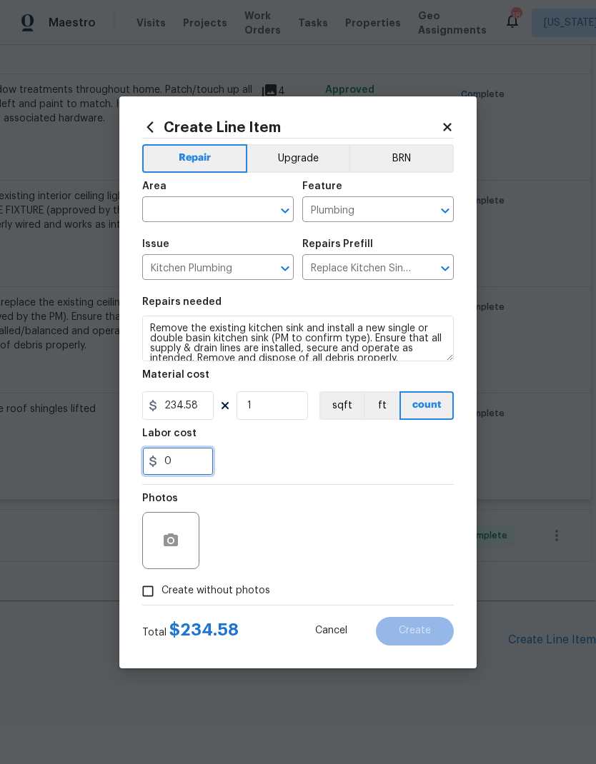
click at [191, 459] on input "0" at bounding box center [177, 461] width 71 height 29
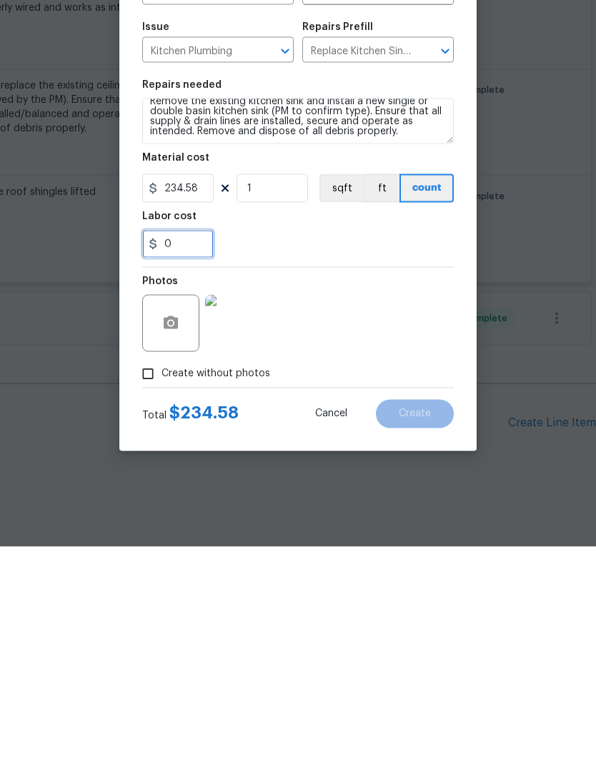
scroll to position [10, 0]
type input "100"
click at [301, 447] on div "100" at bounding box center [297, 461] width 311 height 29
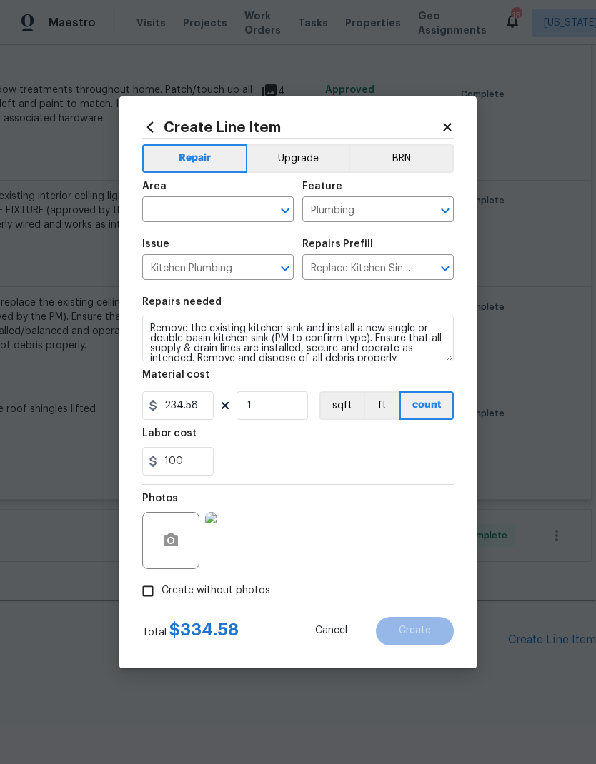
scroll to position [0, 0]
click at [306, 329] on textarea "Remove the existing kitchen sink and install a new single or double basin kitch…" at bounding box center [297, 339] width 311 height 46
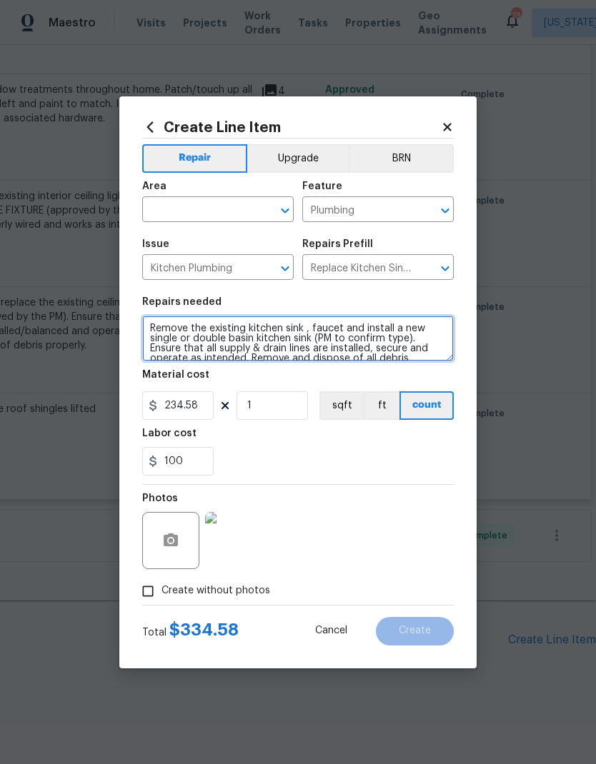
click at [294, 207] on button "Open" at bounding box center [285, 211] width 20 height 20
type textarea "Remove the existing kitchen sink , faucet and install a new single or double ba…"
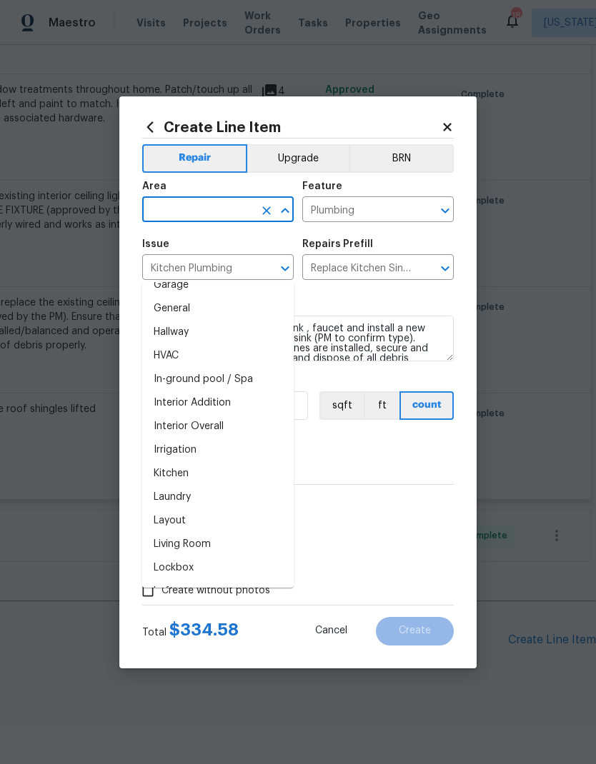
scroll to position [472, 0]
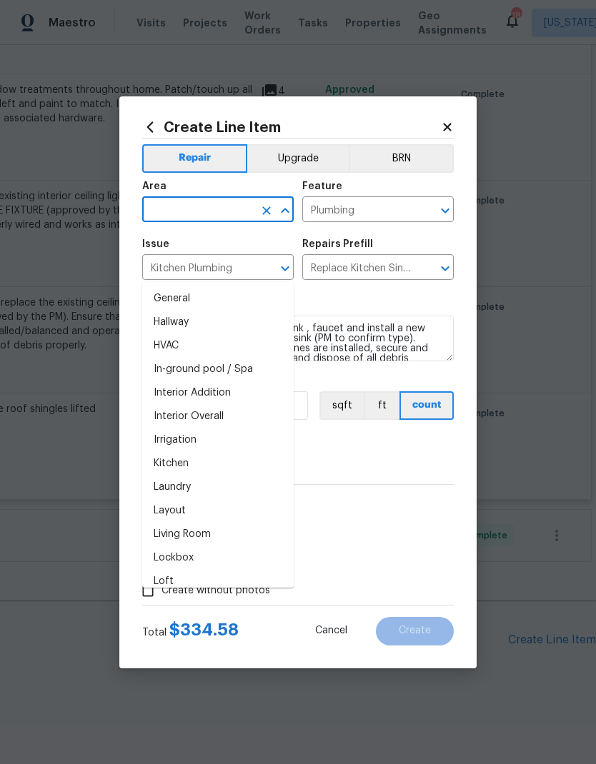
click at [236, 452] on li "Kitchen" at bounding box center [217, 464] width 151 height 24
type input "Kitchen"
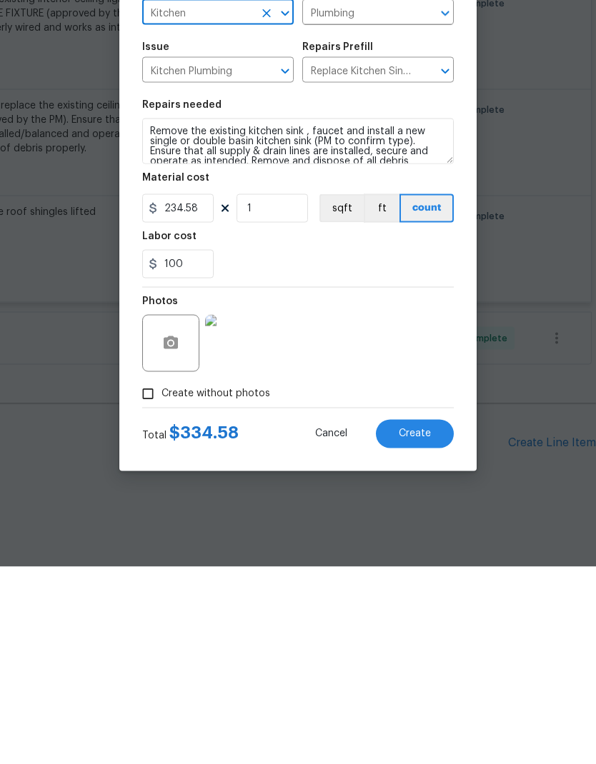
click at [422, 626] on span "Create" at bounding box center [415, 631] width 32 height 11
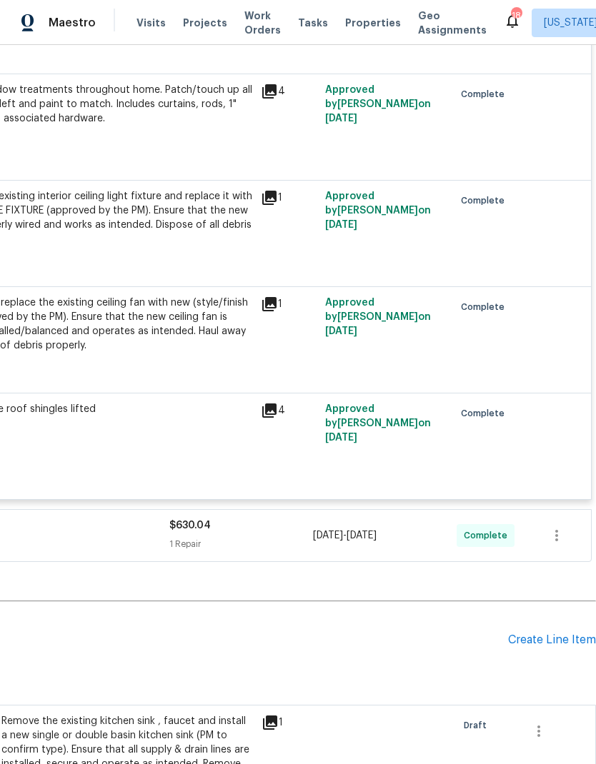
click at [536, 634] on div "Create Line Item" at bounding box center [552, 641] width 88 height 14
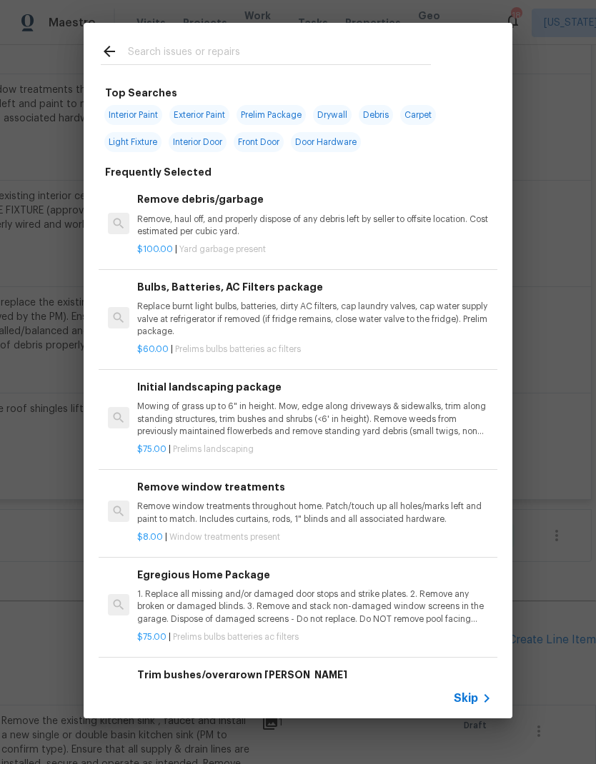
click at [345, 43] on input "text" at bounding box center [279, 53] width 303 height 21
type input "Range"
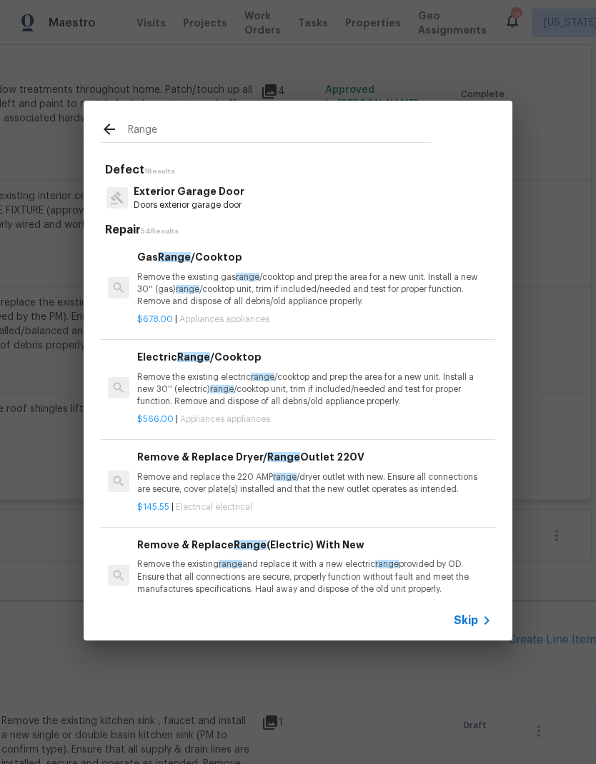
scroll to position [0, 0]
click at [331, 391] on p "Remove the existing electric range /cooktop and prep the area for a new unit. I…" at bounding box center [314, 389] width 354 height 36
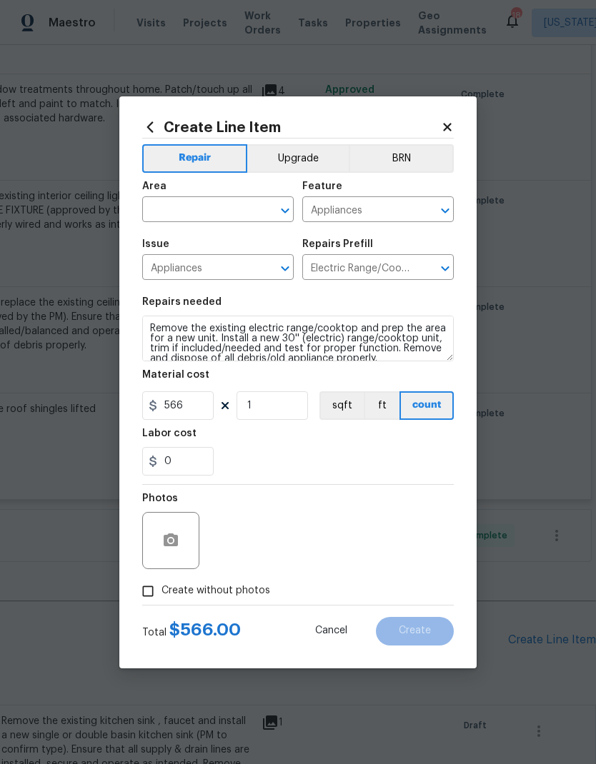
click at [282, 212] on icon "Open" at bounding box center [284, 210] width 17 height 17
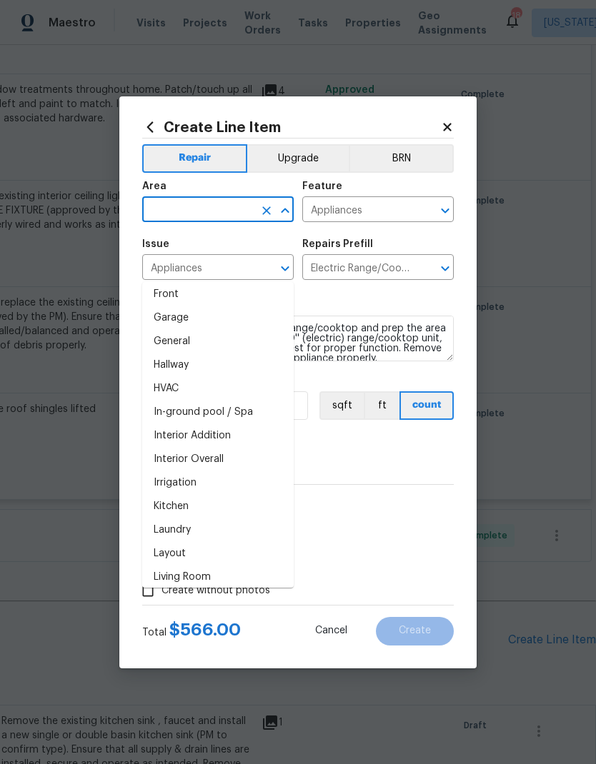
scroll to position [431, 0]
click at [221, 494] on li "Kitchen" at bounding box center [217, 506] width 151 height 24
type input "Kitchen"
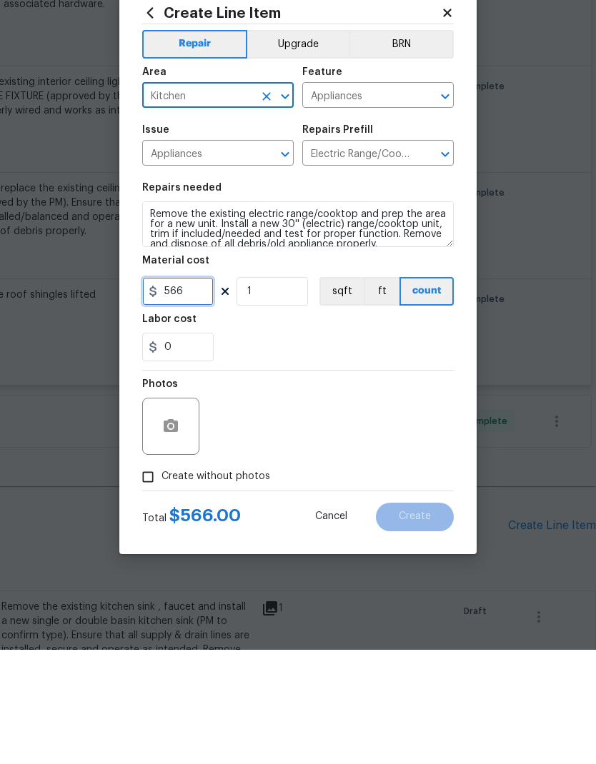
click at [195, 391] on input "566" at bounding box center [177, 405] width 71 height 29
type input "500"
click at [286, 447] on div "0" at bounding box center [297, 461] width 311 height 29
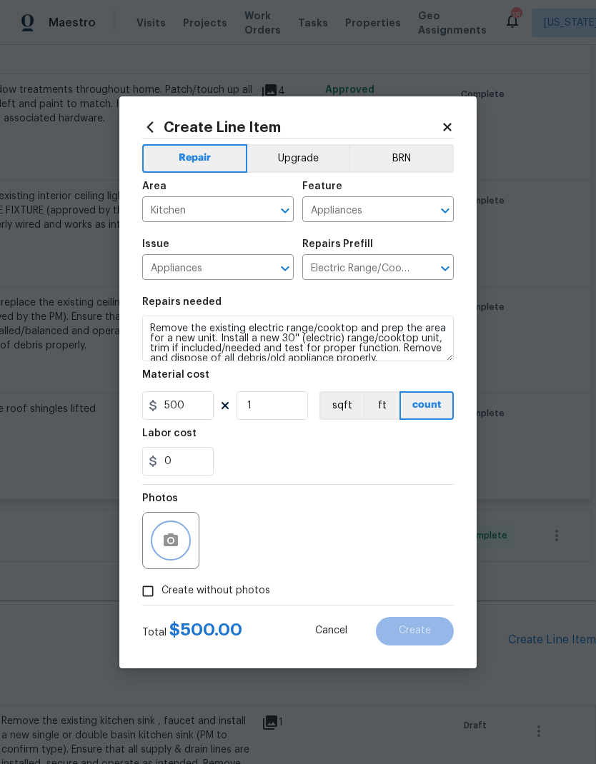
click at [181, 540] on button "button" at bounding box center [171, 541] width 34 height 34
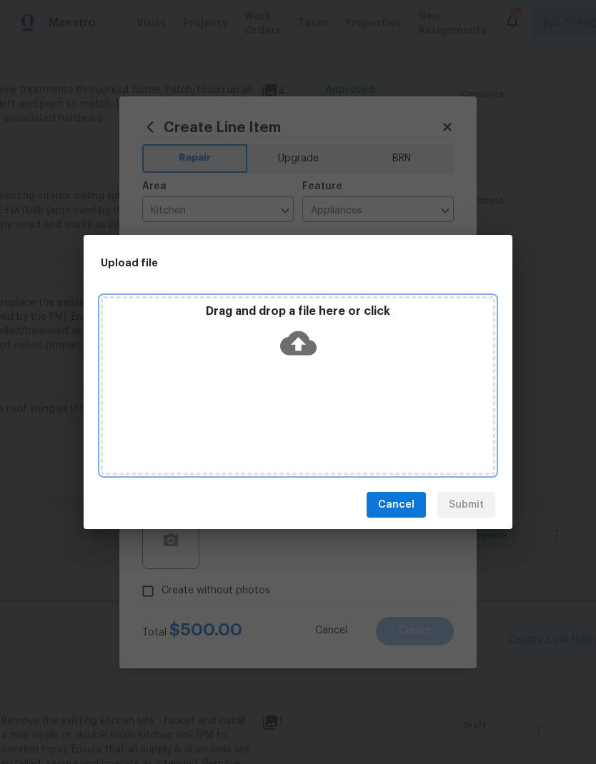
click at [301, 342] on icon at bounding box center [298, 343] width 36 height 36
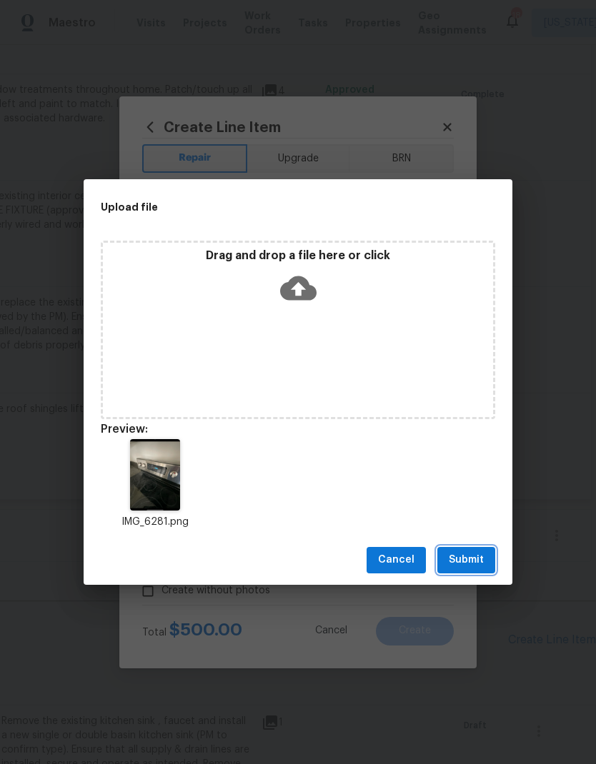
click at [476, 566] on span "Submit" at bounding box center [466, 560] width 35 height 18
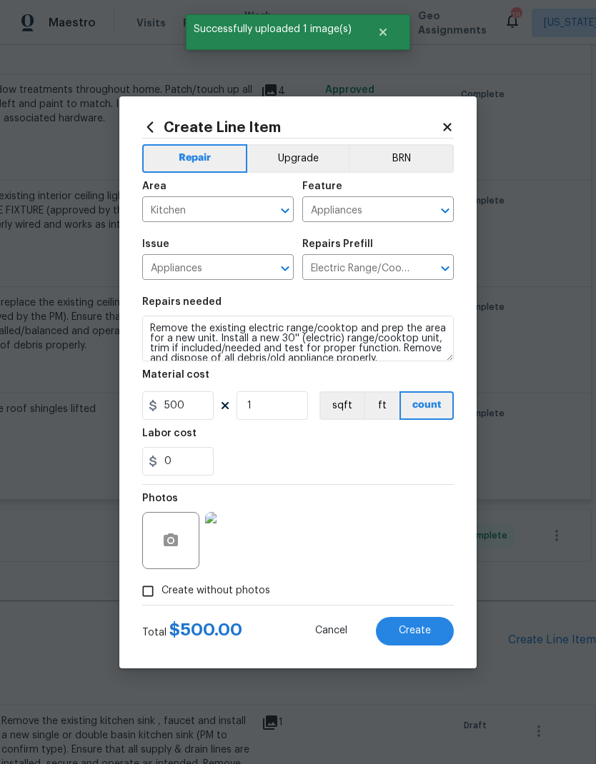
click at [417, 631] on span "Create" at bounding box center [415, 631] width 32 height 11
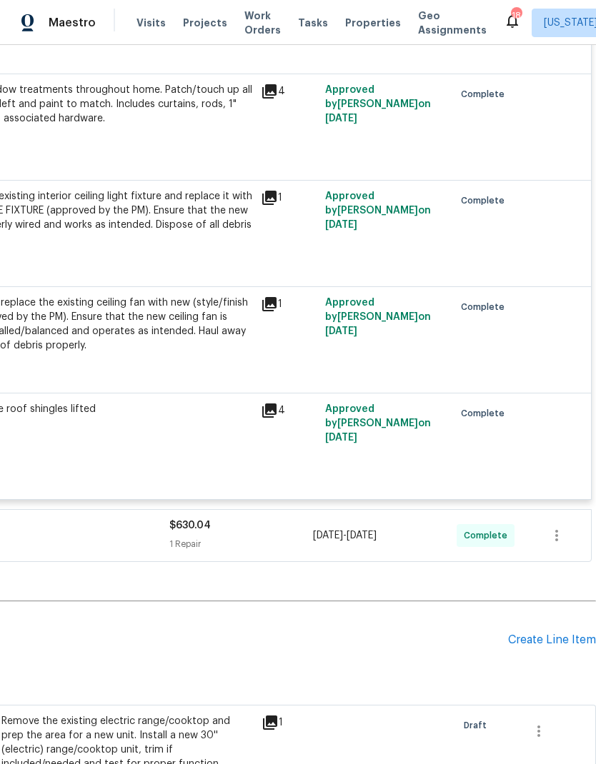
click at [536, 634] on div "Create Line Item" at bounding box center [552, 641] width 88 height 14
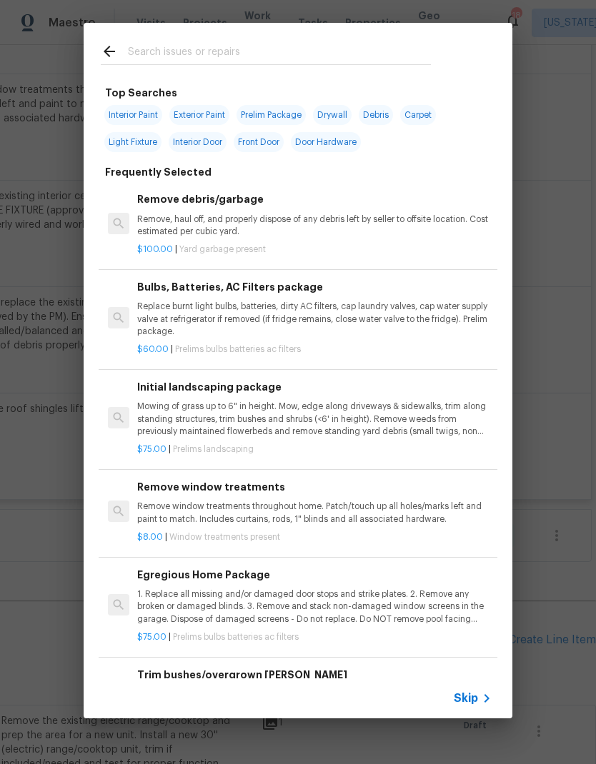
click at [309, 52] on input "text" at bounding box center [279, 53] width 303 height 21
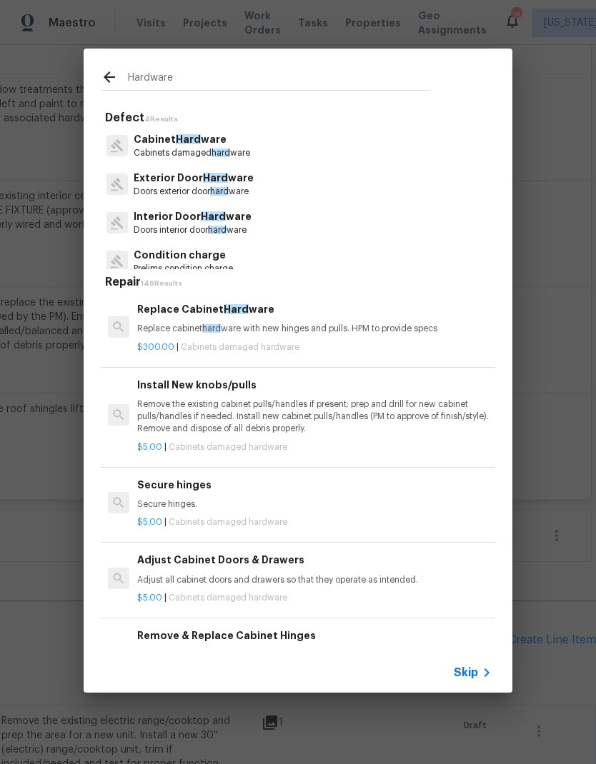
type input "Hardware"
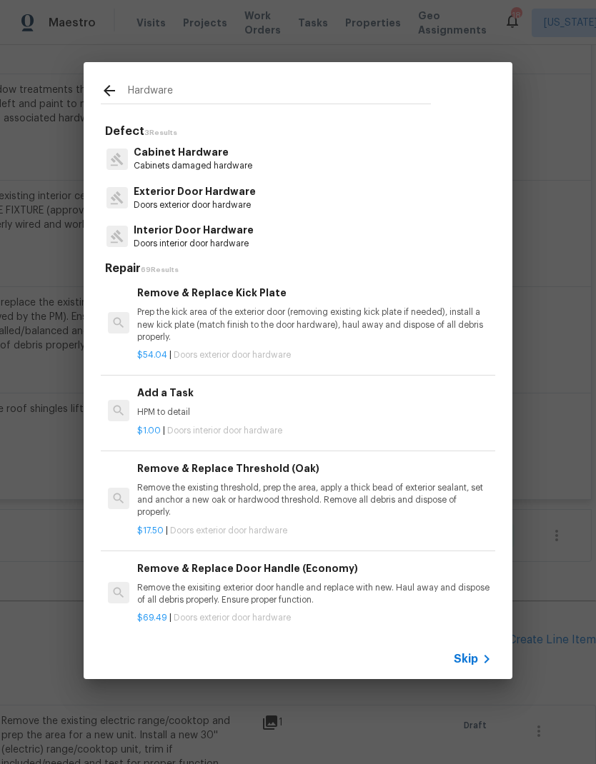
scroll to position [493, 0]
click at [332, 406] on p "HPM to detail" at bounding box center [314, 412] width 354 height 12
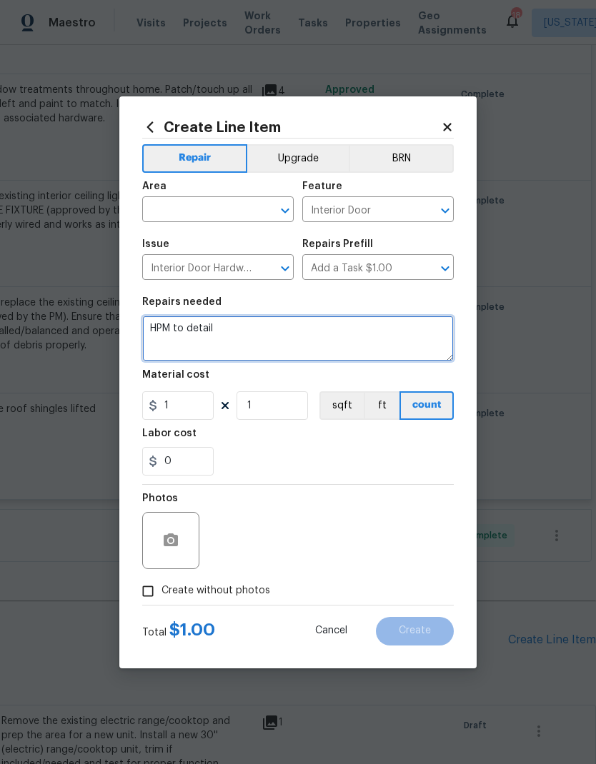
click at [319, 336] on textarea "HPM to detail" at bounding box center [297, 339] width 311 height 46
type textarea "H"
click at [291, 206] on icon "Open" at bounding box center [284, 210] width 17 height 17
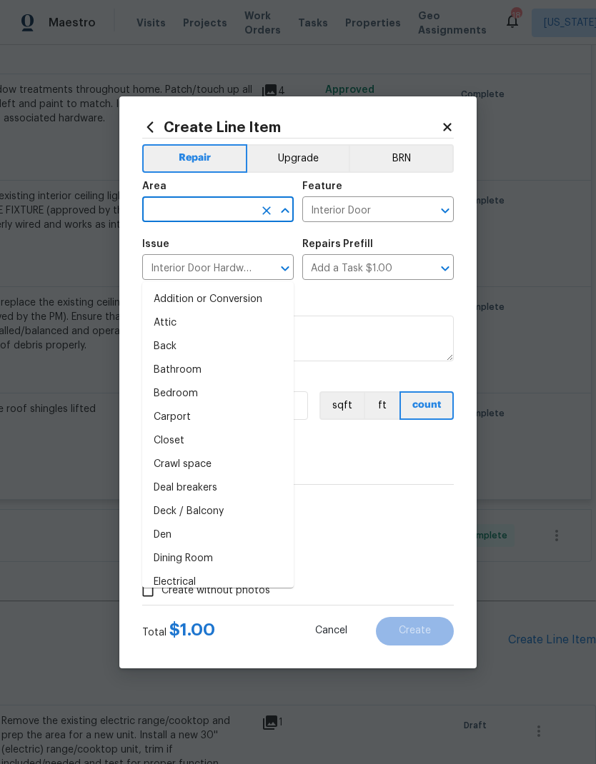
click at [314, 150] on button "Upgrade" at bounding box center [298, 158] width 102 height 29
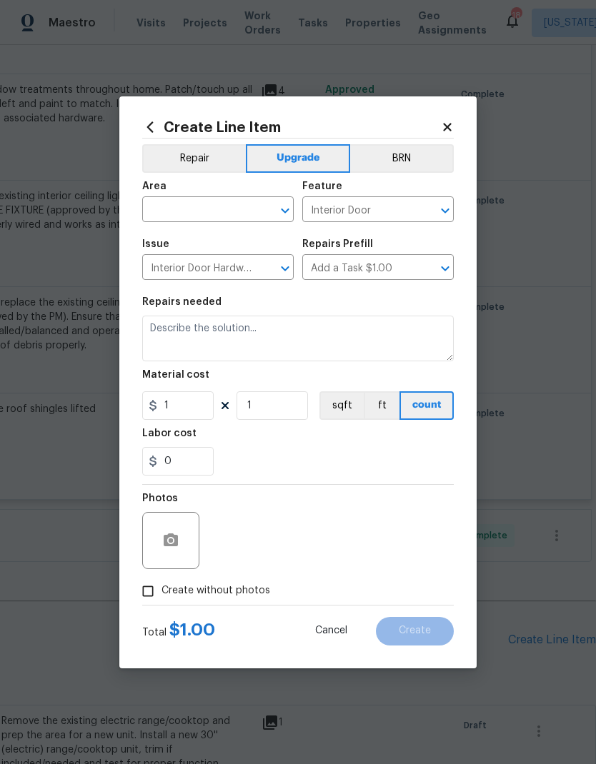
click at [291, 209] on icon "Open" at bounding box center [284, 210] width 17 height 17
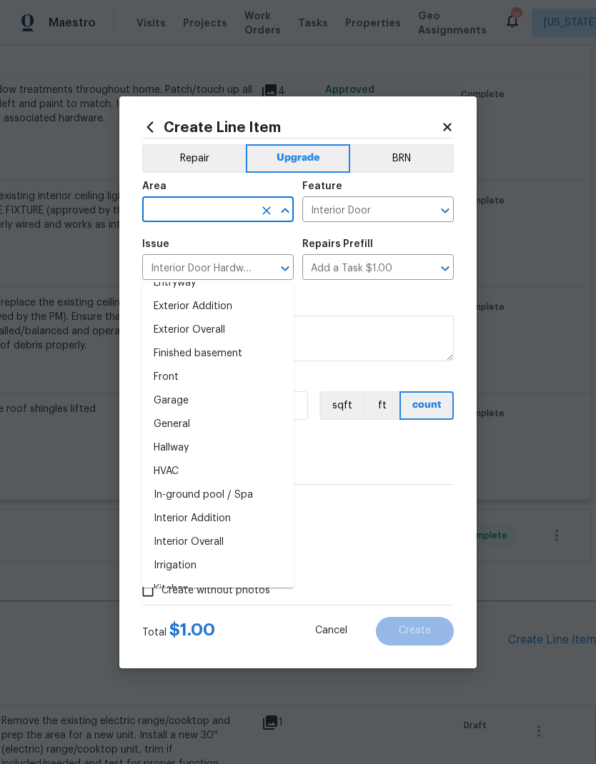
scroll to position [361, 0]
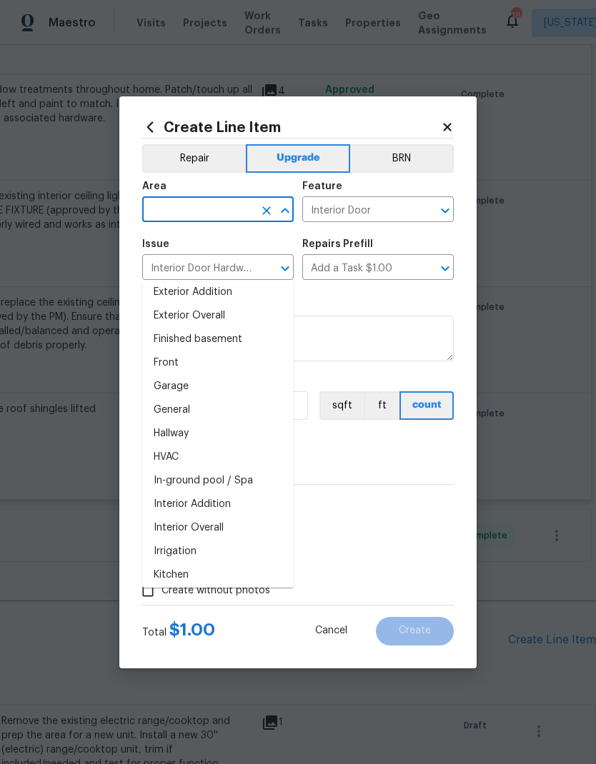
click at [232, 516] on li "Interior Overall" at bounding box center [217, 528] width 151 height 24
type input "Interior Overall"
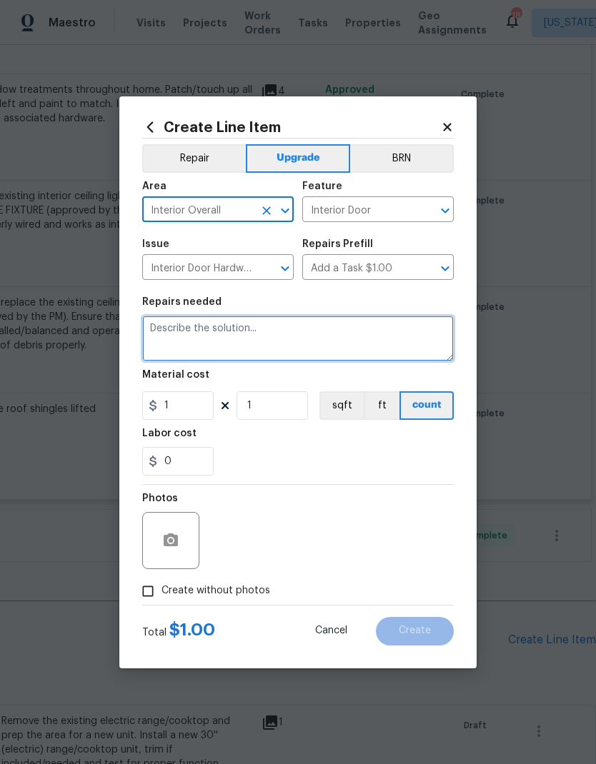
click at [278, 341] on textarea at bounding box center [297, 339] width 311 height 46
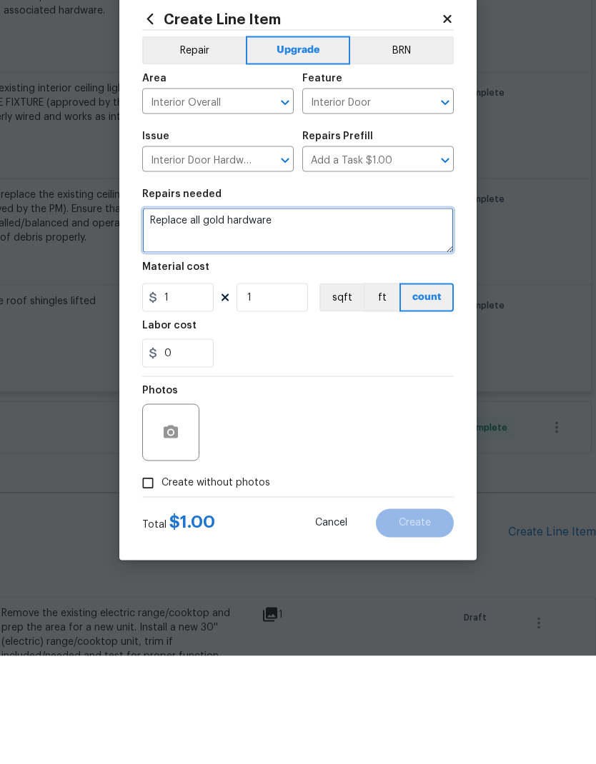
type textarea "Replace all gold hardware"
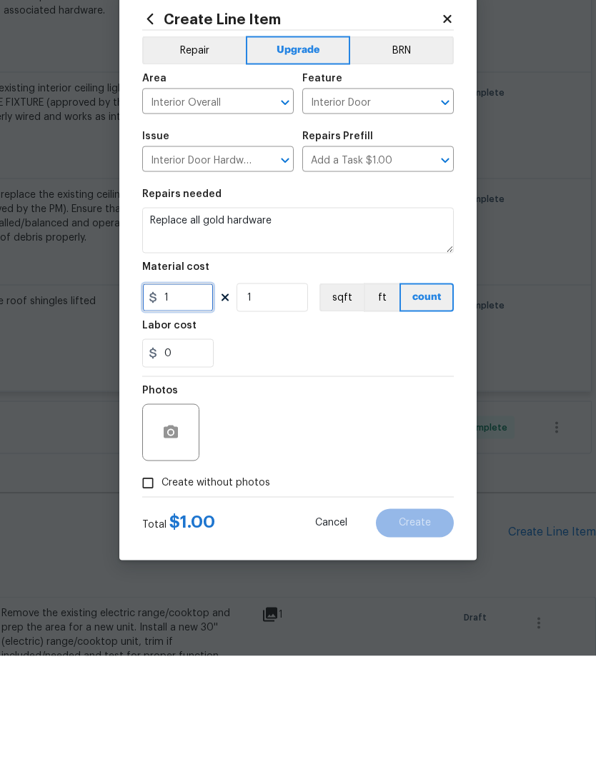
click at [191, 391] on input "1" at bounding box center [177, 405] width 71 height 29
type input "200"
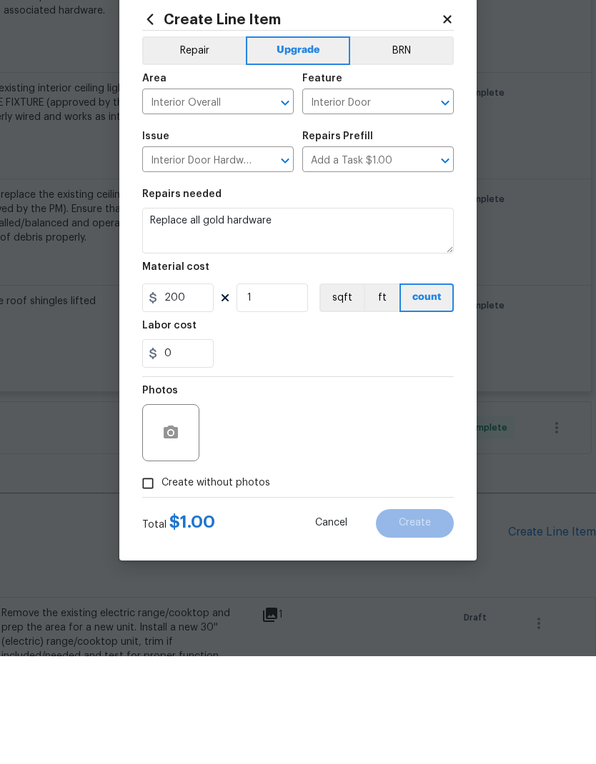
click at [301, 485] on div "Photos" at bounding box center [297, 531] width 311 height 93
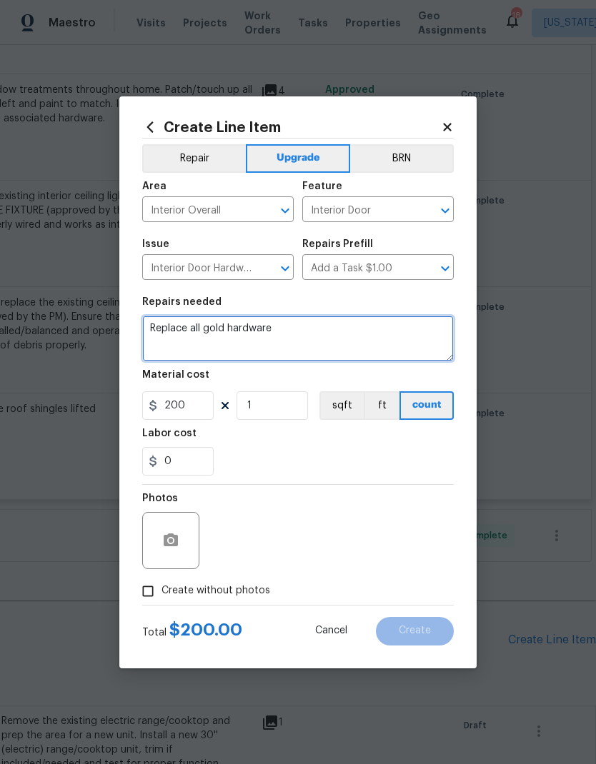
click at [310, 334] on textarea "Replace all gold hardware" at bounding box center [297, 339] width 311 height 46
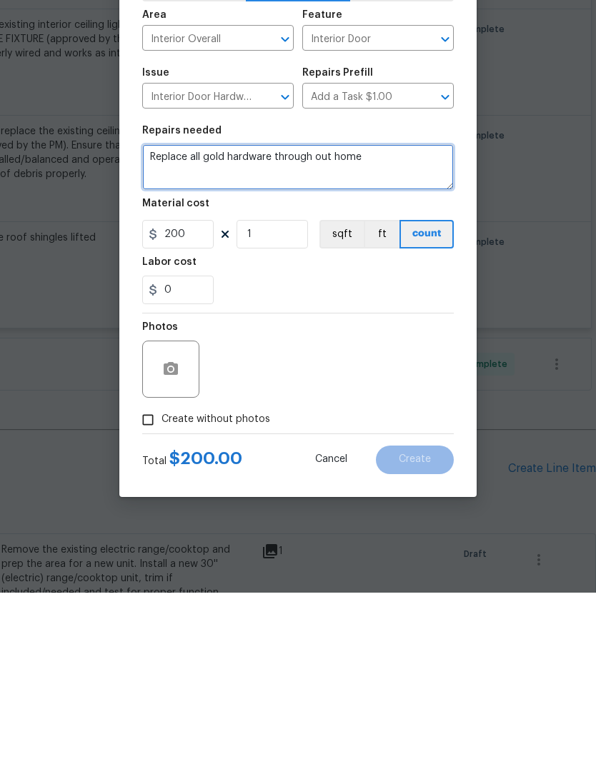
type textarea "Replace all gold hardware through out home"
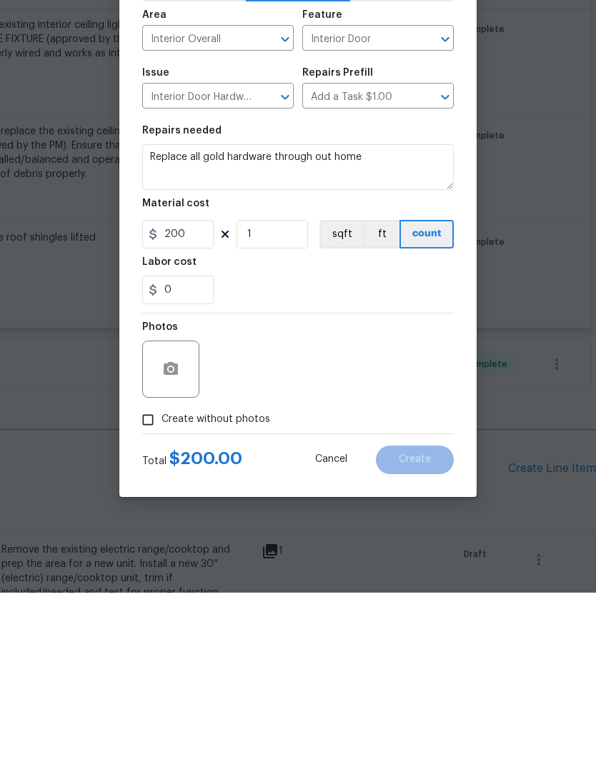
click at [151, 578] on input "Create without photos" at bounding box center [147, 591] width 27 height 27
checkbox input "true"
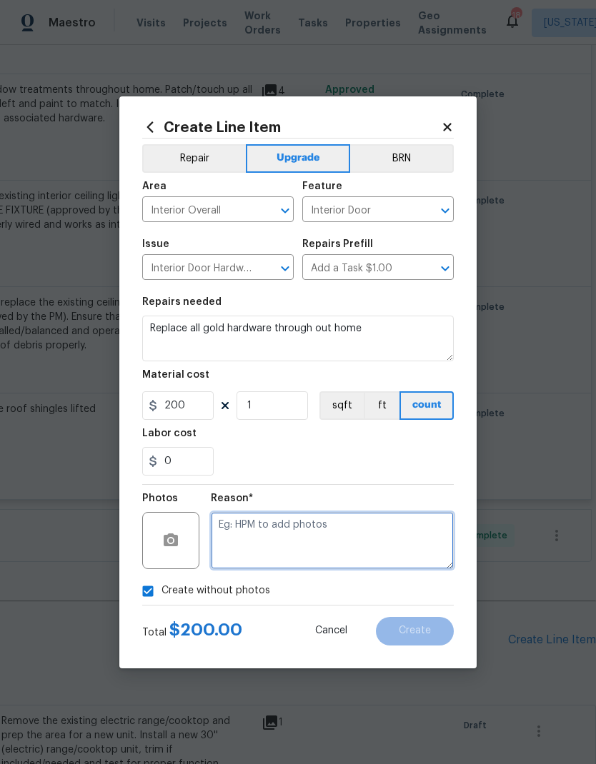
click at [342, 539] on textarea at bounding box center [332, 540] width 243 height 57
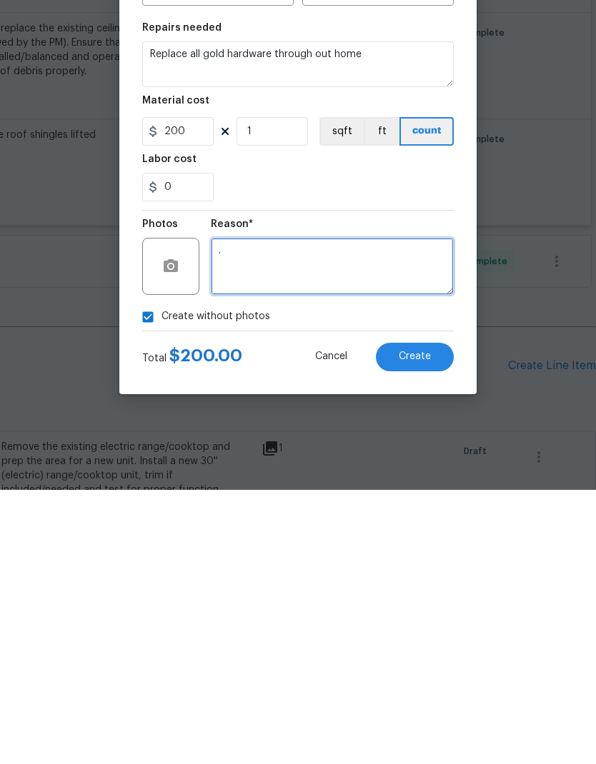
type textarea "."
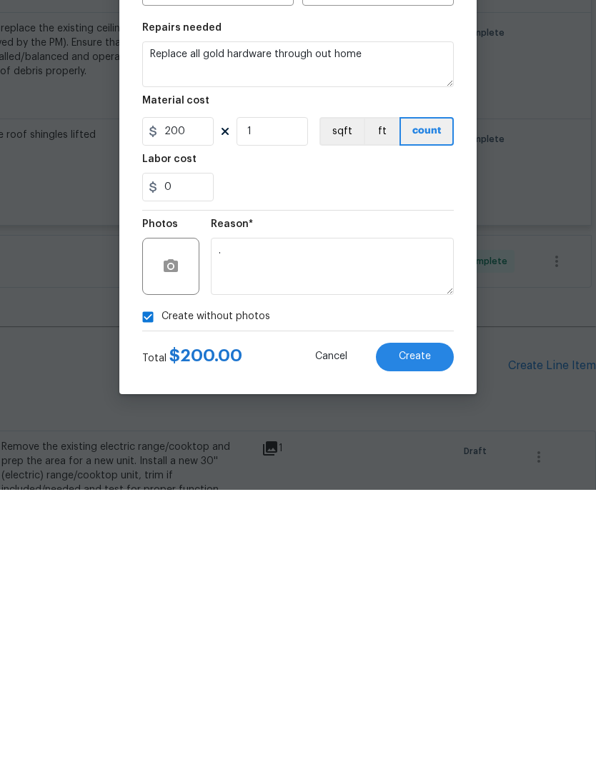
click at [411, 617] on button "Create" at bounding box center [415, 631] width 78 height 29
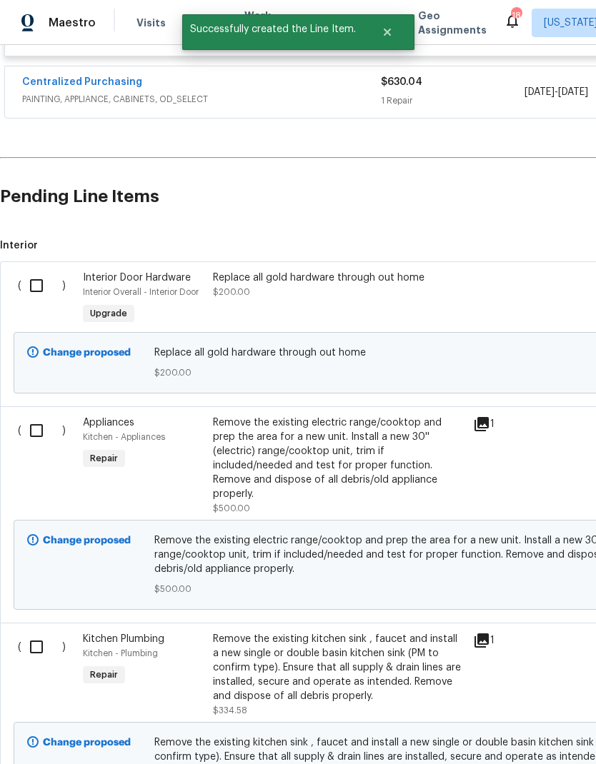
scroll to position [3324, 0]
click at [41, 418] on input "checkbox" at bounding box center [41, 430] width 41 height 30
checkbox input "true"
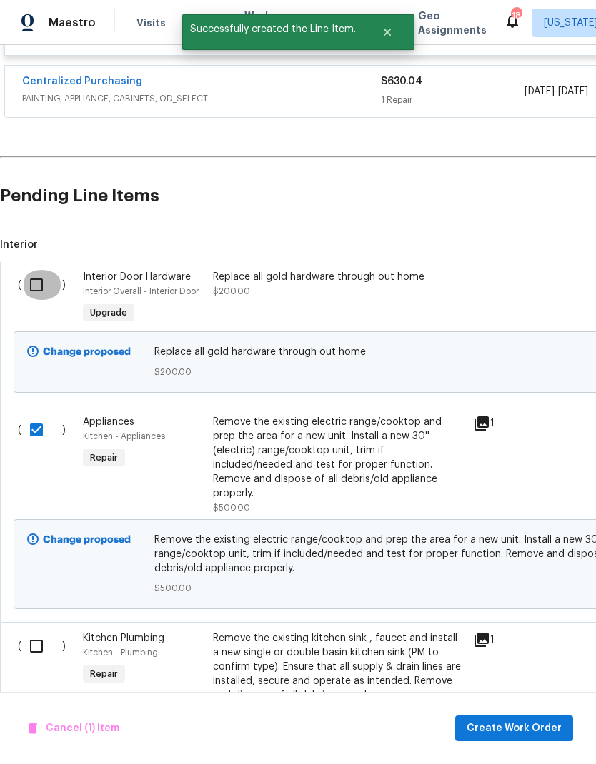
click at [44, 270] on input "checkbox" at bounding box center [41, 285] width 41 height 30
checkbox input "true"
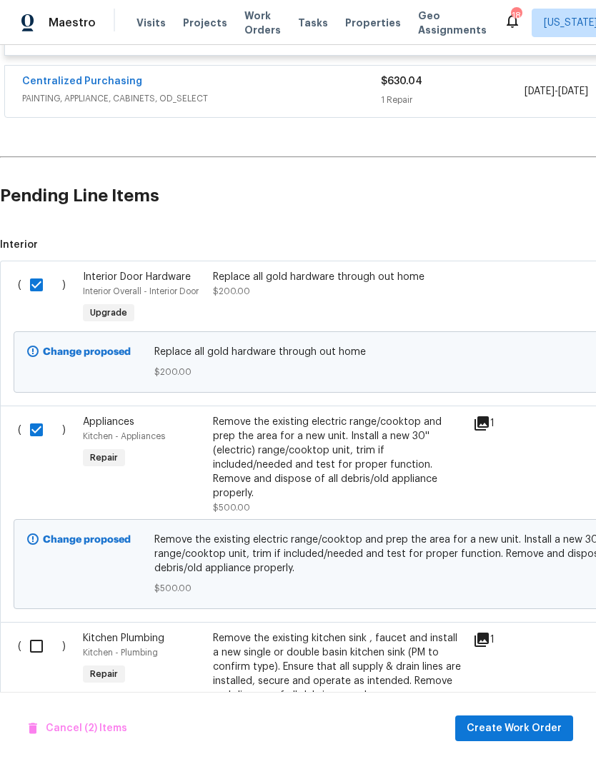
click at [35, 631] on input "checkbox" at bounding box center [41, 646] width 41 height 30
checkbox input "true"
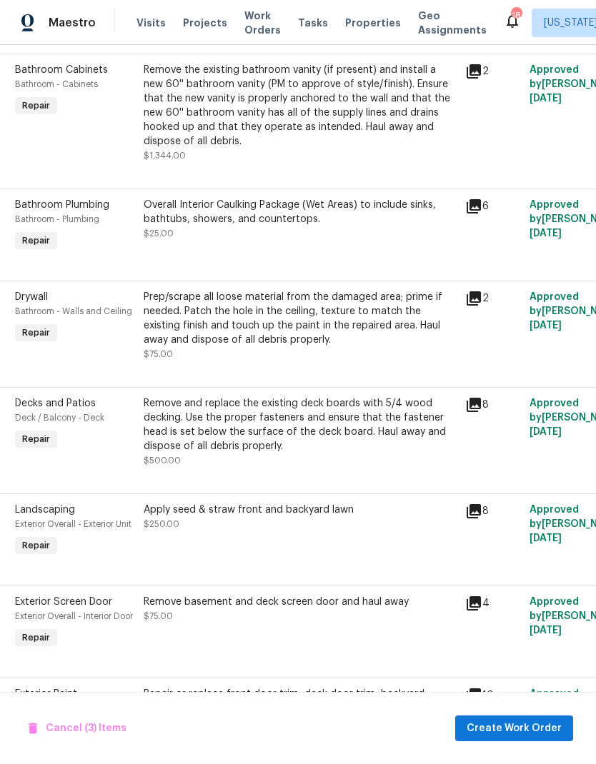
scroll to position [1168, 6]
click at [516, 727] on span "Create Work Order" at bounding box center [513, 729] width 95 height 18
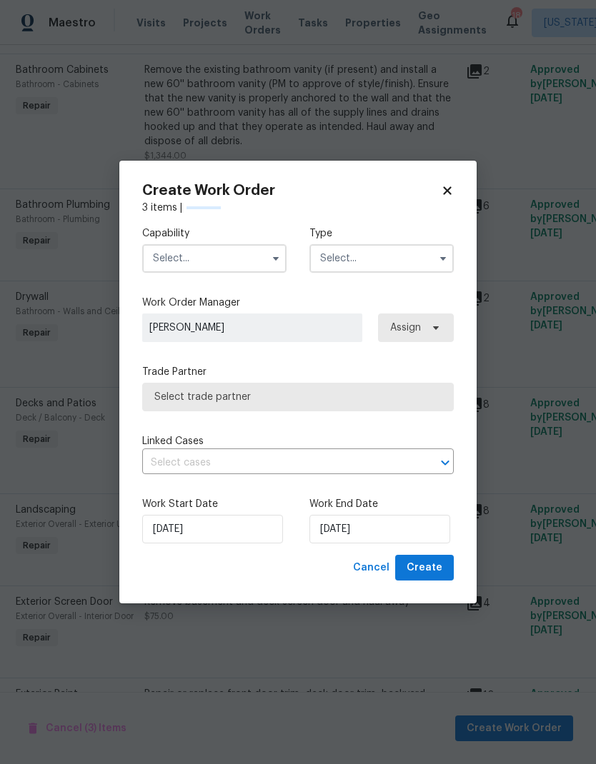
checkbox input "false"
click at [275, 261] on icon "button" at bounding box center [275, 258] width 11 height 11
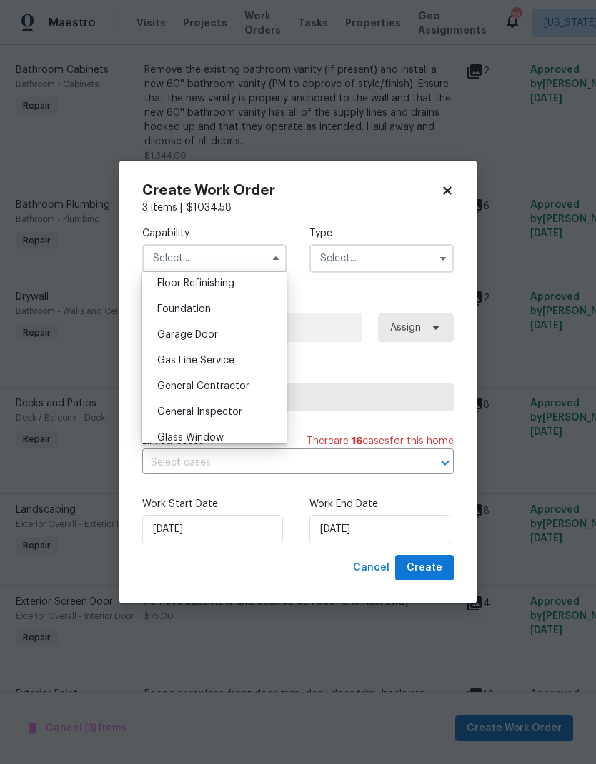
scroll to position [584, 0]
click at [243, 390] on span "General Contractor" at bounding box center [203, 388] width 92 height 10
type input "General Contractor"
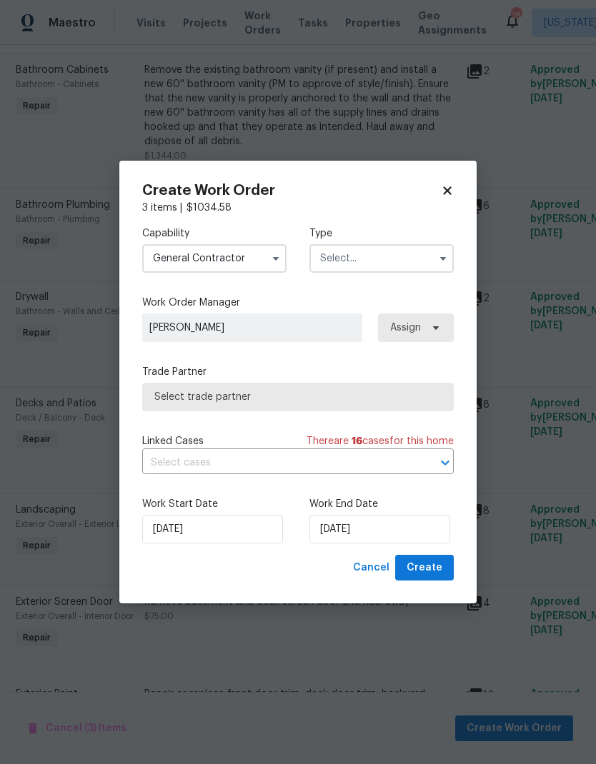
click at [435, 254] on button "button" at bounding box center [442, 258] width 17 height 17
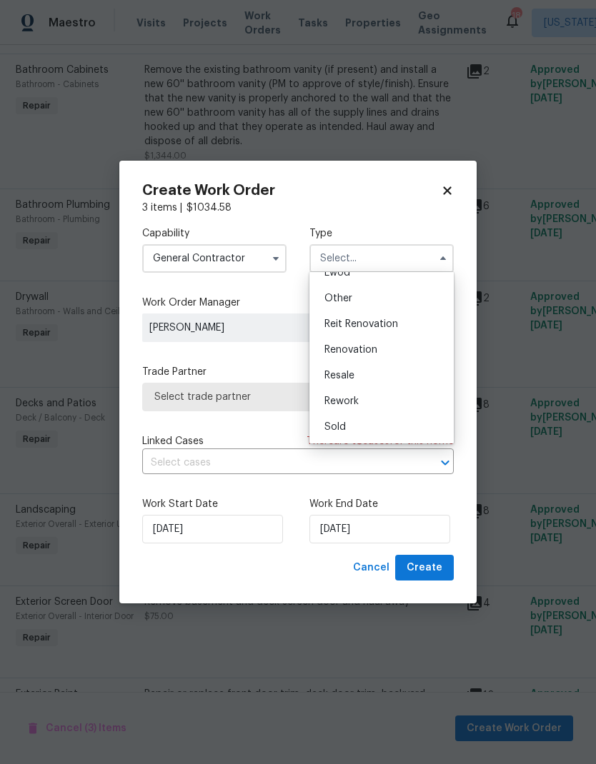
scroll to position [170, 0]
click at [399, 350] on div "Renovation" at bounding box center [381, 350] width 137 height 26
type input "Renovation"
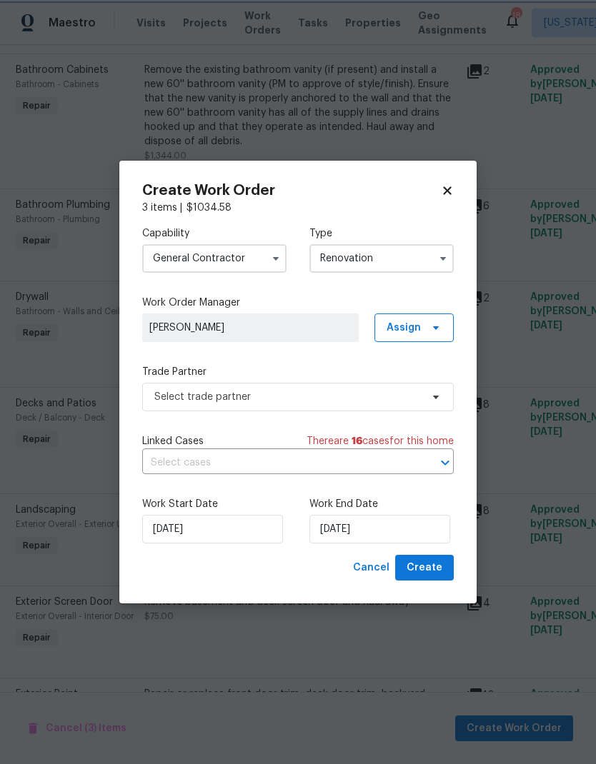
scroll to position [0, 0]
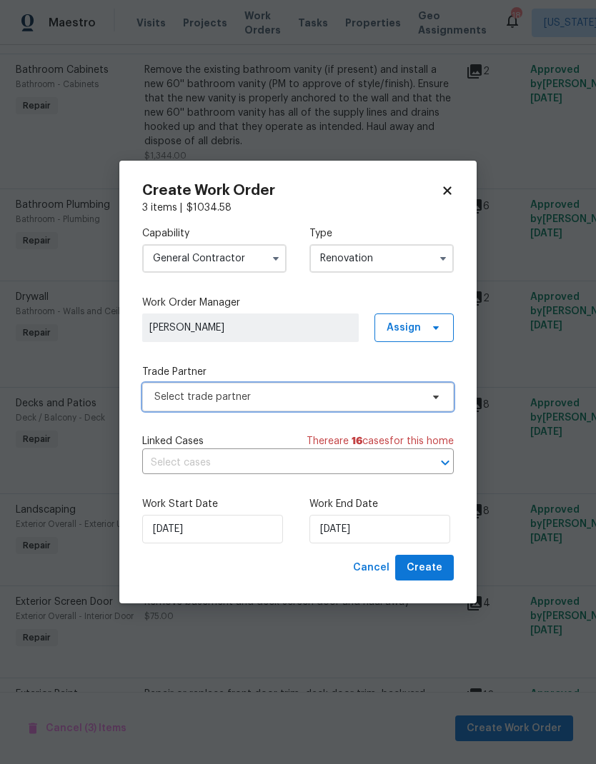
click at [441, 400] on span "Select trade partner" at bounding box center [297, 397] width 311 height 29
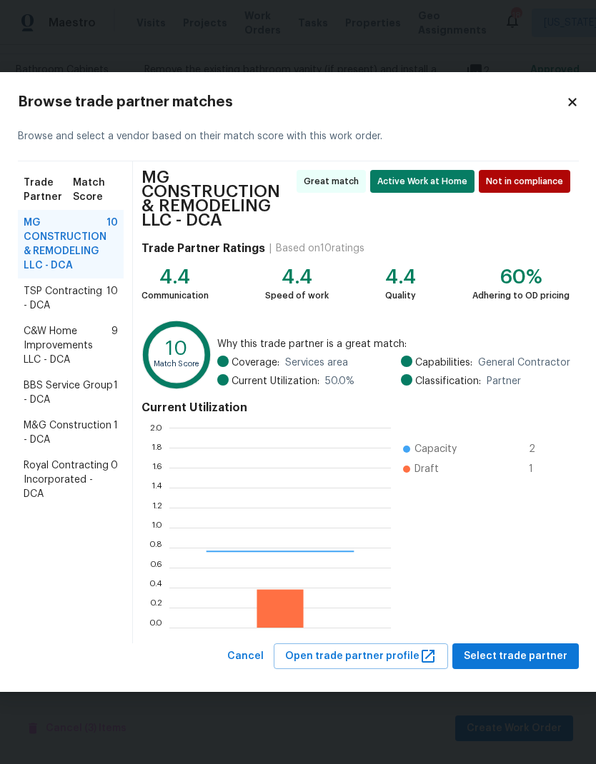
scroll to position [200, 221]
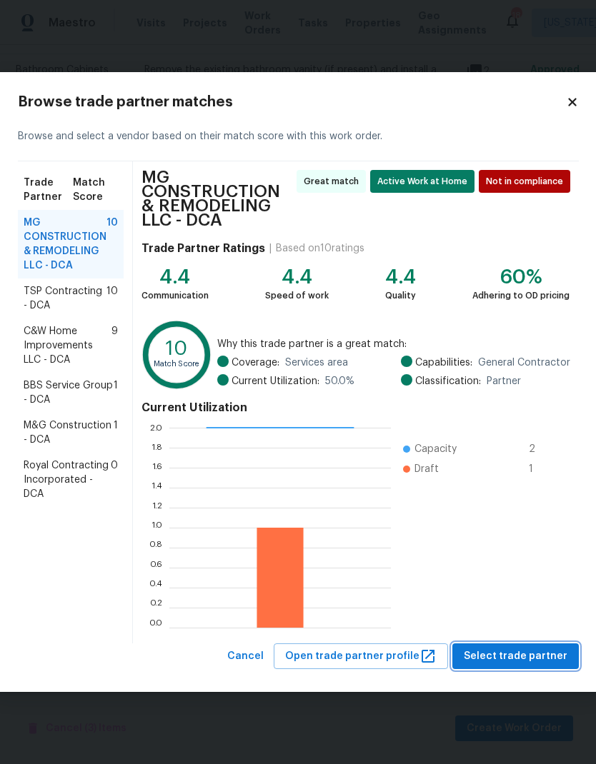
click at [520, 654] on span "Select trade partner" at bounding box center [516, 657] width 104 height 18
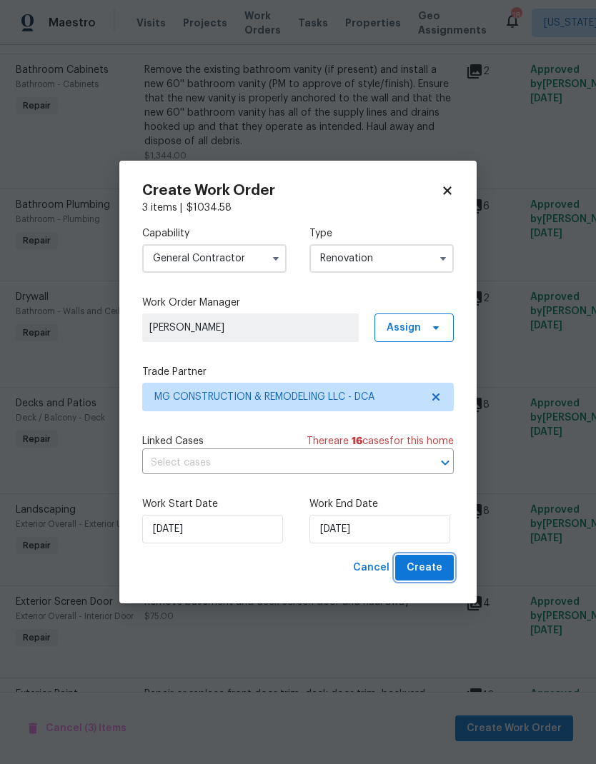
click at [436, 569] on span "Create" at bounding box center [424, 568] width 36 height 18
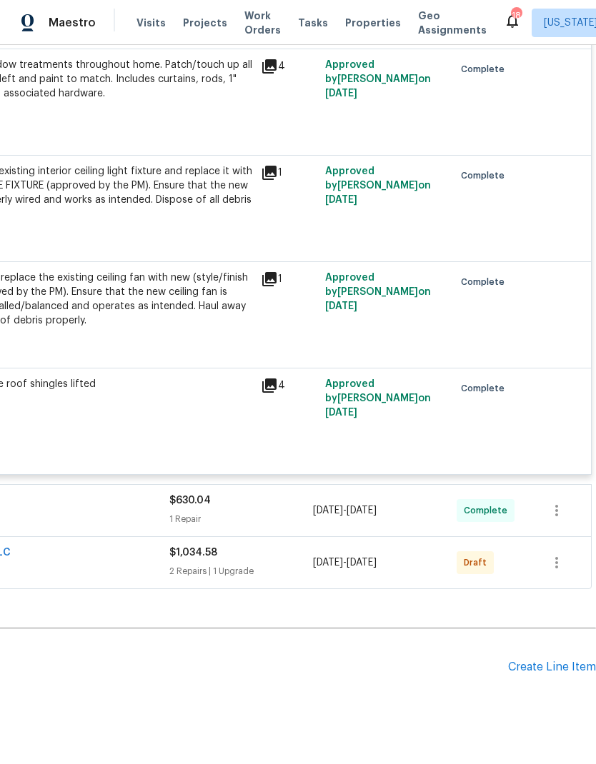
scroll to position [2904, 211]
click at [556, 554] on icon "button" at bounding box center [556, 562] width 17 height 17
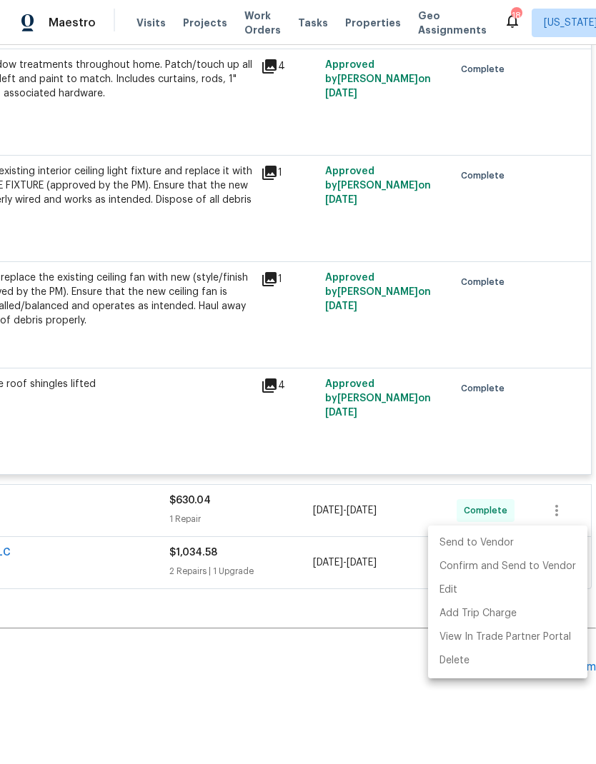
click at [342, 670] on div at bounding box center [298, 382] width 596 height 764
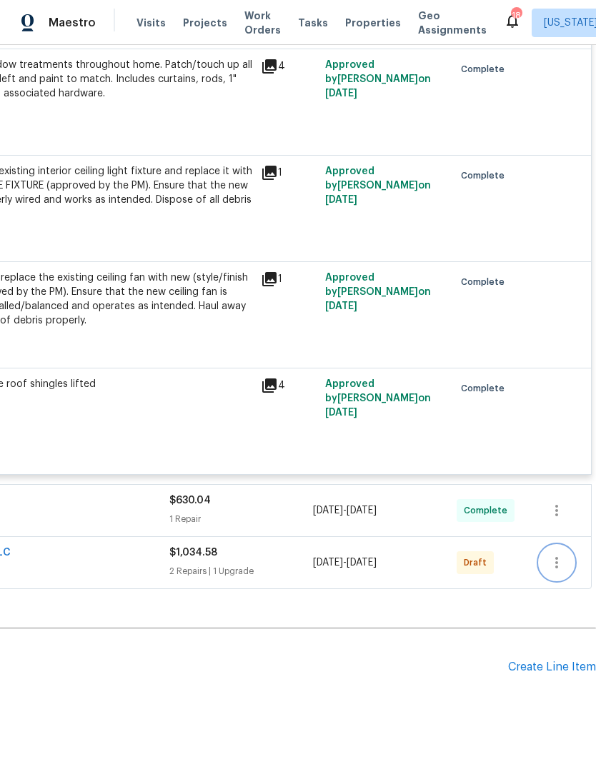
scroll to position [2908, 15]
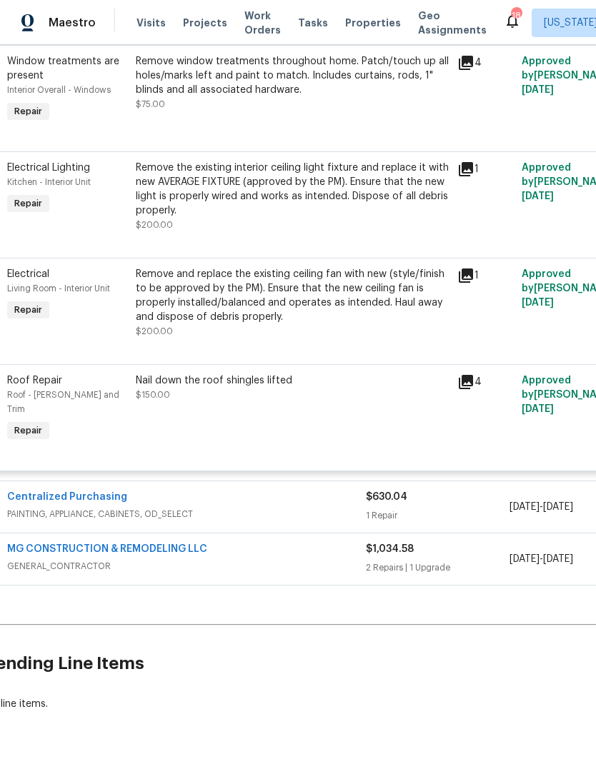
click at [337, 559] on span "GENERAL_CONTRACTOR" at bounding box center [186, 566] width 359 height 14
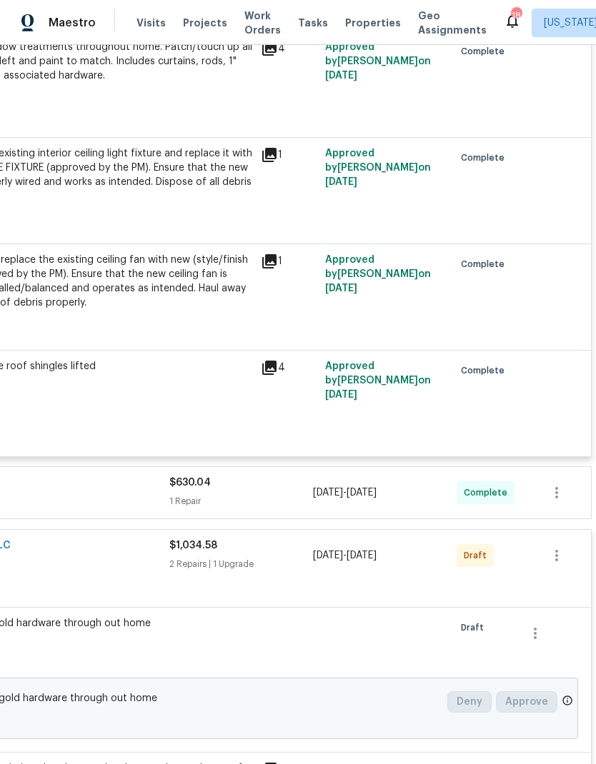
scroll to position [2922, 211]
click at [553, 547] on icon "button" at bounding box center [556, 555] width 17 height 17
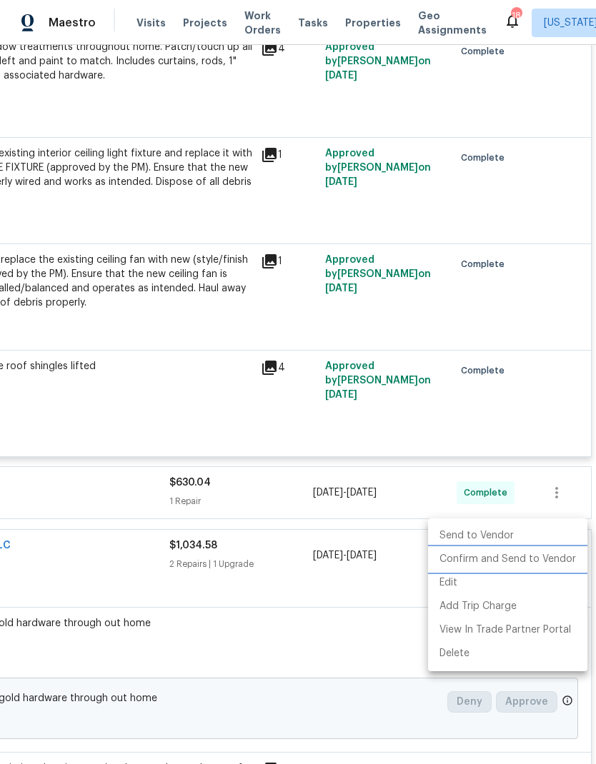
click at [514, 564] on li "Confirm and Send to Vendor" at bounding box center [507, 560] width 159 height 24
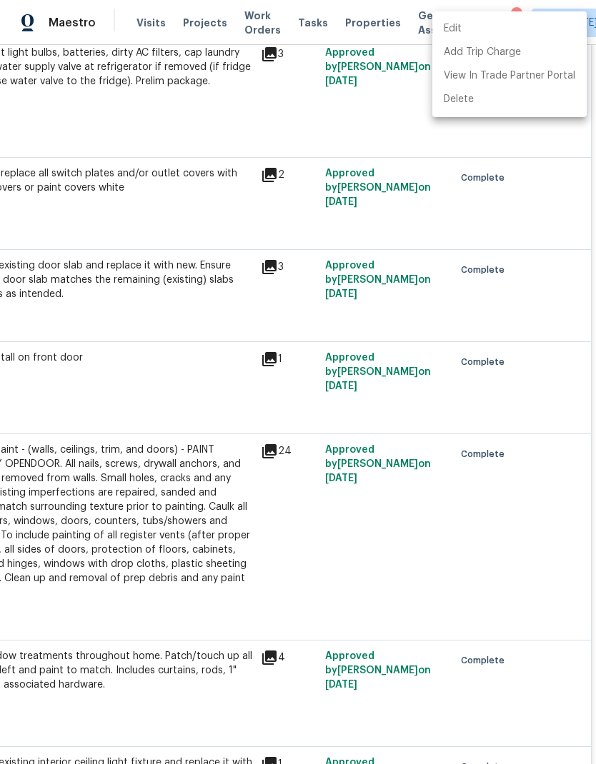
click at [412, 582] on div at bounding box center [298, 382] width 596 height 764
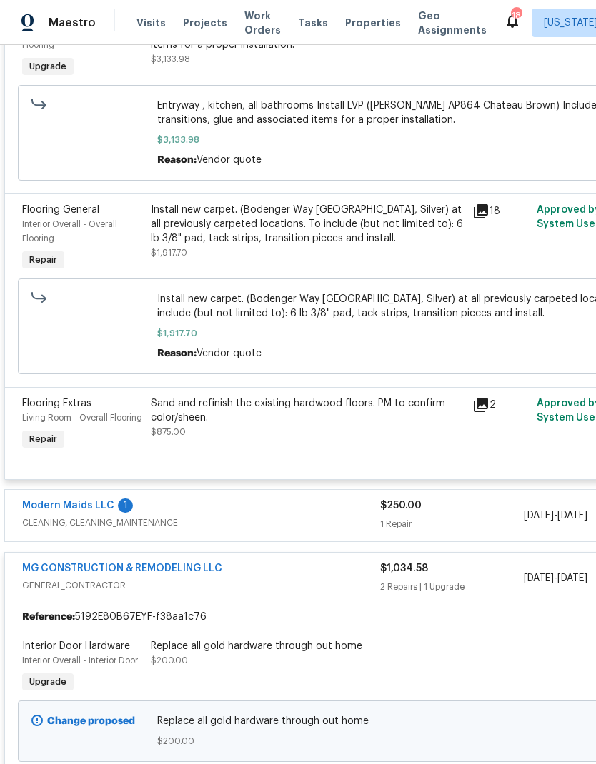
scroll to position [407, 0]
click at [96, 511] on link "Modern Maids LLC" at bounding box center [68, 506] width 92 height 10
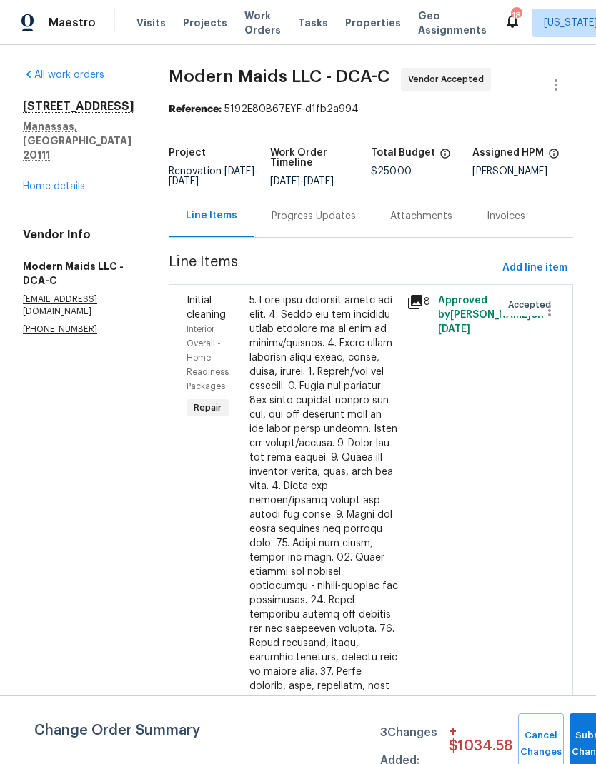
click at [331, 224] on div "Progress Updates" at bounding box center [313, 216] width 84 height 14
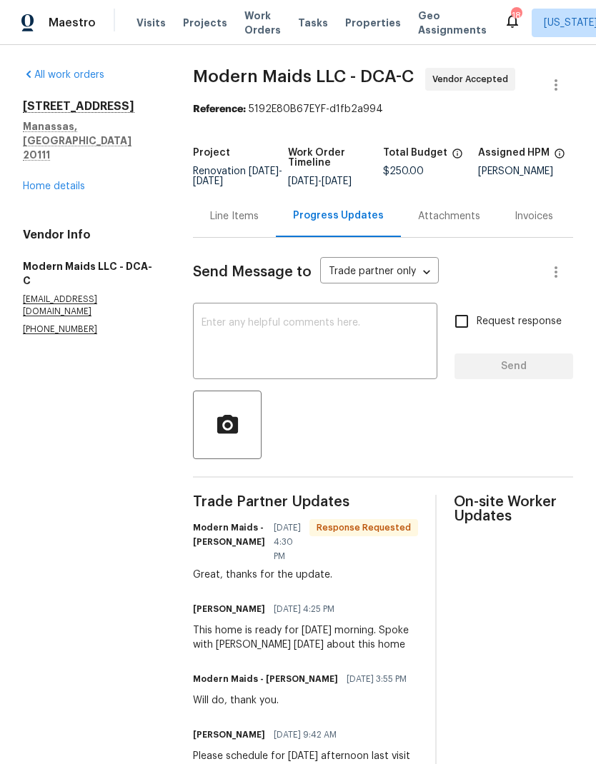
click at [239, 224] on div "Line Items" at bounding box center [234, 216] width 49 height 14
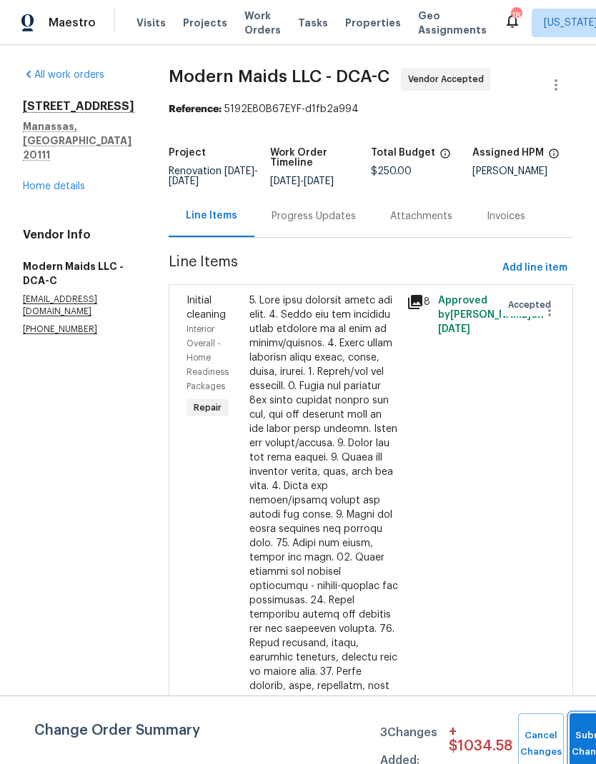
click at [577, 736] on button "Submit Changes" at bounding box center [592, 744] width 46 height 61
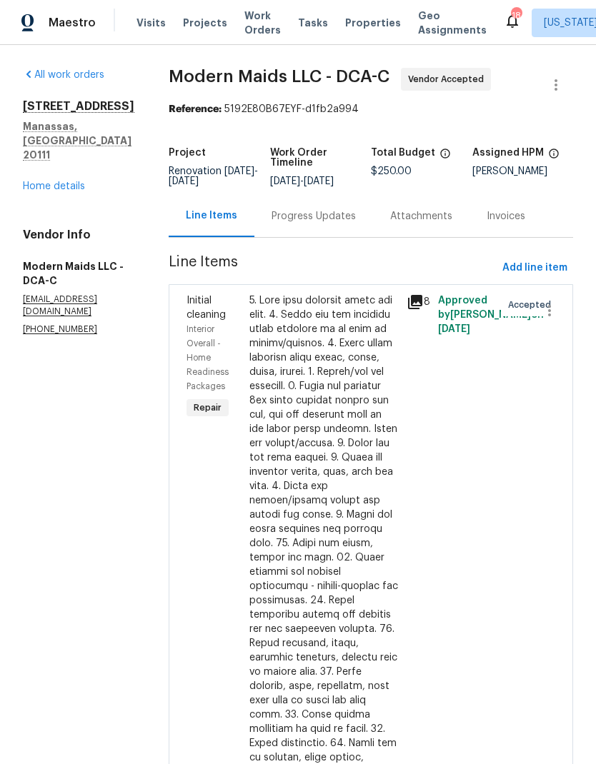
click at [63, 181] on link "Home details" at bounding box center [54, 186] width 62 height 10
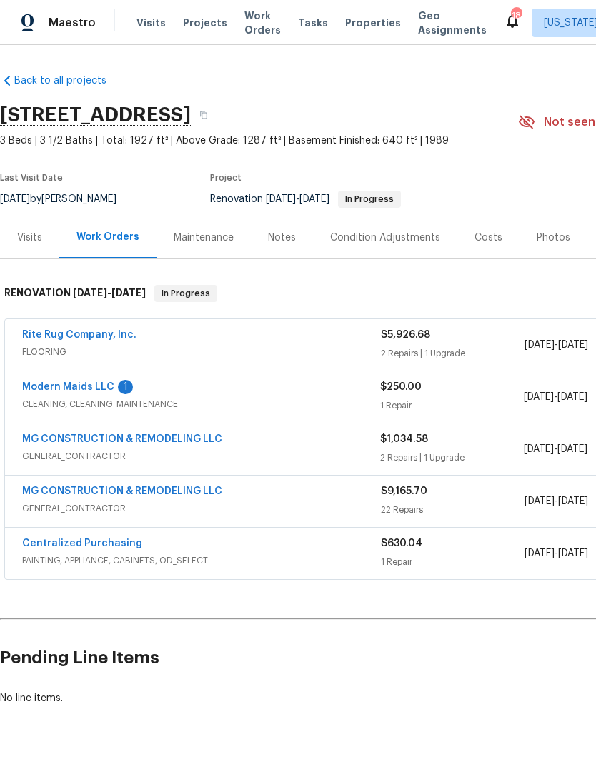
click at [88, 391] on link "Modern Maids LLC" at bounding box center [68, 387] width 92 height 10
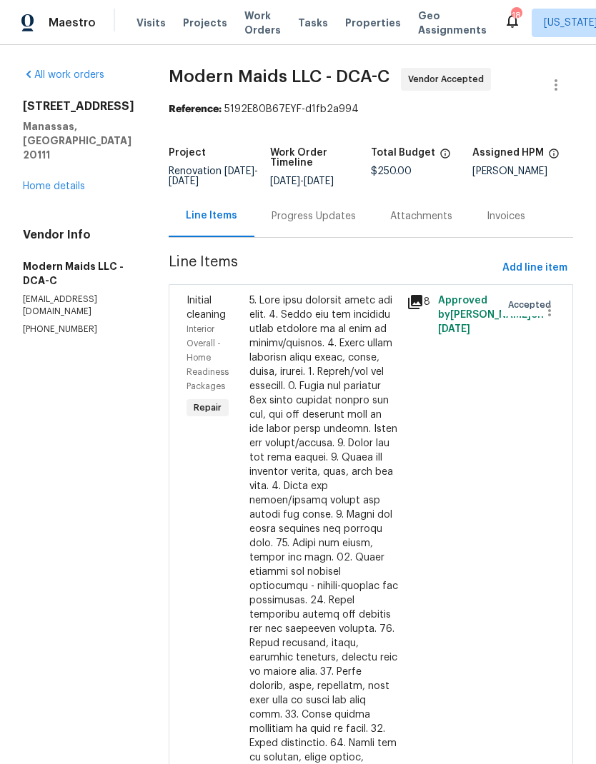
click at [318, 224] on div "Progress Updates" at bounding box center [313, 216] width 84 height 14
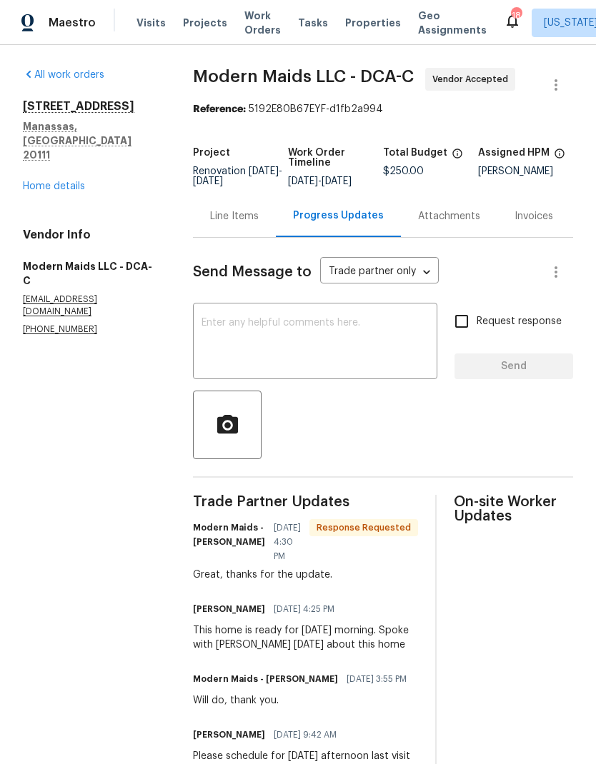
click at [69, 181] on link "Home details" at bounding box center [54, 186] width 62 height 10
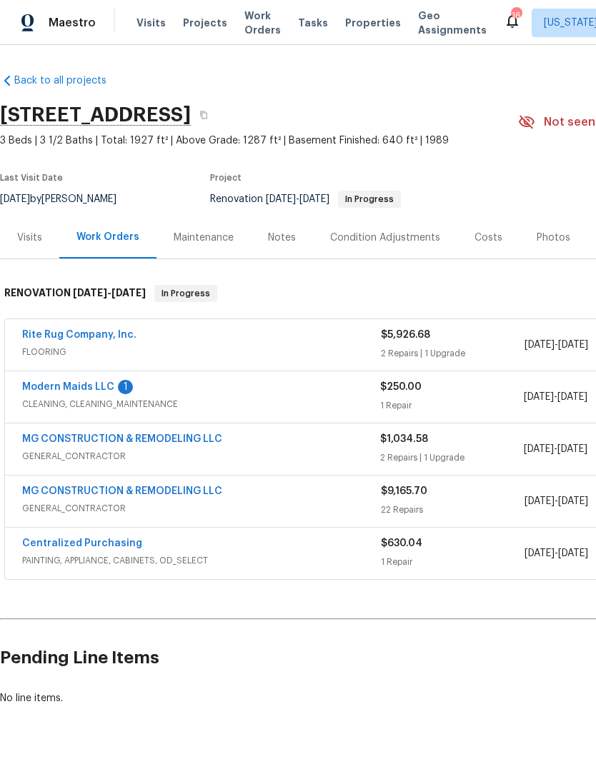
scroll to position [0, -13]
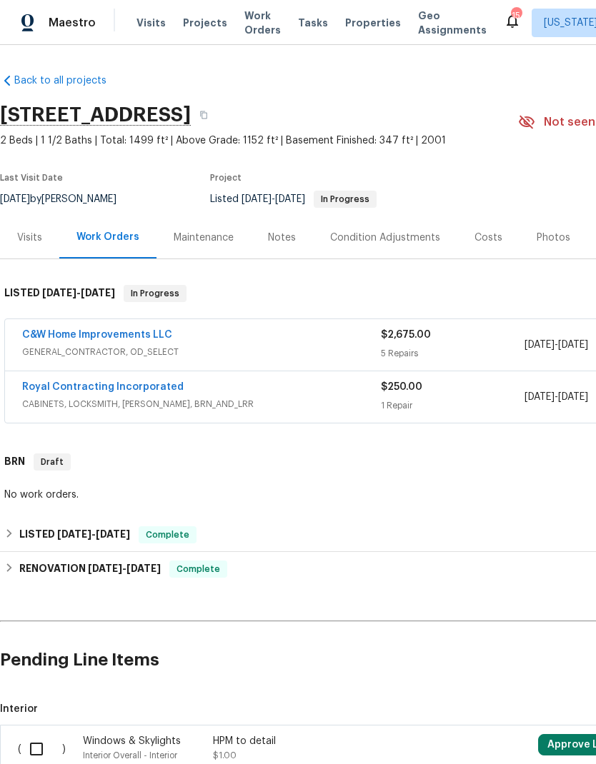
click at [339, 352] on span "GENERAL_CONTRACTOR, OD_SELECT" at bounding box center [201, 352] width 359 height 14
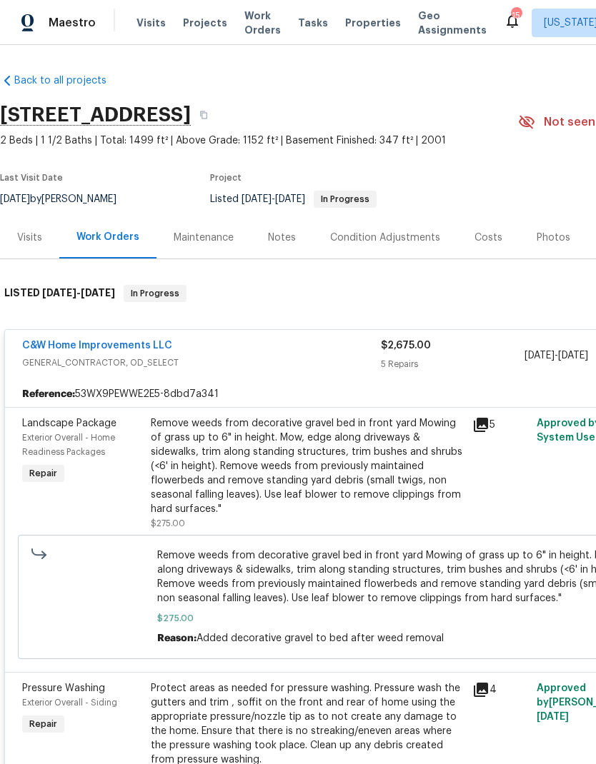
click at [288, 466] on div "Remove weeds from decorative gravel bed in front yard Mowing of grass up to 6" …" at bounding box center [307, 466] width 313 height 100
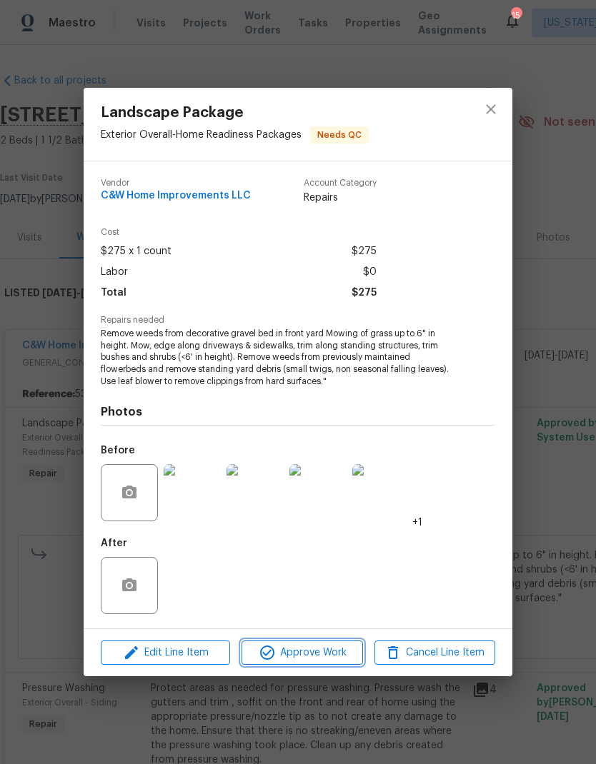
click at [308, 658] on span "Approve Work" at bounding box center [302, 653] width 112 height 18
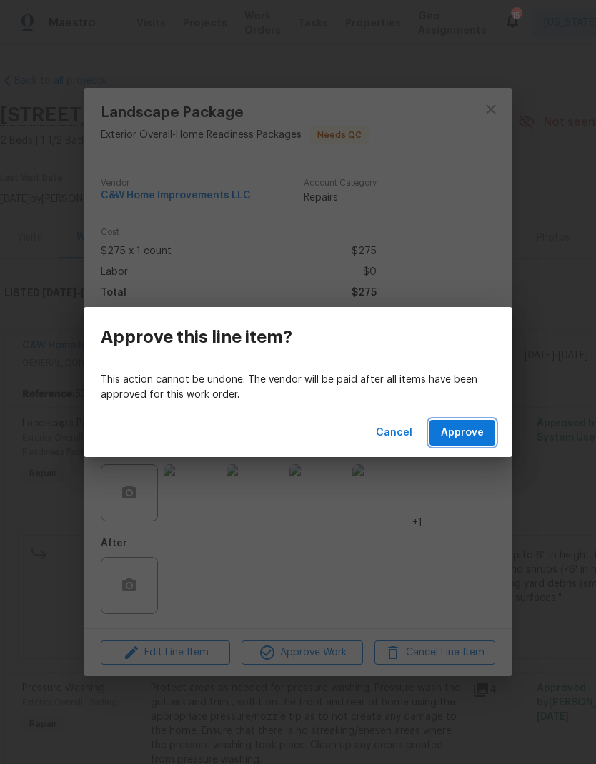
click at [457, 431] on span "Approve" at bounding box center [462, 433] width 43 height 18
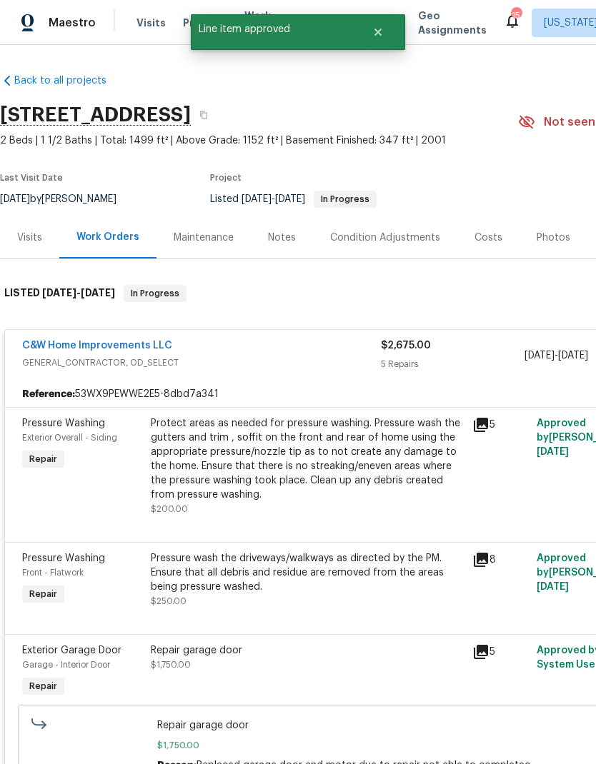
click at [335, 471] on div "Protect areas as needed for pressure washing. Pressure wash the gutters and tri…" at bounding box center [307, 459] width 313 height 86
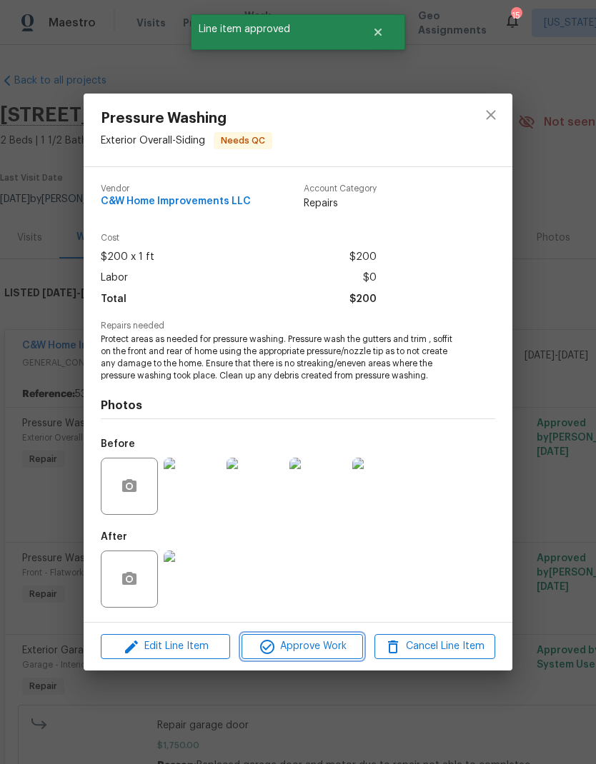
click at [321, 649] on span "Approve Work" at bounding box center [302, 647] width 112 height 18
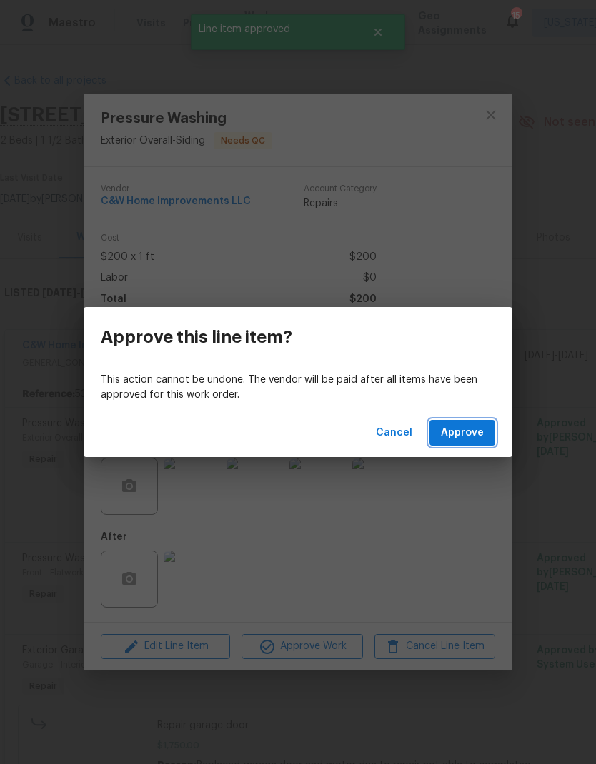
click at [474, 435] on span "Approve" at bounding box center [462, 433] width 43 height 18
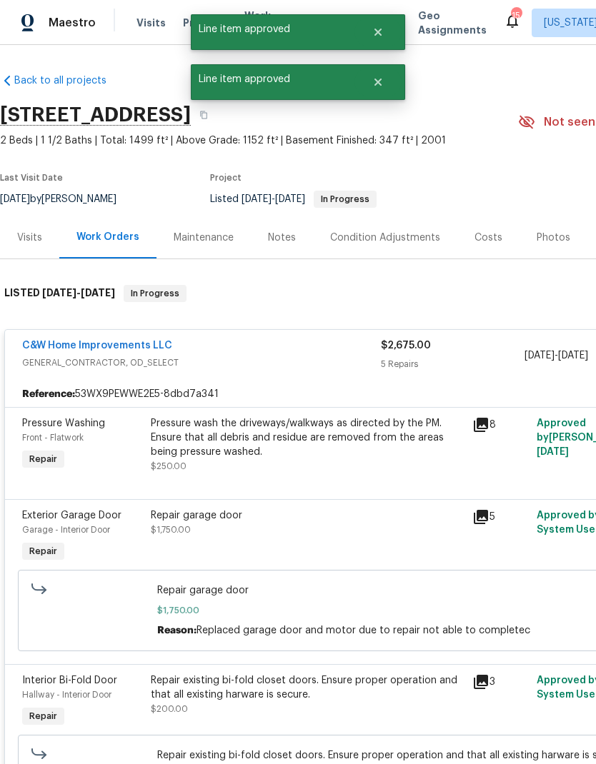
click at [340, 450] on div "Pressure wash the driveways/walkways as directed by the PM. Ensure that all deb…" at bounding box center [307, 437] width 313 height 43
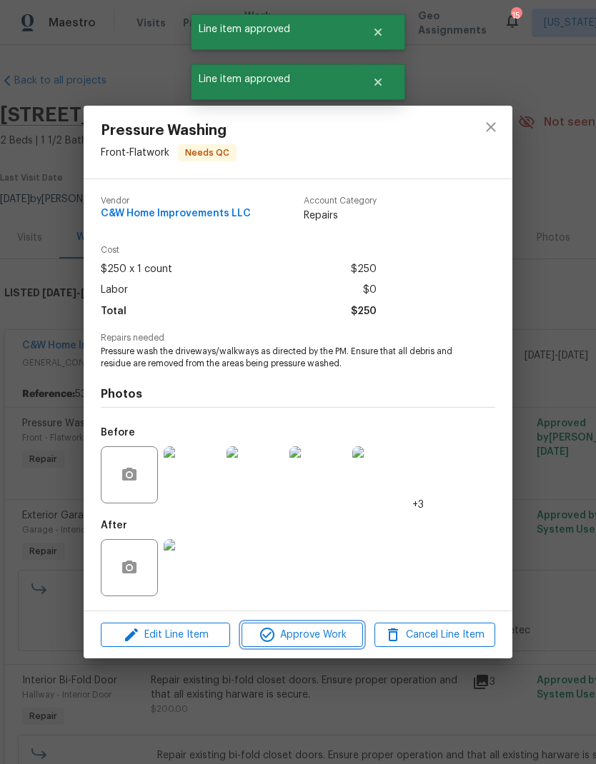
click at [318, 641] on span "Approve Work" at bounding box center [302, 635] width 112 height 18
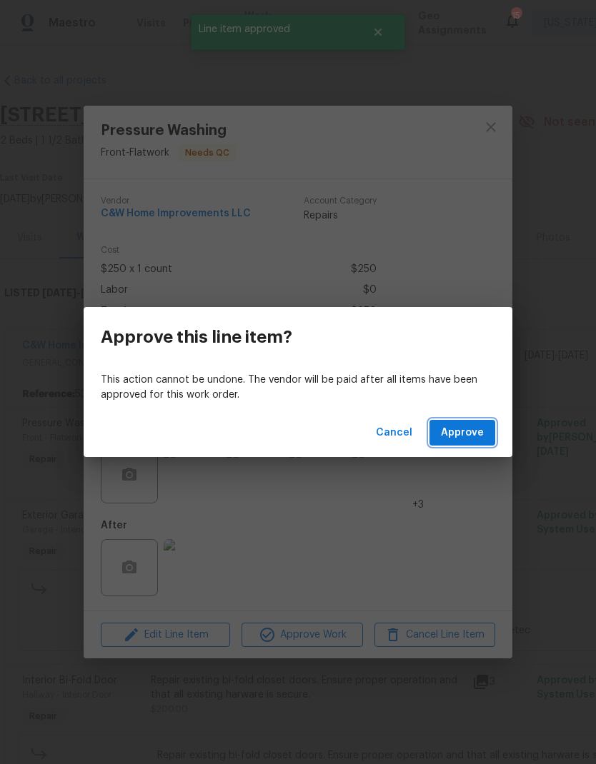
click at [469, 434] on span "Approve" at bounding box center [462, 433] width 43 height 18
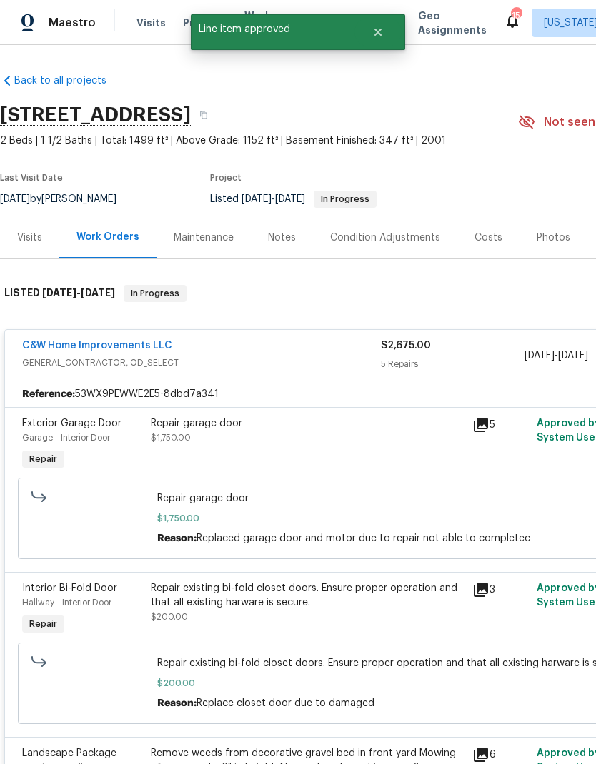
click at [328, 446] on div "Repair garage door $1,750.00" at bounding box center [306, 445] width 321 height 66
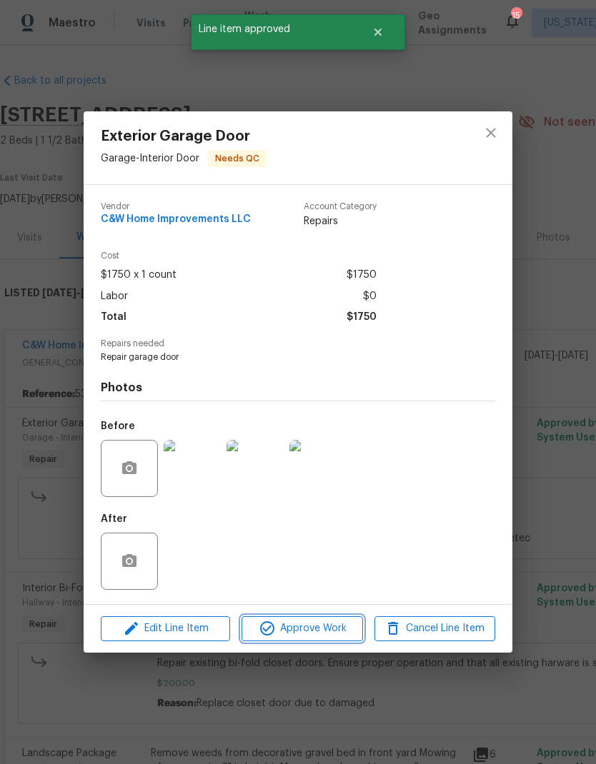
click at [325, 630] on span "Approve Work" at bounding box center [302, 629] width 112 height 18
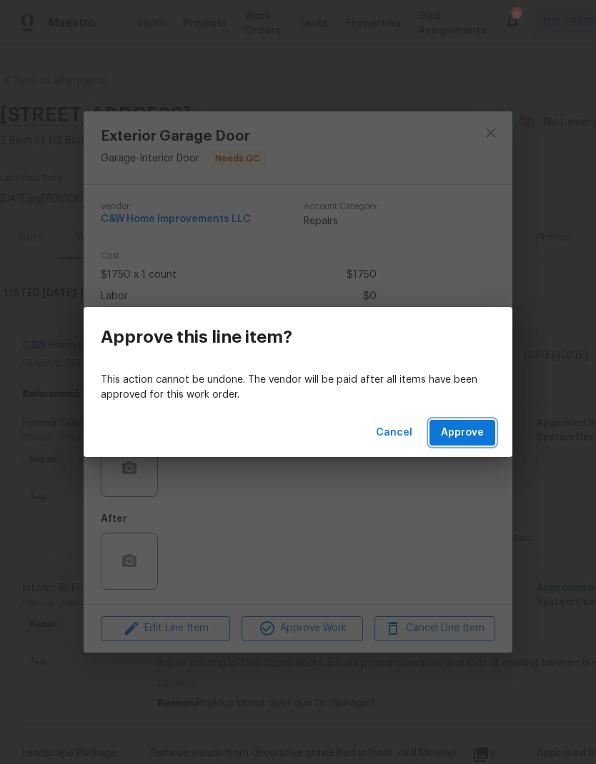
click at [466, 431] on span "Approve" at bounding box center [462, 433] width 43 height 18
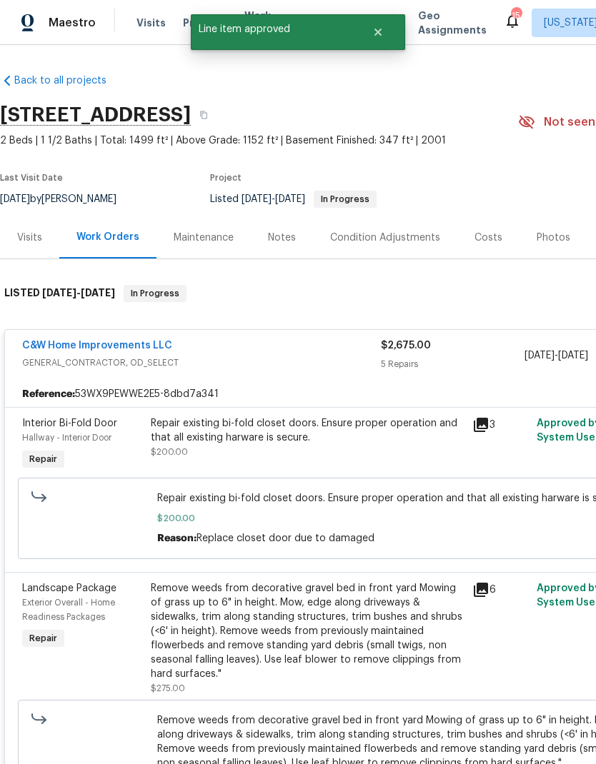
click at [332, 471] on div "Repair existing bi-fold closet doors. Ensure proper operation and that all exis…" at bounding box center [306, 445] width 321 height 66
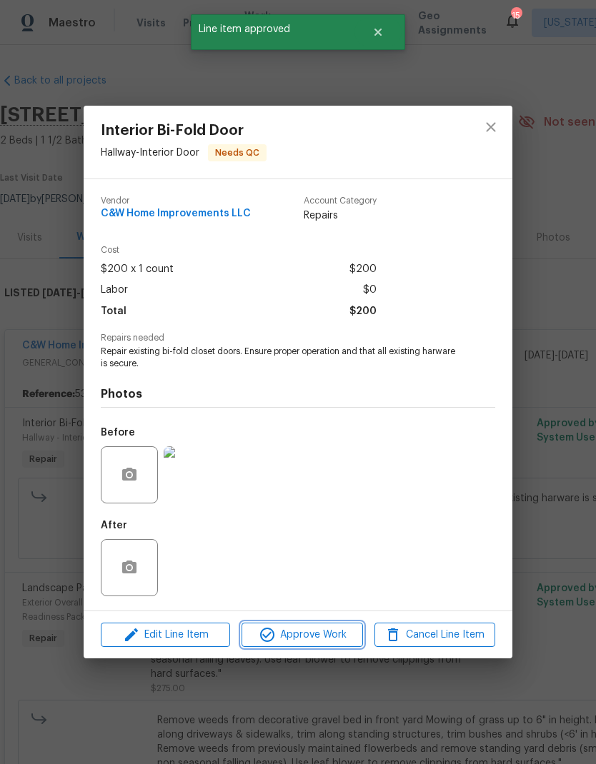
click at [319, 643] on span "Approve Work" at bounding box center [302, 635] width 112 height 18
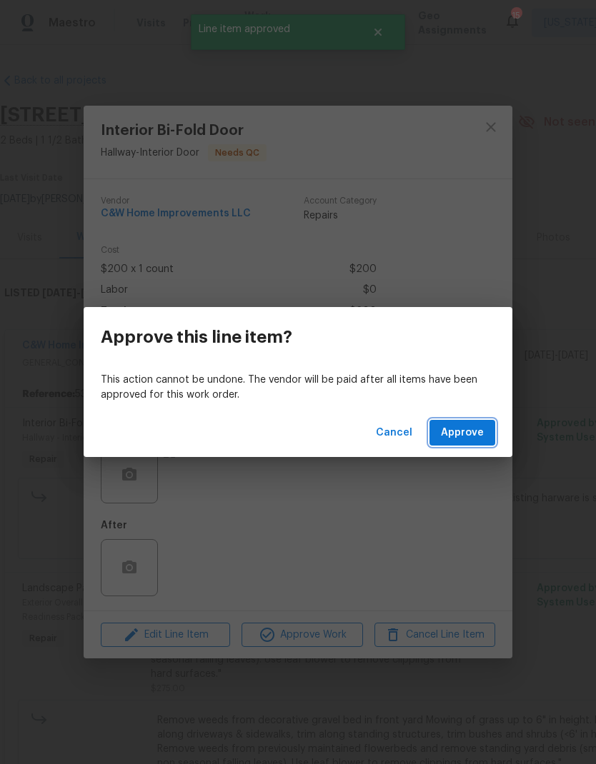
click at [465, 445] on button "Approve" at bounding box center [462, 433] width 66 height 26
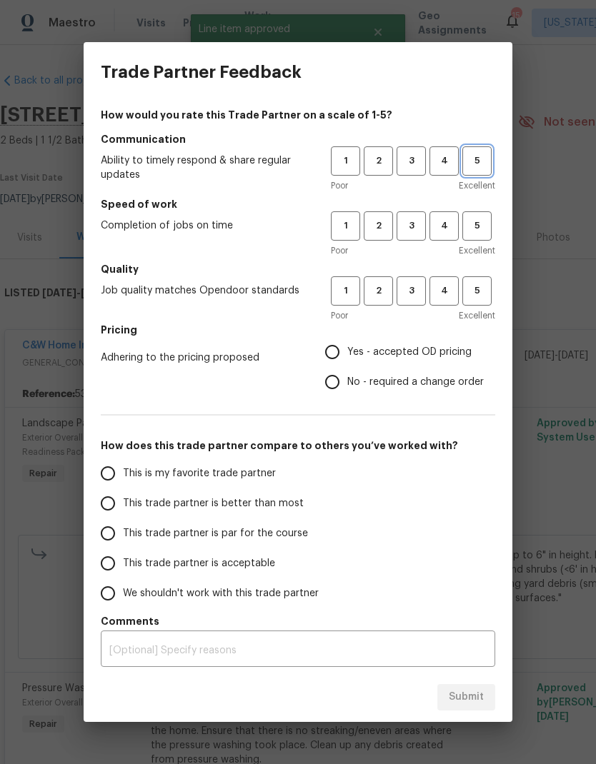
click at [491, 164] on button "5" at bounding box center [476, 160] width 29 height 29
click at [486, 228] on span "5" at bounding box center [477, 226] width 26 height 16
click at [490, 294] on button "5" at bounding box center [476, 290] width 29 height 29
click at [354, 351] on span "Yes - accepted OD pricing" at bounding box center [409, 352] width 124 height 15
click at [347, 351] on input "Yes - accepted OD pricing" at bounding box center [332, 352] width 30 height 30
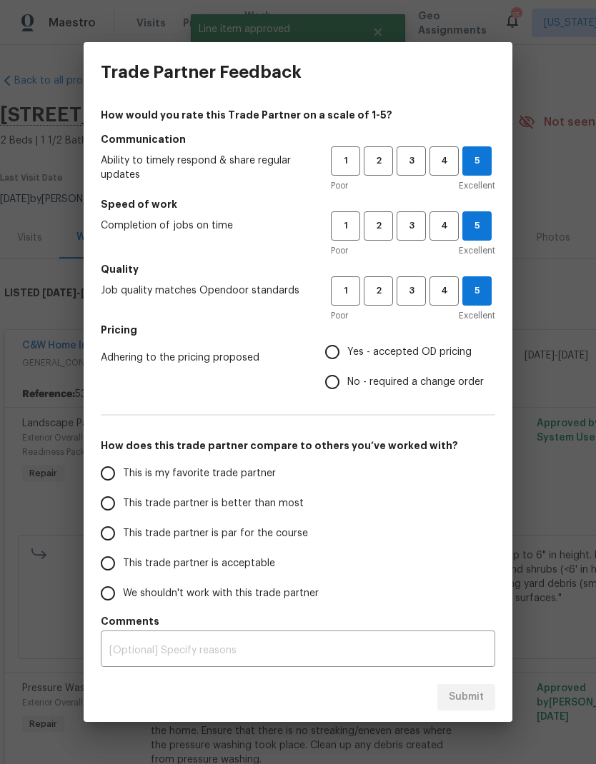
radio input "true"
click at [341, 354] on input "Yes - accepted OD pricing" at bounding box center [332, 352] width 30 height 30
click at [114, 476] on input "This is my favorite trade partner" at bounding box center [108, 474] width 30 height 30
click at [470, 696] on span "Submit" at bounding box center [466, 698] width 35 height 18
radio input "true"
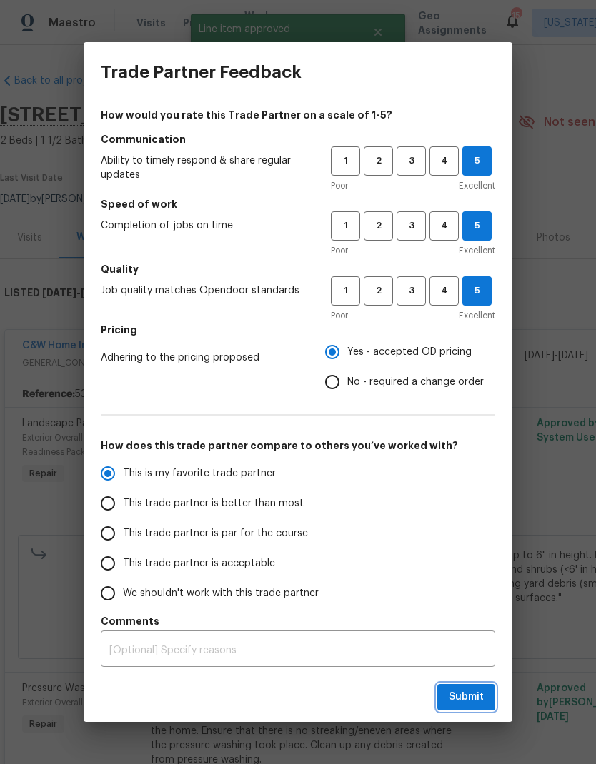
radio input "false"
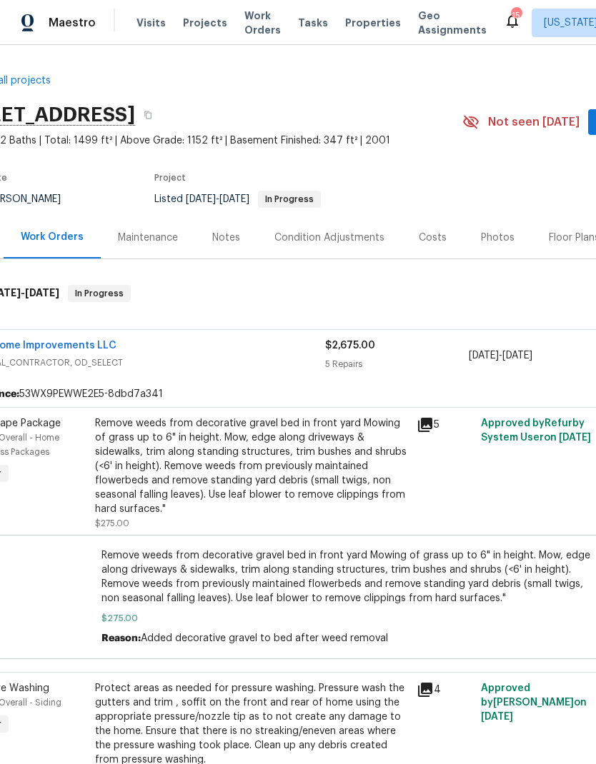
scroll to position [0, 56]
click at [200, 361] on span "GENERAL_CONTRACTOR, OD_SELECT" at bounding box center [145, 363] width 359 height 14
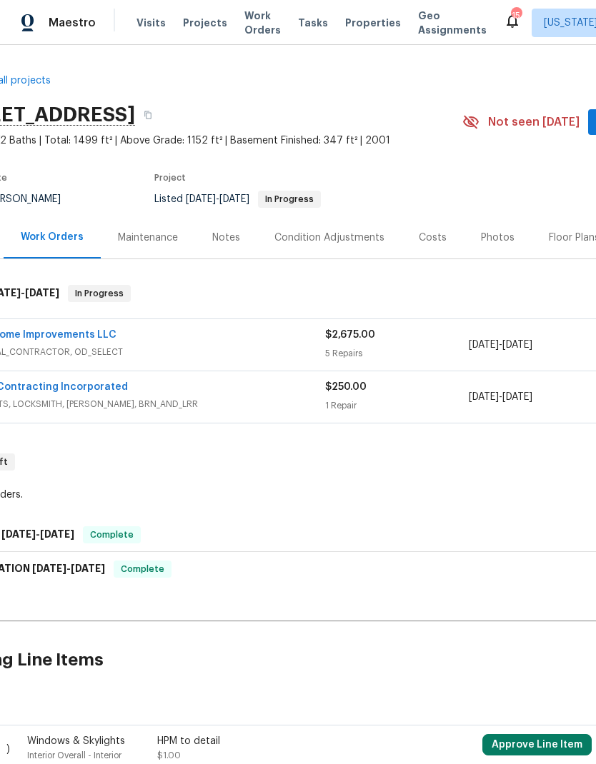
click at [85, 339] on link "C&W Home Improvements LLC" at bounding box center [41, 335] width 150 height 10
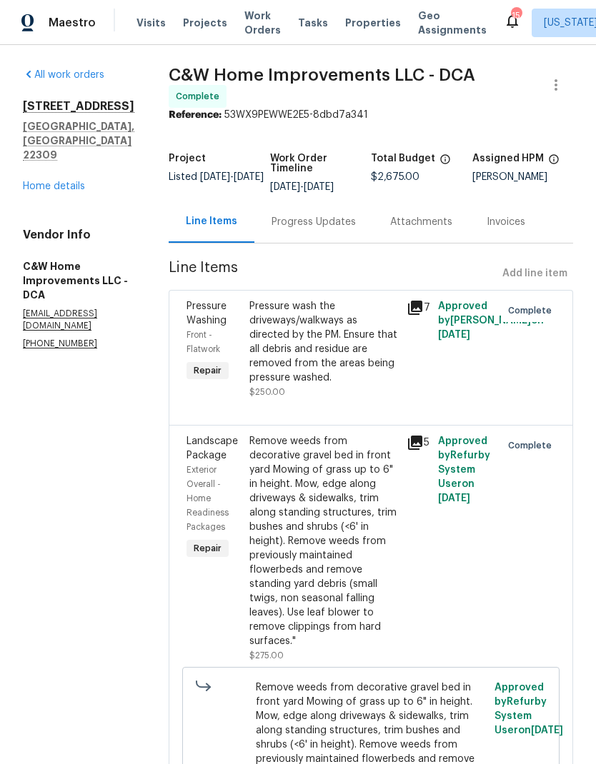
click at [76, 181] on link "Home details" at bounding box center [54, 186] width 62 height 10
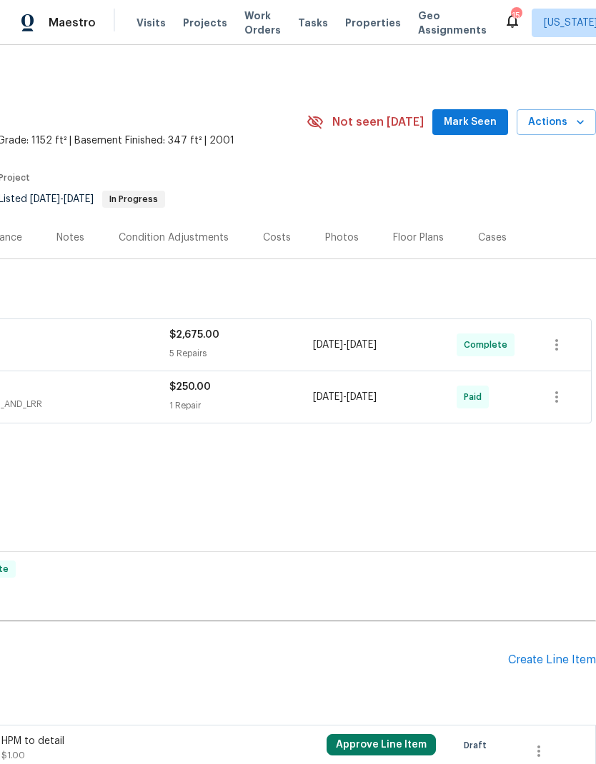
scroll to position [0, 211]
click at [576, 120] on icon "button" at bounding box center [580, 122] width 14 height 14
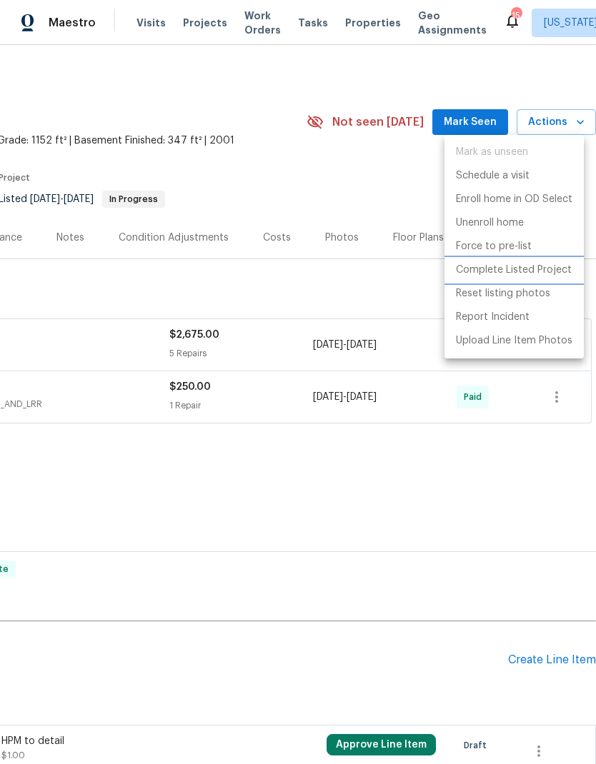
click at [549, 270] on p "Complete Listed Project" at bounding box center [514, 270] width 116 height 15
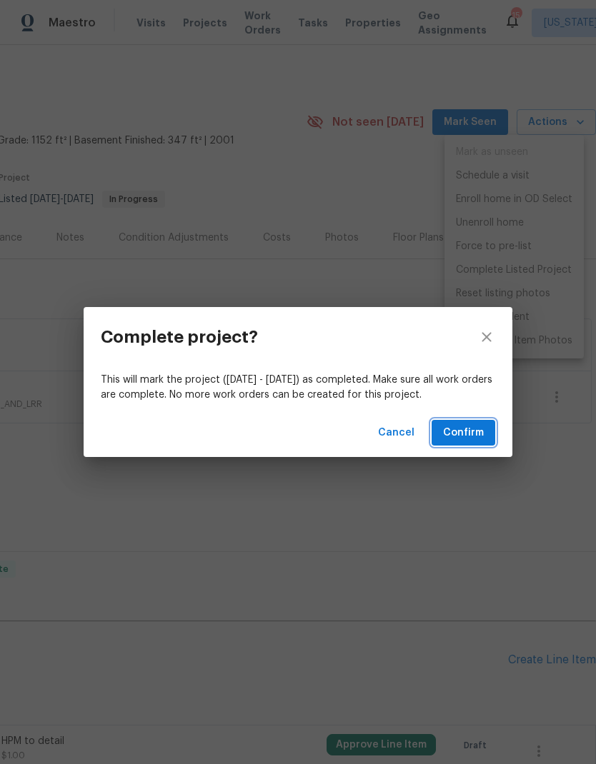
click at [479, 435] on span "Confirm" at bounding box center [463, 433] width 41 height 18
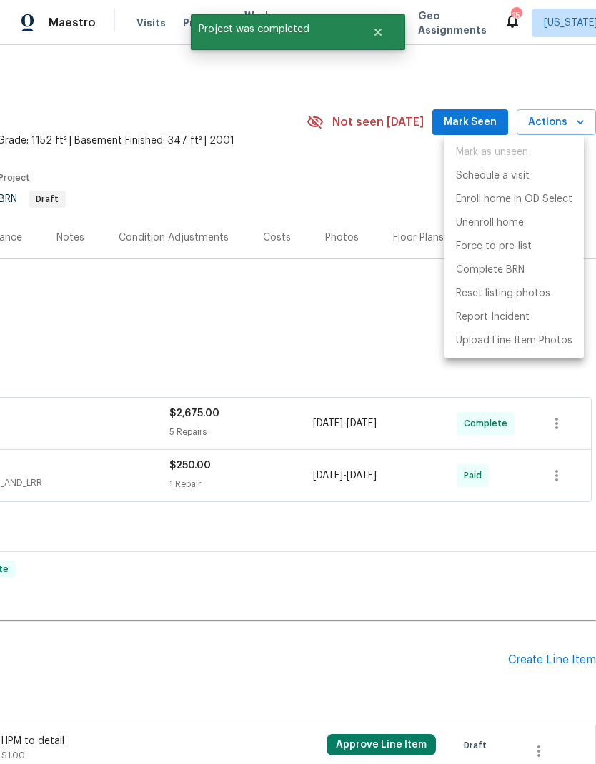
click at [319, 363] on div at bounding box center [298, 382] width 596 height 764
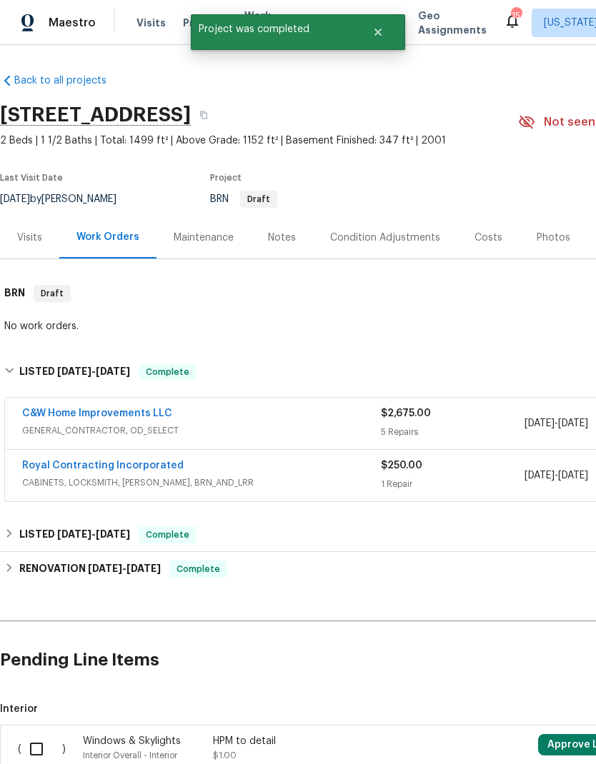
scroll to position [0, 0]
click at [284, 244] on div "Notes" at bounding box center [282, 238] width 28 height 14
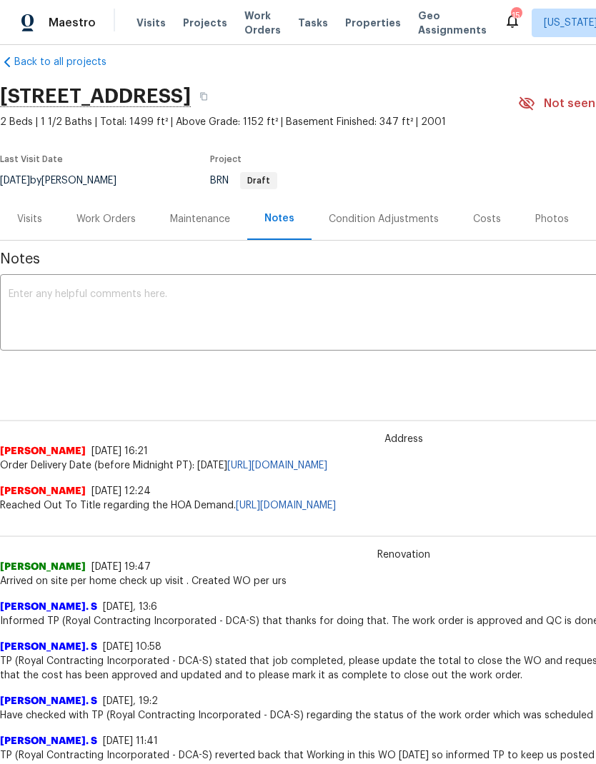
scroll to position [19, 0]
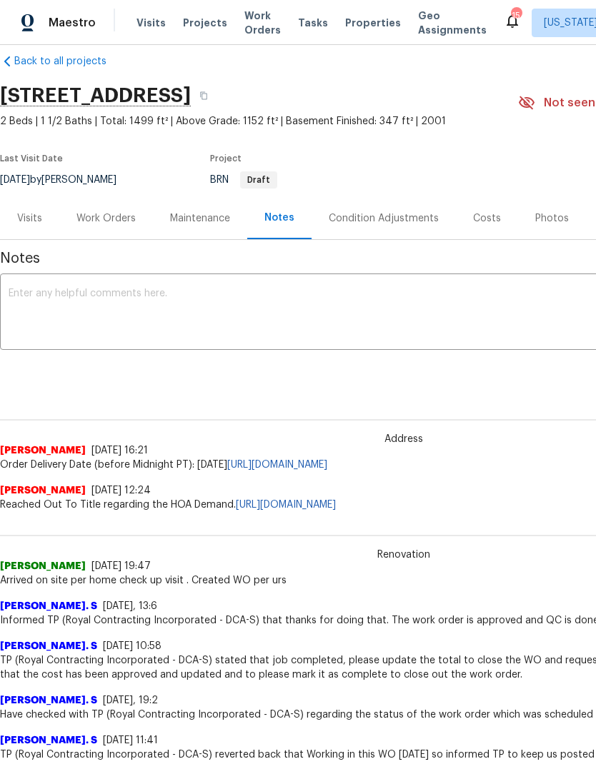
click at [297, 309] on textarea at bounding box center [404, 314] width 790 height 50
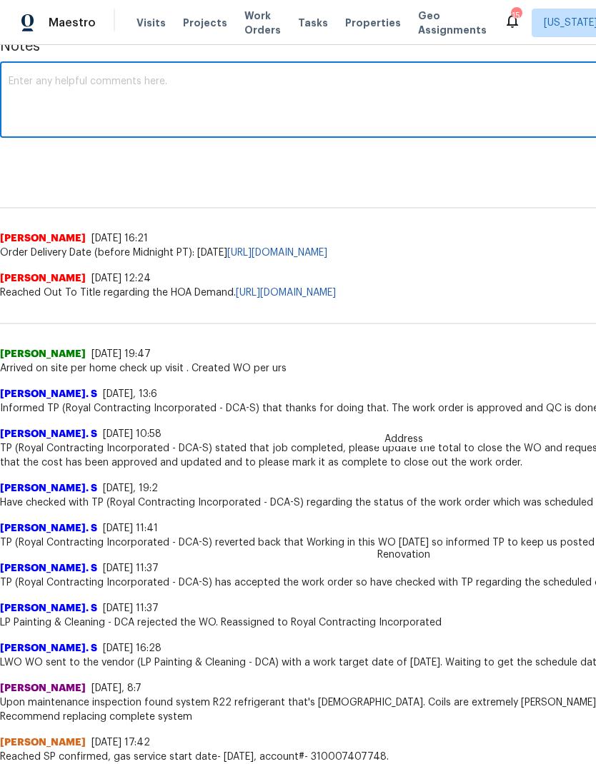
scroll to position [231, 0]
click at [32, 81] on textarea "WO completed" at bounding box center [404, 101] width 790 height 50
click at [404, 111] on textarea "WO completed" at bounding box center [404, 101] width 790 height 50
click at [9, 78] on textarea "WO completed" at bounding box center [404, 101] width 790 height 50
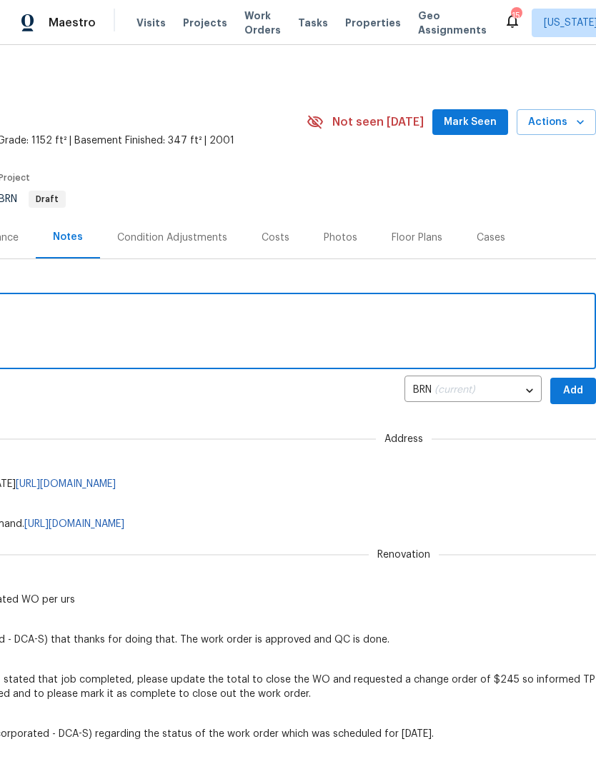
scroll to position [0, 211]
type textarea "Home check up urs WO completed"
click at [572, 392] on span "Add" at bounding box center [572, 391] width 23 height 18
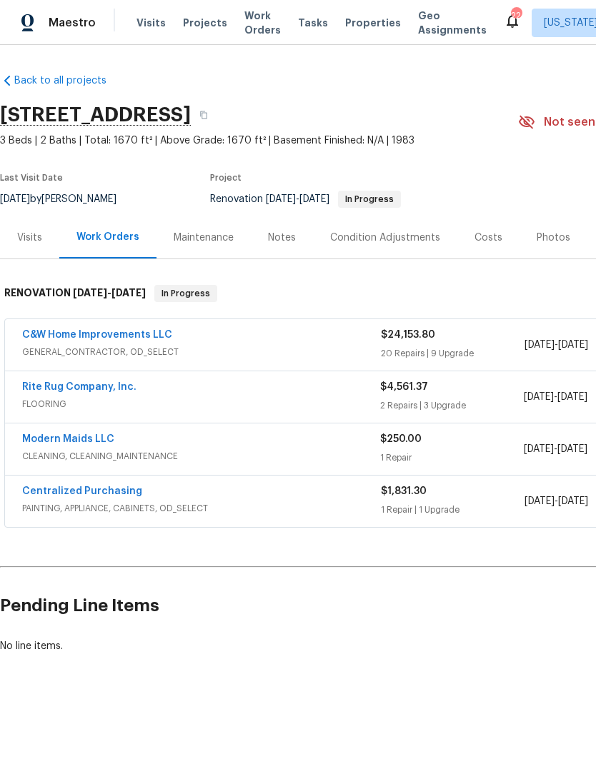
click at [262, 342] on div "C&W Home Improvements LLC" at bounding box center [201, 336] width 359 height 17
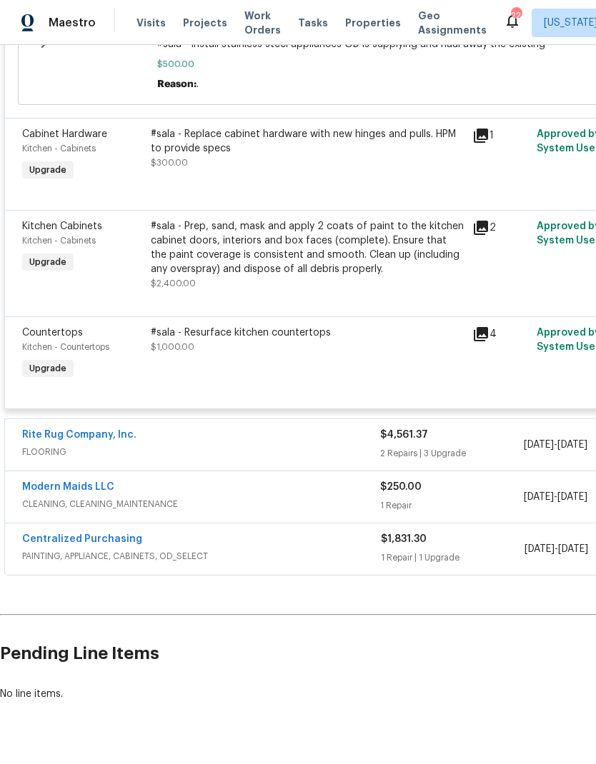
scroll to position [3300, 0]
click at [315, 460] on span "FLOORING" at bounding box center [201, 453] width 358 height 14
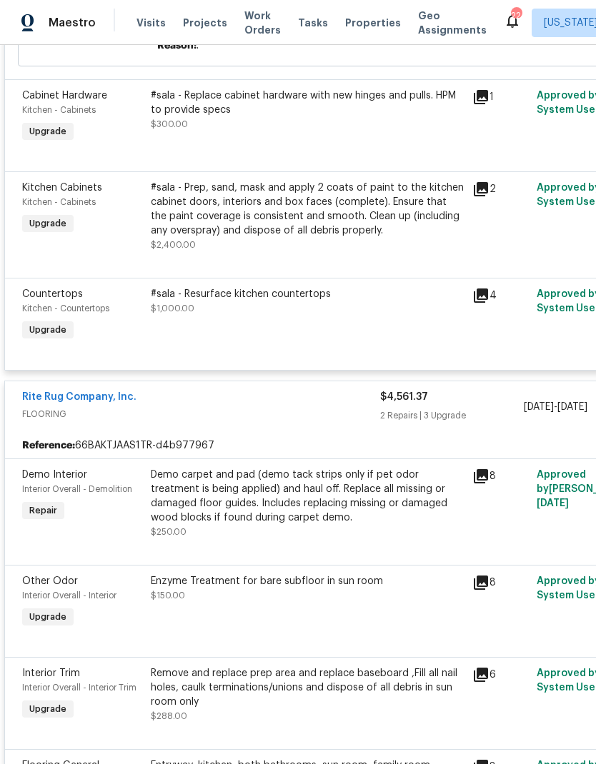
scroll to position [3339, 0]
click at [100, 403] on link "Rite Rug Company, Inc." at bounding box center [79, 398] width 114 height 10
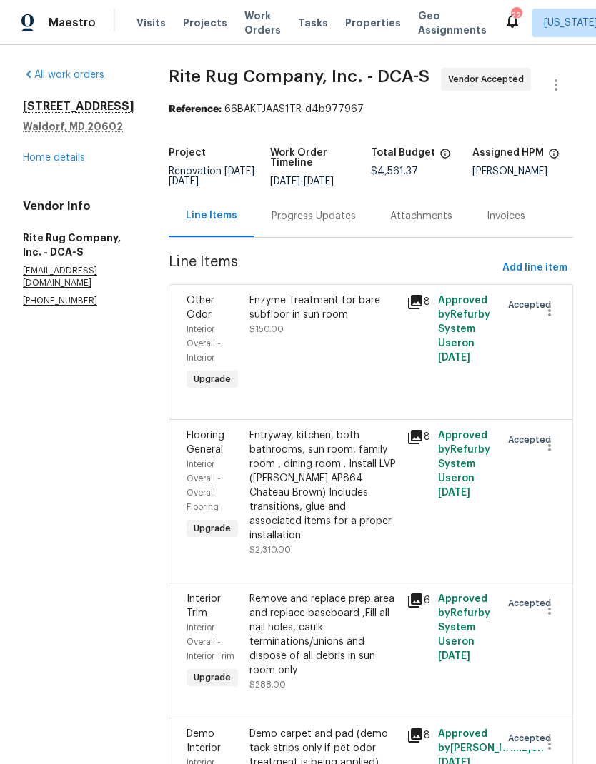
click at [66, 157] on link "Home details" at bounding box center [54, 158] width 62 height 10
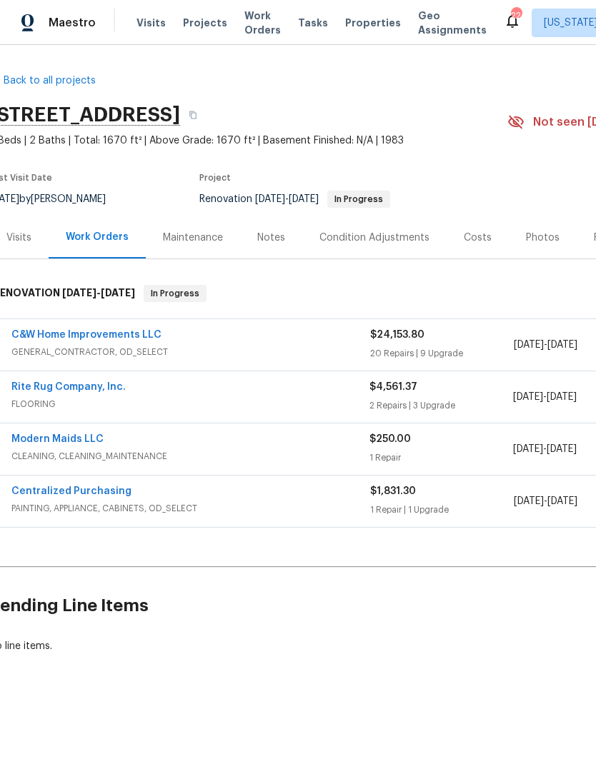
scroll to position [0, 6]
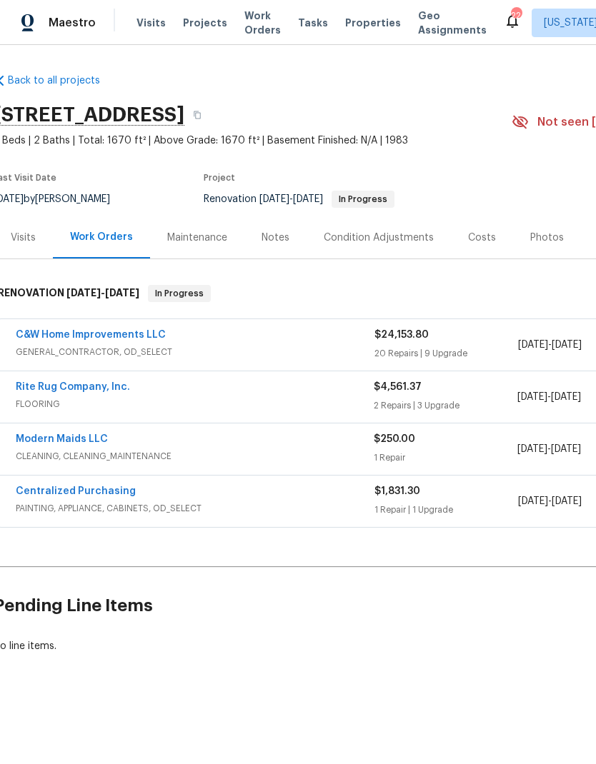
click at [297, 404] on span "FLOORING" at bounding box center [195, 404] width 358 height 14
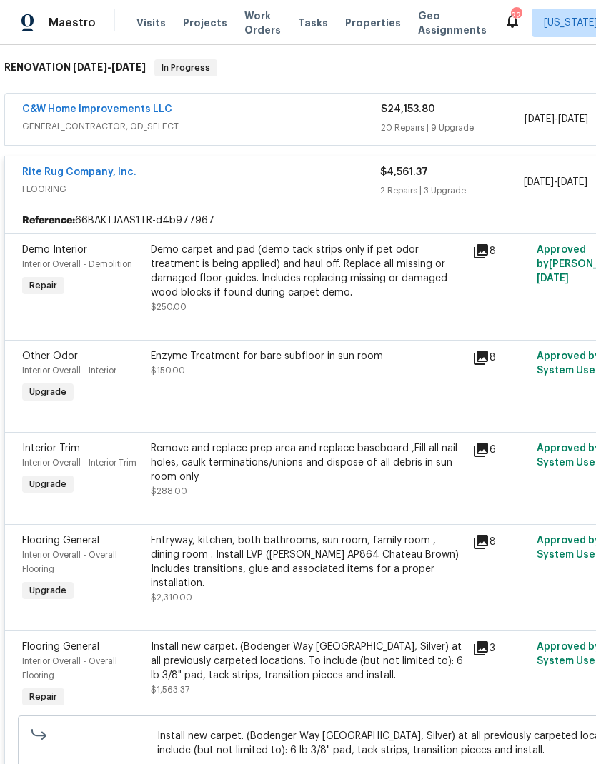
scroll to position [226, 0]
click at [486, 548] on icon at bounding box center [481, 541] width 14 height 14
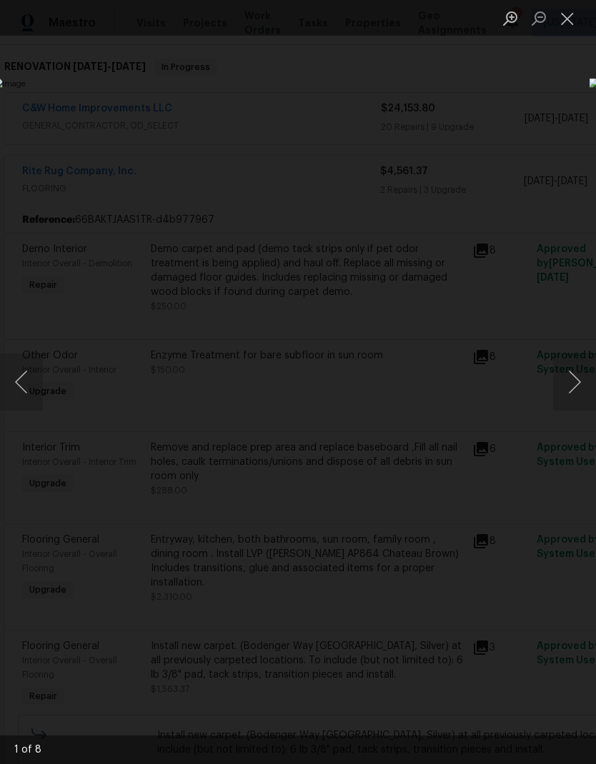
click at [567, 389] on button "Next image" at bounding box center [574, 382] width 43 height 57
click at [570, 385] on button "Next image" at bounding box center [574, 382] width 43 height 57
click at [574, 386] on button "Next image" at bounding box center [574, 382] width 43 height 57
click at [571, 386] on button "Next image" at bounding box center [574, 382] width 43 height 57
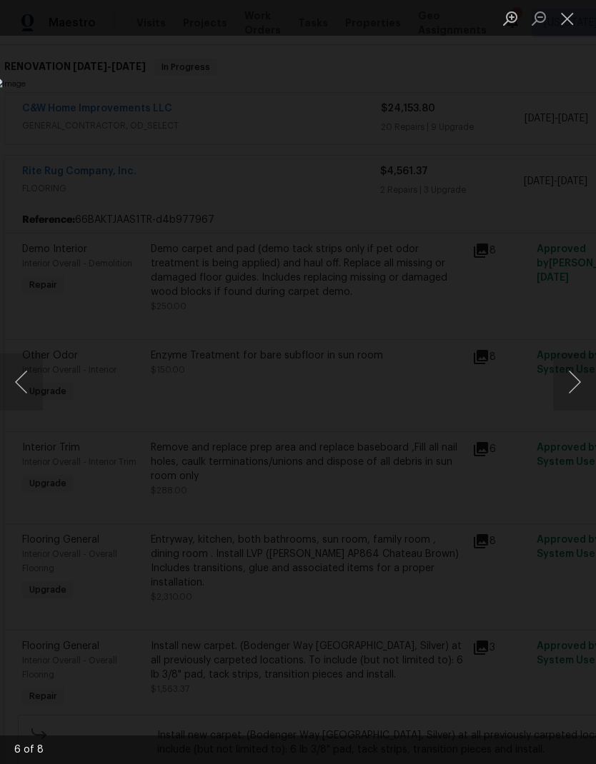
click at [574, 392] on button "Next image" at bounding box center [574, 382] width 43 height 57
click at [576, 391] on button "Next image" at bounding box center [574, 382] width 43 height 57
click at [575, 396] on button "Next image" at bounding box center [574, 382] width 43 height 57
click at [569, 20] on button "Close lightbox" at bounding box center [567, 18] width 29 height 25
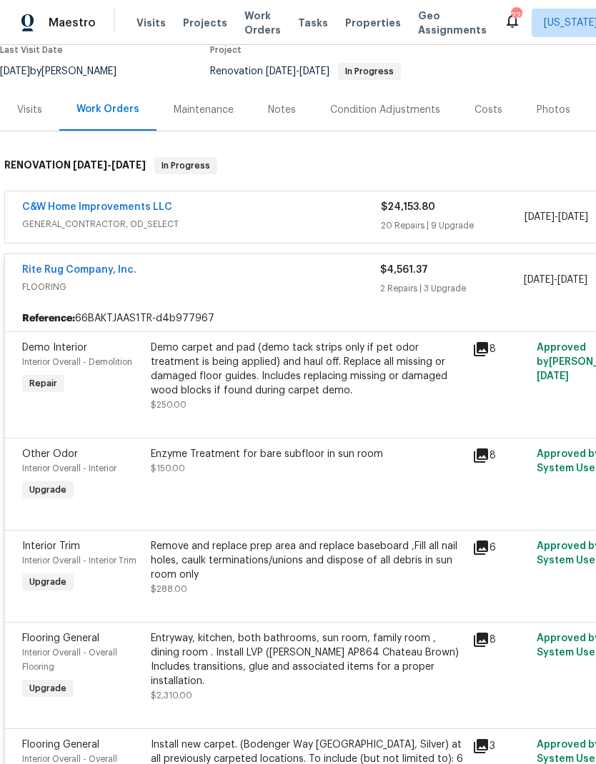
scroll to position [128, 0]
click at [264, 210] on div "C&W Home Improvements LLC" at bounding box center [201, 208] width 359 height 17
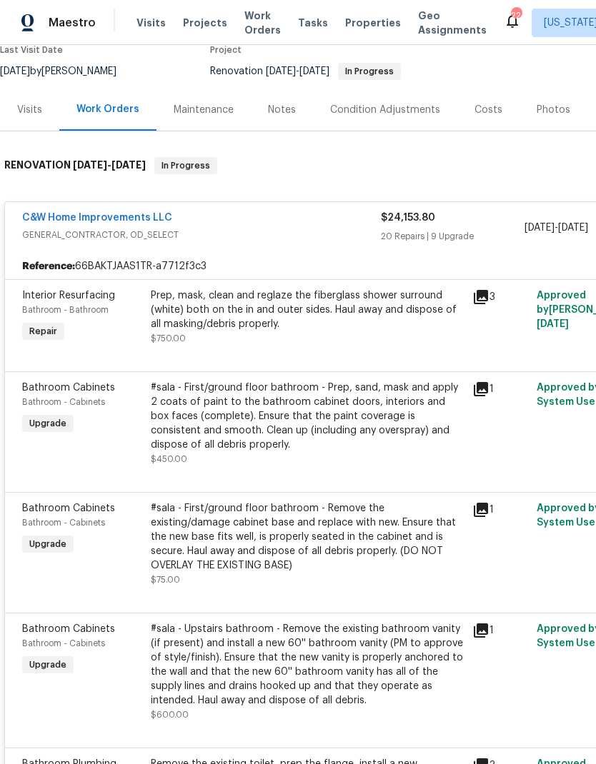
click at [389, 334] on div "Prep, mask, clean and reglaze the fiberglass shower surround (white) both on th…" at bounding box center [307, 317] width 313 height 57
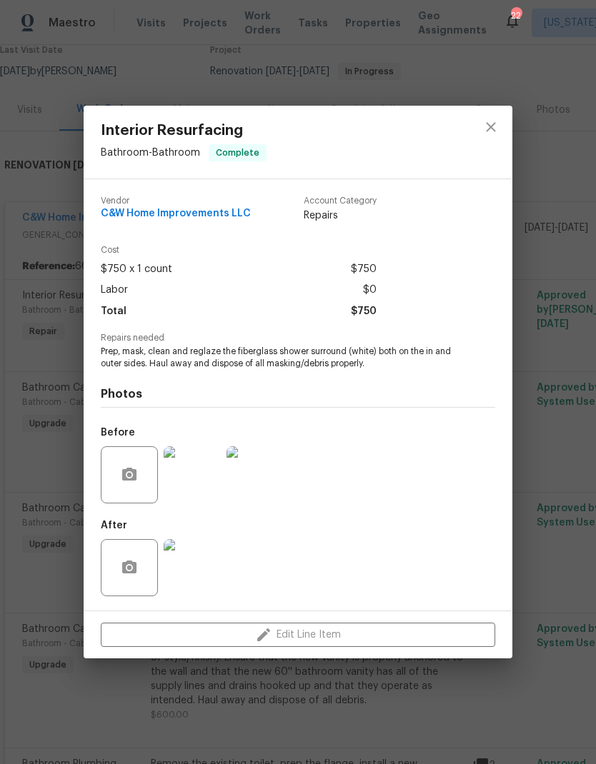
click at [323, 700] on div "Interior Resurfacing Bathroom - Bathroom Complete Vendor C&W Home Improvements …" at bounding box center [298, 382] width 596 height 764
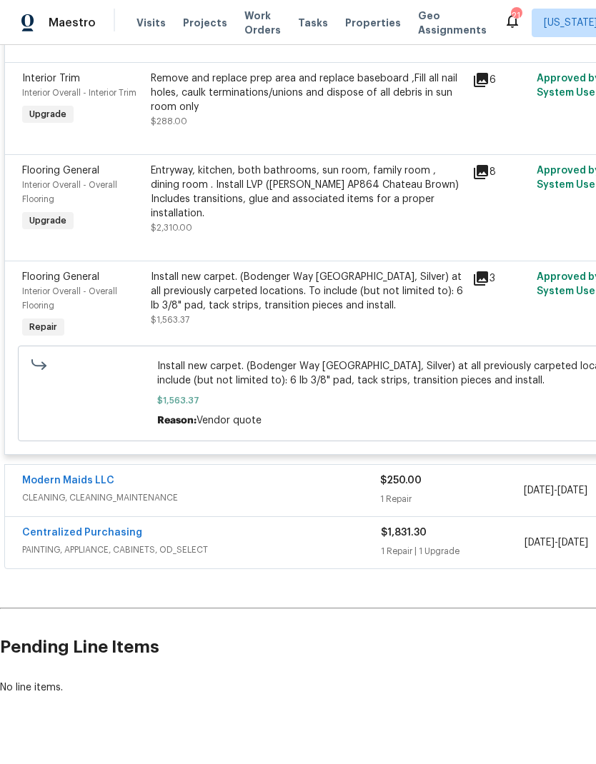
scroll to position [3933, 0]
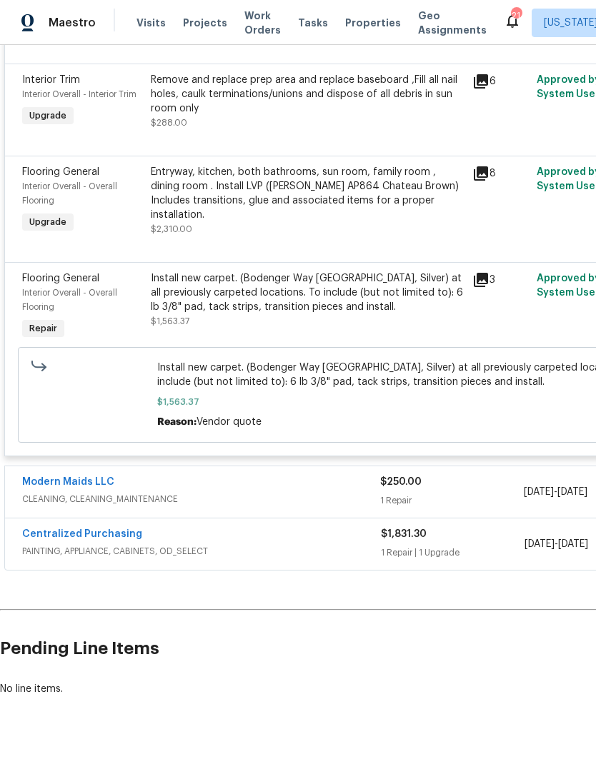
click at [339, 559] on span "PAINTING, APPLIANCE, CABINETS, OD_SELECT" at bounding box center [201, 551] width 359 height 14
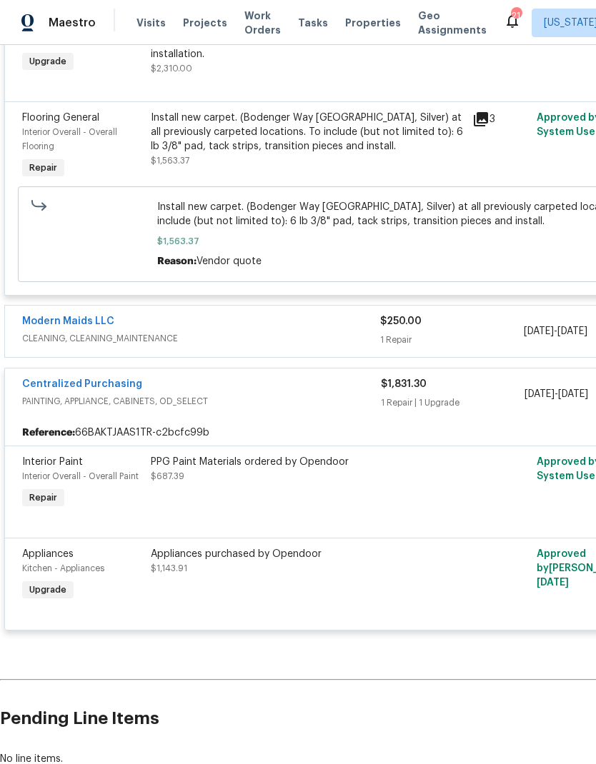
scroll to position [4097, 0]
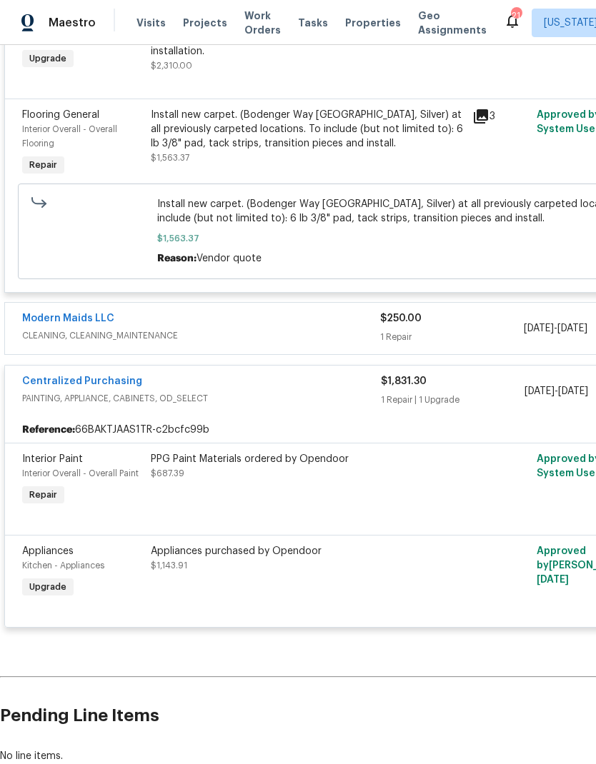
click at [314, 514] on div "PPG Paint Materials ordered by Opendoor $687.39" at bounding box center [306, 481] width 321 height 66
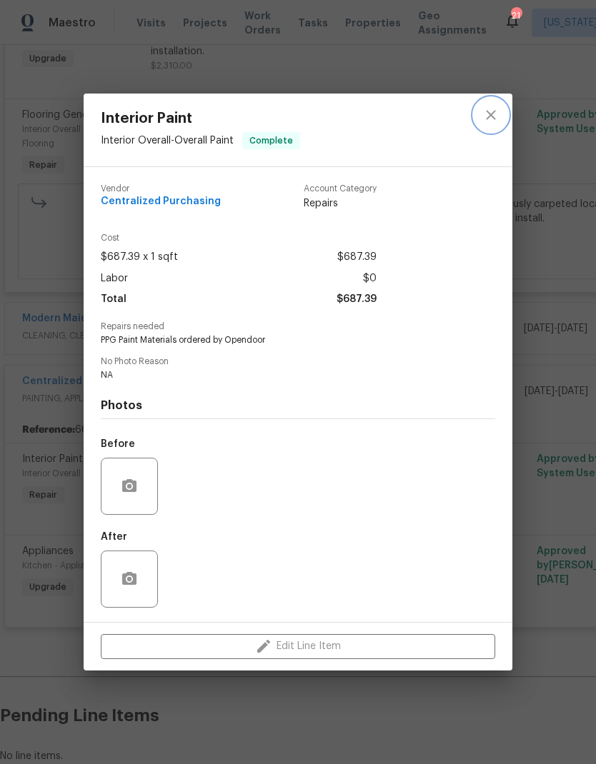
click at [490, 117] on icon "close" at bounding box center [490, 114] width 17 height 17
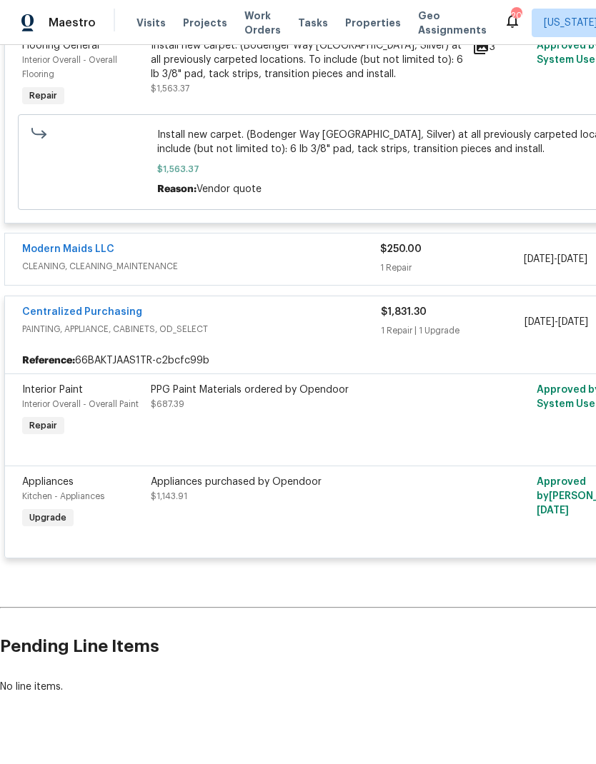
scroll to position [4165, 0]
click at [309, 260] on div "Modern Maids LLC" at bounding box center [201, 251] width 358 height 17
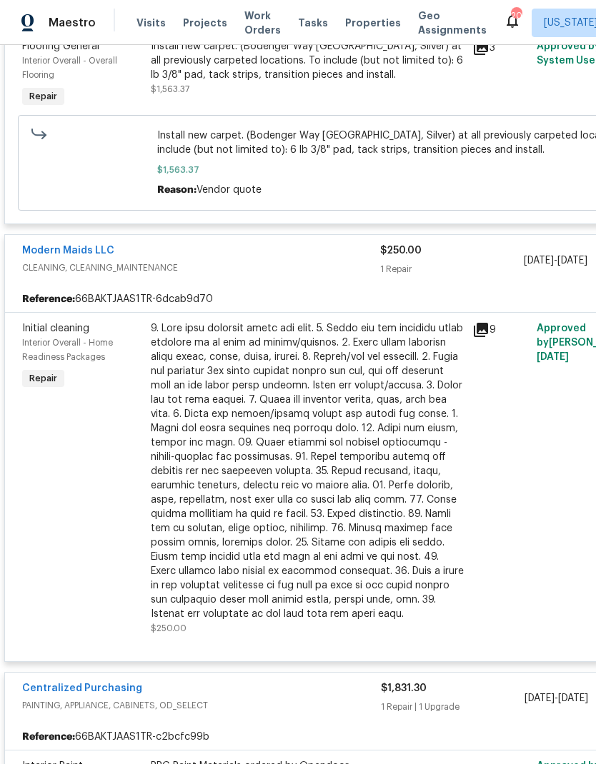
click at [99, 256] on link "Modern Maids LLC" at bounding box center [68, 251] width 92 height 10
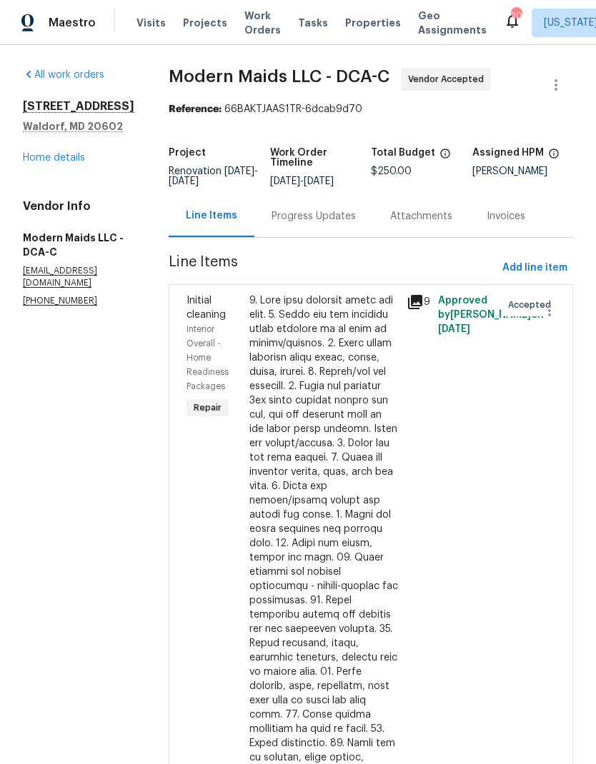
click at [324, 224] on div "Progress Updates" at bounding box center [313, 216] width 84 height 14
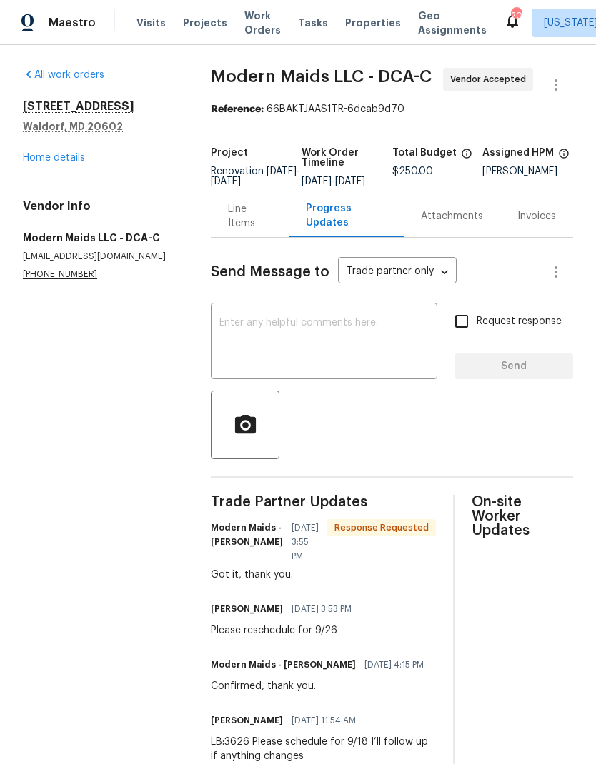
click at [355, 337] on textarea at bounding box center [323, 343] width 209 height 50
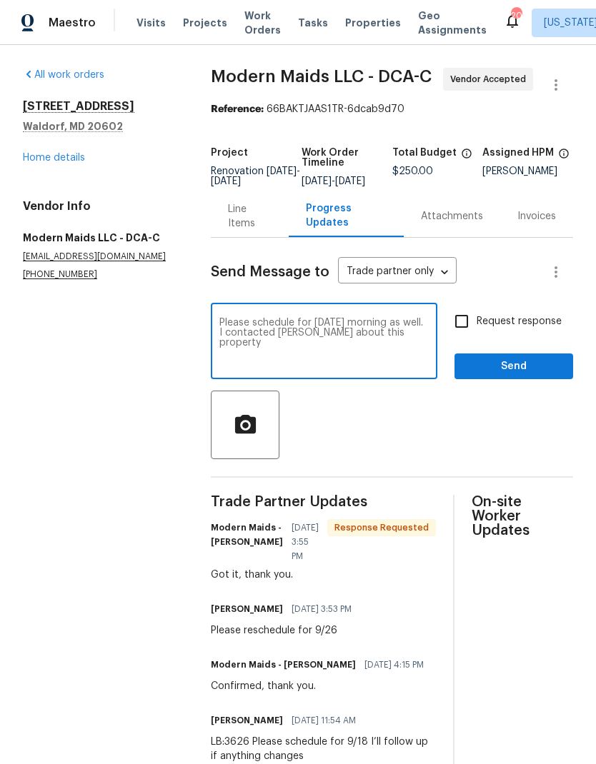
click at [358, 333] on textarea "Please schedule for tomorrow morning as well. I contacted Beatriz about this pr…" at bounding box center [323, 343] width 209 height 50
type textarea "Please schedule for tomorrow 9/25 morning as well. I contacted Beatriz about th…"
click at [465, 333] on input "Request response" at bounding box center [461, 321] width 30 height 30
checkbox input "true"
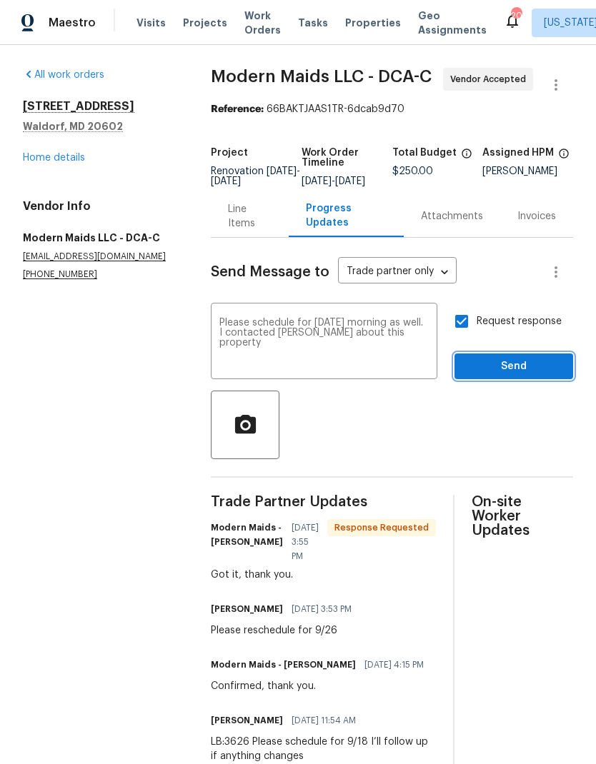
click at [514, 380] on button "Send" at bounding box center [513, 367] width 119 height 26
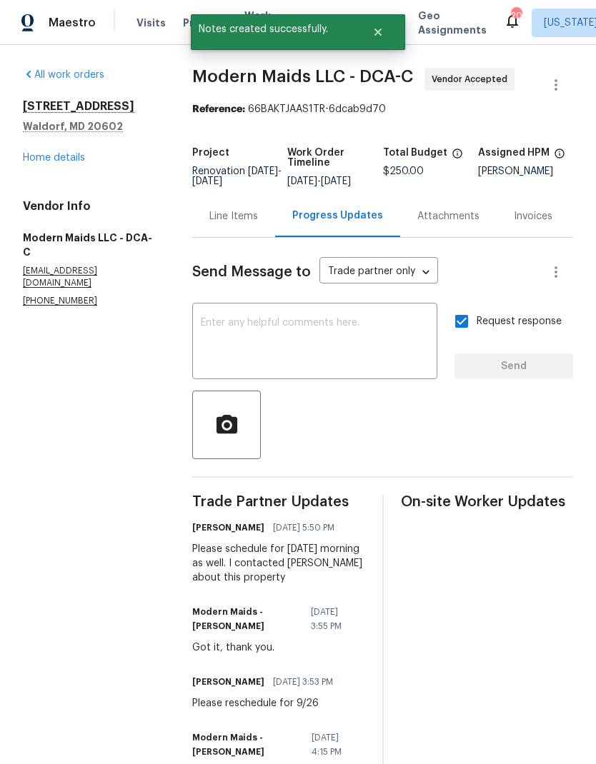
click at [76, 159] on link "Home details" at bounding box center [54, 158] width 62 height 10
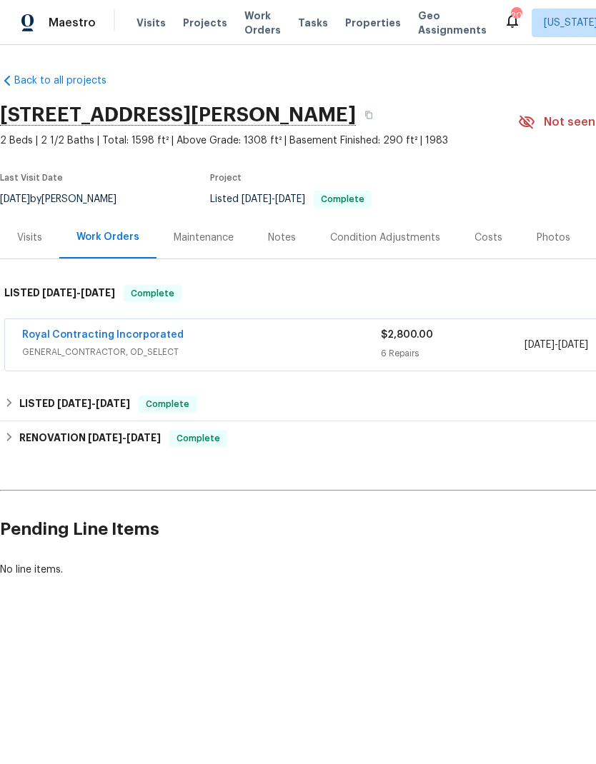
click at [121, 336] on link "Royal Contracting Incorporated" at bounding box center [102, 335] width 161 height 10
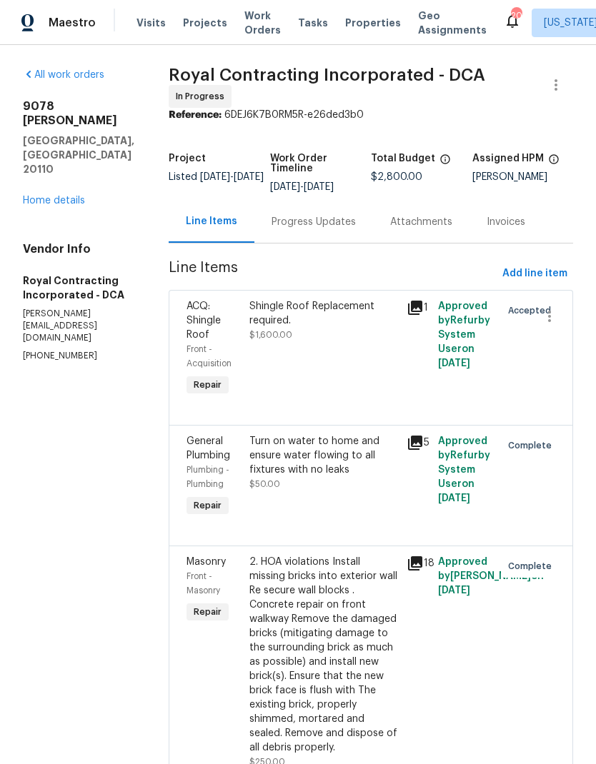
click at [323, 241] on div "Progress Updates" at bounding box center [313, 222] width 119 height 42
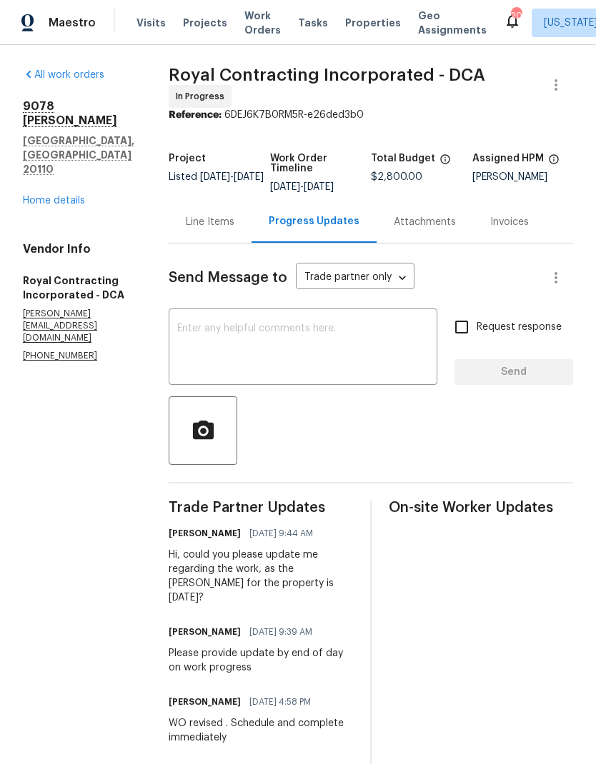
click at [344, 356] on textarea at bounding box center [302, 349] width 251 height 50
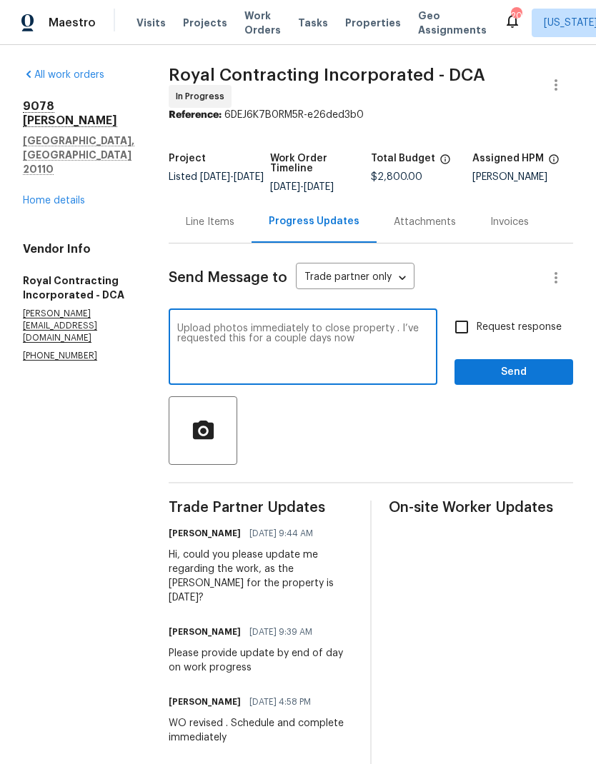
type textarea "Upload photos immediately to close property . I’ve requested this for a couple …"
click at [472, 332] on input "Request response" at bounding box center [461, 327] width 30 height 30
checkbox input "true"
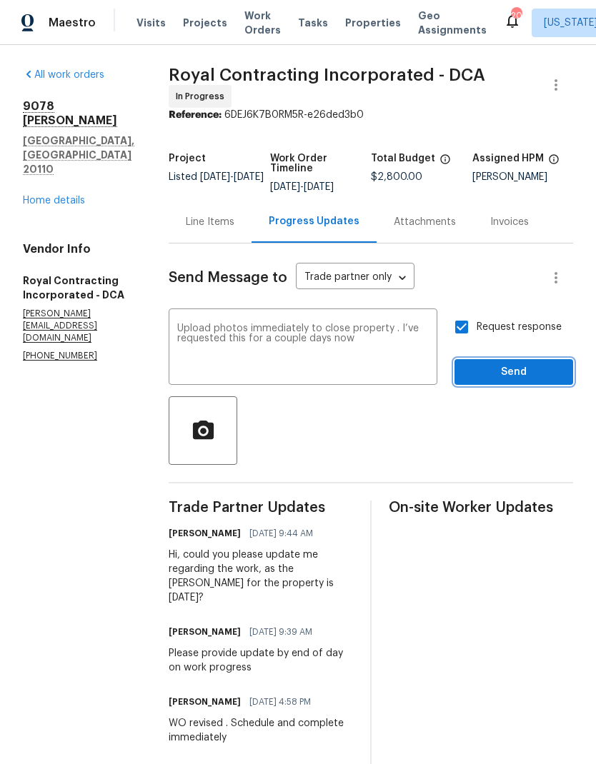
click at [498, 386] on button "Send" at bounding box center [513, 372] width 119 height 26
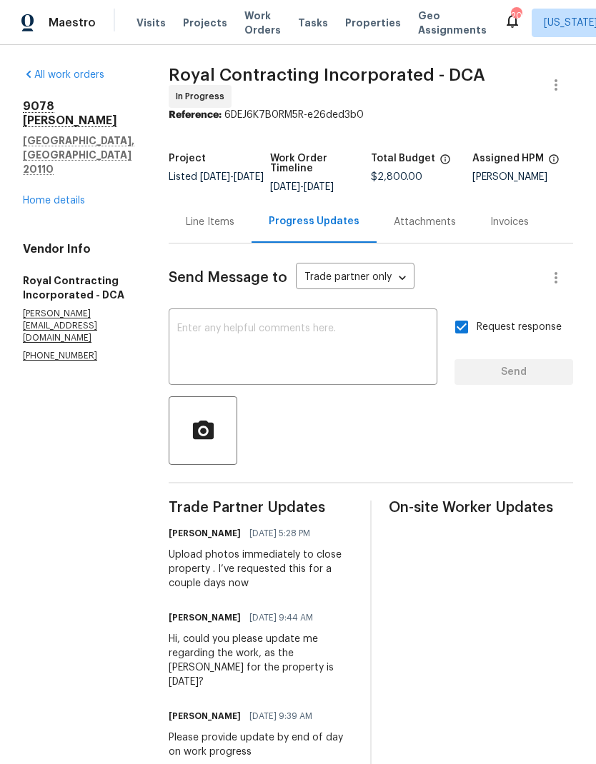
click at [75, 196] on link "Home details" at bounding box center [54, 201] width 62 height 10
